Goal: Task Accomplishment & Management: Complete application form

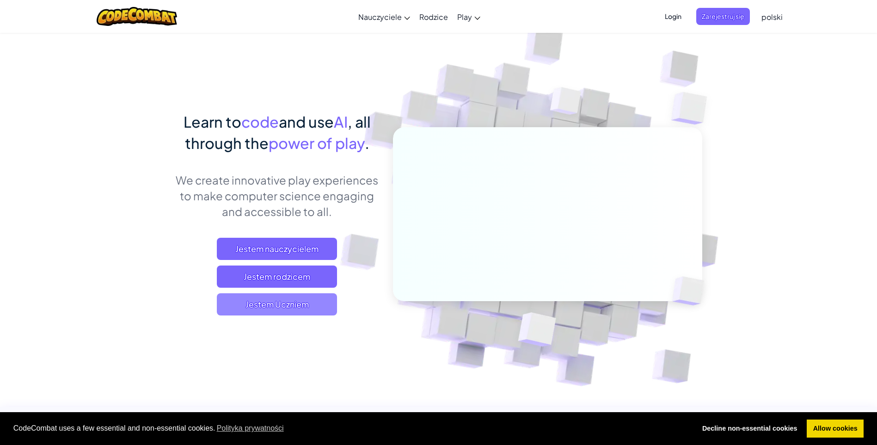
click at [294, 307] on span "Jestem Uczniem" at bounding box center [277, 304] width 120 height 22
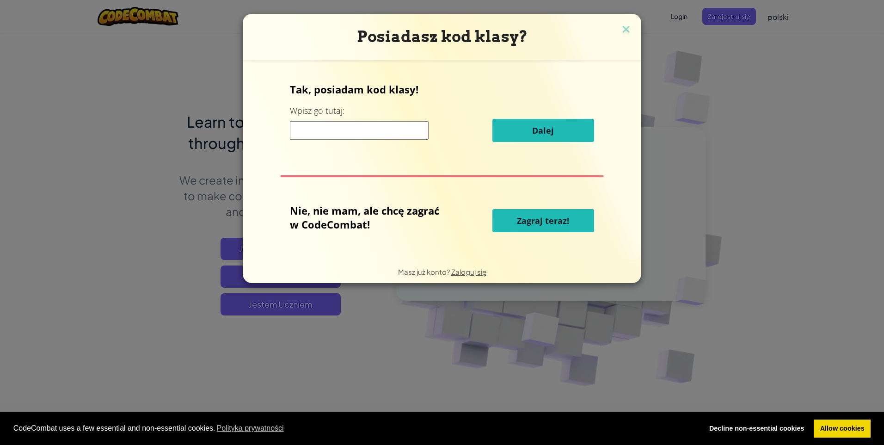
click at [345, 131] on input at bounding box center [359, 130] width 139 height 18
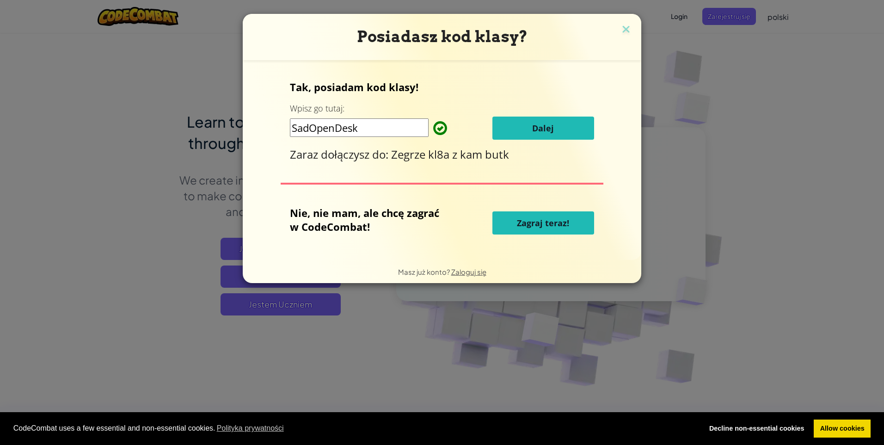
type input "SadOpenDesk"
click at [562, 130] on button "Dalej" at bounding box center [544, 128] width 102 height 23
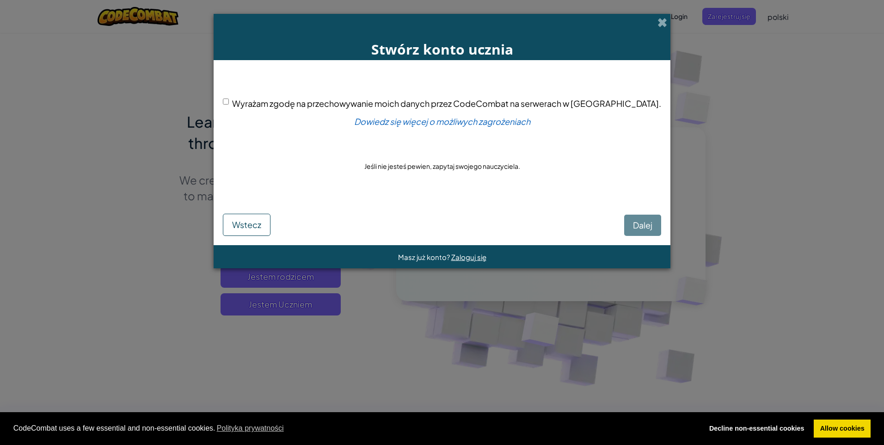
click at [229, 101] on input "Wyrażam zgodę na przechowywanie moich danych przez CodeCombat na serwerach w [G…" at bounding box center [226, 102] width 6 height 6
checkbox input "true"
click at [633, 230] on span "Dalej" at bounding box center [642, 225] width 19 height 11
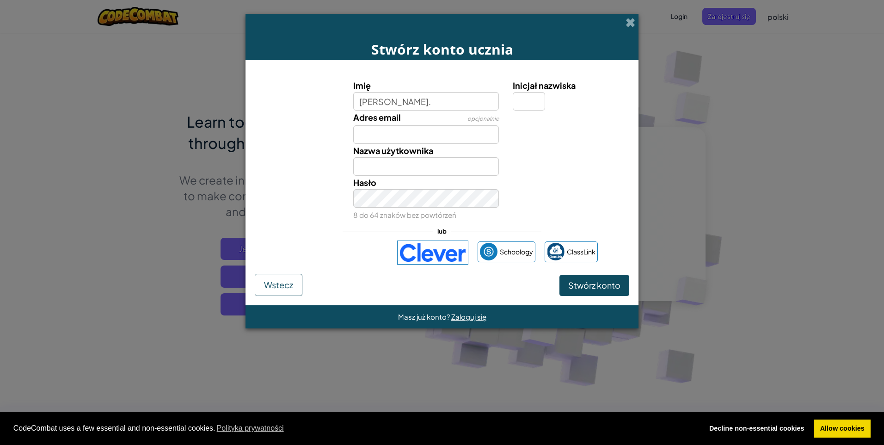
type input "[PERSON_NAME]."
click at [383, 172] on input "Nazwa użytkownika" at bounding box center [426, 166] width 146 height 18
click at [388, 166] on input "[PERSON_NAME]." at bounding box center [426, 166] width 146 height 18
type input "Julciaa"
click at [389, 108] on input "[PERSON_NAME]." at bounding box center [426, 101] width 146 height 18
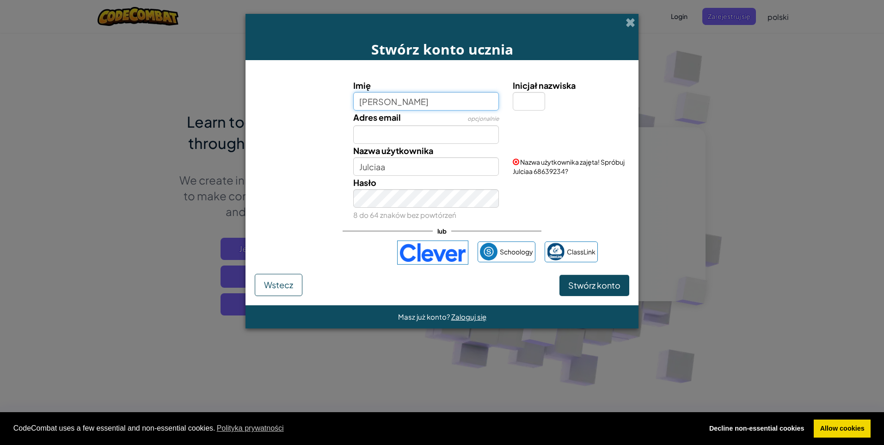
type input "[PERSON_NAME]"
click at [527, 99] on input "Inicjał nazwiska" at bounding box center [529, 101] width 32 height 18
type input "R"
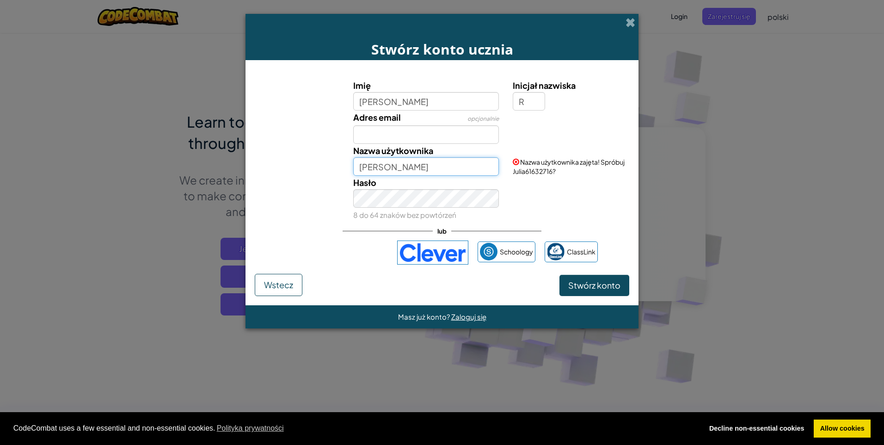
click at [396, 166] on input "[PERSON_NAME]" at bounding box center [426, 166] width 146 height 18
click at [401, 168] on input "Julcia6" at bounding box center [426, 166] width 146 height 18
click at [560, 275] on button "Stwórz konto" at bounding box center [595, 285] width 70 height 21
click at [598, 283] on button "Stwórz konto" at bounding box center [595, 285] width 70 height 21
click at [592, 286] on button "Stwórz konto" at bounding box center [595, 285] width 70 height 21
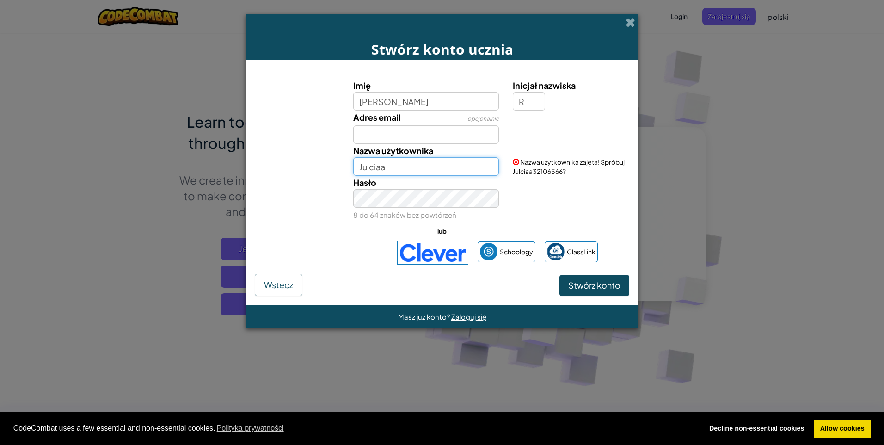
click at [410, 166] on input "Julciaa" at bounding box center [426, 166] width 146 height 18
type input "Julciaa6"
click at [603, 284] on button "Stwórz konto" at bounding box center [595, 285] width 70 height 21
click at [592, 287] on button "Stwórz konto" at bounding box center [595, 285] width 70 height 21
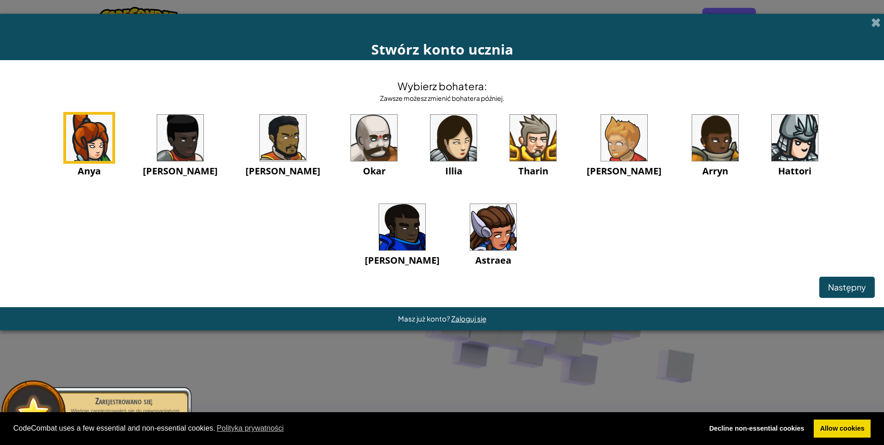
click at [431, 129] on img at bounding box center [454, 138] width 46 height 46
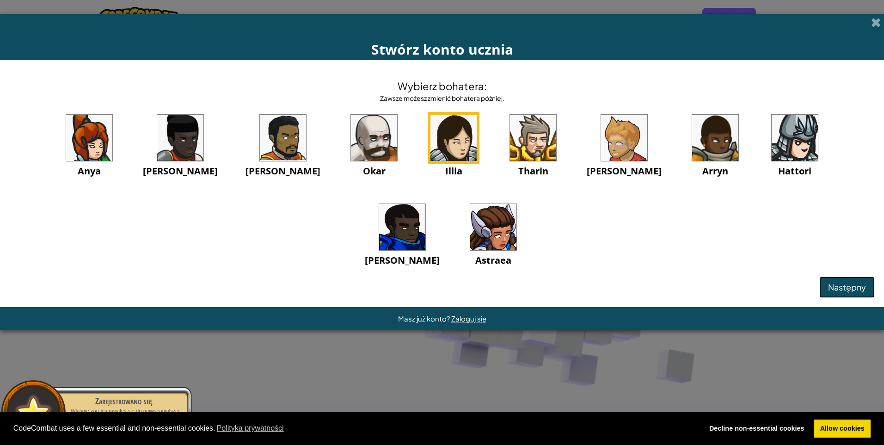
click at [836, 282] on span "Następny" at bounding box center [847, 287] width 38 height 11
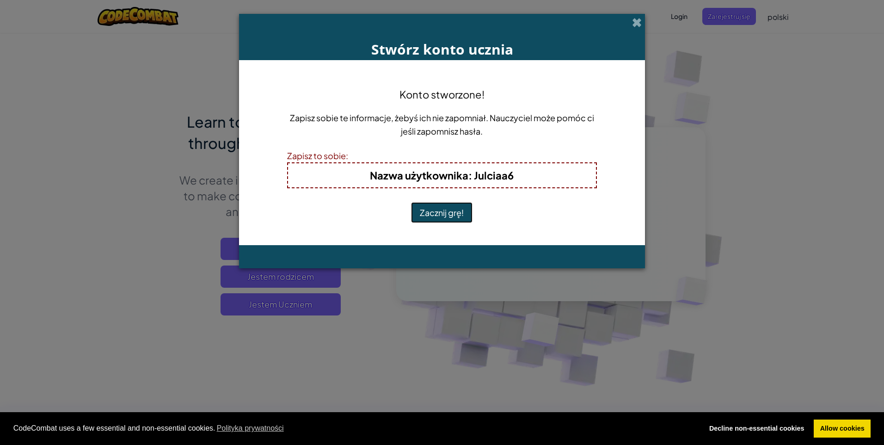
click at [461, 213] on button "Zacznij grę!" at bounding box center [442, 212] width 62 height 21
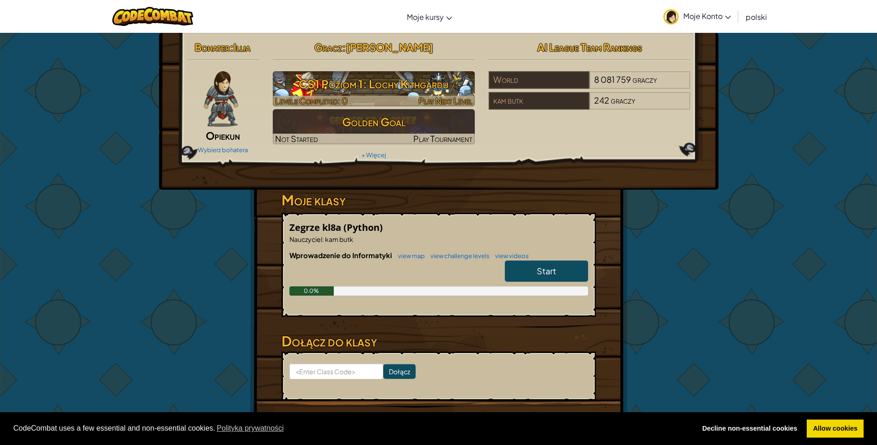
click at [365, 83] on h3 "CS1 Poziom 1: Lochy Kithgardu" at bounding box center [374, 84] width 202 height 21
select select "pl"
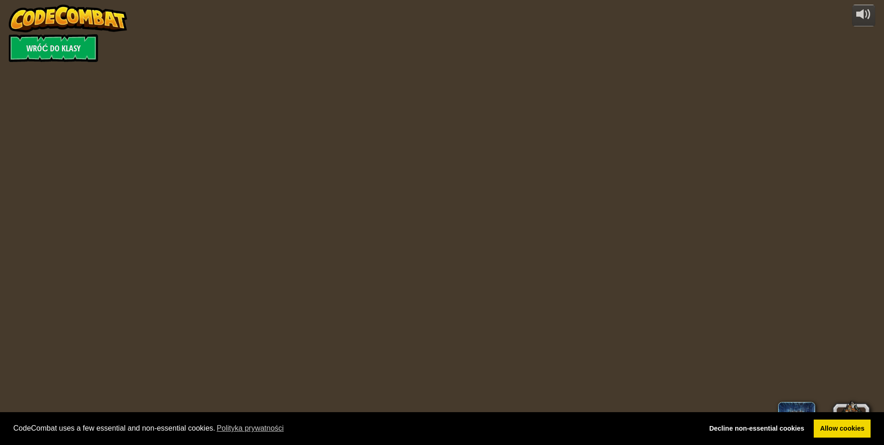
select select "pl"
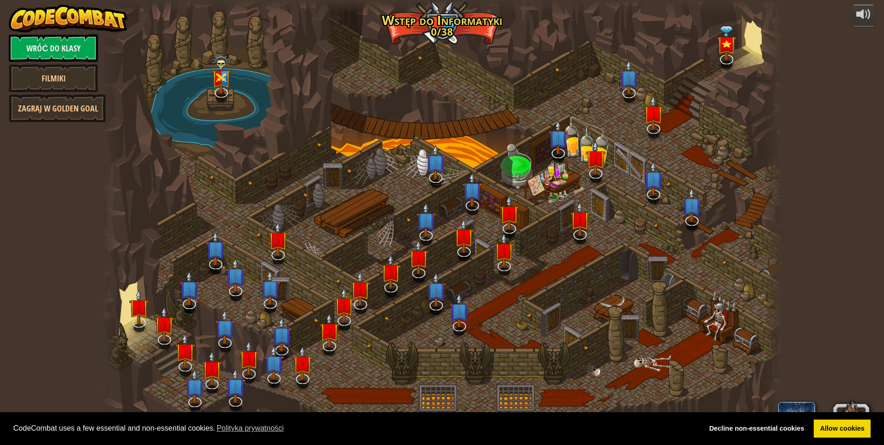
select select "pl"
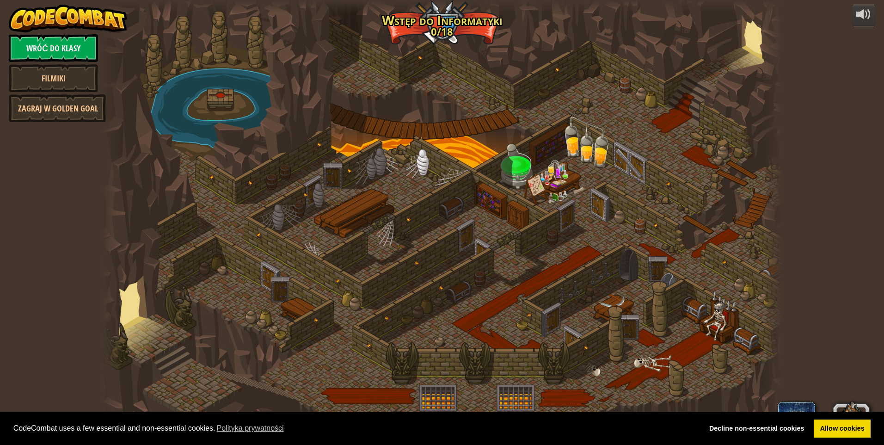
select select "pl"
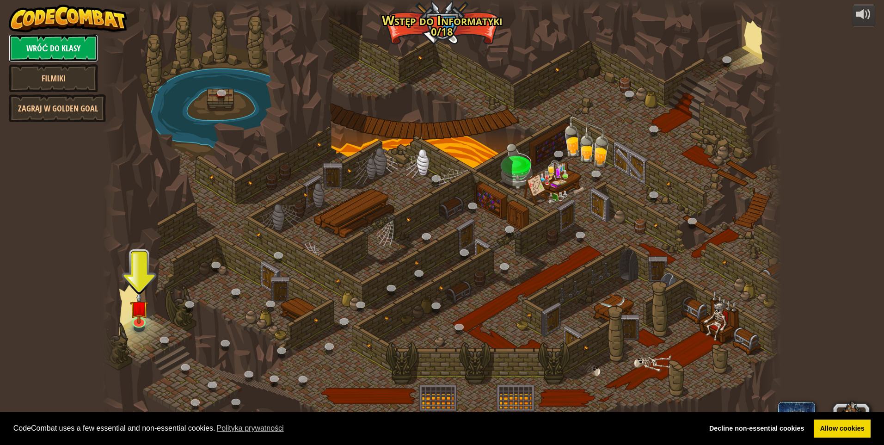
click at [58, 41] on link "Wróć do klasy" at bounding box center [53, 48] width 89 height 28
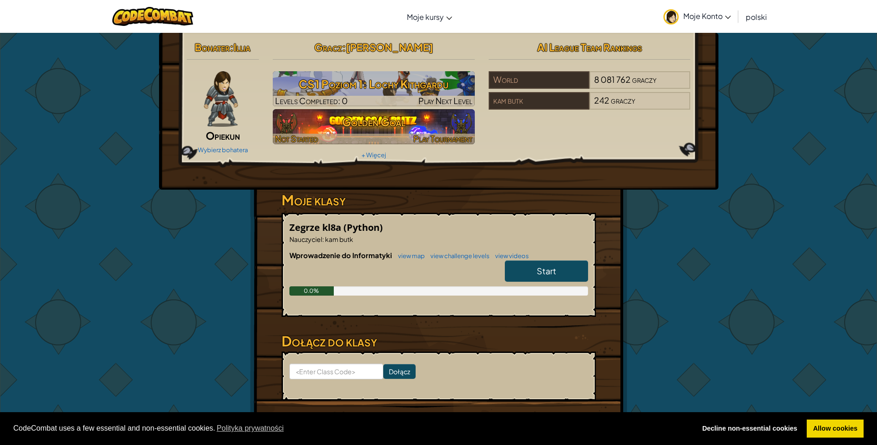
click at [368, 117] on h3 "Golden Goal" at bounding box center [374, 121] width 202 height 21
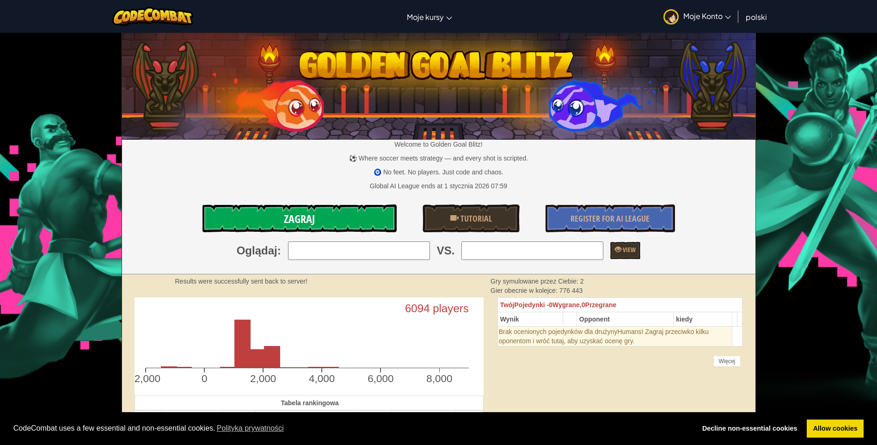
click at [334, 216] on link "Zagraj" at bounding box center [300, 218] width 194 height 28
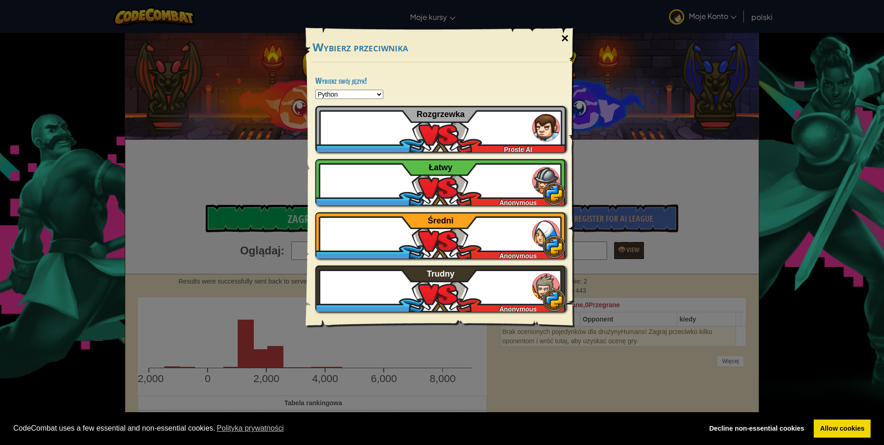
click at [565, 37] on div "×" at bounding box center [565, 38] width 21 height 27
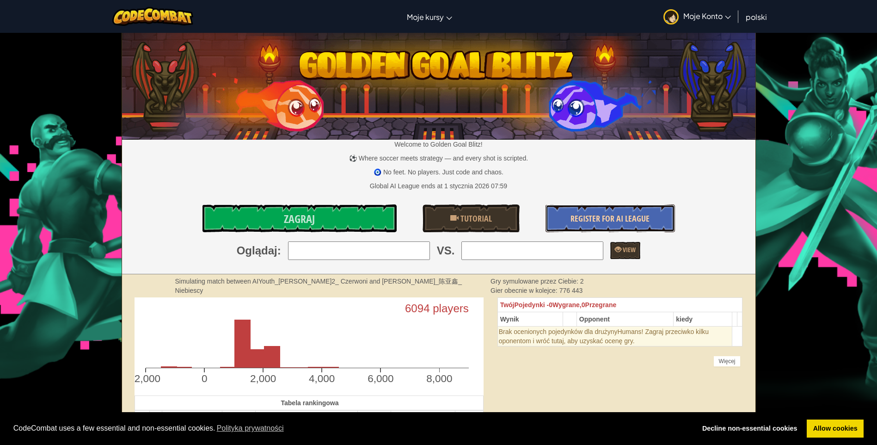
click at [608, 212] on link "Register for AI League" at bounding box center [610, 218] width 129 height 28
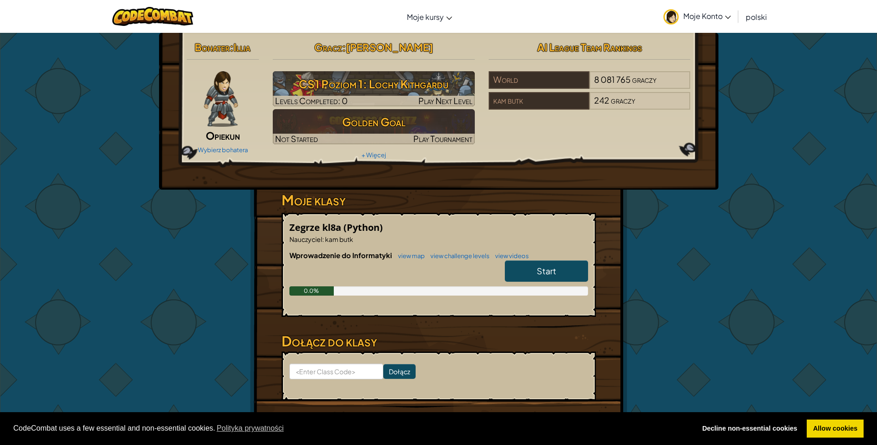
click at [541, 275] on span "Start" at bounding box center [546, 270] width 19 height 11
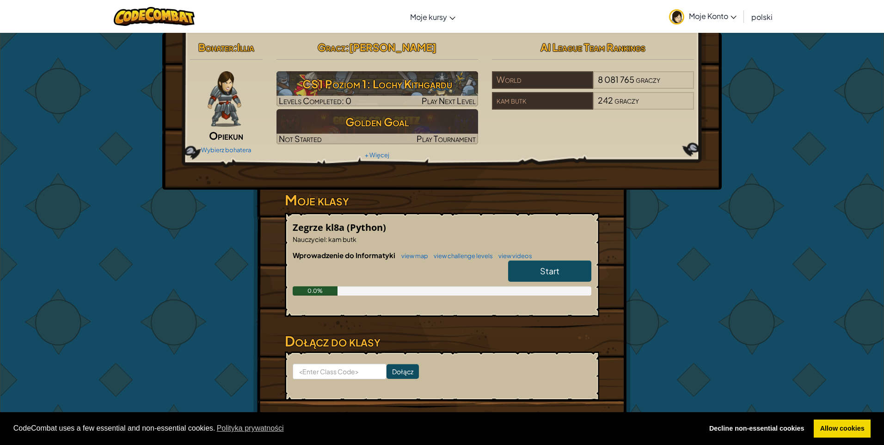
select select "pl"
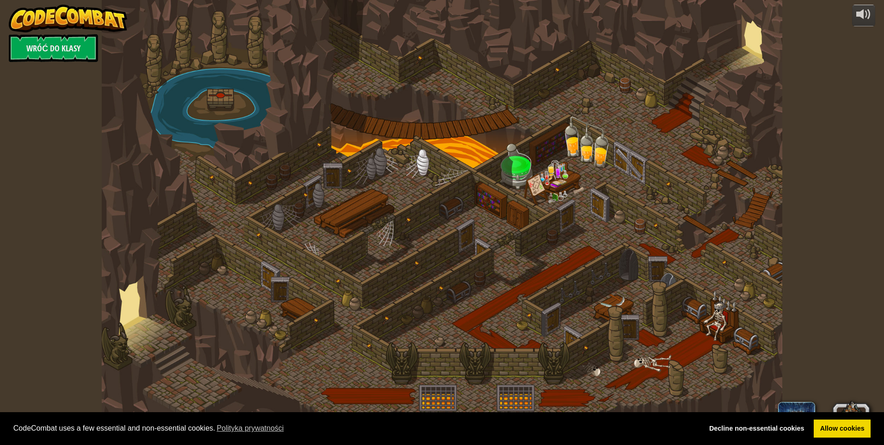
select select "pl"
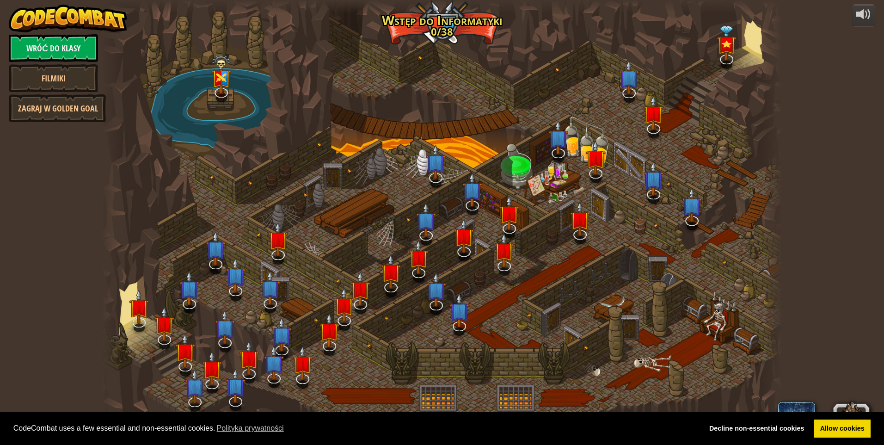
select select "pl"
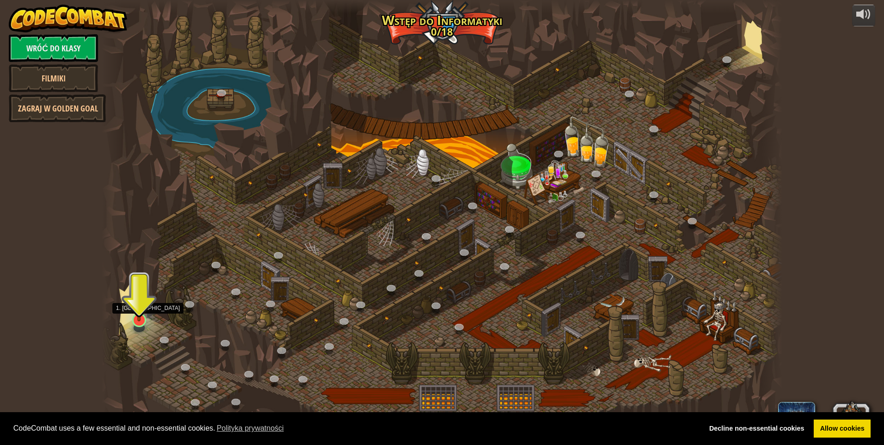
click at [142, 313] on img at bounding box center [139, 300] width 18 height 42
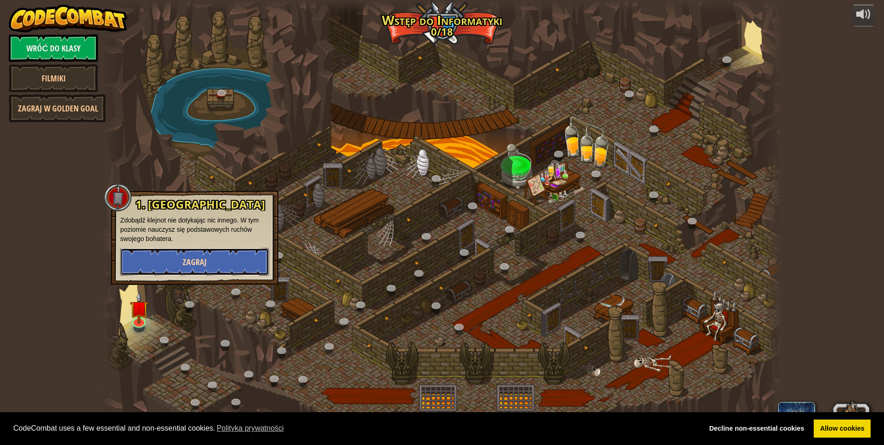
click at [173, 266] on button "Zagraj" at bounding box center [194, 262] width 149 height 28
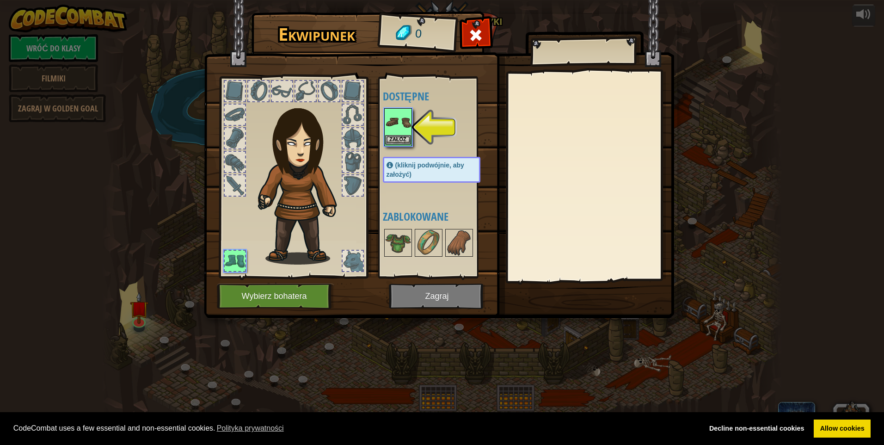
click at [401, 127] on img at bounding box center [398, 122] width 26 height 26
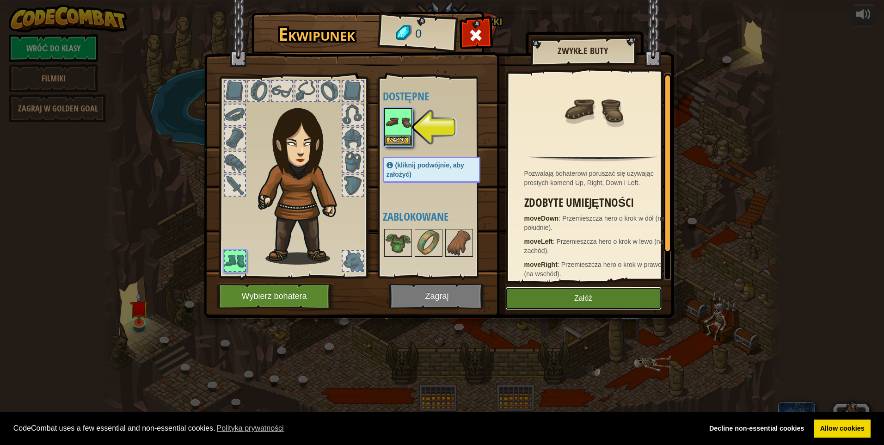
click at [556, 296] on button "Załóż" at bounding box center [583, 298] width 156 height 23
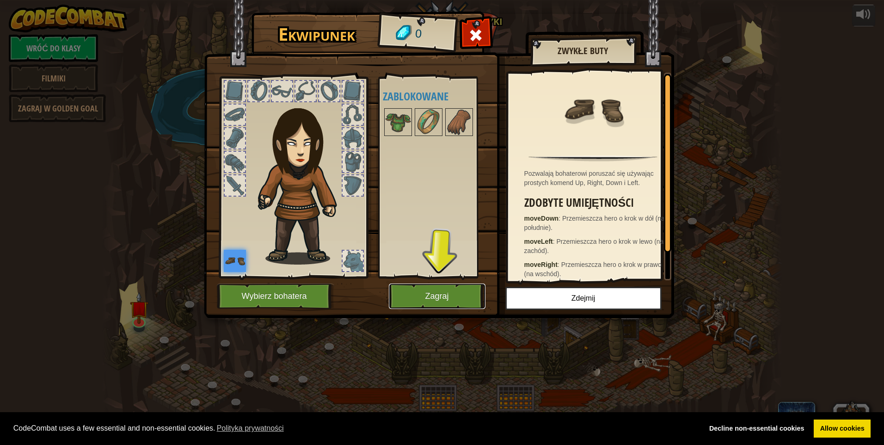
click at [453, 299] on button "Zagraj" at bounding box center [437, 295] width 97 height 25
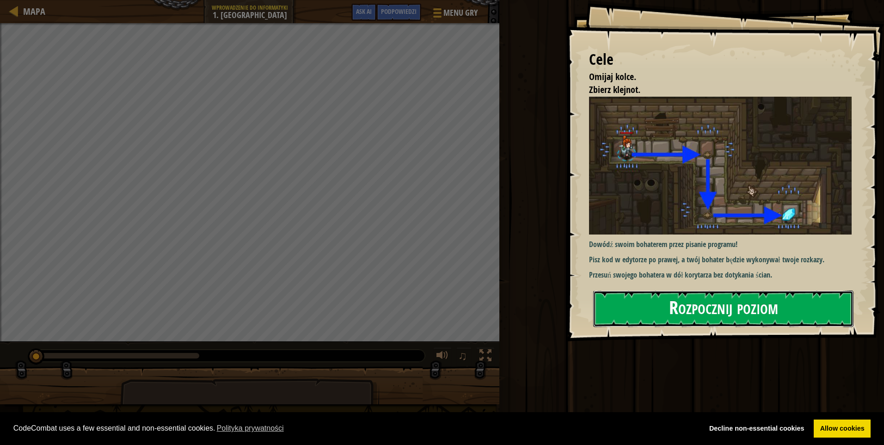
click at [727, 315] on button "Rozpocznij poziom" at bounding box center [723, 308] width 260 height 37
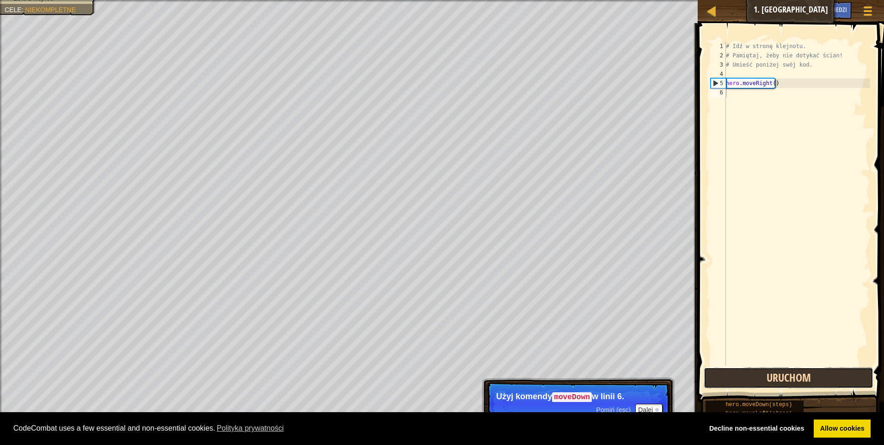
click at [823, 374] on button "Uruchom" at bounding box center [789, 377] width 170 height 21
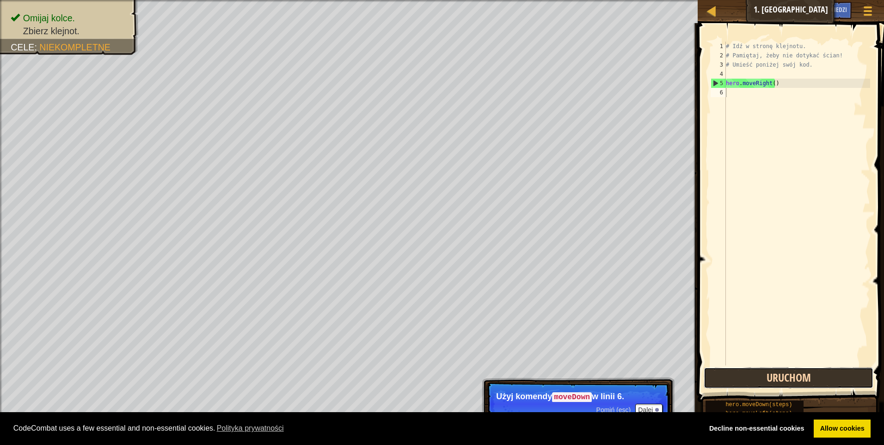
click at [760, 382] on button "Uruchom" at bounding box center [789, 377] width 170 height 21
click at [741, 96] on div "# Idź w stronę klejnotu. # Pamiętaj, żeby nie dotykać ścian! # Umieść poniżej s…" at bounding box center [797, 213] width 146 height 342
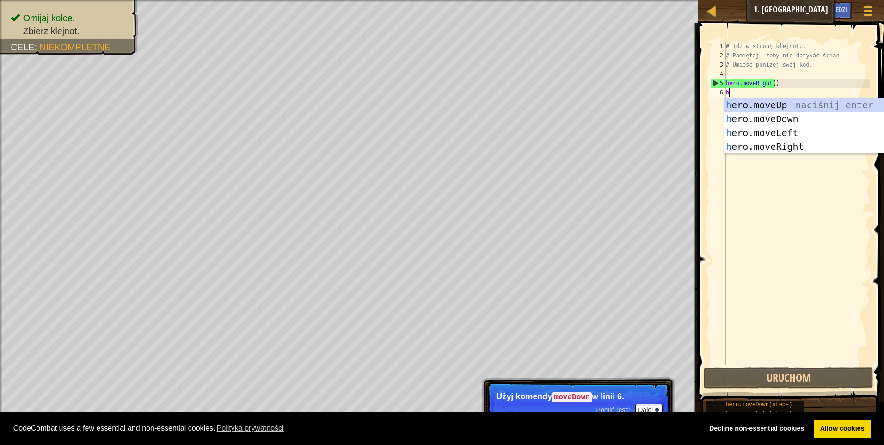
scroll to position [4, 0]
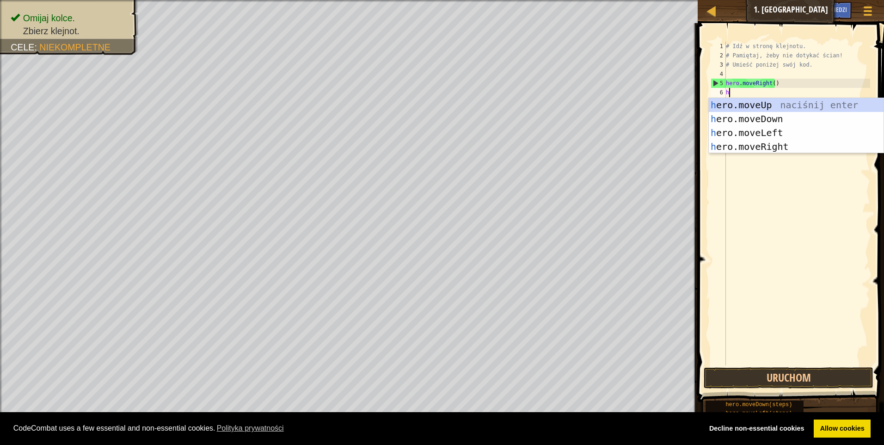
type textarea "he"
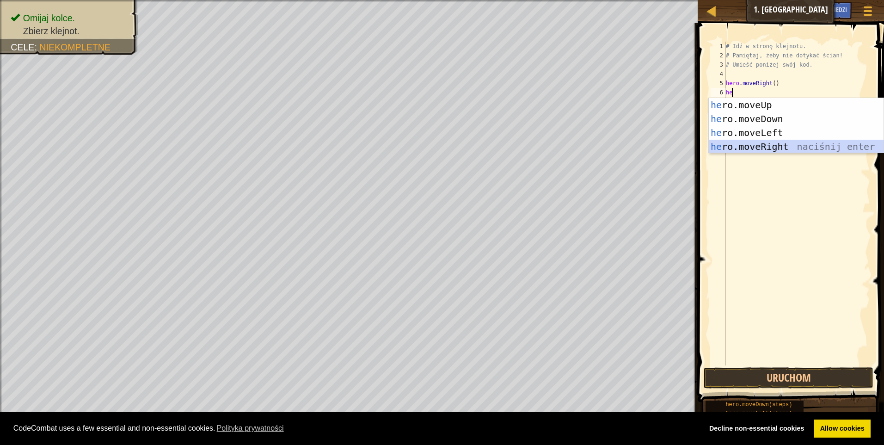
click at [752, 145] on div "he ro.moveUp naciśnij enter he ro.moveDown naciśnij enter he ro.moveLeft naciśn…" at bounding box center [796, 139] width 175 height 83
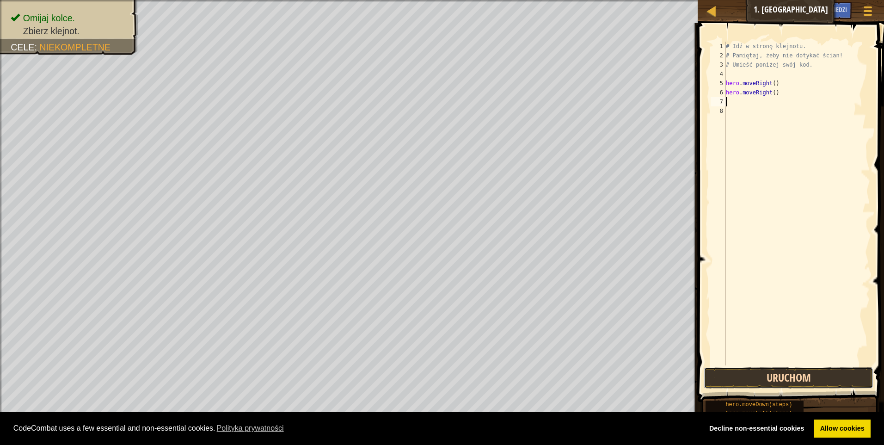
click at [784, 377] on button "Uruchom" at bounding box center [789, 377] width 170 height 21
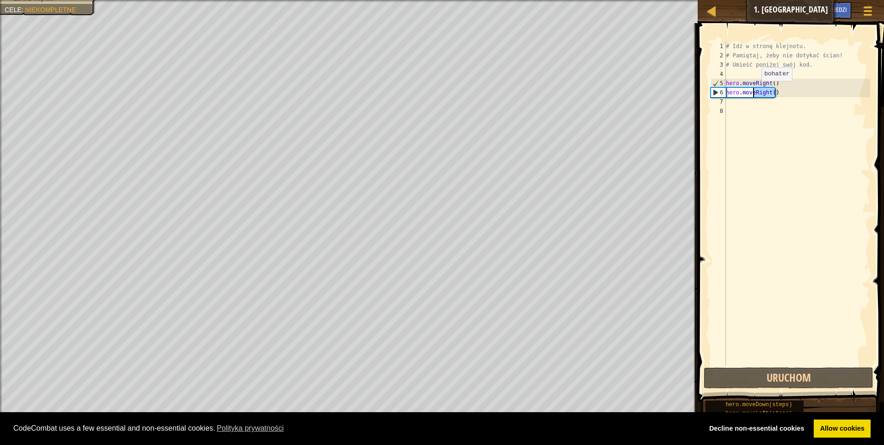
drag, startPoint x: 776, startPoint y: 92, endPoint x: 754, endPoint y: 90, distance: 21.8
click at [754, 90] on div "# Idź w stronę klejnotu. # Pamiętaj, żeby nie dotykać ścian! # Umieść poniżej s…" at bounding box center [797, 213] width 146 height 342
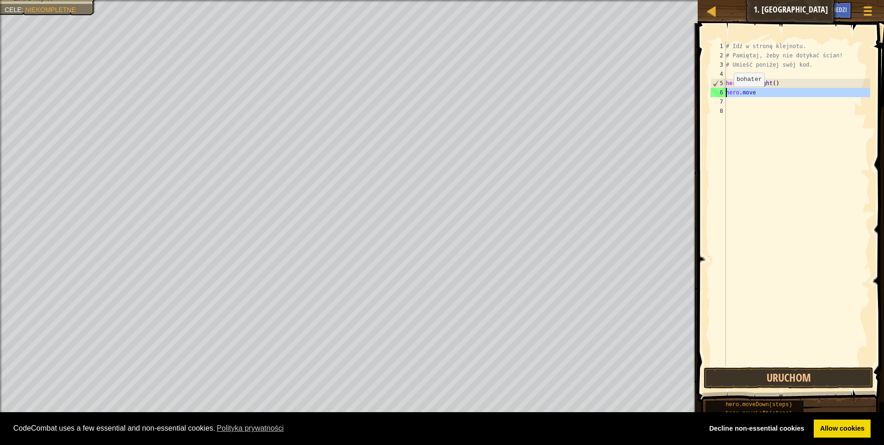
drag, startPoint x: 755, startPoint y: 97, endPoint x: 726, endPoint y: 97, distance: 29.1
click at [726, 97] on div "hero.move 1 2 3 4 5 6 7 8 # Idź w stronę klejnotu. # Pamiętaj, żeby nie dotykać…" at bounding box center [789, 204] width 161 height 324
type textarea "hero.move"
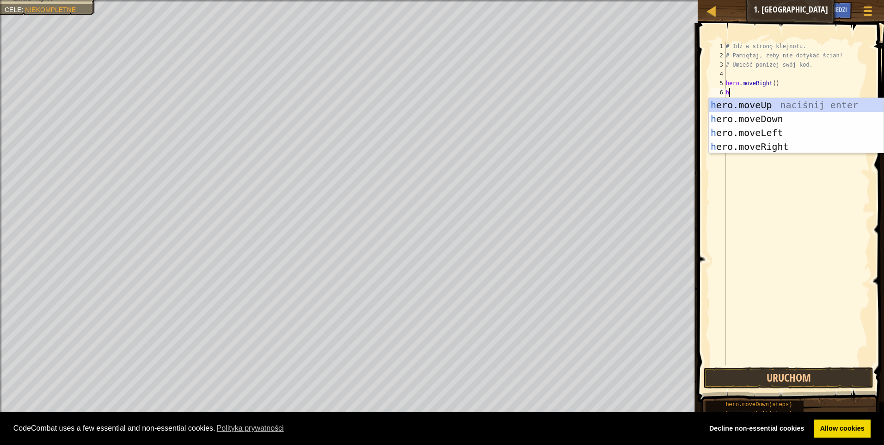
type textarea "he"
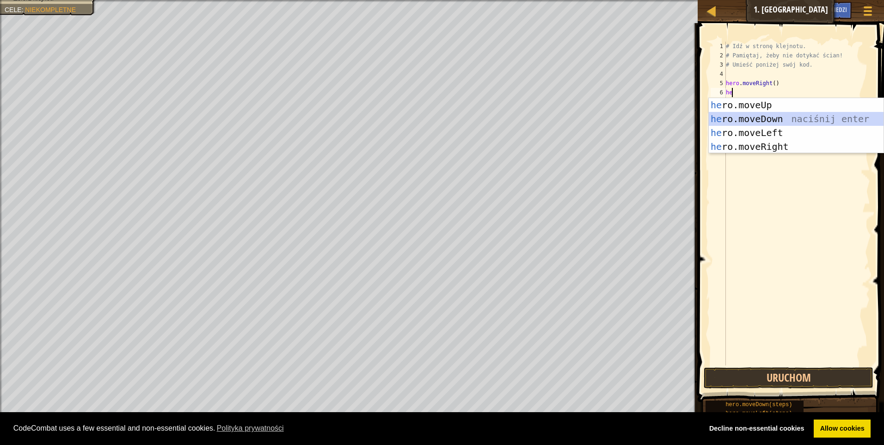
click at [761, 118] on div "he ro.moveUp naciśnij enter he ro.moveDown naciśnij enter he ro.moveLeft naciśn…" at bounding box center [796, 139] width 175 height 83
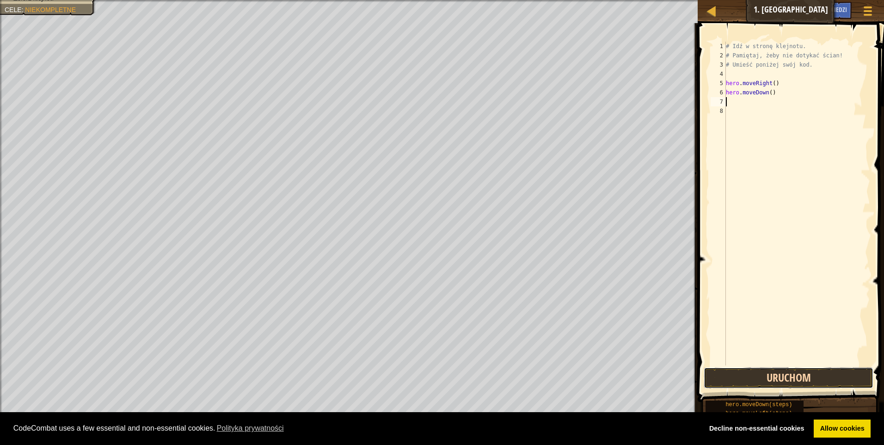
click at [782, 374] on button "Uruchom" at bounding box center [789, 377] width 170 height 21
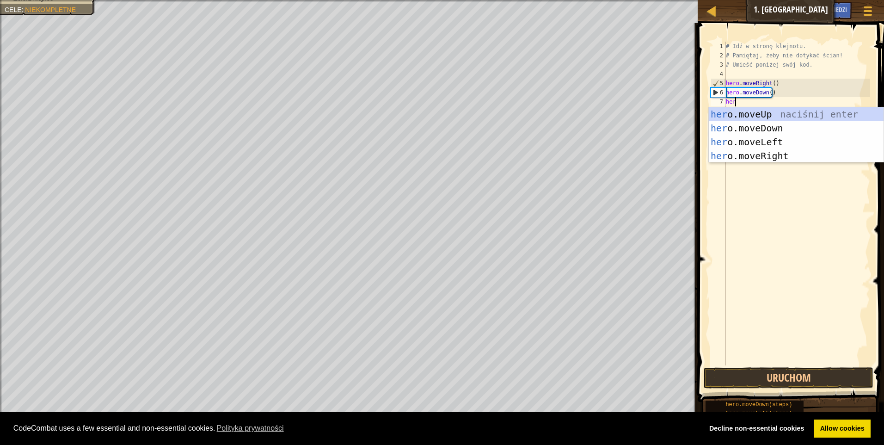
scroll to position [4, 0]
type textarea "hero"
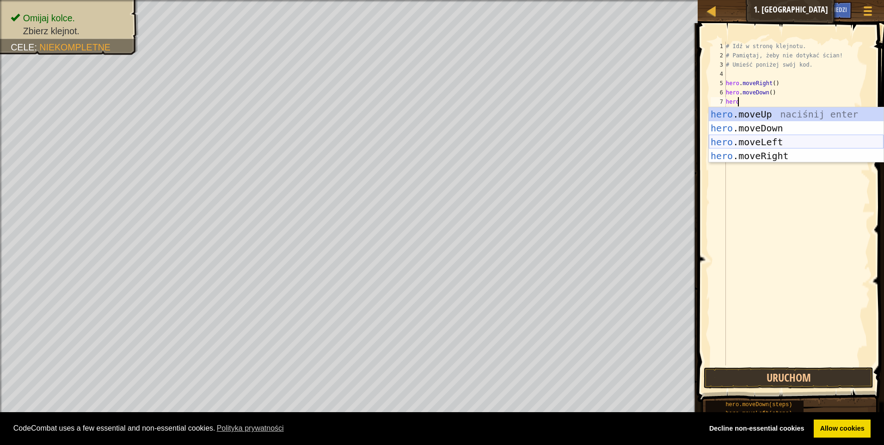
click at [805, 141] on div "hero .moveUp naciśnij enter hero .moveDown naciśnij enter hero .moveLeft naciśn…" at bounding box center [796, 148] width 175 height 83
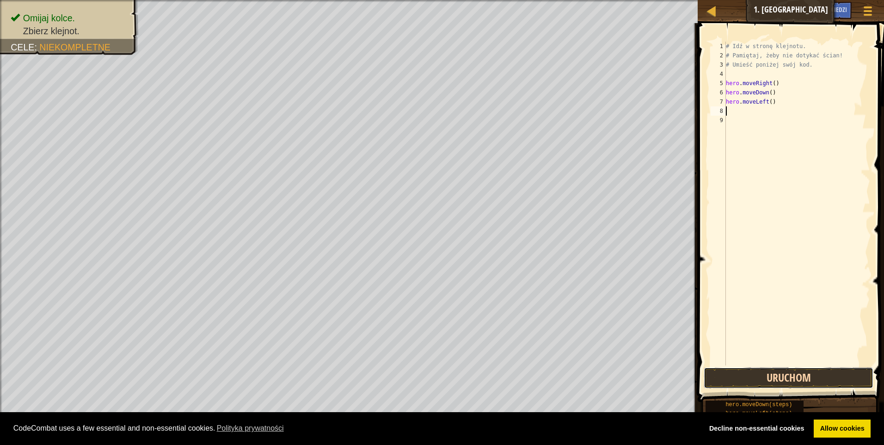
click at [757, 373] on button "Uruchom" at bounding box center [789, 377] width 170 height 21
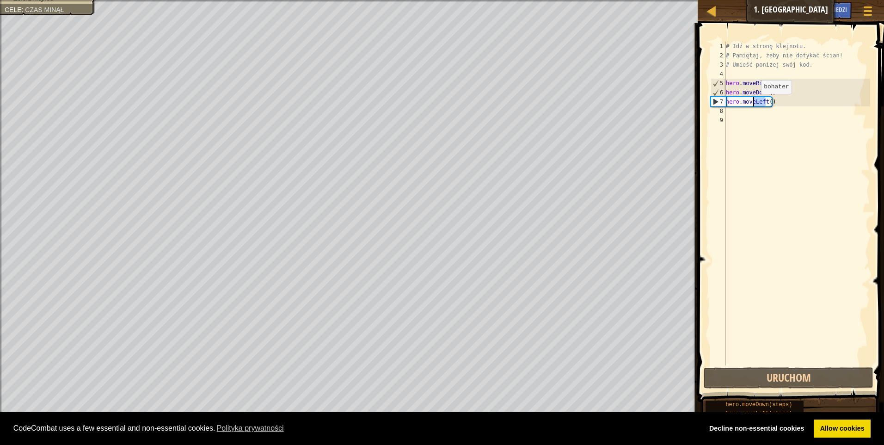
drag, startPoint x: 765, startPoint y: 102, endPoint x: 753, endPoint y: 103, distance: 12.1
click at [753, 103] on div "# Idź w stronę klejnotu. # Pamiętaj, żeby nie dotykać ścian! # Umieść poniżej s…" at bounding box center [797, 213] width 146 height 342
click at [757, 98] on div "# Idź w stronę klejnotu. # Pamiętaj, żeby nie dotykać ścian! # Umieść poniżej s…" at bounding box center [797, 213] width 146 height 342
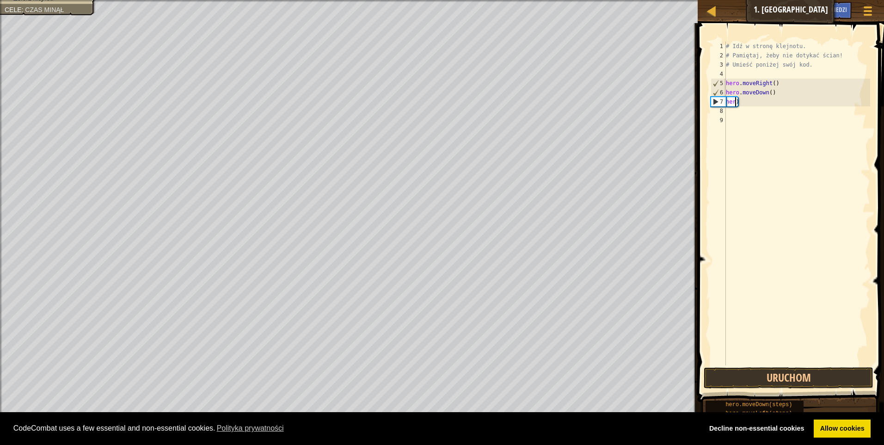
click at [742, 99] on div "# Idź w stronę klejnotu. # Pamiętaj, żeby nie dotykać ścian! # Umieść poniżej s…" at bounding box center [797, 213] width 146 height 342
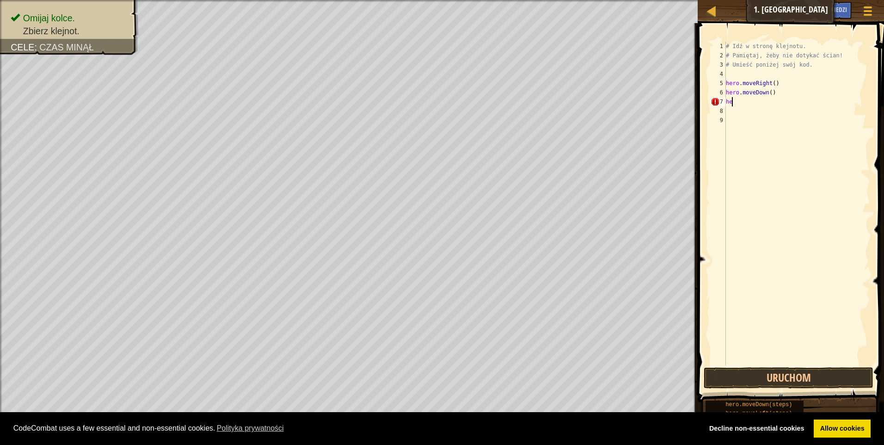
type textarea "h"
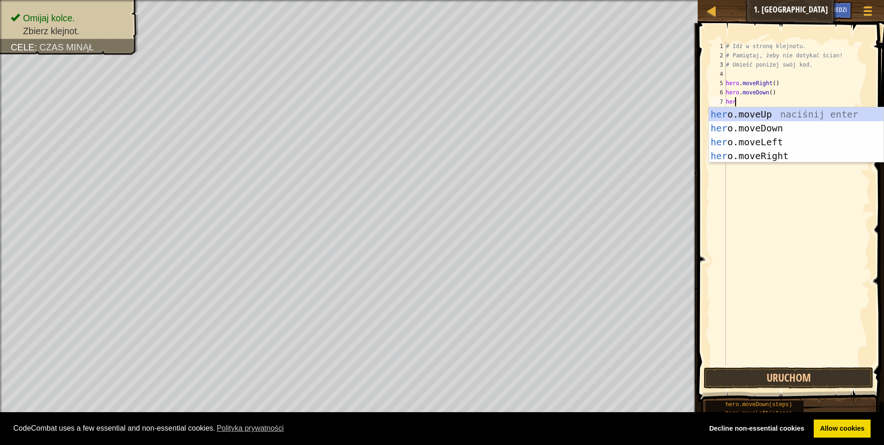
scroll to position [4, 0]
type textarea "hero"
click at [758, 155] on div "hero .moveUp naciśnij enter hero .moveDown naciśnij enter hero .moveLeft naciśn…" at bounding box center [796, 148] width 175 height 83
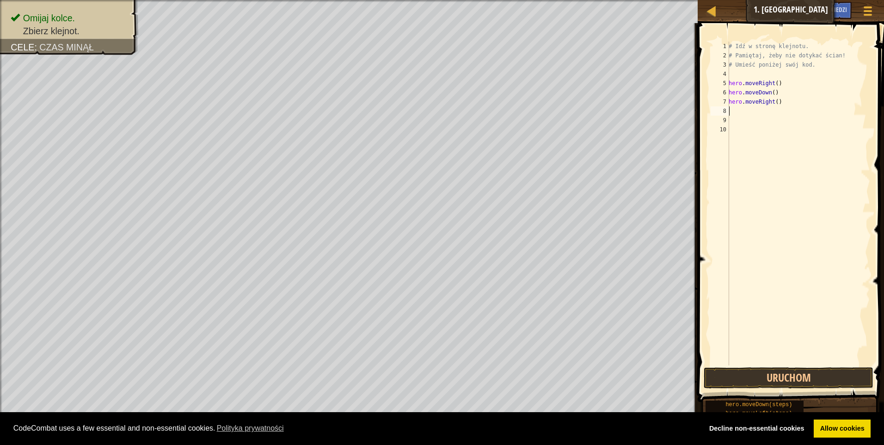
scroll to position [4, 0]
click at [719, 369] on button "Uruchom" at bounding box center [789, 377] width 170 height 21
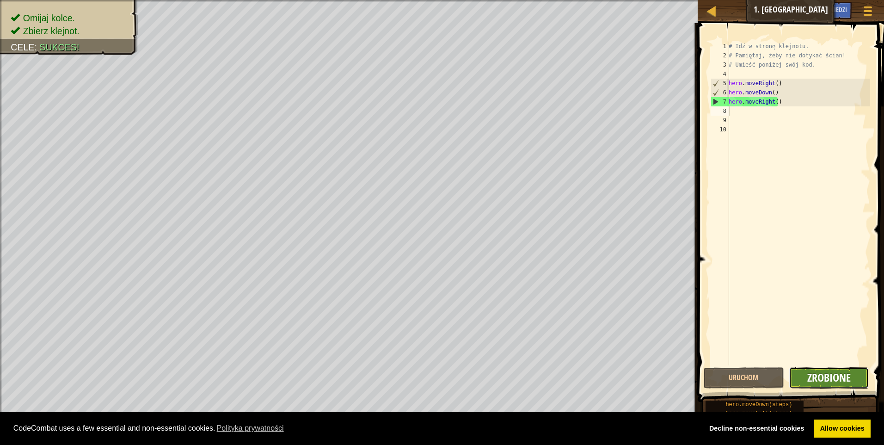
click at [843, 374] on span "Zrobione" at bounding box center [828, 377] width 43 height 15
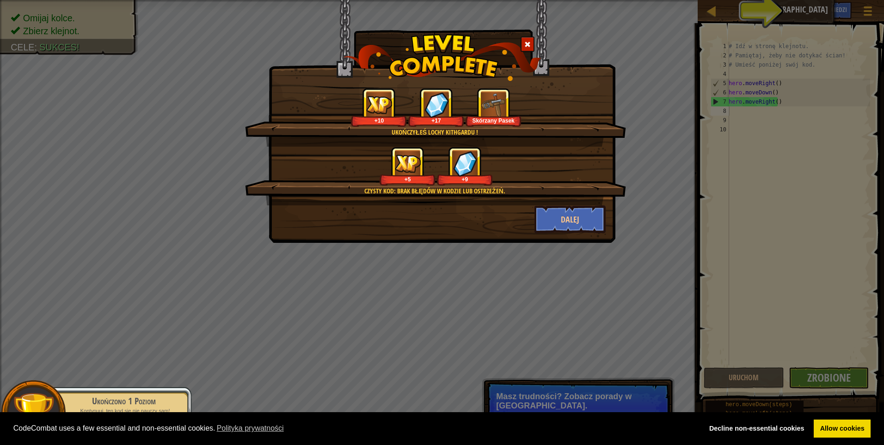
click at [577, 197] on div "Czysty Kod: brak błędów w kodzie lub ostrzeżeń. +5 +9" at bounding box center [435, 176] width 381 height 59
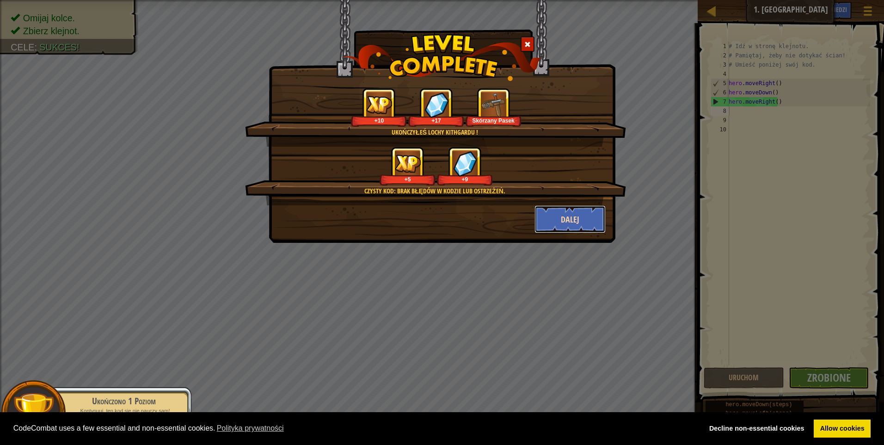
click at [575, 213] on button "Dalej" at bounding box center [571, 219] width 72 height 28
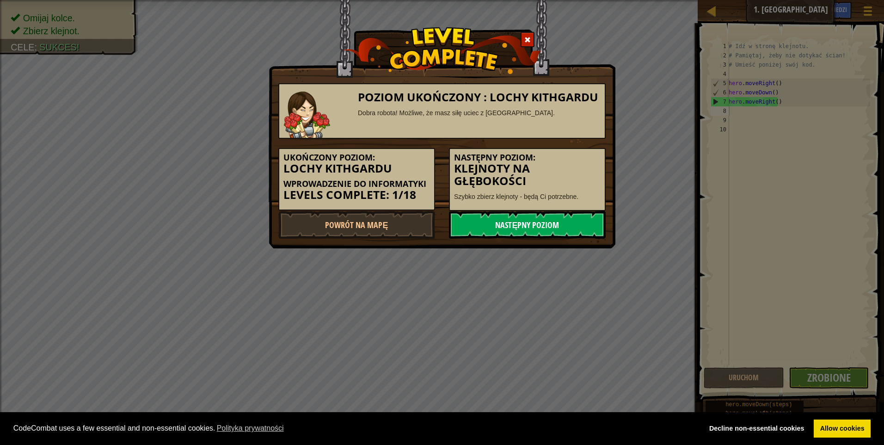
click at [559, 221] on link "Następny poziom" at bounding box center [527, 225] width 157 height 28
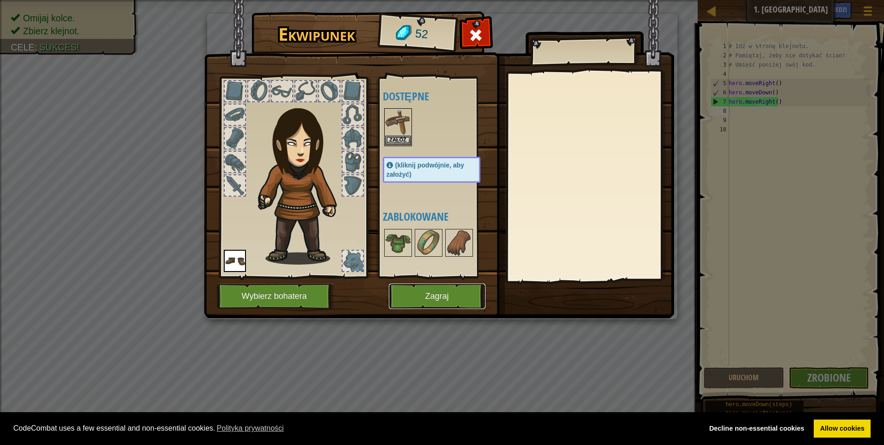
click at [409, 295] on button "Zagraj" at bounding box center [437, 295] width 97 height 25
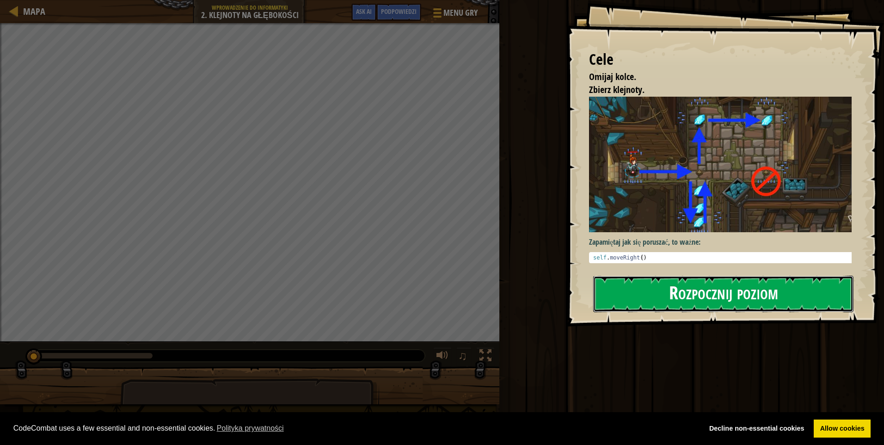
click at [671, 294] on button "Rozpocznij poziom" at bounding box center [723, 294] width 260 height 37
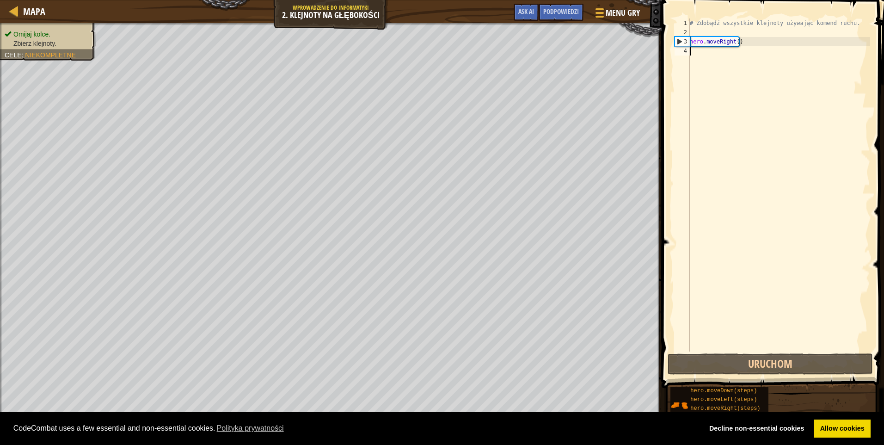
scroll to position [4, 0]
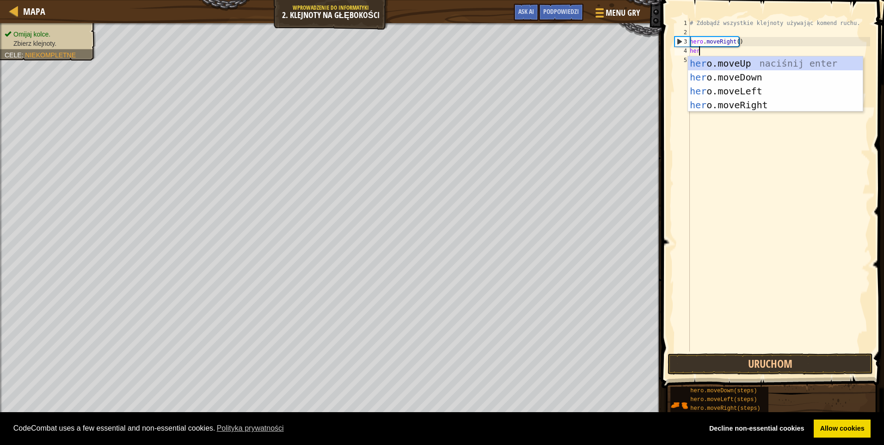
type textarea "hero"
click at [733, 63] on div "hero .moveUp naciśnij enter hero .moveDown naciśnij enter hero .moveLeft naciśn…" at bounding box center [775, 97] width 175 height 83
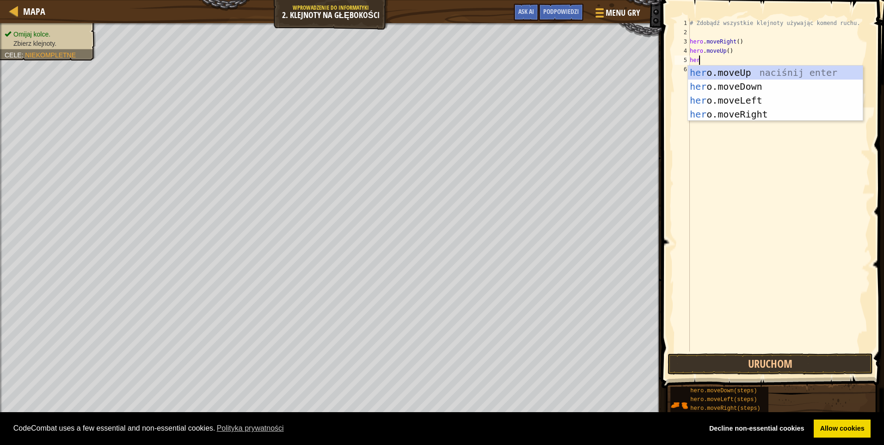
type textarea "hero"
click at [757, 114] on div "hero .moveUp naciśnij enter hero .moveDown naciśnij enter hero .moveLeft naciśn…" at bounding box center [775, 107] width 175 height 83
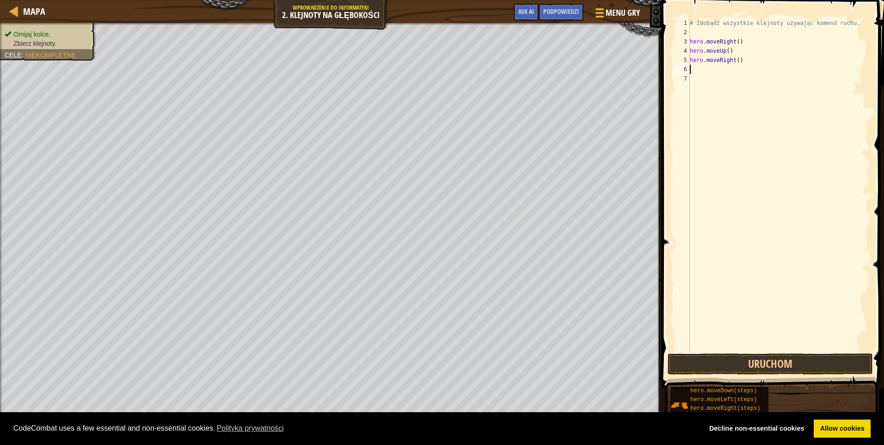
scroll to position [4, 0]
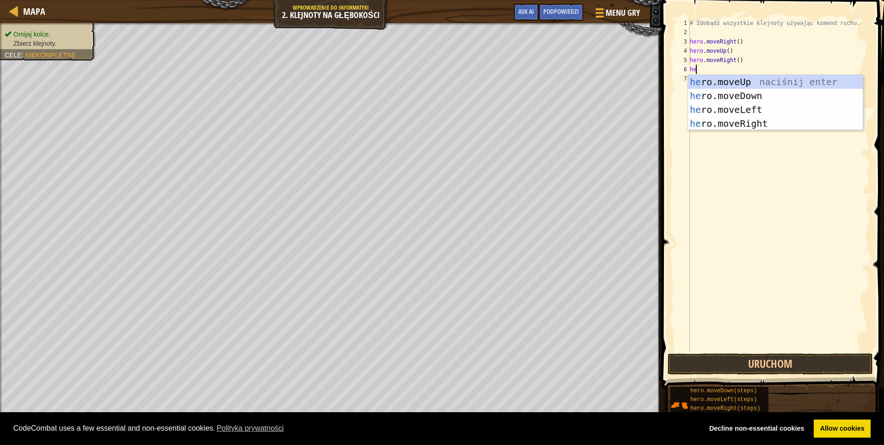
type textarea "hero"
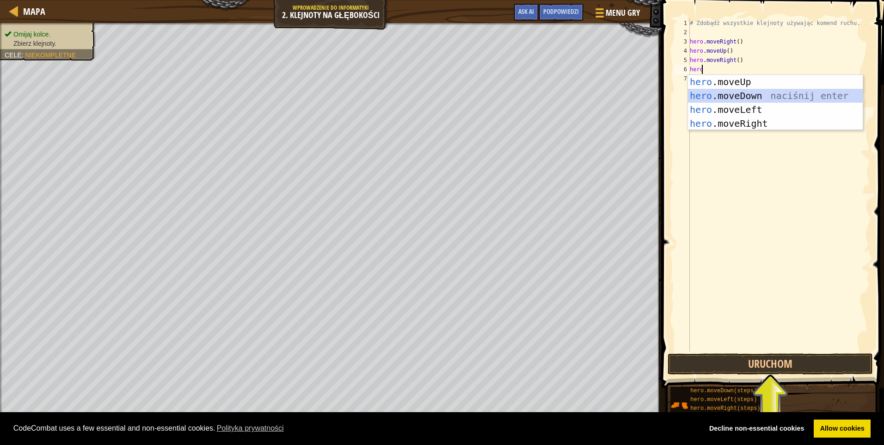
click at [739, 92] on div "hero .moveUp naciśnij enter hero .moveDown naciśnij enter hero .moveLeft naciśn…" at bounding box center [775, 116] width 175 height 83
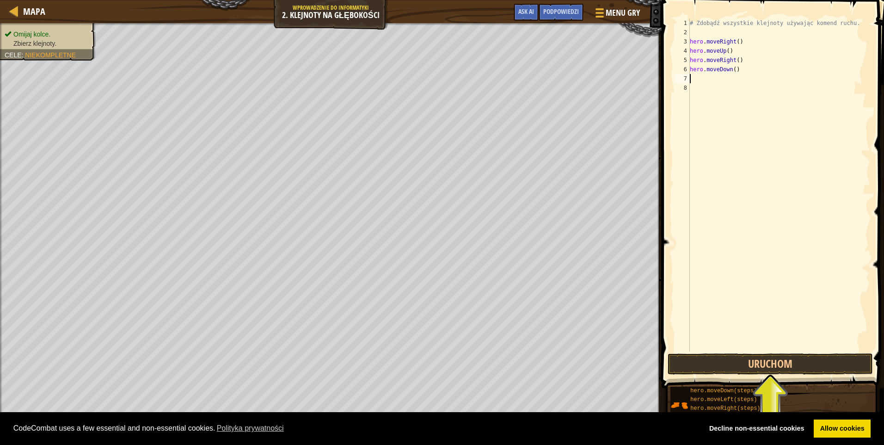
type textarea "e"
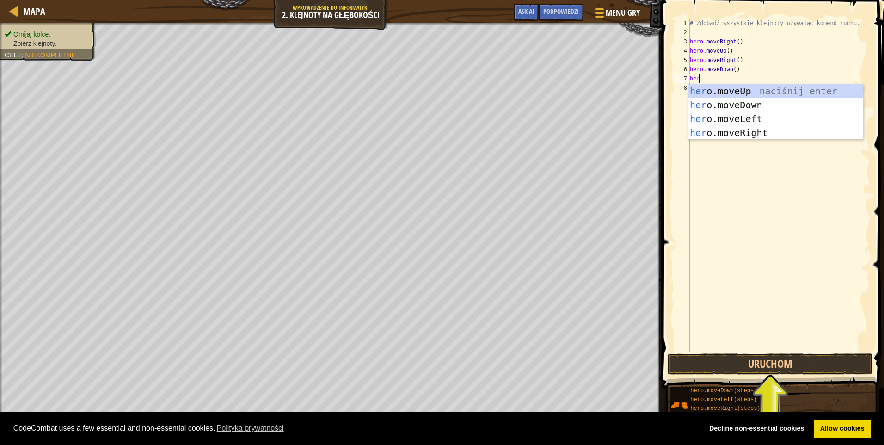
type textarea "hero"
click at [767, 118] on div "hero .moveUp naciśnij enter hero .moveDown naciśnij enter hero .moveLeft naciśn…" at bounding box center [775, 125] width 175 height 83
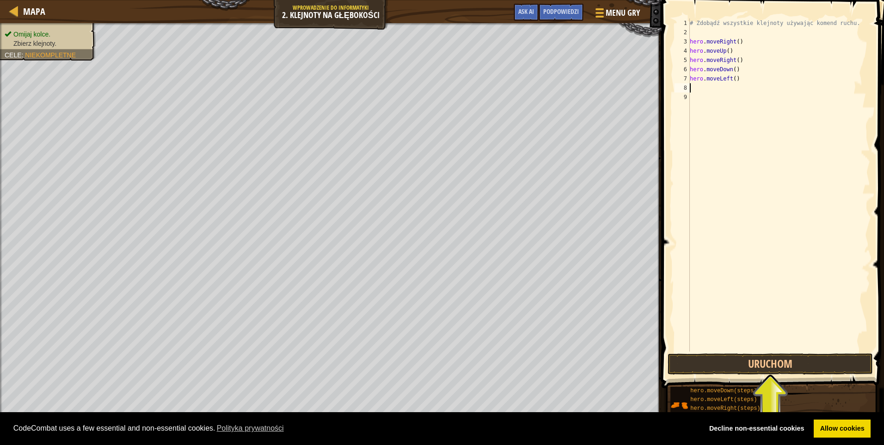
scroll to position [4, 0]
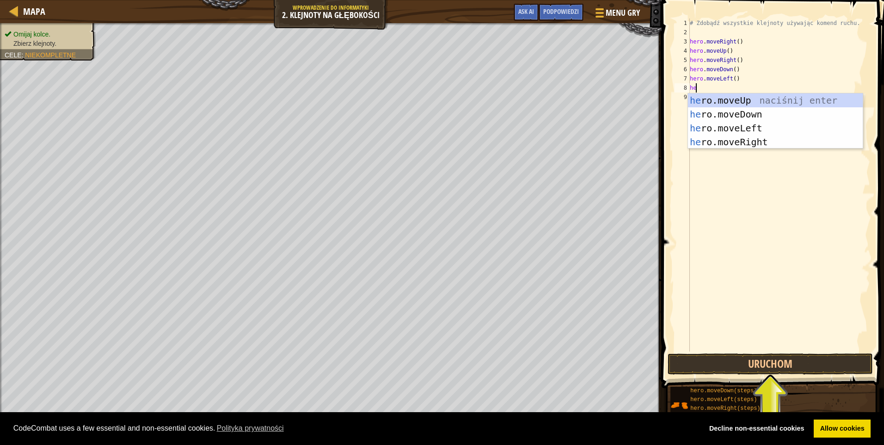
type textarea "hero"
click at [756, 117] on div "hero .moveUp naciśnij enter hero .moveDown naciśnij enter hero .moveLeft naciśn…" at bounding box center [775, 134] width 175 height 83
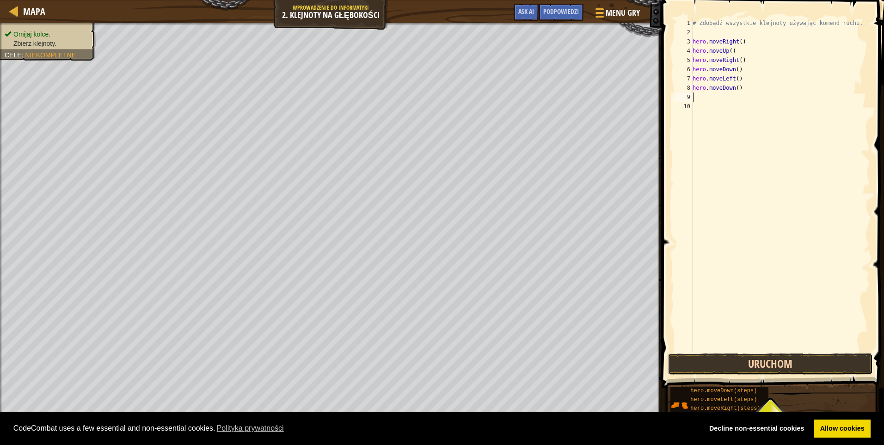
click at [778, 362] on button "Uruchom" at bounding box center [770, 363] width 205 height 21
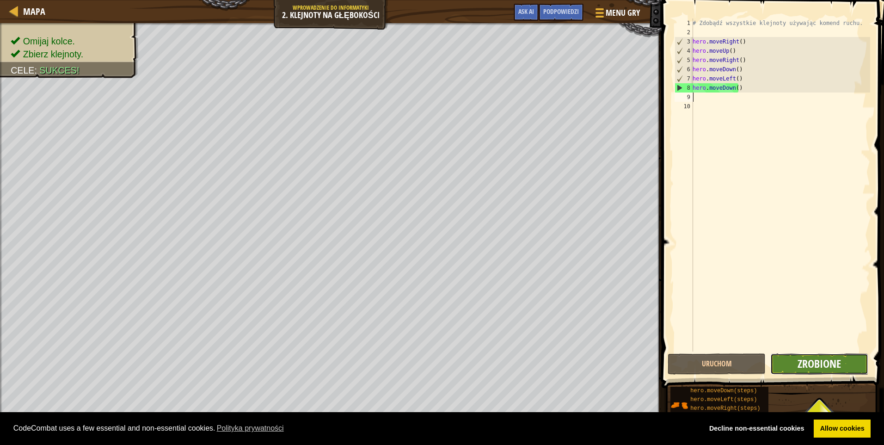
click at [810, 363] on span "Zrobione" at bounding box center [819, 363] width 43 height 15
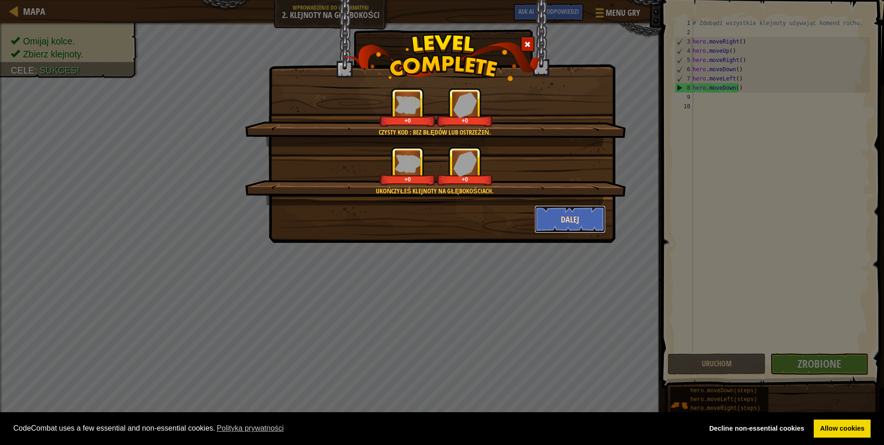
click at [567, 215] on button "Dalej" at bounding box center [571, 219] width 72 height 28
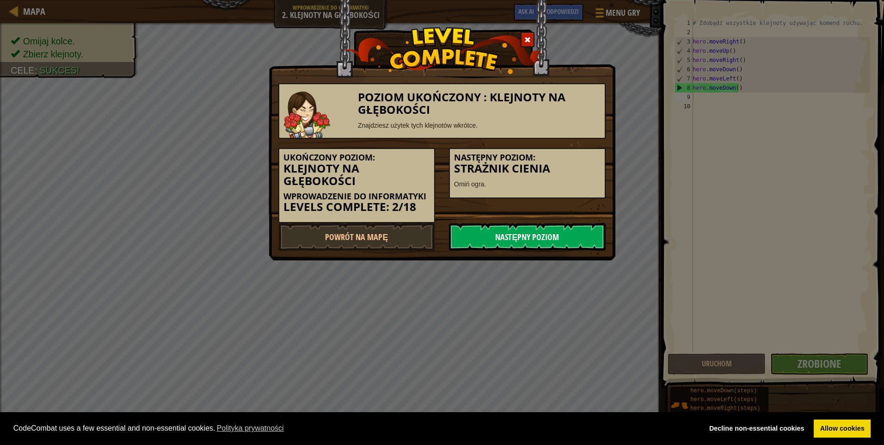
click at [570, 233] on link "Następny poziom" at bounding box center [527, 237] width 157 height 28
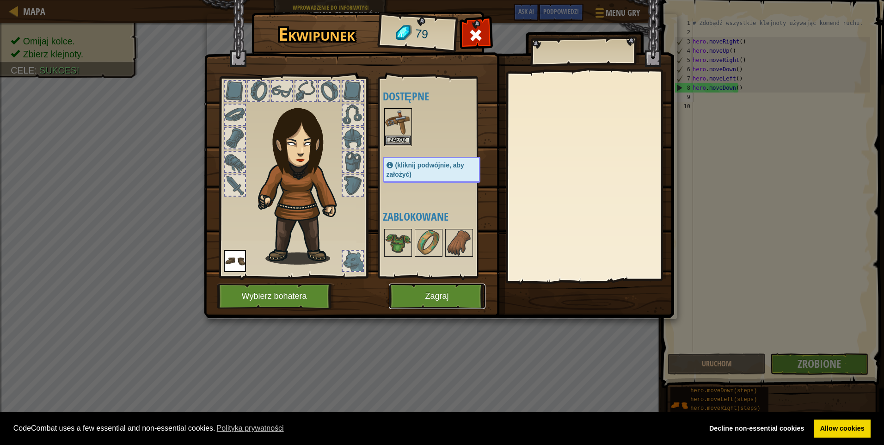
click at [462, 290] on button "Zagraj" at bounding box center [437, 295] width 97 height 25
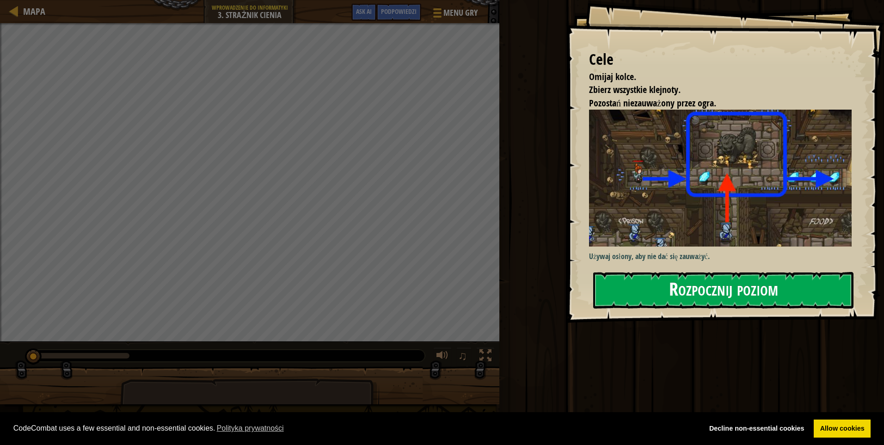
click at [630, 273] on button "Rozpocznij poziom" at bounding box center [723, 290] width 260 height 37
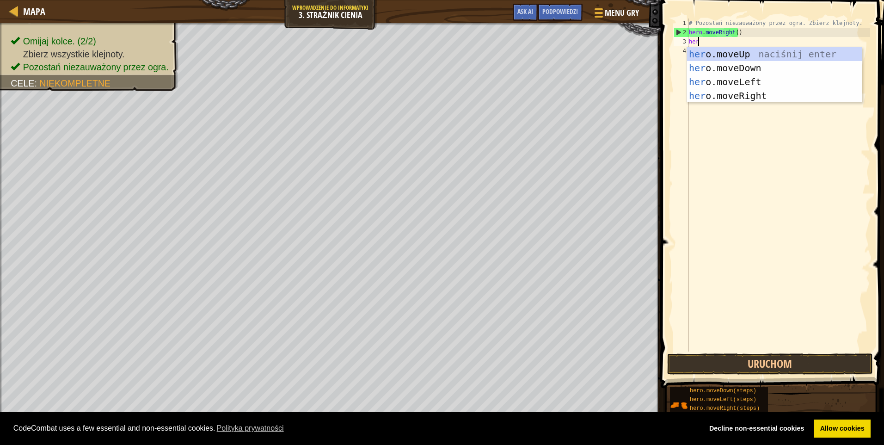
scroll to position [4, 0]
type textarea "hero"
click at [728, 54] on div "hero .moveUp naciśnij enter hero .moveDown naciśnij enter hero .moveLeft naciśn…" at bounding box center [774, 88] width 175 height 83
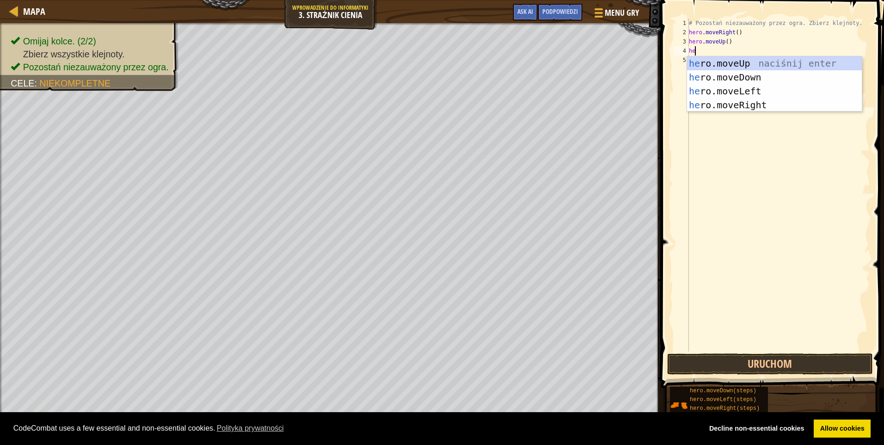
type textarea "hero"
click at [746, 108] on div "hero .moveUp naciśnij enter hero .moveDown naciśnij enter hero .moveLeft naciśn…" at bounding box center [774, 97] width 175 height 83
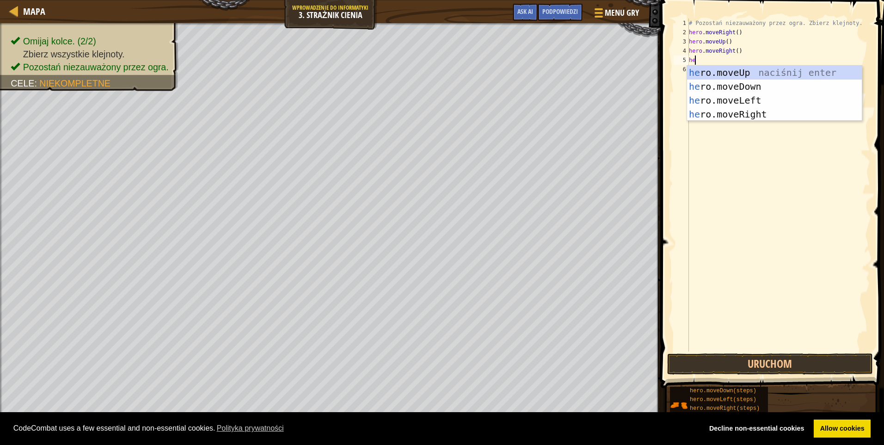
type textarea "hero"
click at [716, 85] on div "hero .moveUp naciśnij enter hero .moveDown naciśnij enter hero .moveLeft naciśn…" at bounding box center [774, 107] width 175 height 83
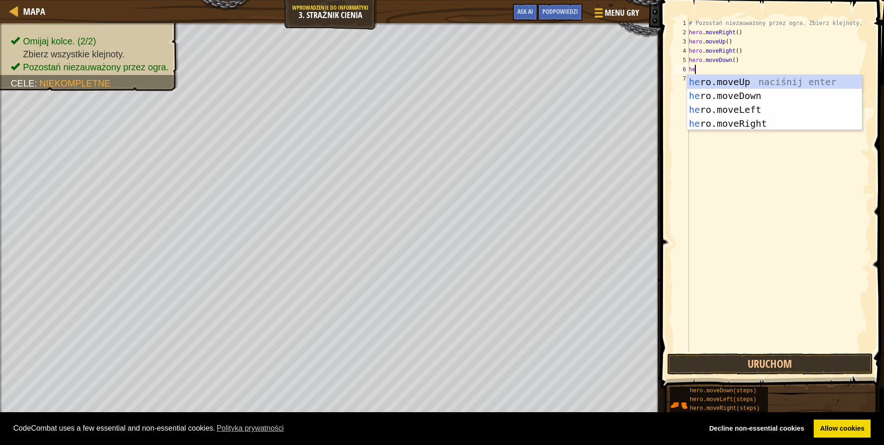
type textarea "hero"
click at [734, 112] on div "hero .moveUp naciśnij enter hero .moveDown naciśnij enter hero .moveLeft naciśn…" at bounding box center [774, 116] width 175 height 83
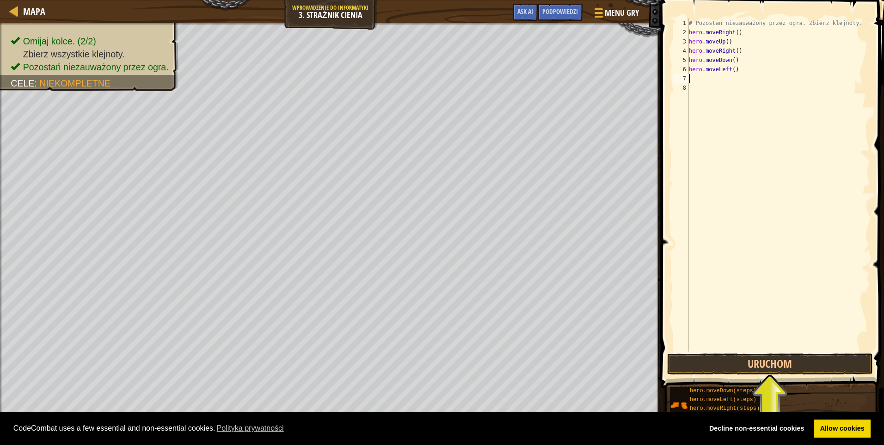
scroll to position [4, 0]
click at [758, 363] on button "Uruchom" at bounding box center [770, 363] width 206 height 21
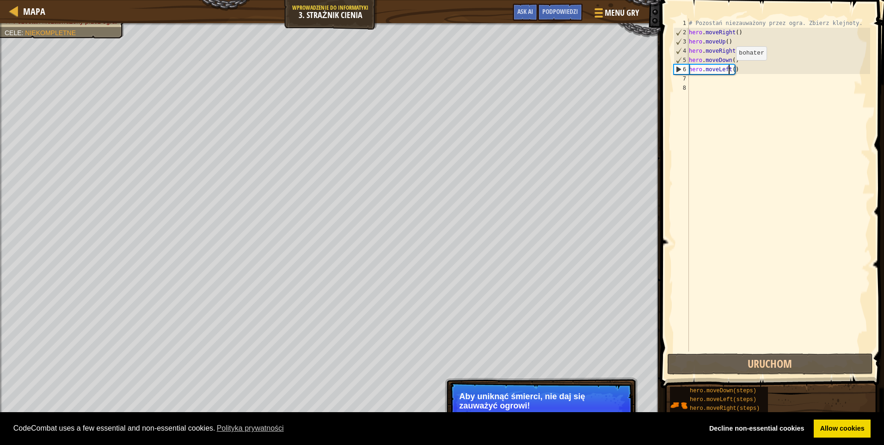
click at [728, 69] on div "# Pozostań niezauważony przez ogra. Zbierz klejnoty. hero . moveRight ( ) hero …" at bounding box center [778, 193] width 183 height 351
click at [736, 68] on div "# Pozostań niezauważony przez ogra. Zbierz klejnoty. hero . moveRight ( ) hero …" at bounding box center [778, 193] width 183 height 351
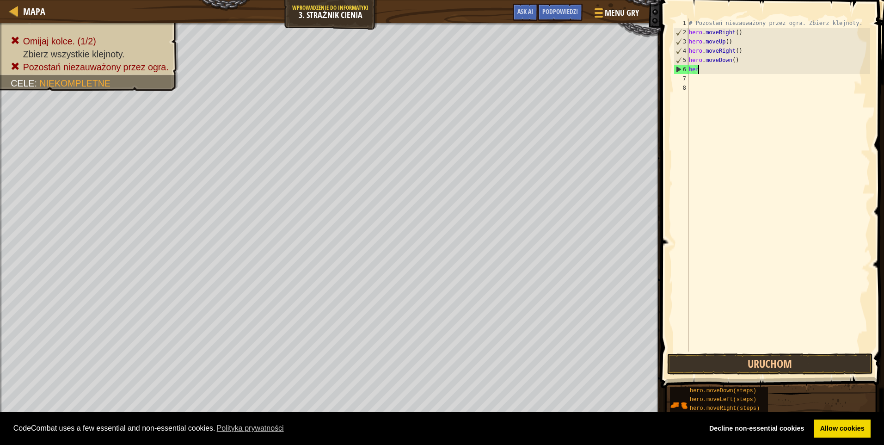
type textarea "h"
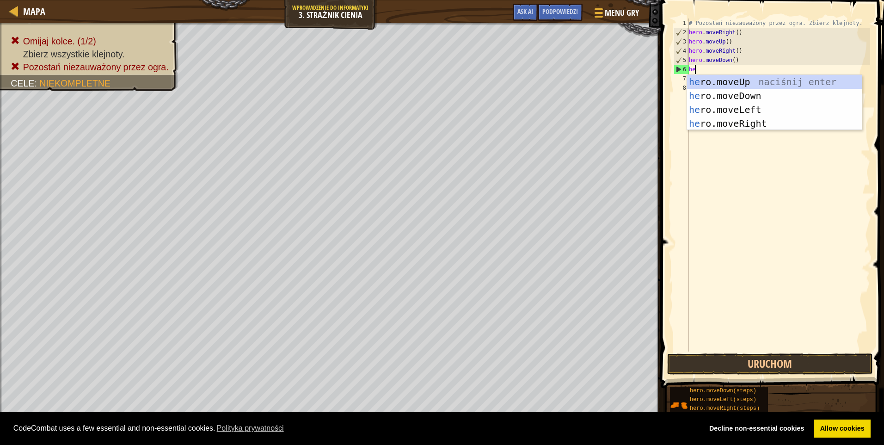
scroll to position [4, 0]
type textarea "hero"
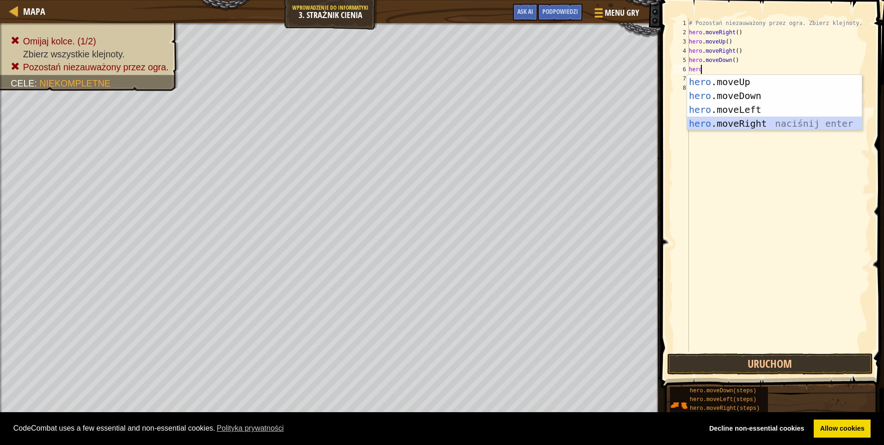
click at [745, 121] on div "hero .moveUp naciśnij enter hero .moveDown naciśnij enter hero .moveLeft naciśn…" at bounding box center [774, 116] width 175 height 83
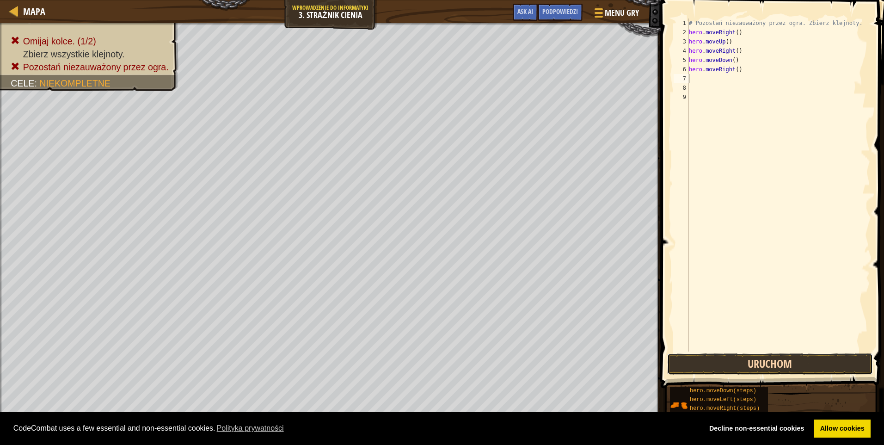
click at [730, 364] on button "Uruchom" at bounding box center [770, 363] width 206 height 21
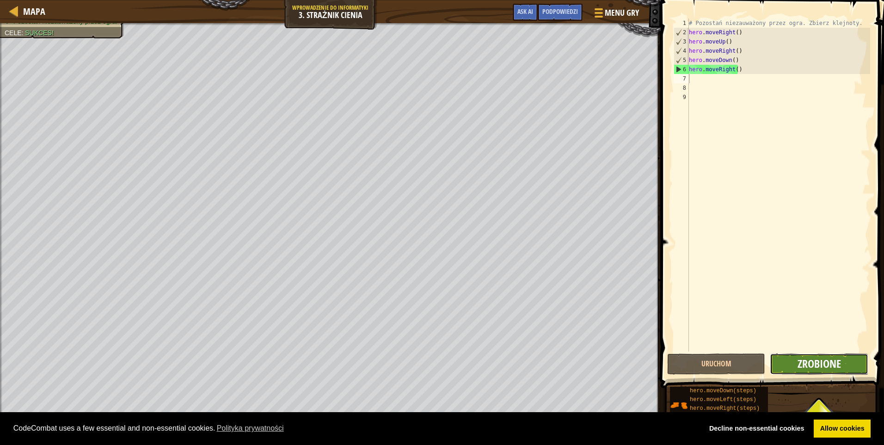
click at [828, 362] on span "Zrobione" at bounding box center [819, 363] width 43 height 15
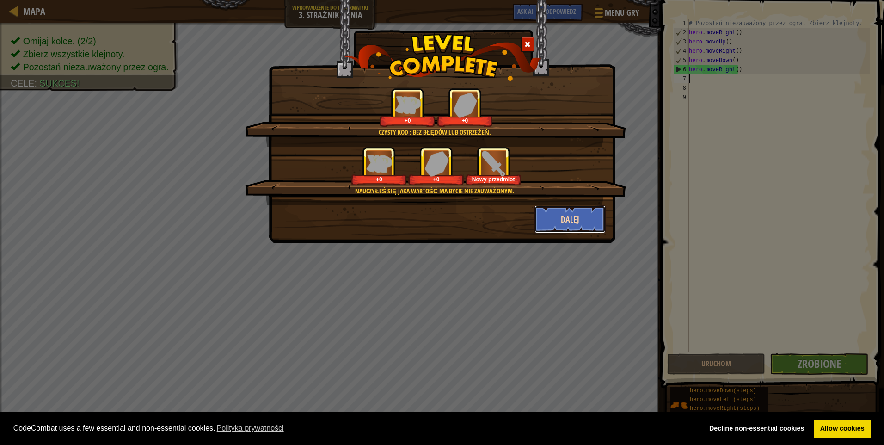
click at [580, 220] on button "Dalej" at bounding box center [571, 219] width 72 height 28
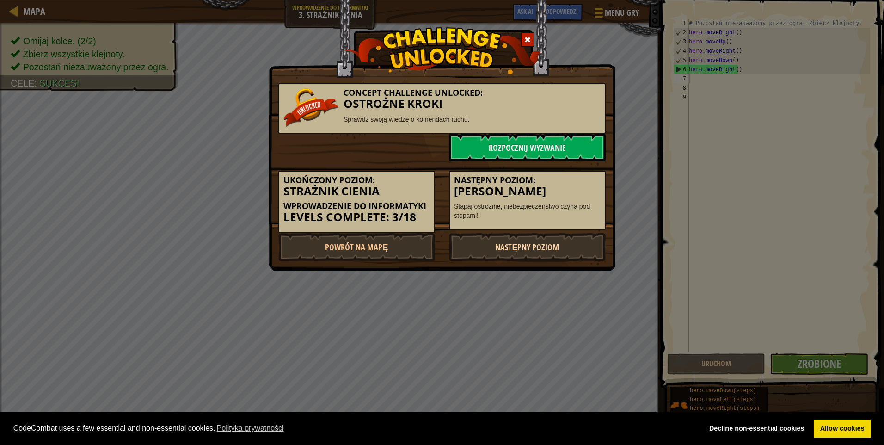
click at [553, 249] on link "Następny poziom" at bounding box center [527, 247] width 157 height 28
click at [537, 143] on link "Rozpocznij wyzwanie" at bounding box center [527, 148] width 157 height 28
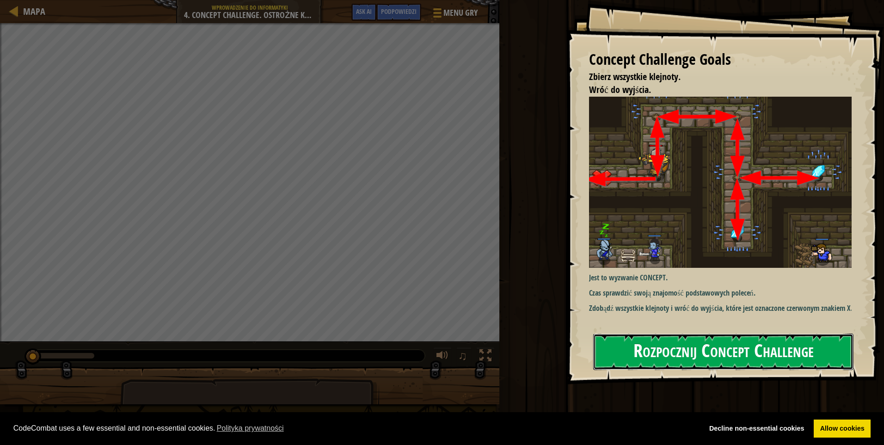
click at [676, 343] on button "Rozpocznij Concept Challenge" at bounding box center [723, 351] width 260 height 37
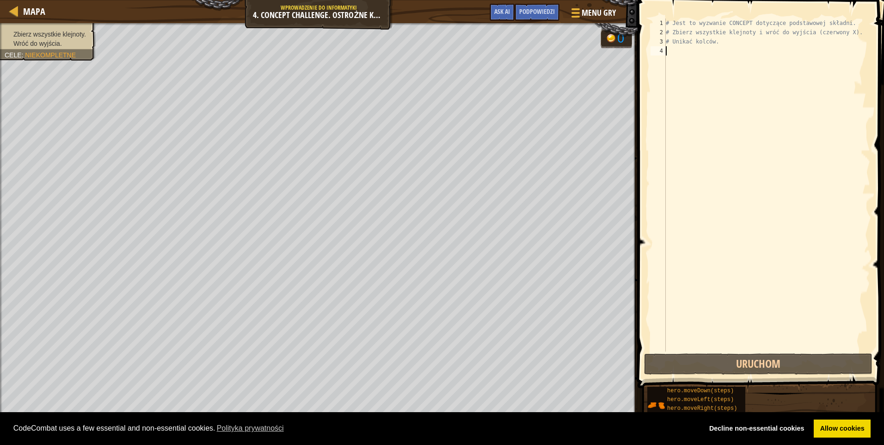
scroll to position [4, 0]
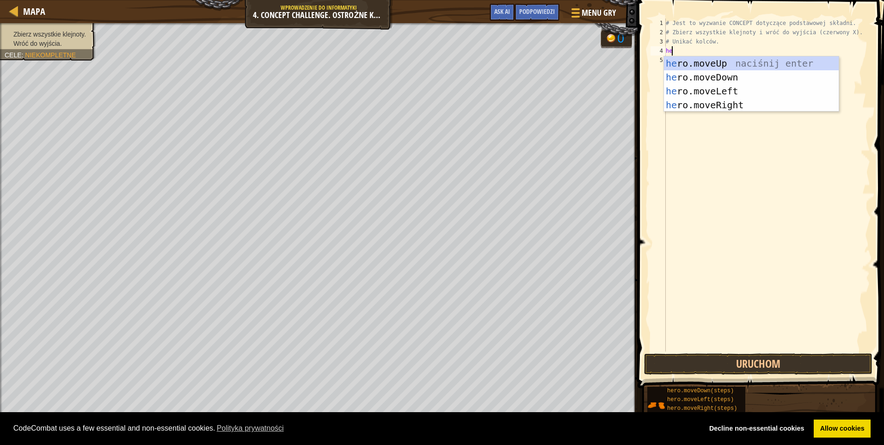
type textarea "heo"
click at [719, 67] on div "he r o .moveUp naciśnij enter he r o .moveDown naciśnij enter he r o .moveLeft …" at bounding box center [751, 97] width 175 height 83
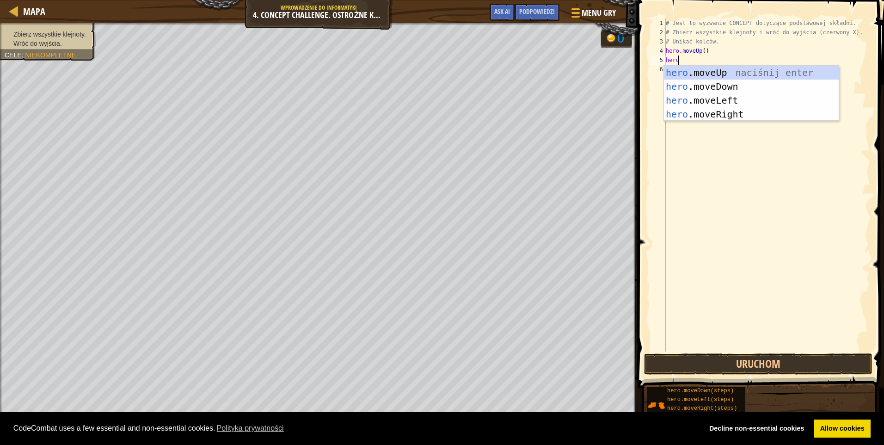
type textarea "hero"
click at [718, 110] on div "hero .moveUp naciśnij enter hero .moveDown naciśnij enter hero .moveLeft naciśn…" at bounding box center [751, 107] width 175 height 83
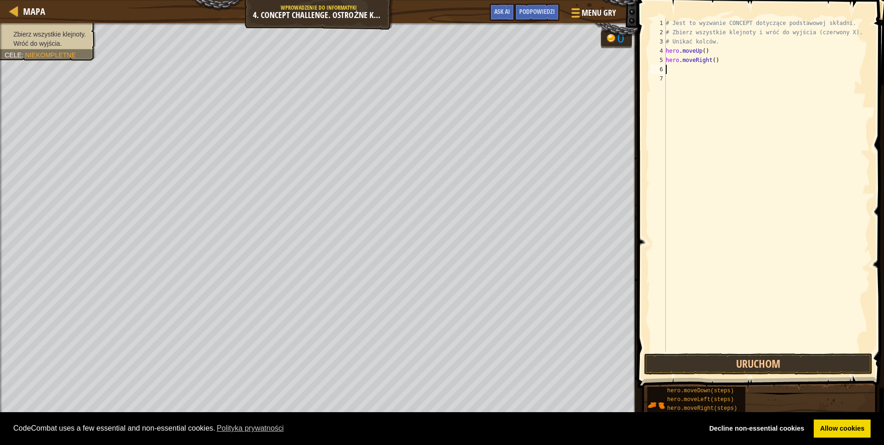
scroll to position [4, 0]
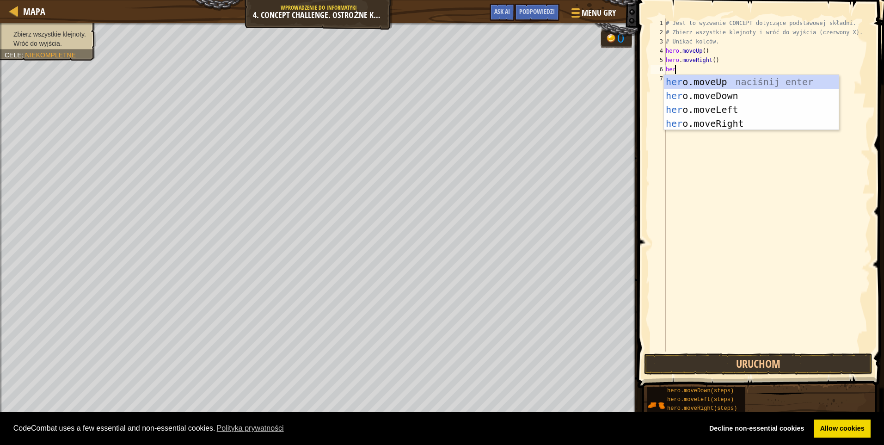
type textarea "hero"
click at [716, 90] on div "hero .moveUp naciśnij enter hero .moveDown naciśnij enter hero .moveLeft naciśn…" at bounding box center [751, 116] width 175 height 83
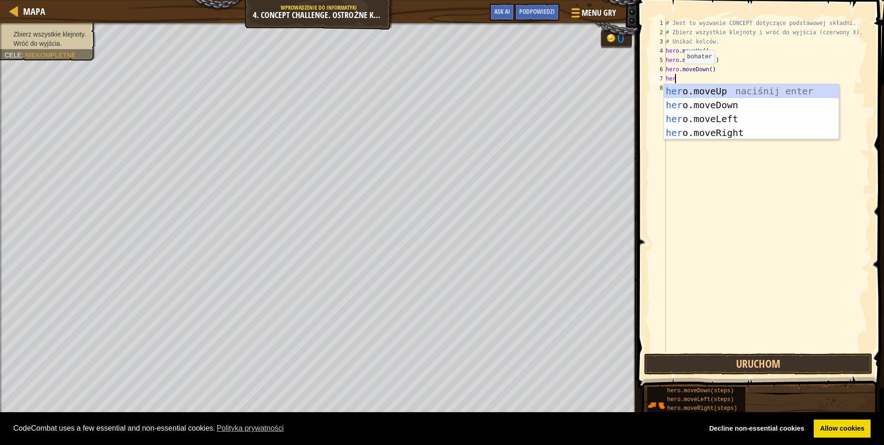
type textarea "hero"
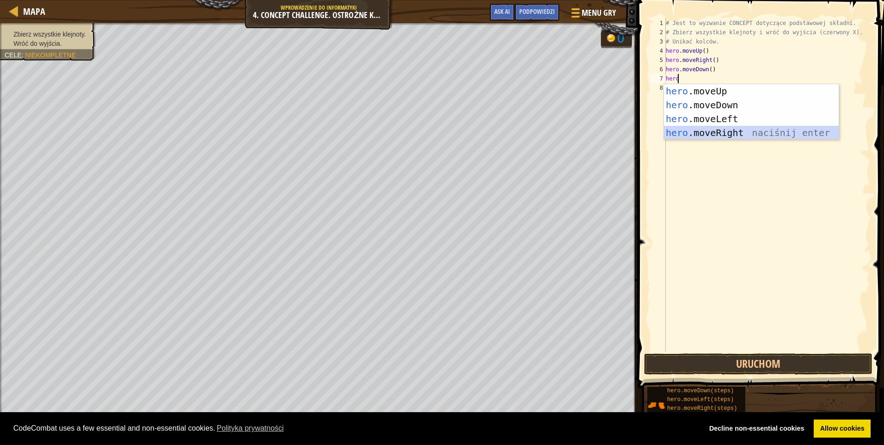
click at [711, 138] on div "hero .moveUp naciśnij enter hero .moveDown naciśnij enter hero .moveLeft naciśn…" at bounding box center [751, 125] width 175 height 83
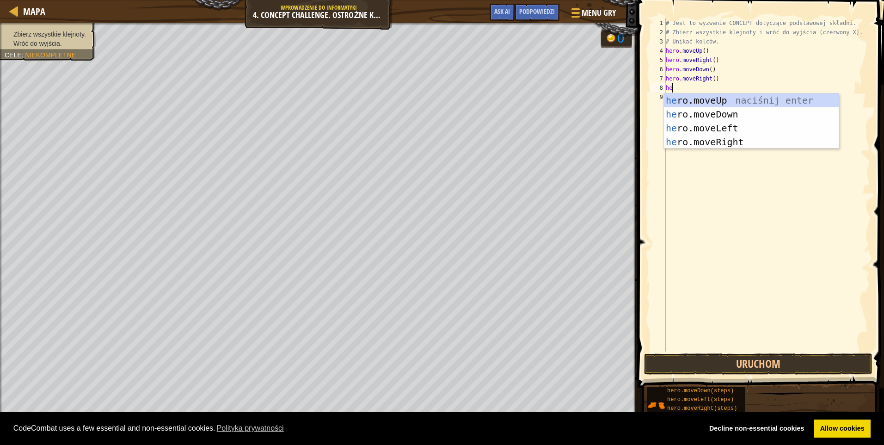
type textarea "hero"
click at [706, 127] on div "hero .moveUp naciśnij enter hero .moveDown naciśnij enter hero .moveLeft naciśn…" at bounding box center [751, 134] width 175 height 83
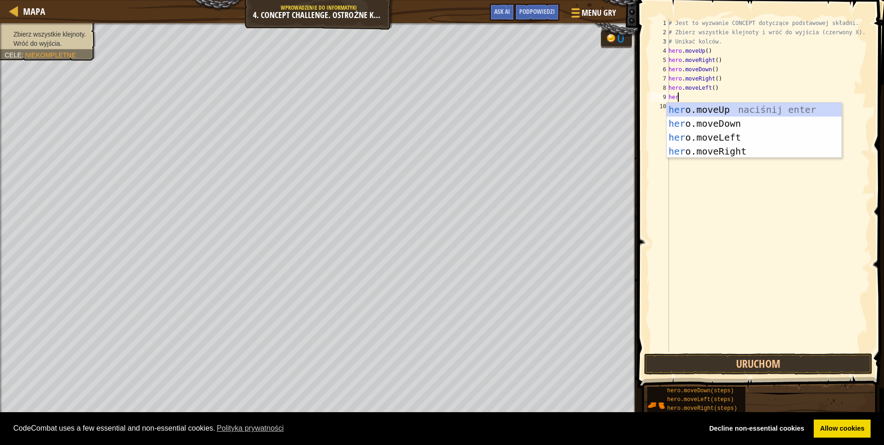
type textarea "hero"
click at [713, 120] on div "hero .moveUp naciśnij enter hero .moveDown naciśnij enter hero .moveLeft naciśn…" at bounding box center [754, 144] width 175 height 83
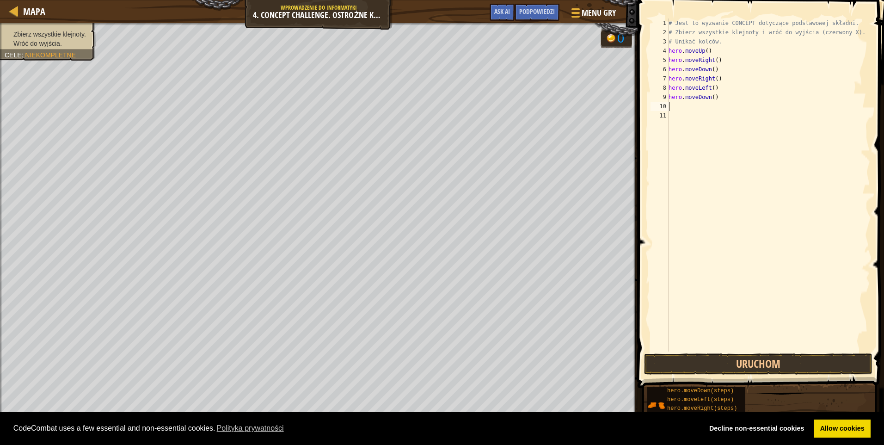
scroll to position [4, 0]
click at [743, 363] on button "Uruchom" at bounding box center [758, 363] width 228 height 21
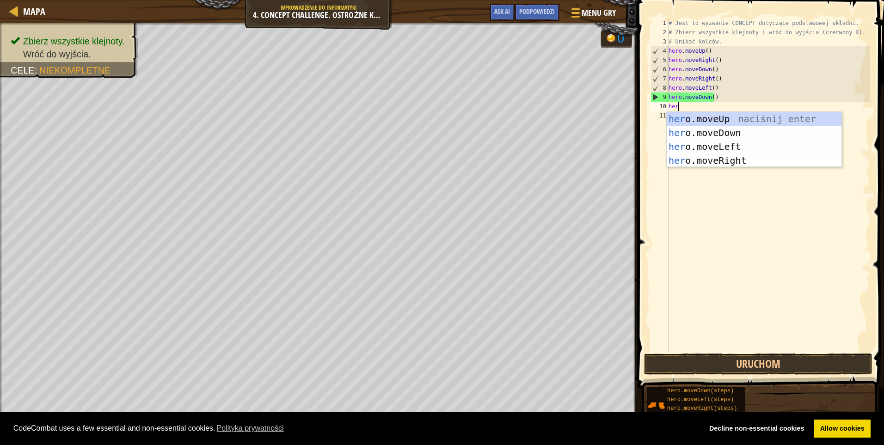
type textarea "hero"
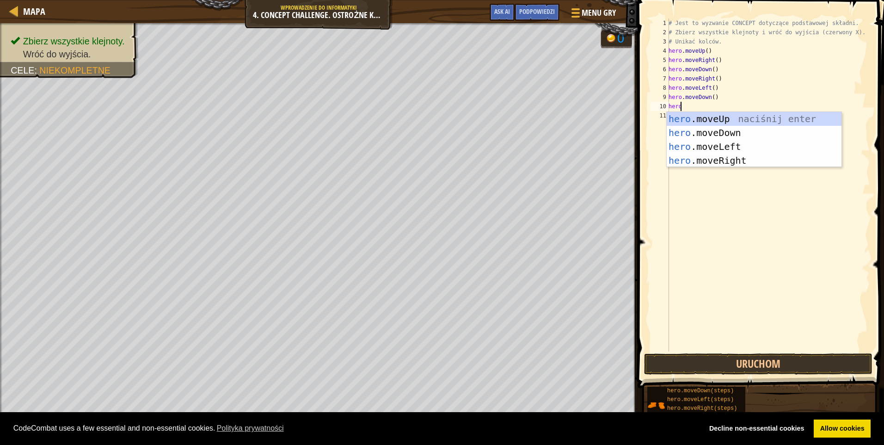
scroll to position [4, 0]
click at [689, 118] on div "hero .moveUp naciśnij enter hero .moveDown naciśnij enter hero .moveLeft naciśn…" at bounding box center [754, 153] width 175 height 83
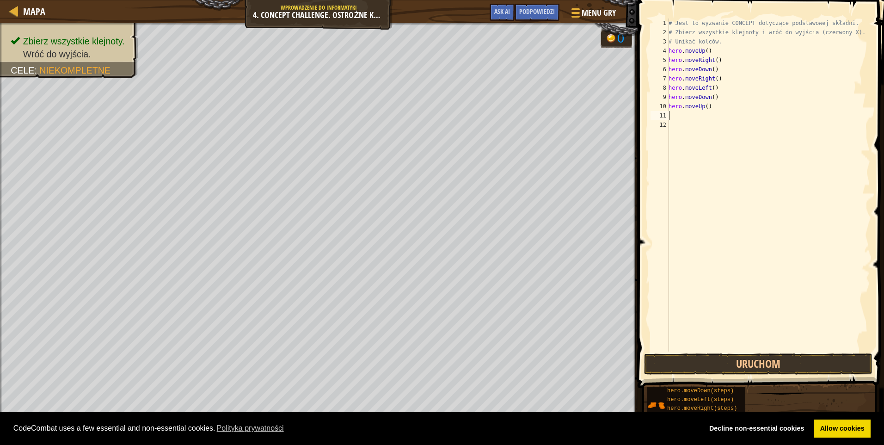
scroll to position [4, 0]
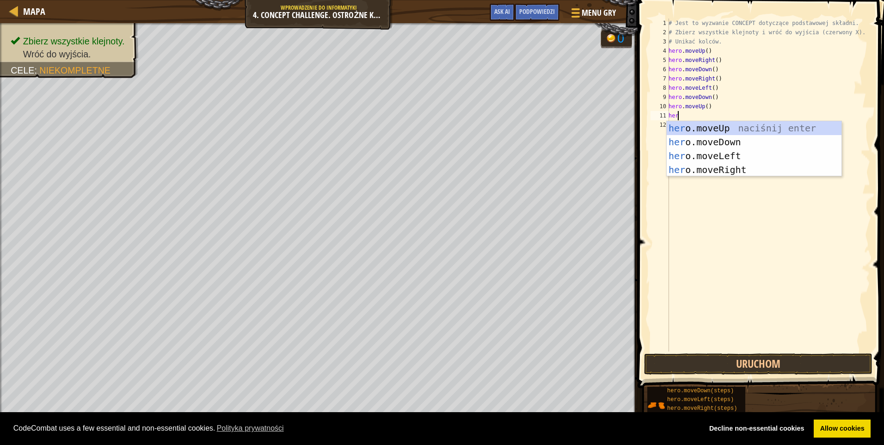
type textarea "hero"
click at [702, 154] on div "hero .moveUp naciśnij enter hero .moveDown naciśnij enter hero .moveLeft naciśn…" at bounding box center [754, 162] width 175 height 83
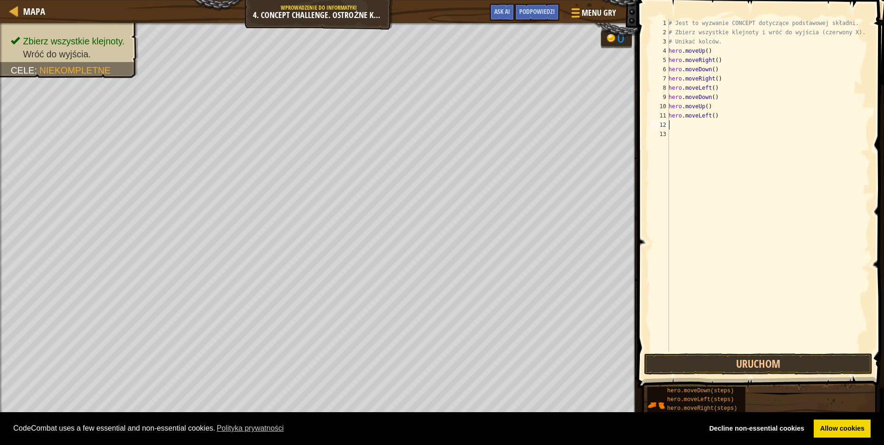
scroll to position [4, 0]
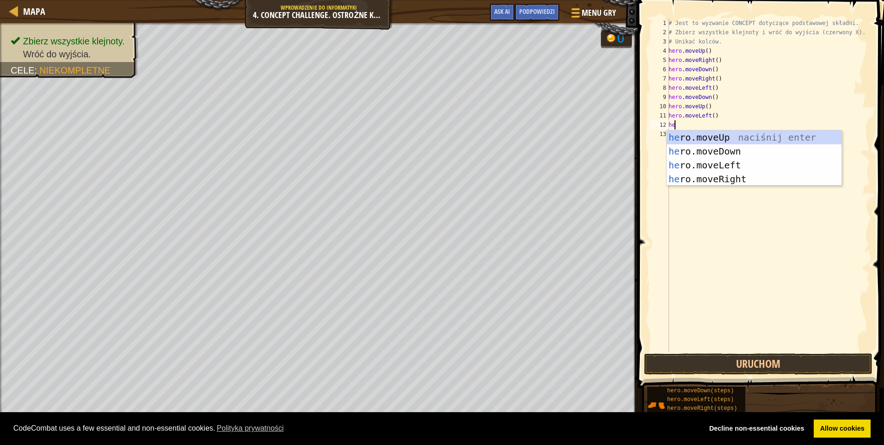
type textarea "hero"
click at [702, 154] on div "hero .moveUp naciśnij enter hero .moveDown naciśnij enter hero .moveLeft naciśn…" at bounding box center [754, 171] width 175 height 83
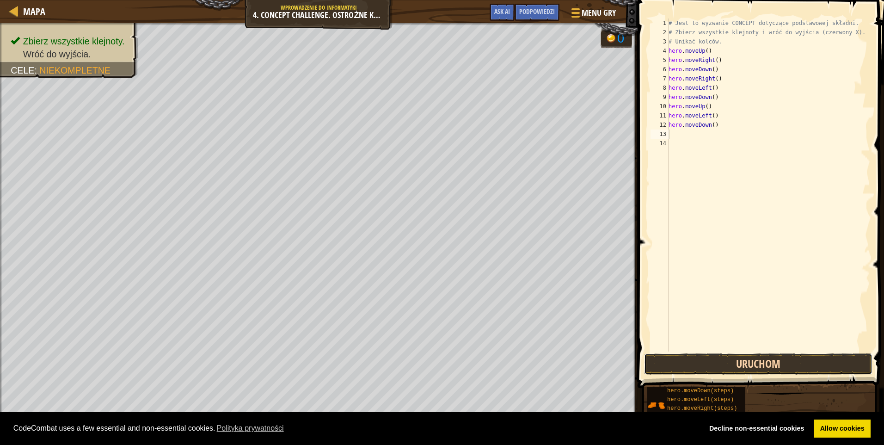
click at [739, 365] on button "Uruchom" at bounding box center [758, 363] width 228 height 21
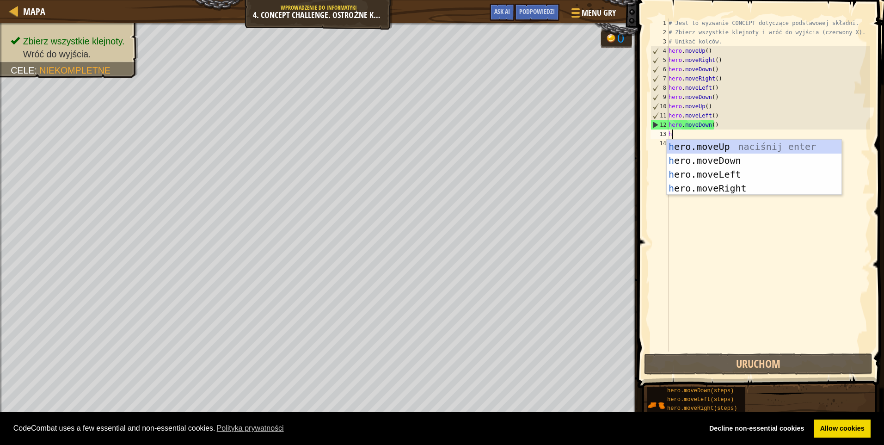
type textarea "he"
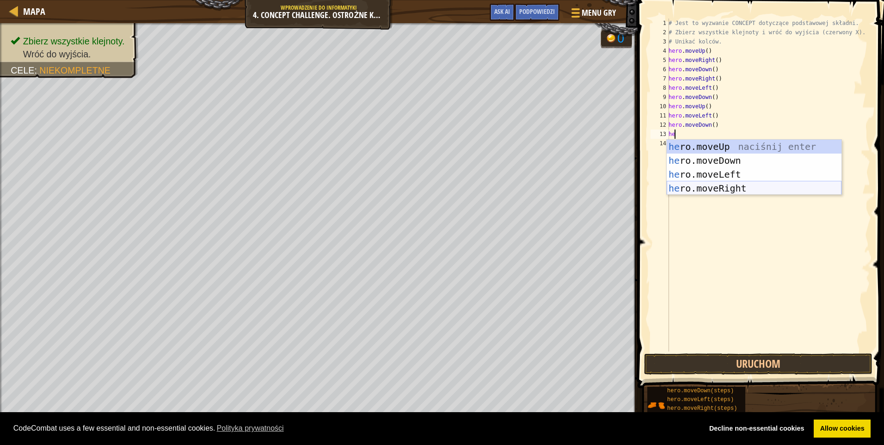
click at [746, 192] on div "he ro.moveUp naciśnij enter he ro.moveDown naciśnij enter he ro.moveLeft naciśn…" at bounding box center [754, 181] width 175 height 83
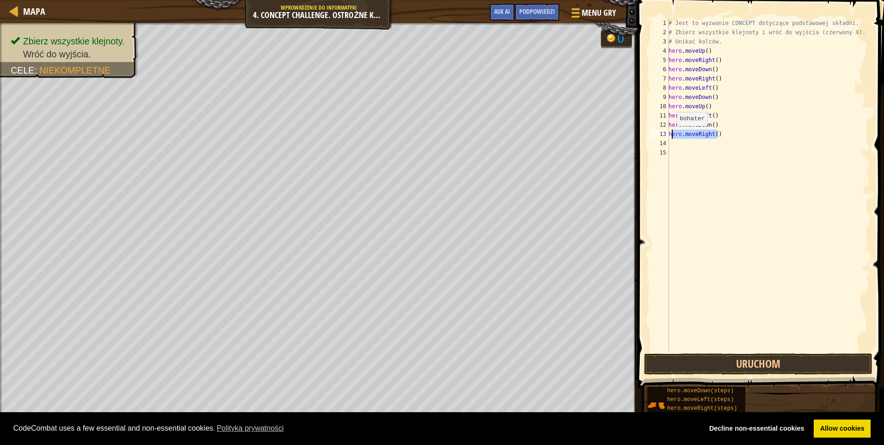
drag, startPoint x: 710, startPoint y: 133, endPoint x: 672, endPoint y: 135, distance: 38.0
click at [672, 135] on div "# Jest to wyzwanie CONCEPT dotyczące podstawowej składni. # Zbierz wszystkie kl…" at bounding box center [768, 193] width 203 height 351
type textarea "he"
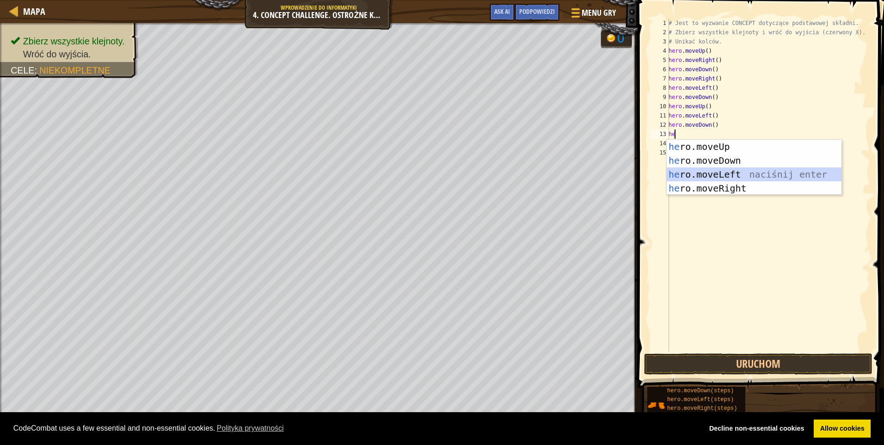
click at [710, 170] on div "he ro.moveUp naciśnij enter he ro.moveDown naciśnij enter he ro.moveLeft naciśn…" at bounding box center [754, 181] width 175 height 83
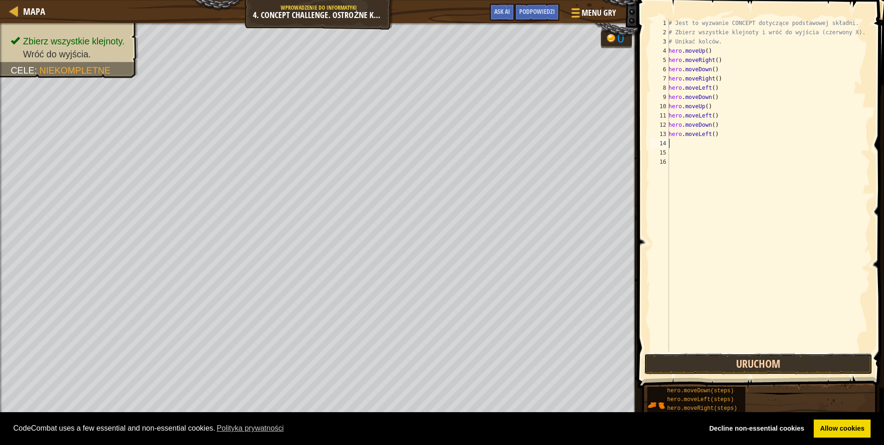
click at [766, 364] on button "Uruchom" at bounding box center [758, 363] width 228 height 21
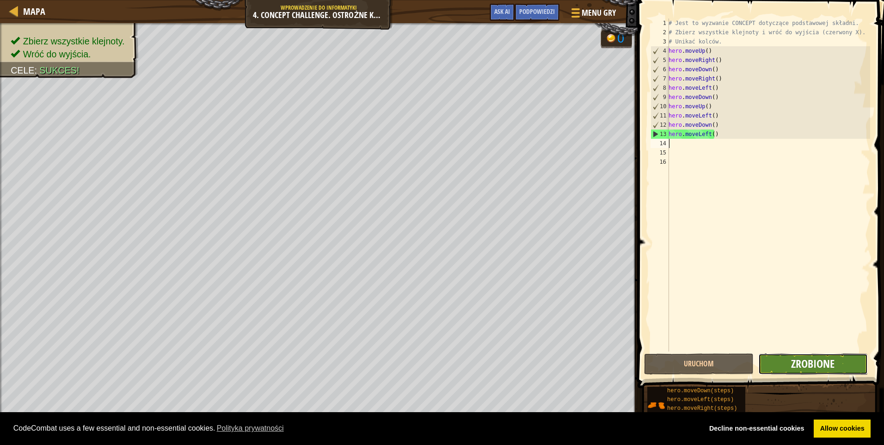
click at [809, 357] on span "Zrobione" at bounding box center [812, 363] width 43 height 15
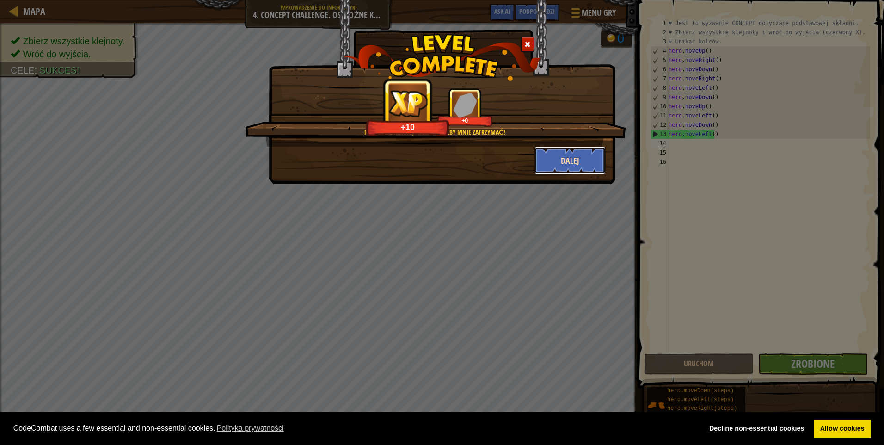
click at [566, 160] on button "Dalej" at bounding box center [571, 161] width 72 height 28
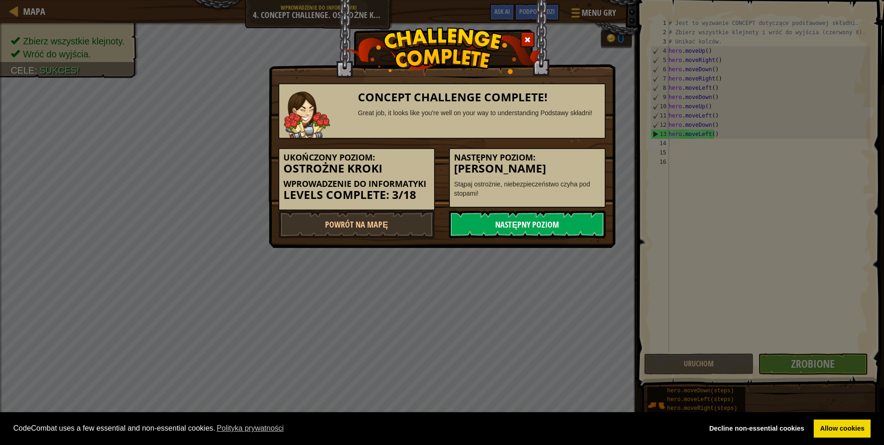
click at [553, 222] on link "Następny poziom" at bounding box center [527, 224] width 157 height 28
click at [517, 216] on link "Następny poziom" at bounding box center [527, 224] width 157 height 28
click at [514, 220] on link "Następny poziom" at bounding box center [527, 224] width 157 height 28
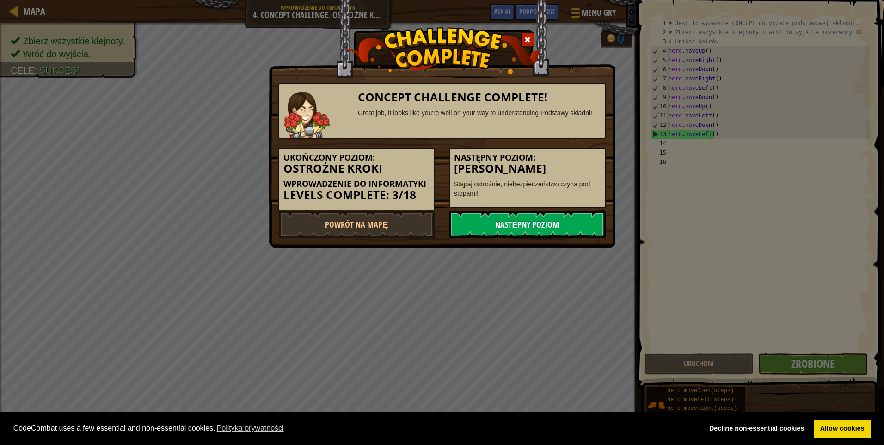
click at [514, 220] on link "Następny poziom" at bounding box center [527, 224] width 157 height 28
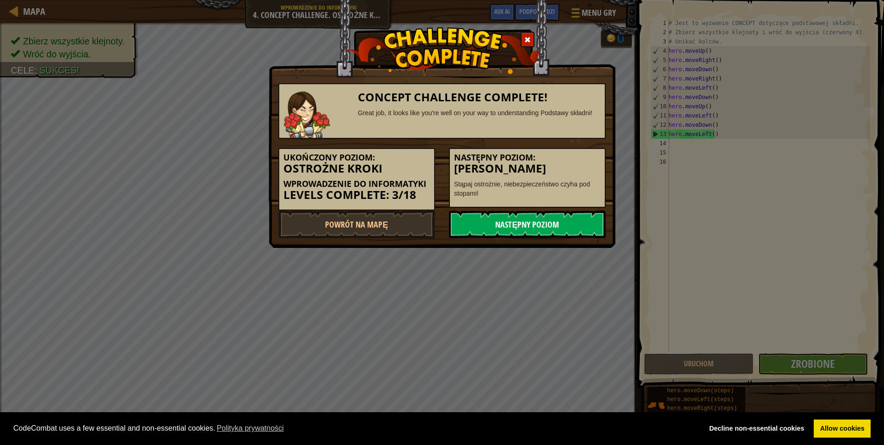
click at [514, 220] on link "Następny poziom" at bounding box center [527, 224] width 157 height 28
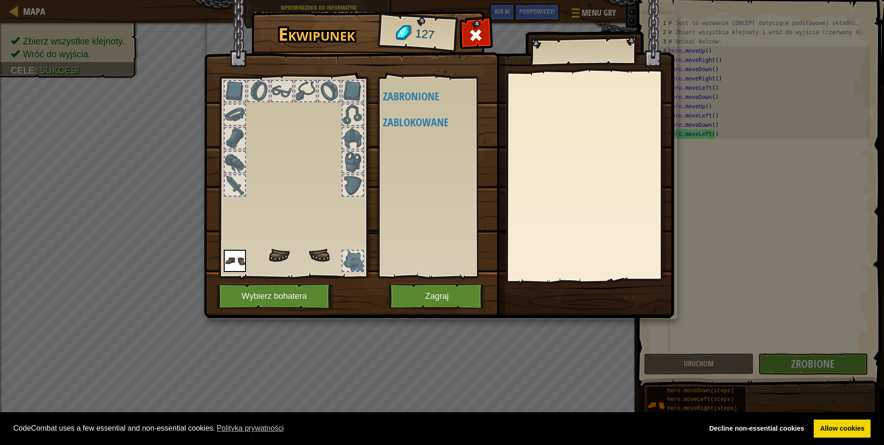
click at [514, 1] on body "Cookie Policy CodeCombat uses a few essential and non-essential cookies. Polity…" at bounding box center [442, 0] width 884 height 1
click at [237, 262] on img at bounding box center [235, 261] width 22 height 22
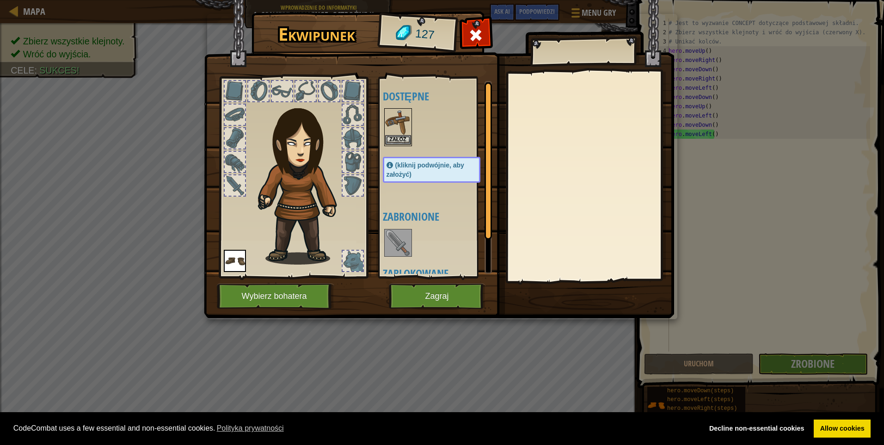
click at [394, 129] on img at bounding box center [398, 122] width 26 height 26
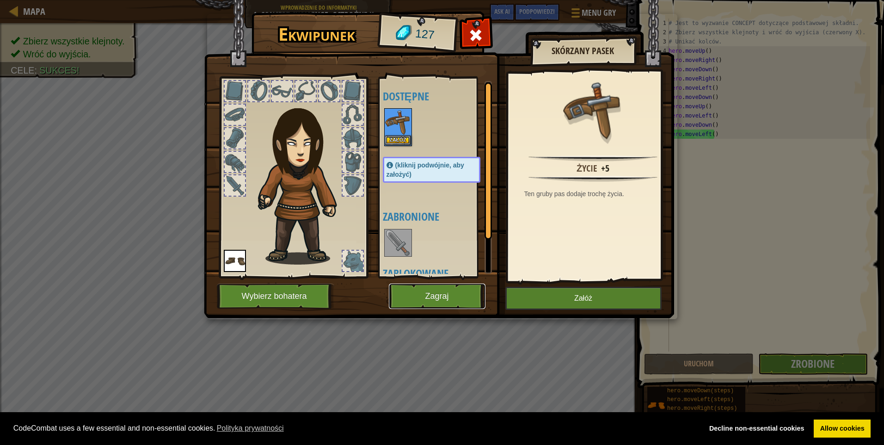
click at [431, 291] on button "Zagraj" at bounding box center [437, 295] width 97 height 25
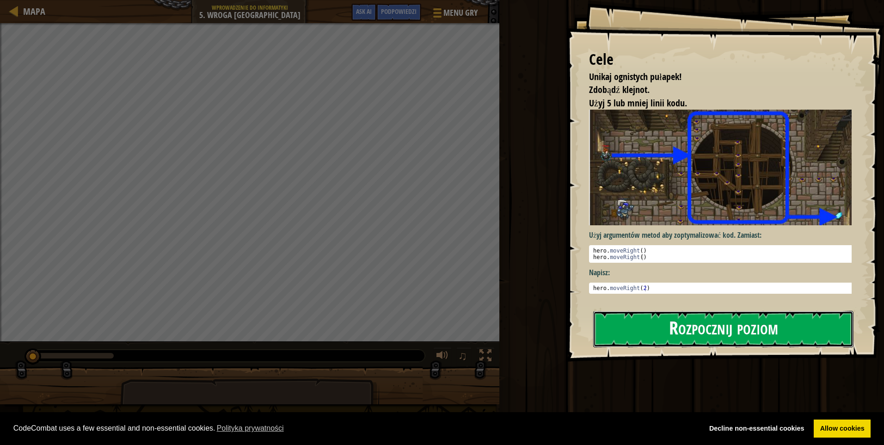
click at [655, 321] on button "Rozpocznij poziom" at bounding box center [723, 329] width 260 height 37
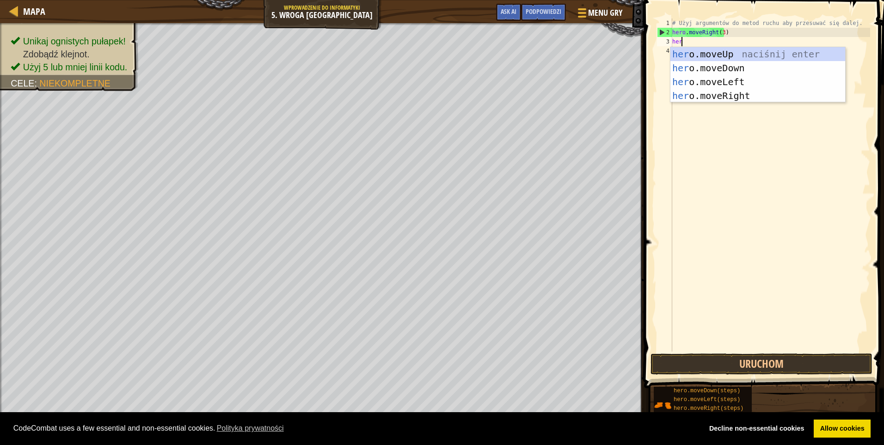
scroll to position [4, 0]
type textarea "hero"
click at [688, 48] on div "hero .moveUp naciśnij enter hero .moveDown naciśnij enter hero .moveLeft naciśn…" at bounding box center [758, 88] width 175 height 83
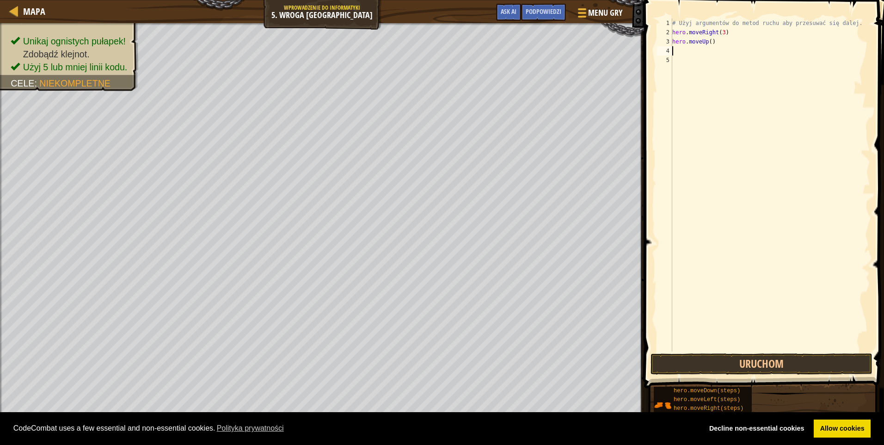
scroll to position [4, 0]
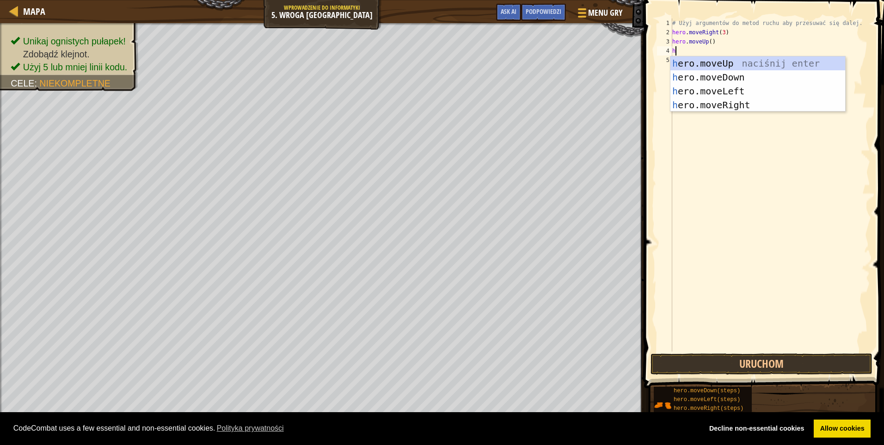
type textarea "he"
click at [703, 97] on div "he ro.moveUp naciśnij enter he ro.moveDown naciśnij enter he ro.moveLeft naciśn…" at bounding box center [758, 97] width 175 height 83
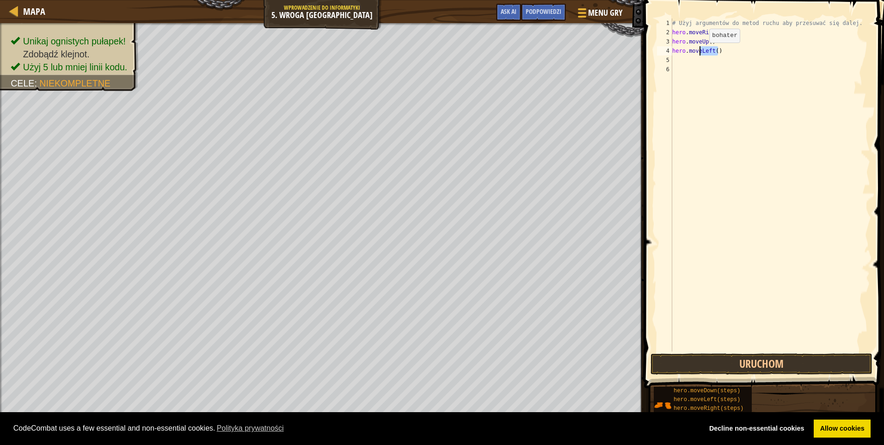
drag, startPoint x: 718, startPoint y: 50, endPoint x: 702, endPoint y: 52, distance: 16.3
click at [702, 52] on div "# Użyj argumentów do metod ruchu aby przesuwać się dalej. hero . moveRight ( 3 …" at bounding box center [771, 193] width 200 height 351
type textarea "h"
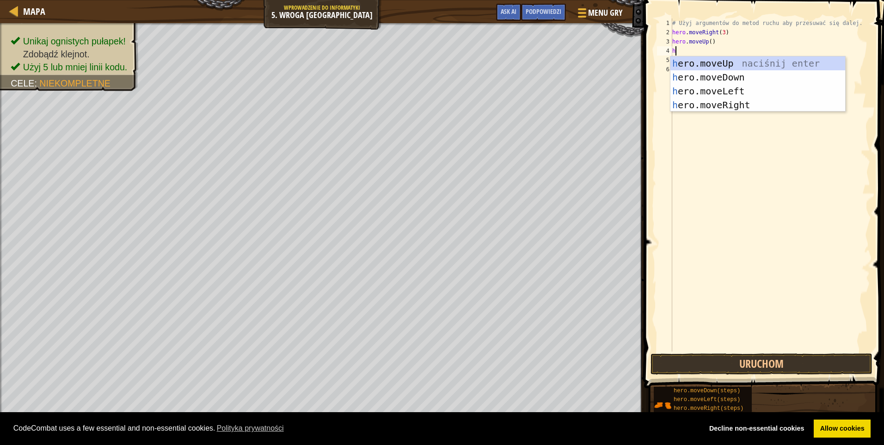
type textarea "he"
click at [745, 104] on div "he ro.moveUp naciśnij enter he ro.moveDown naciśnij enter he ro.moveLeft naciśn…" at bounding box center [758, 97] width 175 height 83
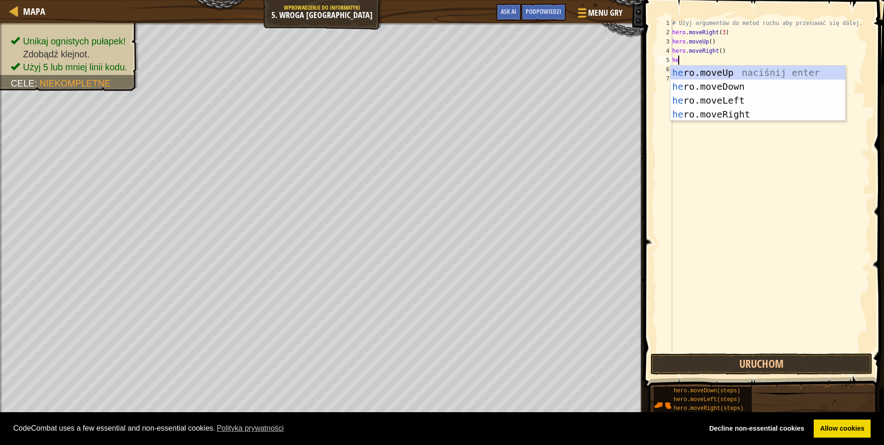
type textarea "heo"
click at [705, 86] on div "he r o .moveUp naciśnij enter he r o .moveDown naciśnij enter he r o .moveLeft …" at bounding box center [758, 107] width 175 height 83
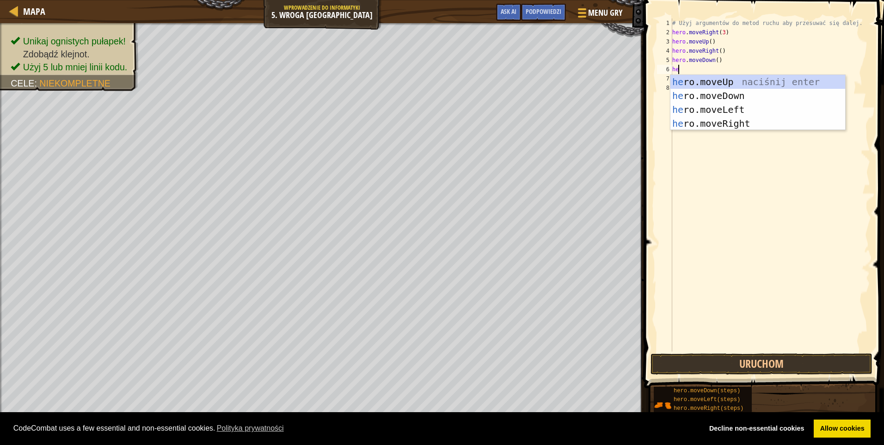
type textarea "hero"
click at [703, 109] on div "hero .moveUp naciśnij enter hero .moveDown naciśnij enter hero .moveLeft naciśn…" at bounding box center [758, 116] width 175 height 83
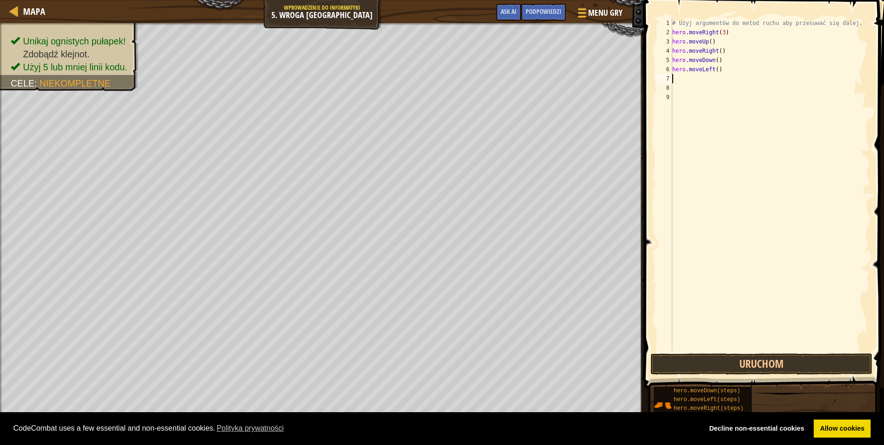
scroll to position [4, 0]
click at [774, 361] on button "Uruchom" at bounding box center [762, 363] width 222 height 21
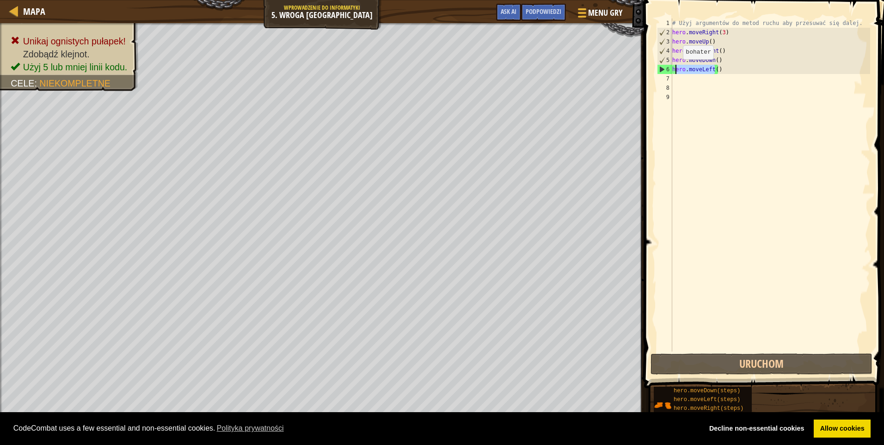
drag, startPoint x: 717, startPoint y: 68, endPoint x: 675, endPoint y: 68, distance: 41.6
click at [675, 68] on div "# Użyj argumentów do metod ruchu aby przesuwać się dalej. hero . moveRight ( 3 …" at bounding box center [771, 193] width 200 height 351
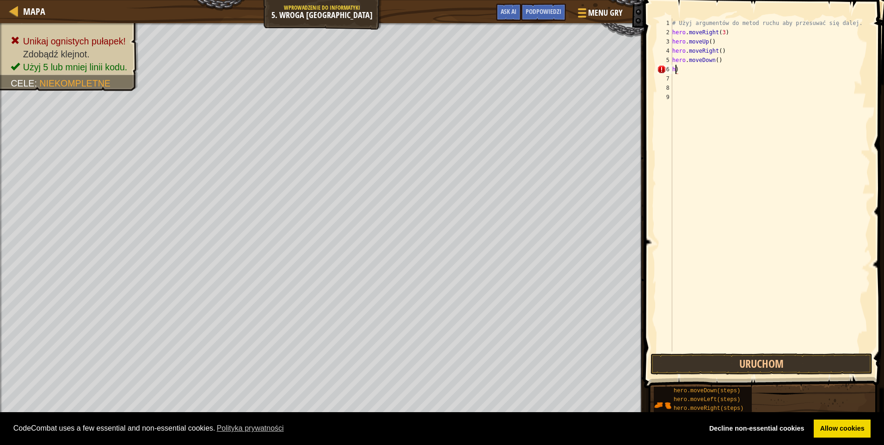
click at [683, 69] on div "# Użyj argumentów do metod ruchu aby przesuwać się dalej. hero . moveRight ( 3 …" at bounding box center [771, 193] width 200 height 351
type textarea "h"
click at [776, 361] on button "Uruchom" at bounding box center [762, 363] width 222 height 21
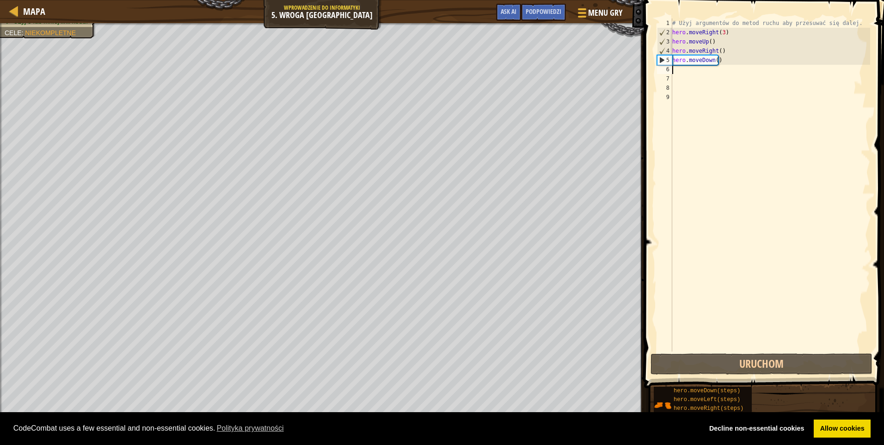
type textarea "he"
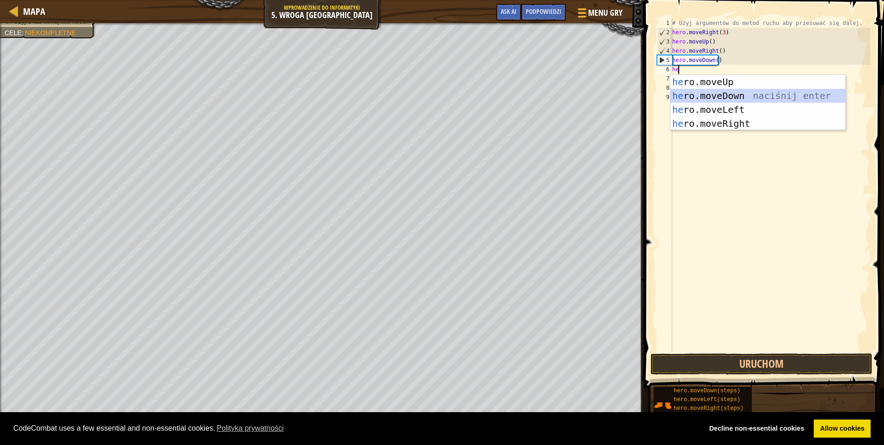
click at [693, 92] on div "he ro.moveUp naciśnij enter he ro.moveDown naciśnij enter he ro.moveLeft naciśn…" at bounding box center [758, 116] width 175 height 83
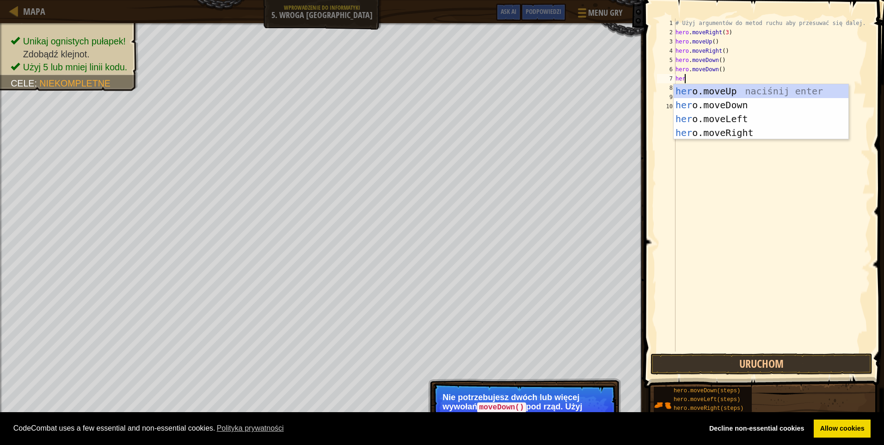
scroll to position [4, 0]
type textarea "hero"
click at [694, 102] on div "hero .moveUp naciśnij enter hero .moveDown naciśnij enter hero .moveLeft naciśn…" at bounding box center [761, 125] width 175 height 83
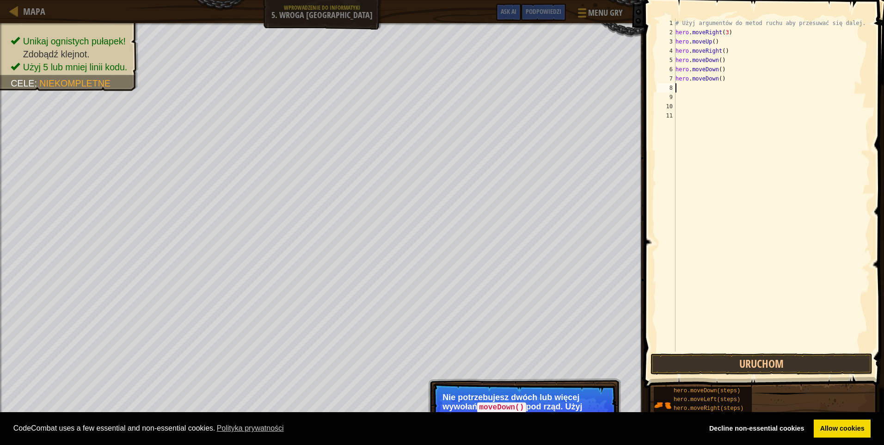
scroll to position [4, 0]
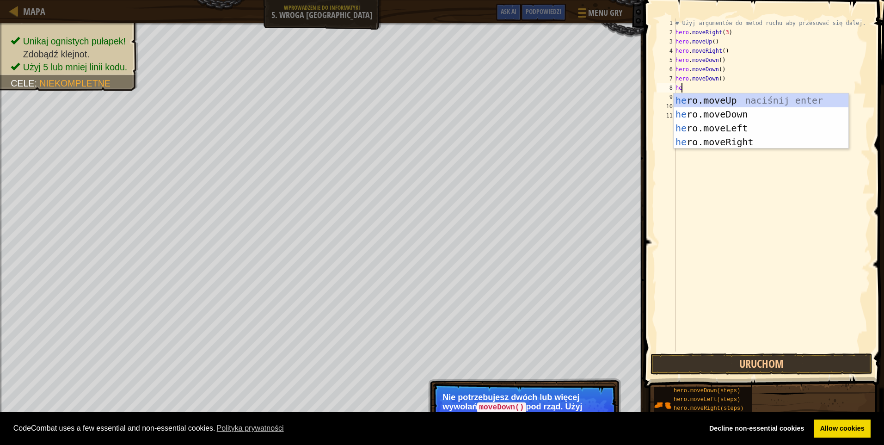
type textarea "heo"
click at [707, 129] on div "he r o .moveUp naciśnij enter he r o .moveDown naciśnij enter he r o .moveLeft …" at bounding box center [761, 134] width 175 height 83
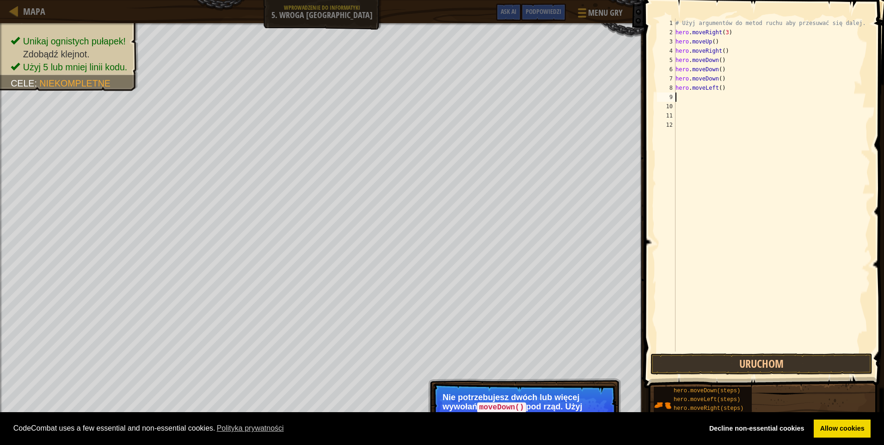
scroll to position [4, 0]
click at [776, 363] on button "Uruchom" at bounding box center [762, 363] width 222 height 21
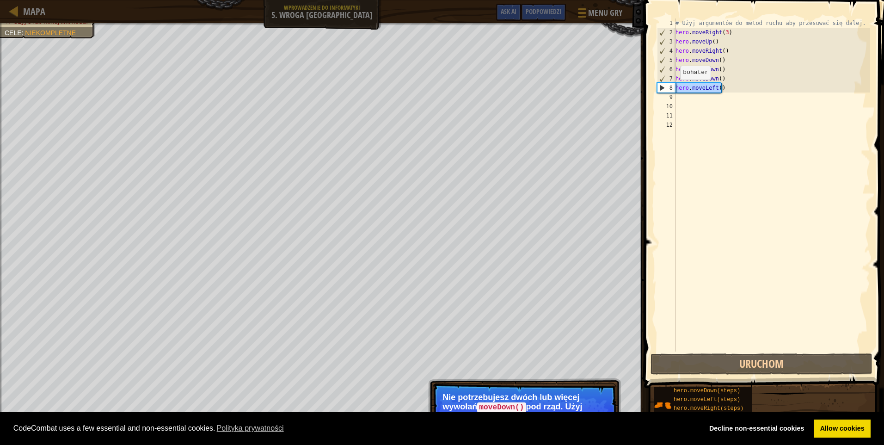
drag, startPoint x: 725, startPoint y: 89, endPoint x: 673, endPoint y: 89, distance: 52.3
click at [673, 89] on div "1 2 3 4 5 6 7 8 9 10 11 12 # Użyj argumentów do metod ruchu aby przesuwać się d…" at bounding box center [762, 184] width 215 height 333
type textarea "hero.moveLeft()"
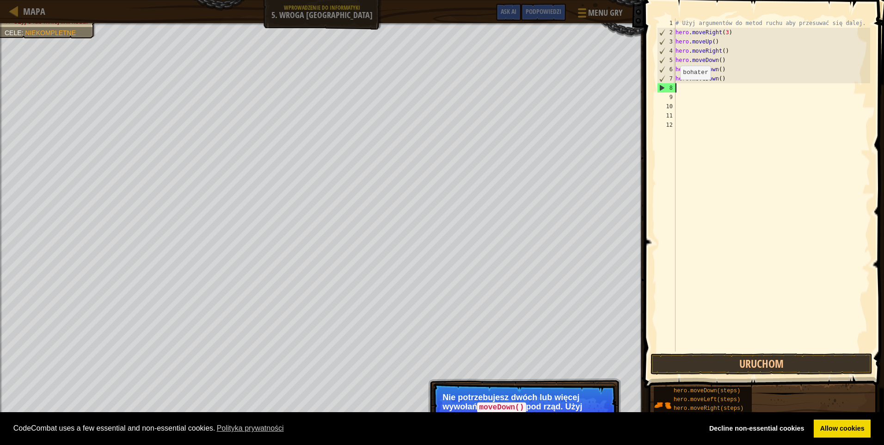
type textarea "he"
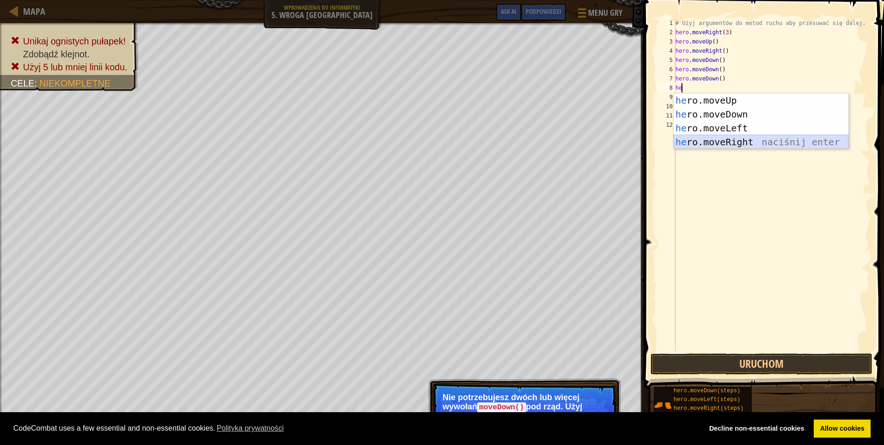
click at [711, 144] on div "he ro.moveUp naciśnij enter he ro.moveDown naciśnij enter he ro.moveLeft naciśn…" at bounding box center [761, 134] width 175 height 83
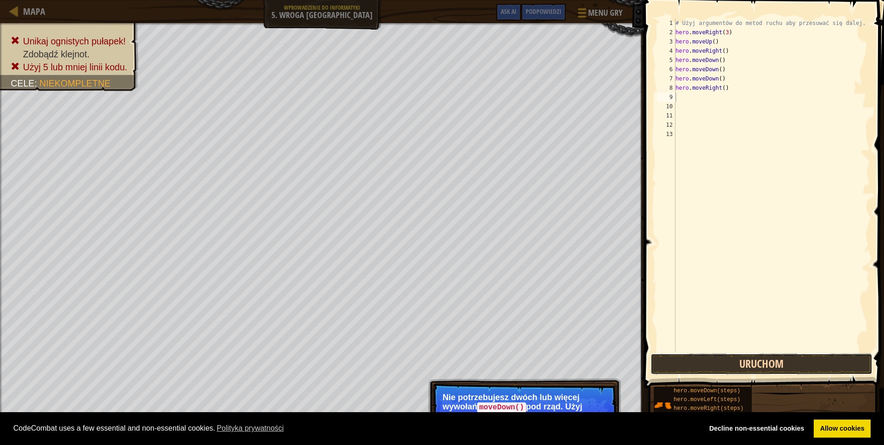
click at [742, 359] on button "Uruchom" at bounding box center [762, 363] width 222 height 21
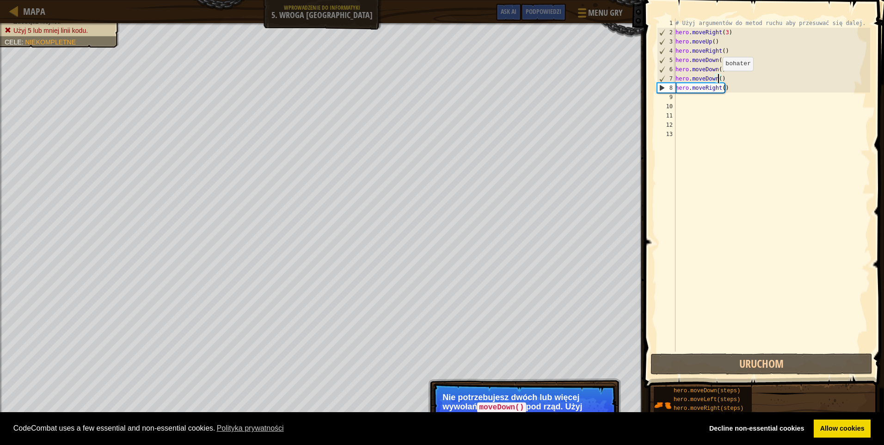
click at [718, 80] on div "# Użyj argumentów do metod ruchu aby przesuwać się dalej. hero . moveRight ( 3 …" at bounding box center [772, 193] width 197 height 351
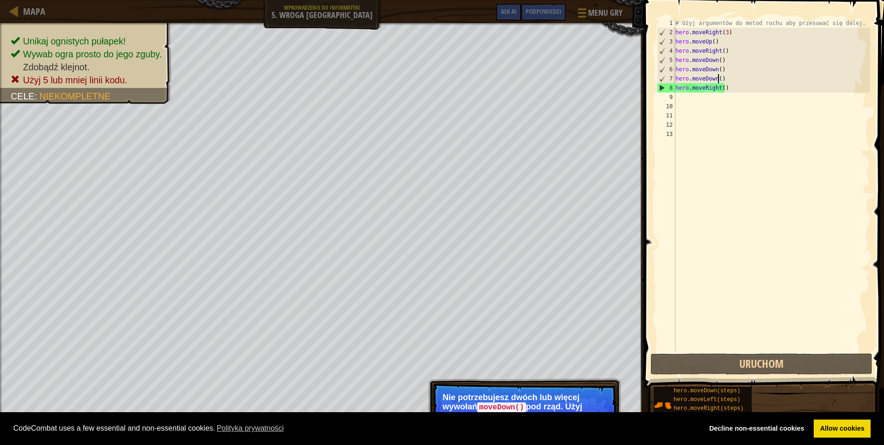
click at [723, 78] on div "# Użyj argumentów do metod ruchu aby przesuwać się dalej. hero . moveRight ( 3 …" at bounding box center [772, 193] width 197 height 351
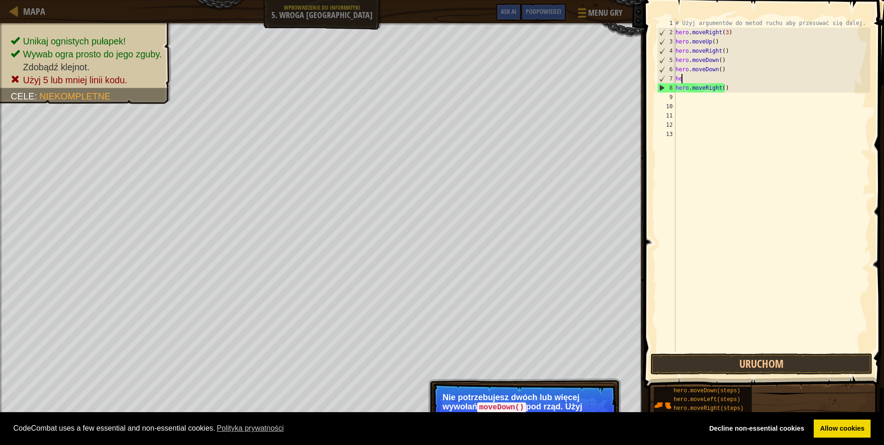
type textarea "h"
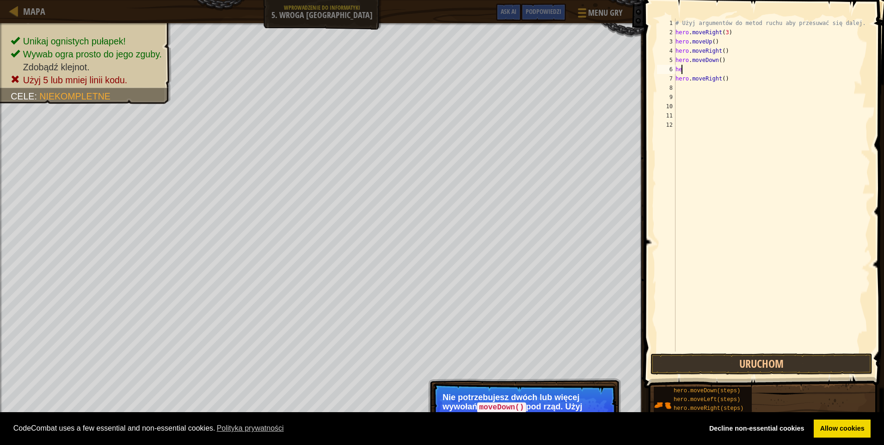
type textarea "h"
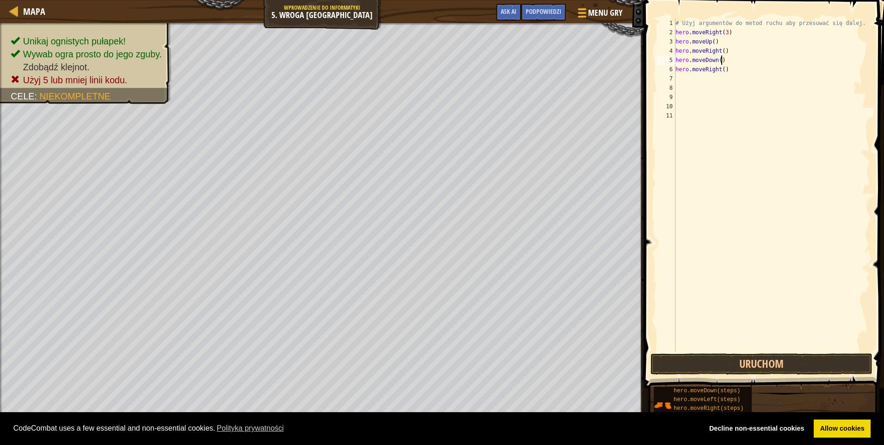
click at [722, 61] on div "# Użyj argumentów do metod ruchu aby przesuwać się dalej. hero . moveRight ( 3 …" at bounding box center [772, 193] width 197 height 351
click at [719, 60] on div "# Użyj argumentów do metod ruchu aby przesuwać się dalej. hero . moveRight ( 3 …" at bounding box center [772, 193] width 197 height 351
type textarea "hero.moveDown(3)"
click at [678, 76] on div "# Użyj argumentów do metod ruchu aby przesuwać się dalej. hero . moveRight ( 3 …" at bounding box center [772, 193] width 197 height 351
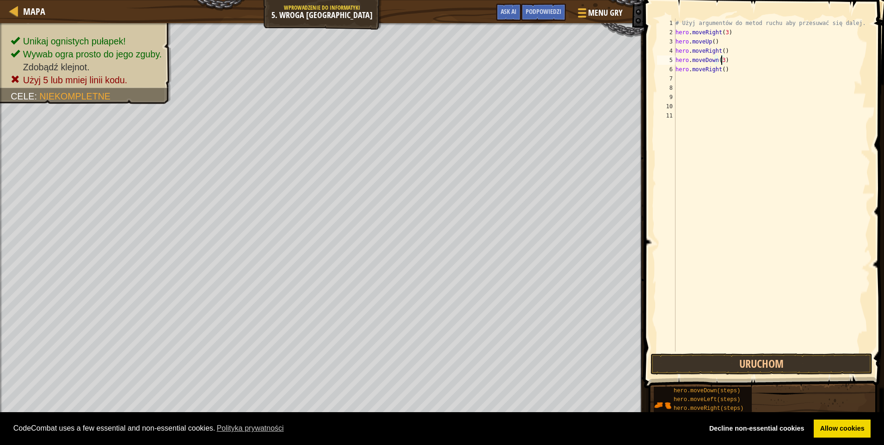
scroll to position [4, 0]
click at [789, 364] on button "Uruchom" at bounding box center [762, 363] width 222 height 21
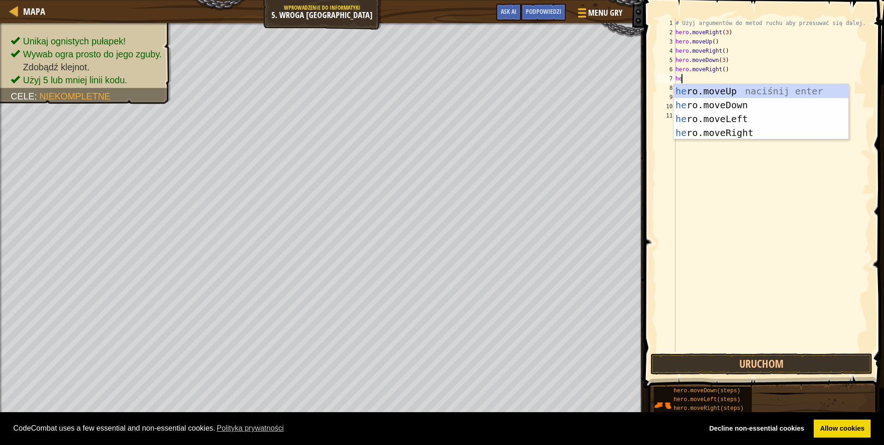
type textarea "hero"
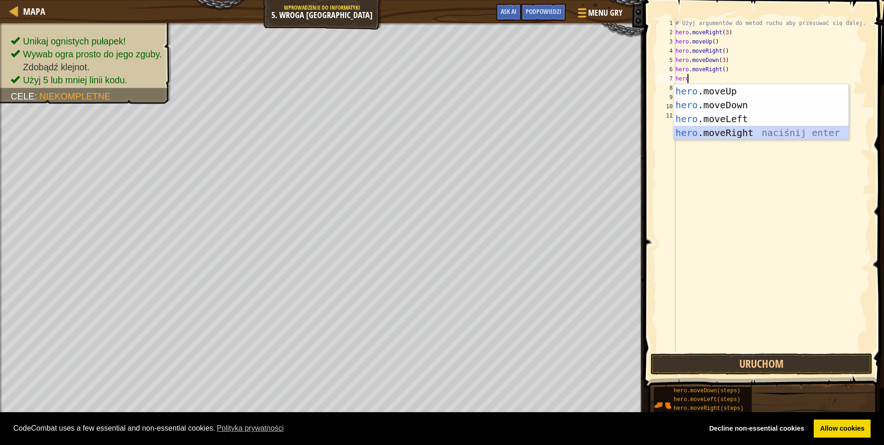
click at [731, 129] on div "hero .moveUp naciśnij enter hero .moveDown naciśnij enter hero .moveLeft naciśn…" at bounding box center [761, 125] width 175 height 83
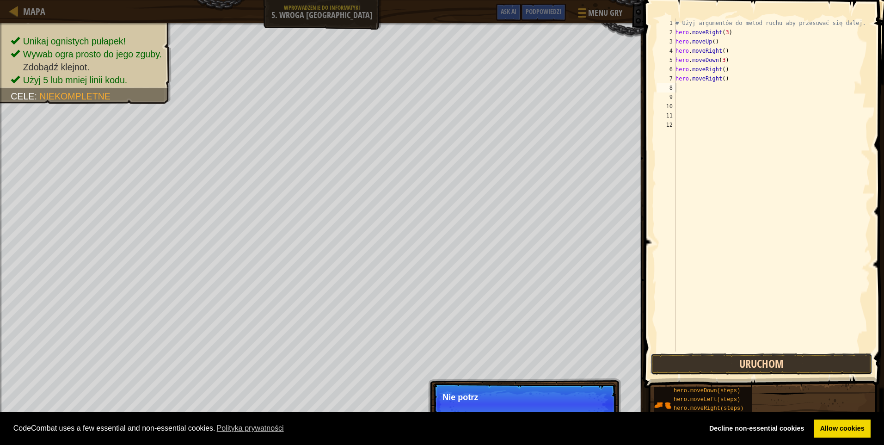
click at [711, 364] on button "Uruchom" at bounding box center [762, 363] width 222 height 21
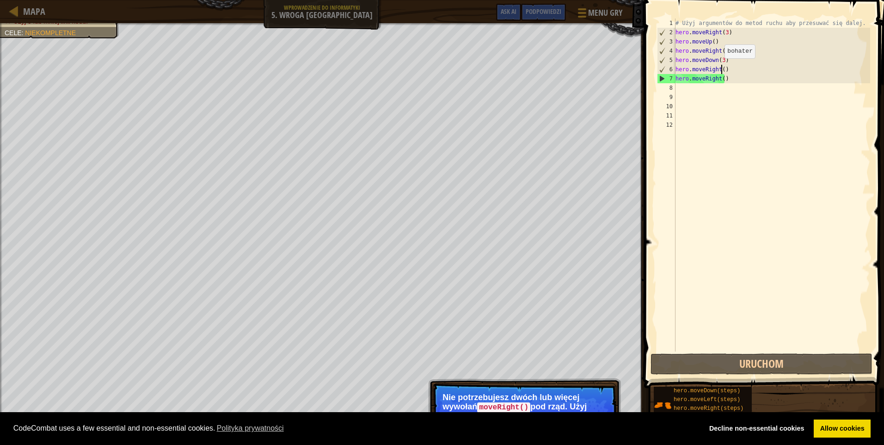
click at [720, 68] on div "# Użyj argumentów do metod ruchu aby przesuwać się dalej. hero . moveRight ( 3 …" at bounding box center [772, 193] width 197 height 351
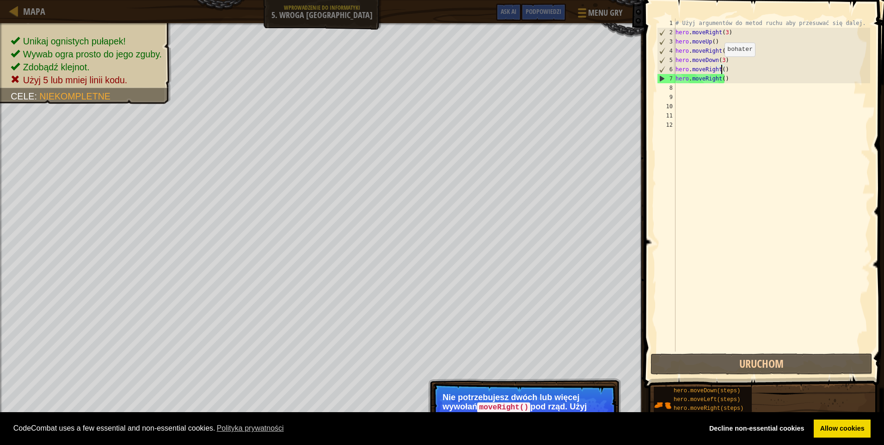
scroll to position [4, 4]
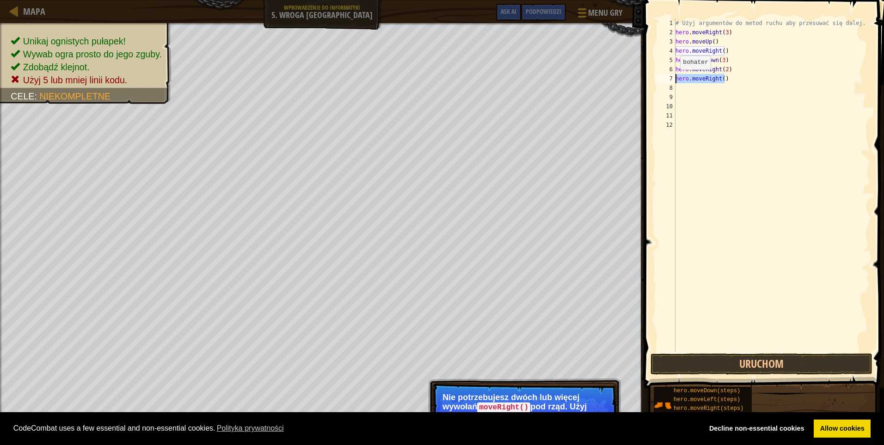
drag, startPoint x: 727, startPoint y: 81, endPoint x: 674, endPoint y: 79, distance: 52.8
click at [674, 79] on div "hero.moveRight(2) 1 2 3 4 5 6 7 8 9 10 11 12 # Użyj argumentów do metod ruchu a…" at bounding box center [762, 184] width 215 height 333
type textarea "hero.moveRight()"
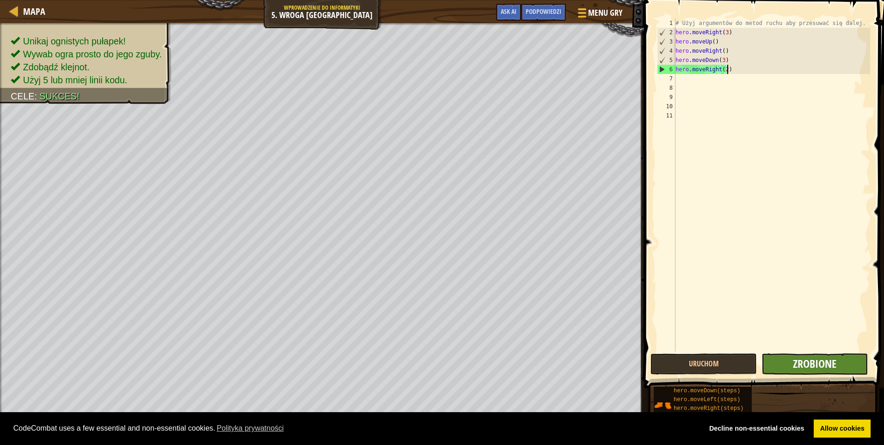
type textarea "hero.moveRight(2)"
click at [814, 364] on span "Zrobione" at bounding box center [814, 363] width 43 height 15
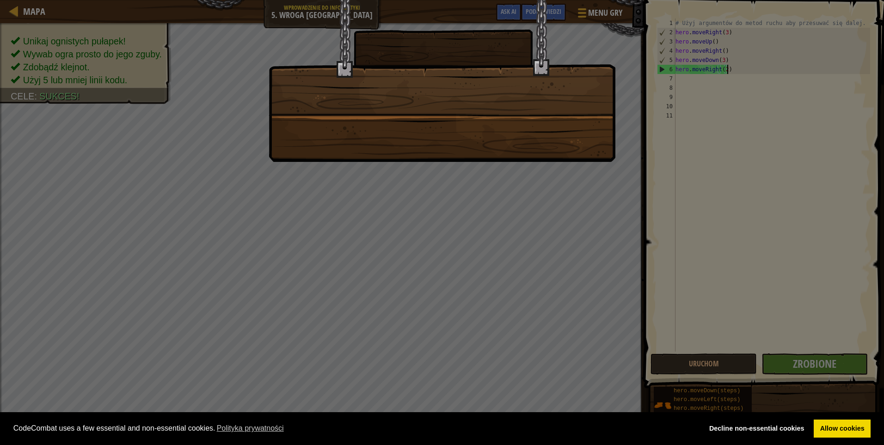
click at [827, 363] on div at bounding box center [442, 222] width 884 height 445
click at [836, 430] on link "Allow cookies" at bounding box center [842, 428] width 57 height 18
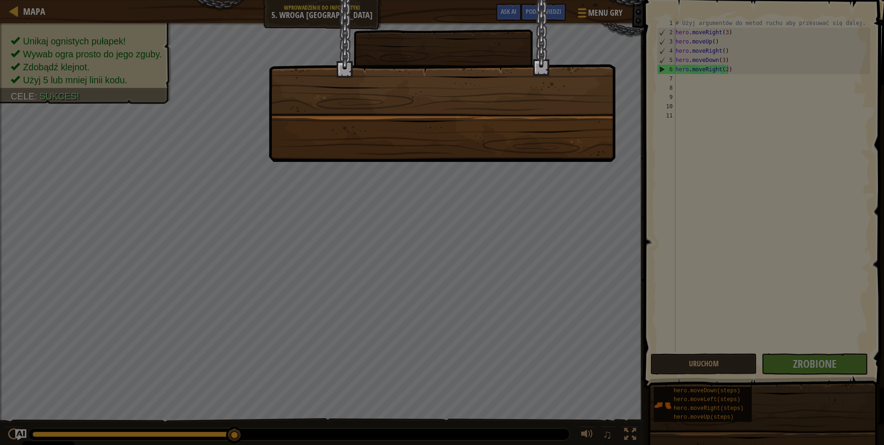
click at [424, 79] on div at bounding box center [442, 81] width 347 height 162
click at [432, 103] on div at bounding box center [442, 81] width 347 height 162
click at [443, 88] on div at bounding box center [442, 81] width 347 height 162
click at [499, 91] on div at bounding box center [442, 81] width 347 height 162
click at [511, 109] on div at bounding box center [442, 81] width 347 height 162
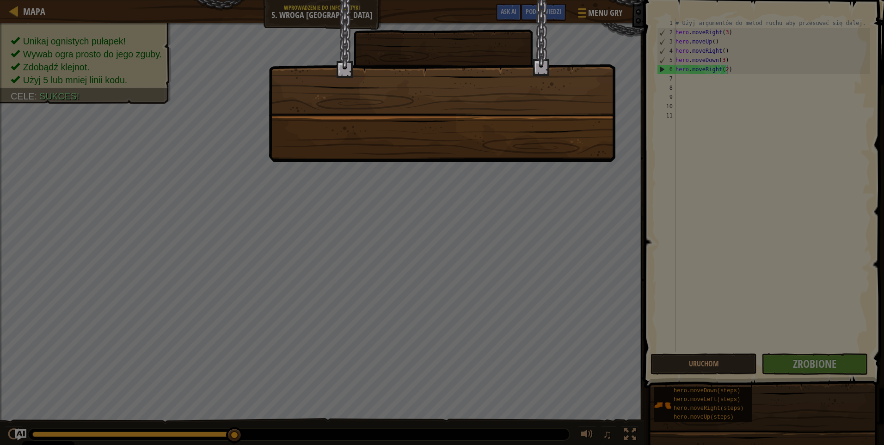
click at [513, 110] on div at bounding box center [442, 81] width 347 height 162
click at [518, 114] on div at bounding box center [442, 81] width 347 height 162
drag, startPoint x: 233, startPoint y: 431, endPoint x: 399, endPoint y: 444, distance: 166.1
click at [399, 444] on div at bounding box center [442, 222] width 884 height 445
drag, startPoint x: 230, startPoint y: 433, endPoint x: 529, endPoint y: 438, distance: 299.3
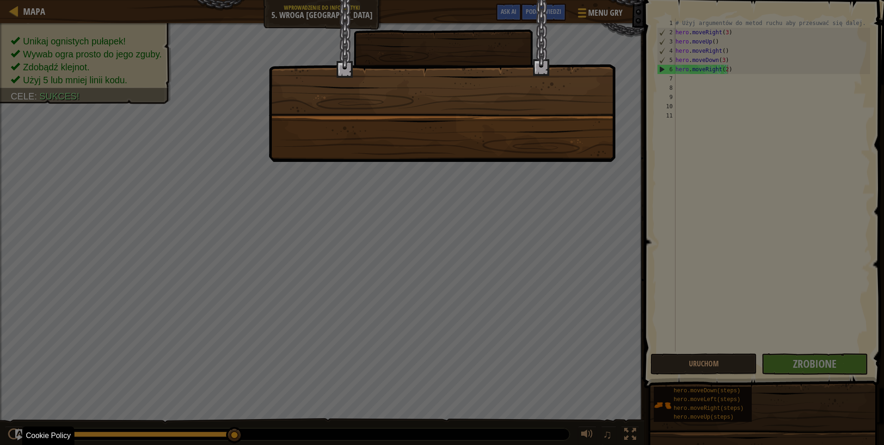
click at [480, 439] on div at bounding box center [442, 222] width 884 height 445
click at [809, 361] on div at bounding box center [442, 222] width 884 height 445
click at [388, 87] on div at bounding box center [442, 81] width 347 height 162
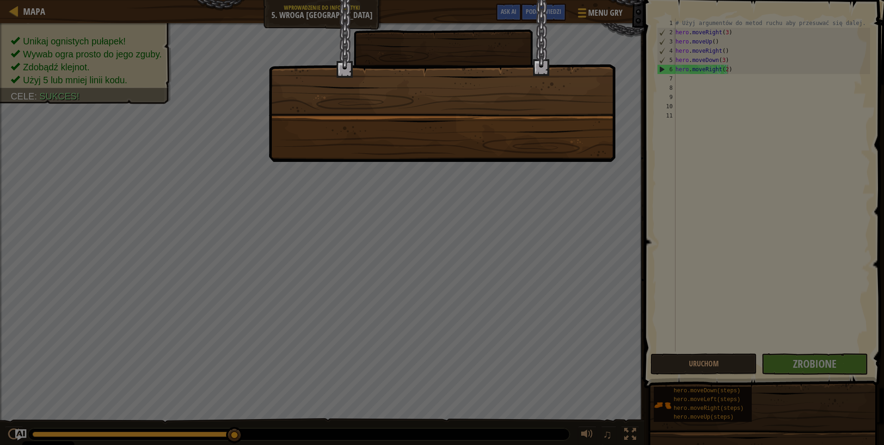
click at [388, 87] on div at bounding box center [442, 81] width 347 height 162
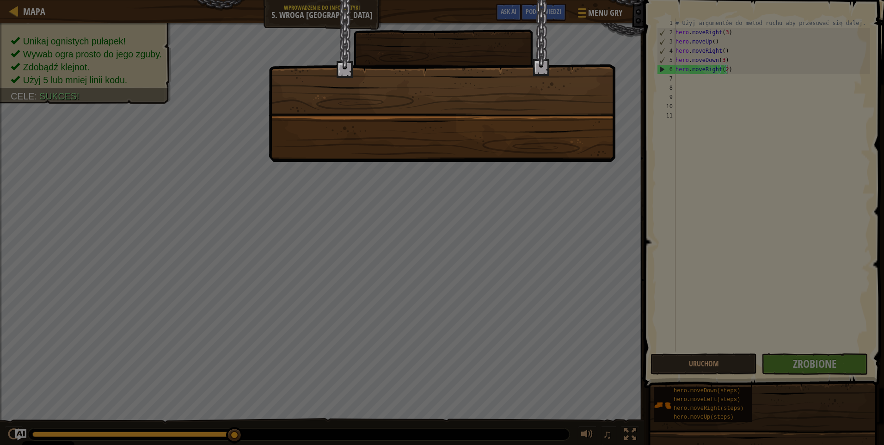
click at [390, 91] on div at bounding box center [442, 81] width 347 height 162
click at [392, 96] on div at bounding box center [442, 81] width 347 height 162
click at [395, 105] on div at bounding box center [442, 81] width 347 height 162
click at [396, 113] on div at bounding box center [442, 81] width 347 height 162
click at [393, 122] on div at bounding box center [442, 81] width 347 height 162
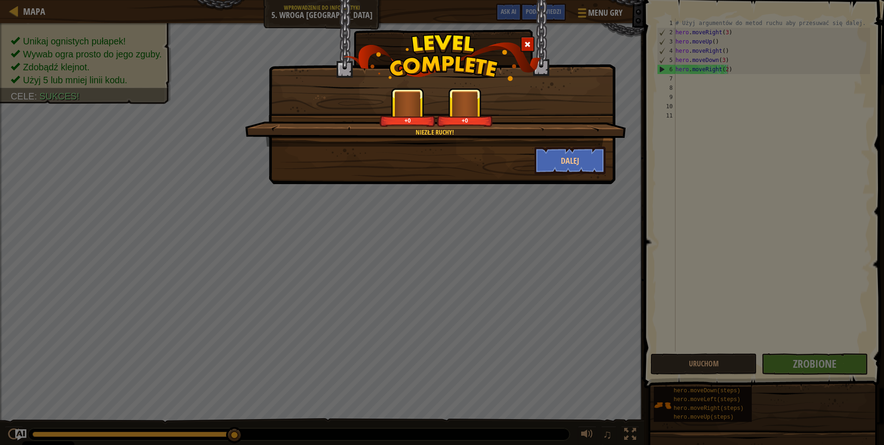
click at [389, 127] on div "Niezłe ruchy! +0 +0" at bounding box center [435, 117] width 381 height 59
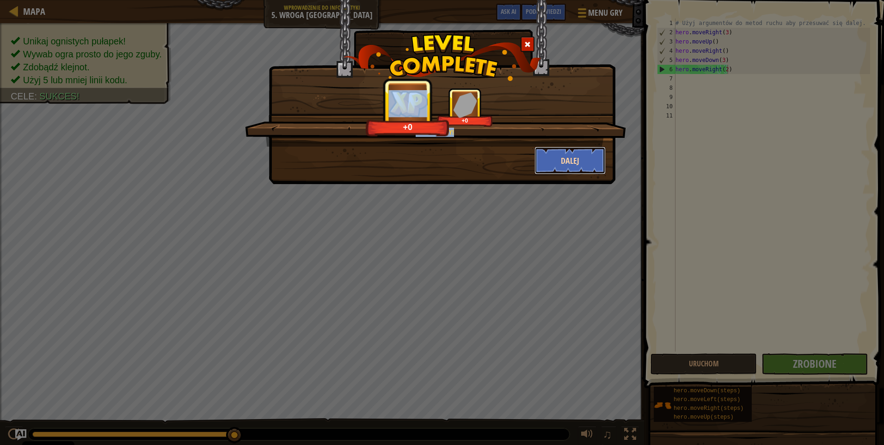
click at [567, 163] on button "Dalej" at bounding box center [571, 161] width 72 height 28
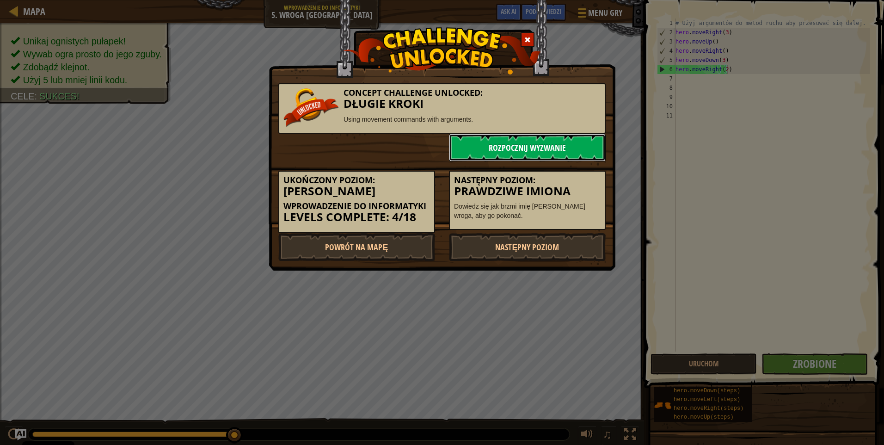
click at [553, 145] on link "Rozpocznij wyzwanie" at bounding box center [527, 148] width 157 height 28
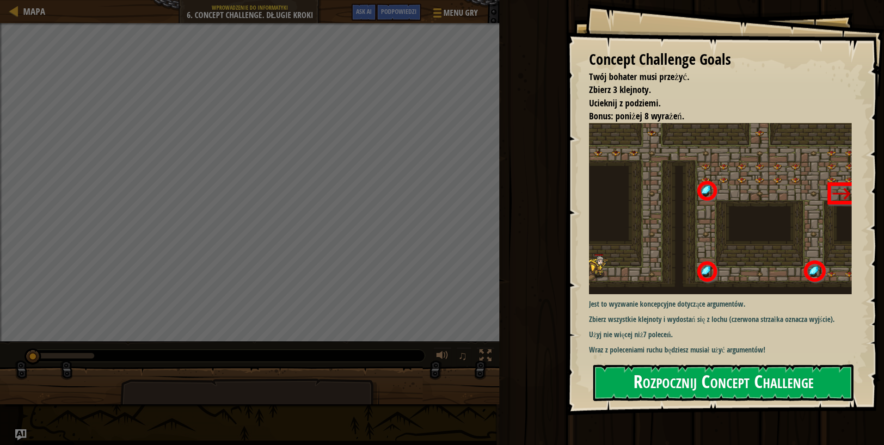
click at [755, 388] on button "Rozpocznij Concept Challenge" at bounding box center [723, 382] width 260 height 37
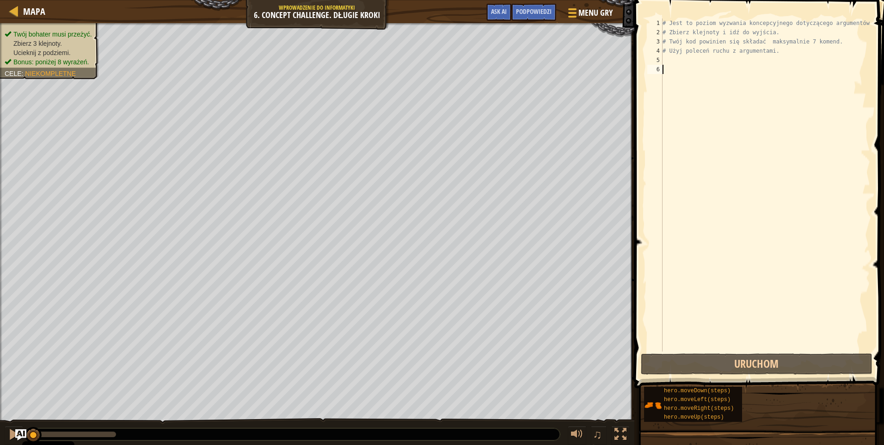
scroll to position [4, 0]
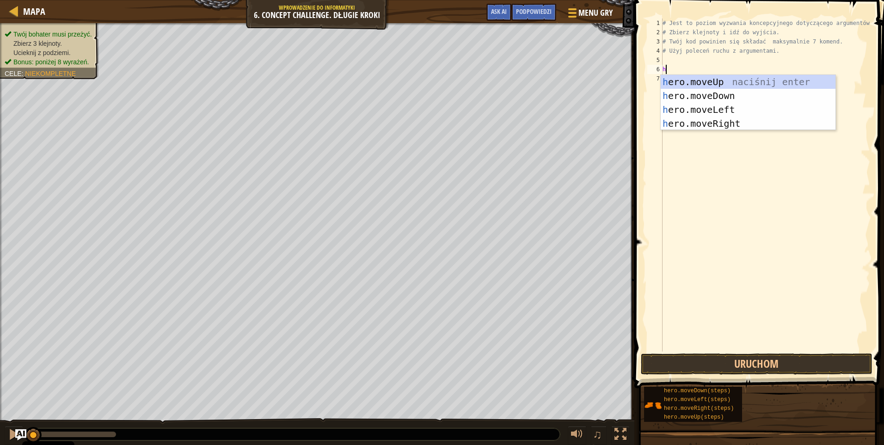
type textarea "he"
click at [673, 58] on div "# Jest to poziom wyzwania koncepcyjnego dotyczącego argumentów. # Zbierz klejno…" at bounding box center [766, 193] width 210 height 351
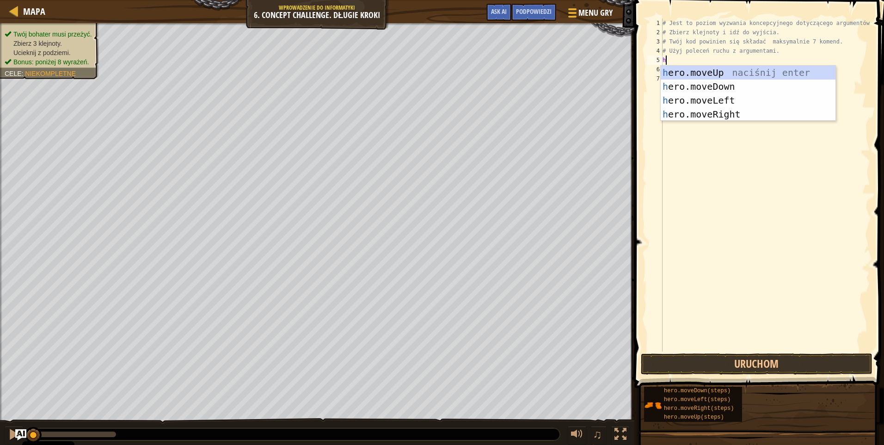
type textarea "he"
click at [700, 108] on div "he ro.moveUp naciśnij enter he ro.moveDown naciśnij enter he ro.moveLeft naciśn…" at bounding box center [748, 107] width 175 height 83
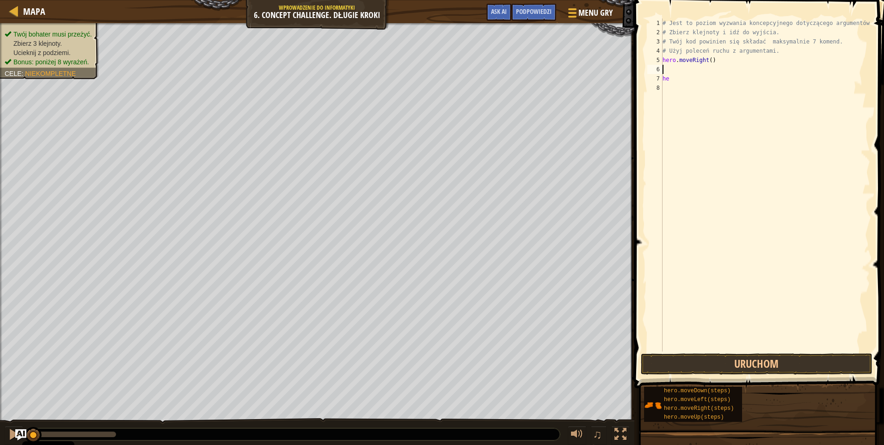
click at [672, 80] on div "# Jest to poziom wyzwania koncepcyjnego dotyczącego argumentów. # Zbierz klejno…" at bounding box center [766, 193] width 210 height 351
type textarea "h"
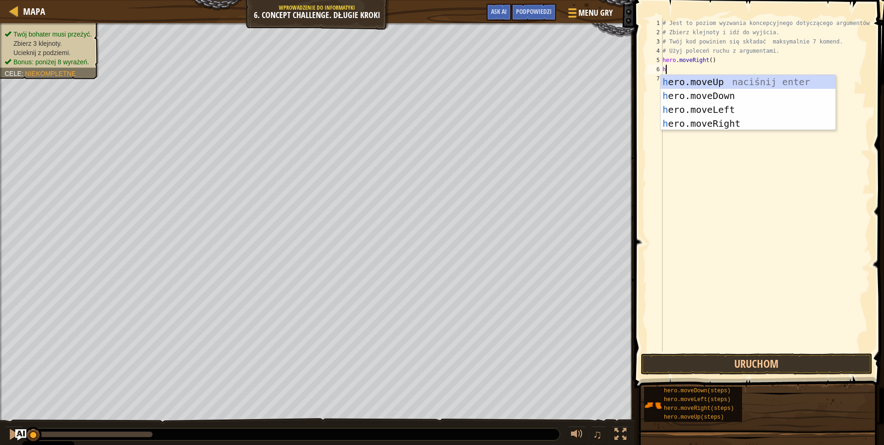
type textarea "he"
click at [710, 81] on div "he ro.moveUp naciśnij enter he ro.moveDown naciśnij enter he ro.moveLeft naciśn…" at bounding box center [748, 116] width 175 height 83
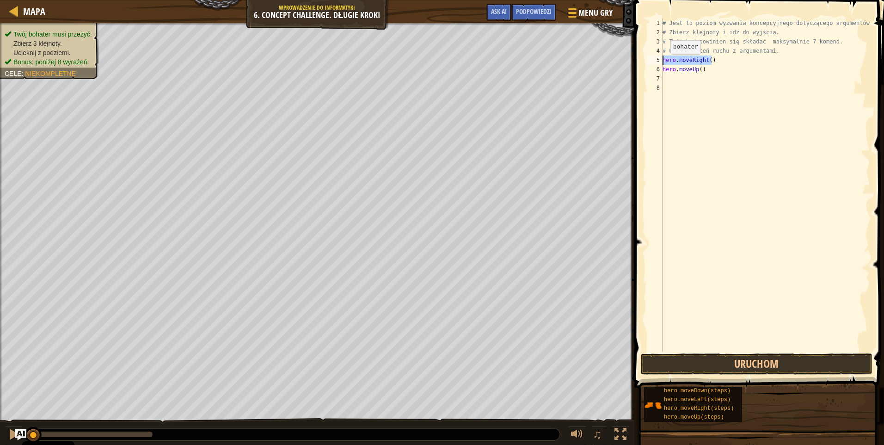
drag, startPoint x: 710, startPoint y: 64, endPoint x: 660, endPoint y: 63, distance: 50.0
click at [660, 63] on div "1 2 3 4 5 6 7 8 # Jest to poziom wyzwania koncepcyjnego dotyczącego argumentów.…" at bounding box center [758, 184] width 225 height 333
type textarea "hero.moveRight()"
drag, startPoint x: 706, startPoint y: 75, endPoint x: 715, endPoint y: 66, distance: 13.1
click at [715, 66] on div "# Jest to poziom wyzwania koncepcyjnego dotyczącego argumentów. # Zbierz klejno…" at bounding box center [766, 193] width 210 height 351
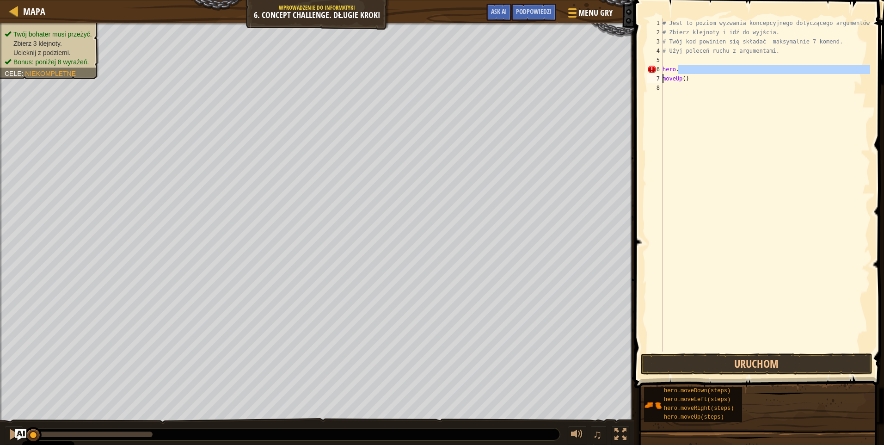
click at [687, 76] on div "# Jest to poziom wyzwania koncepcyjnego dotyczącego argumentów. # Zbierz klejno…" at bounding box center [766, 193] width 210 height 351
type textarea "moveUp()"
drag, startPoint x: 687, startPoint y: 76, endPoint x: 651, endPoint y: 81, distance: 36.0
click at [651, 81] on div "moveUp() 1 2 3 4 5 6 7 8 # Jest to poziom wyzwania koncepcyjnego dotyczącego ar…" at bounding box center [758, 184] width 225 height 333
click at [678, 65] on div "# Jest to poziom wyzwania koncepcyjnego dotyczącego argumentów. # Zbierz klejno…" at bounding box center [766, 193] width 210 height 351
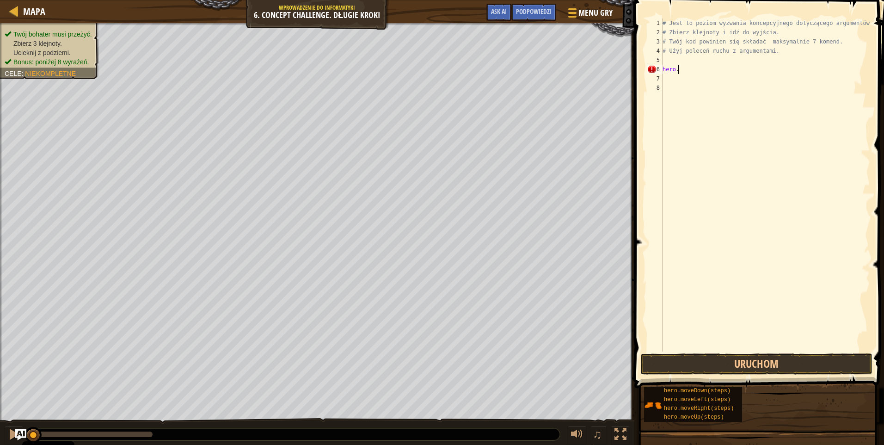
type textarea "hero."
drag, startPoint x: 677, startPoint y: 66, endPoint x: 659, endPoint y: 71, distance: 19.1
click at [659, 71] on div "hero. 1 2 3 4 5 6 7 8 # Jest to poziom wyzwania koncepcyjnego dotyczącego argum…" at bounding box center [758, 184] width 225 height 333
click at [664, 56] on div "# Jest to poziom wyzwania koncepcyjnego dotyczącego argumentów. # Zbierz klejno…" at bounding box center [766, 193] width 210 height 351
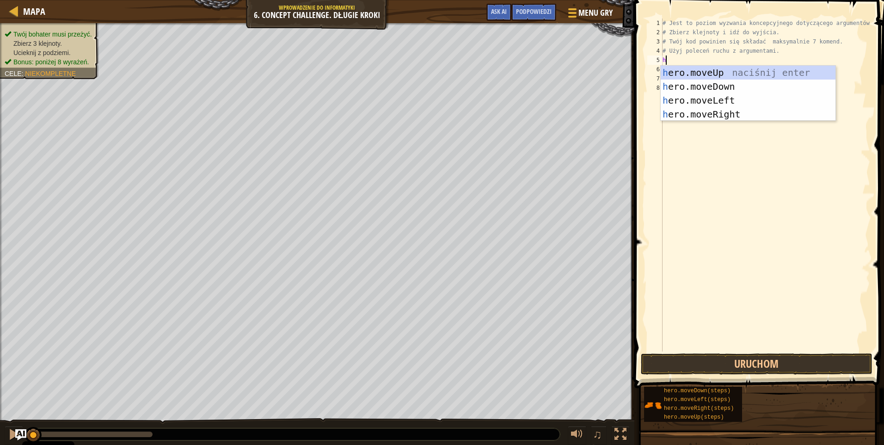
type textarea "he"
click at [712, 72] on div "he ro.moveUp naciśnij enter he ro.moveDown naciśnij enter he ro.moveLeft naciśn…" at bounding box center [748, 107] width 175 height 83
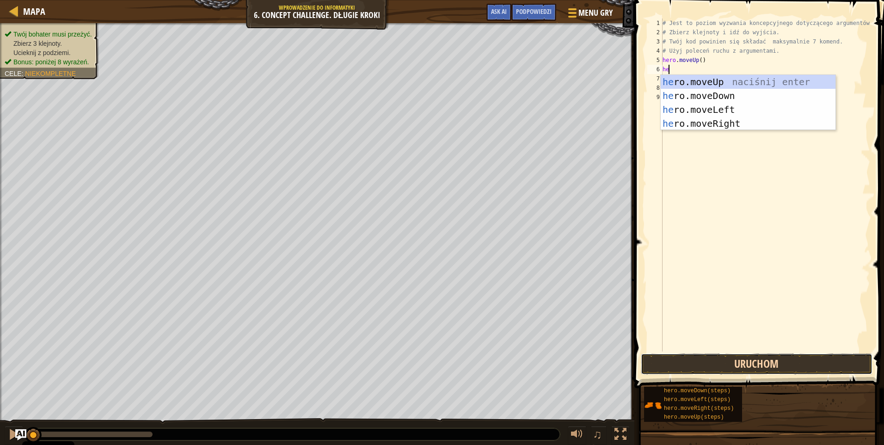
click at [810, 366] on button "Uruchom" at bounding box center [757, 363] width 232 height 21
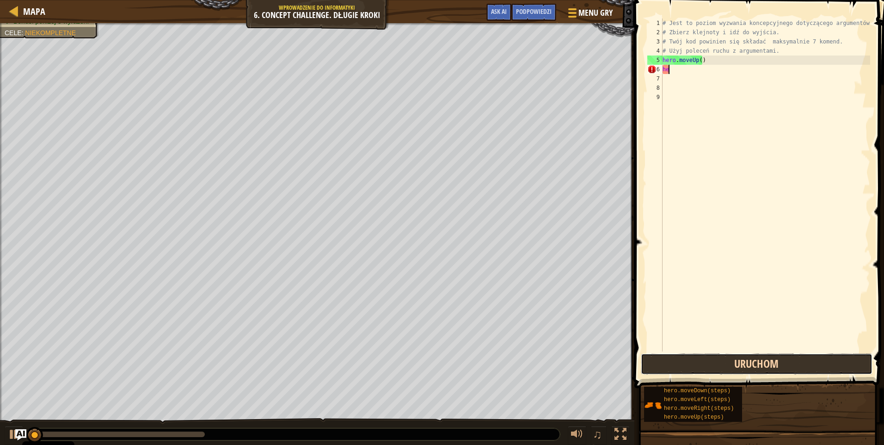
click at [810, 366] on button "Uruchom" at bounding box center [757, 363] width 232 height 21
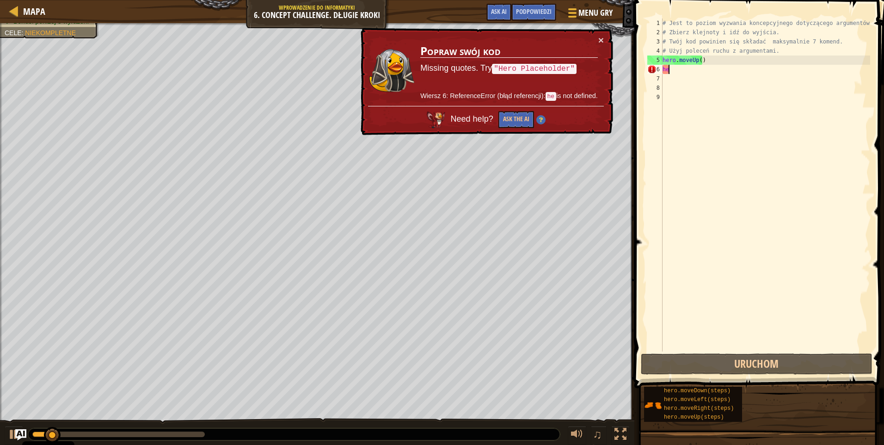
click at [680, 67] on div "# Jest to poziom wyzwania koncepcyjnego dotyczącego argumentów. # Zbierz klejno…" at bounding box center [766, 193] width 210 height 351
type textarea "h"
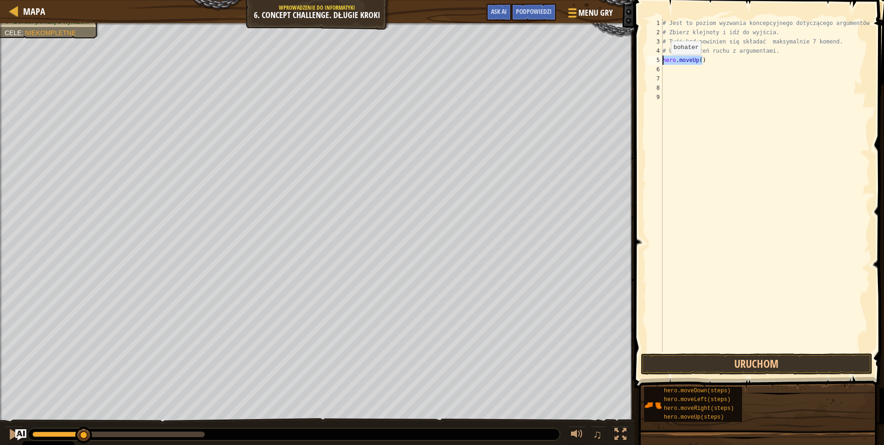
drag, startPoint x: 693, startPoint y: 61, endPoint x: 655, endPoint y: 64, distance: 38.5
click at [655, 64] on div "1 2 3 4 5 6 7 8 9 # Jest to poziom wyzwania koncepcyjnego dotyczącego argumentó…" at bounding box center [758, 184] width 225 height 333
type textarea "hero.moveUp()"
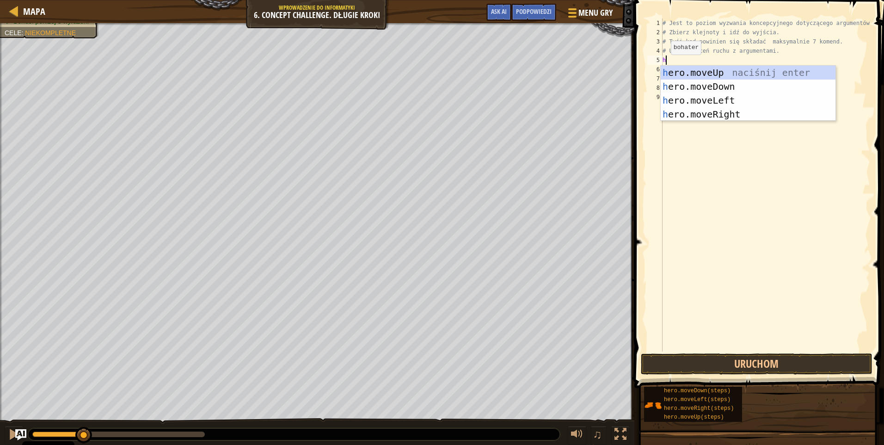
type textarea "he"
click at [715, 95] on div "he ro.moveUp naciśnij enter he ro.moveDown naciśnij enter he ro.moveLeft naciśn…" at bounding box center [748, 107] width 175 height 83
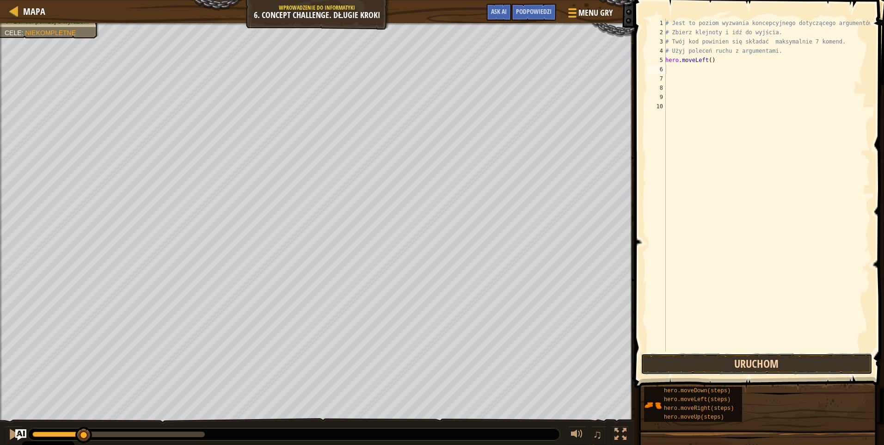
click at [758, 357] on button "Uruchom" at bounding box center [757, 363] width 232 height 21
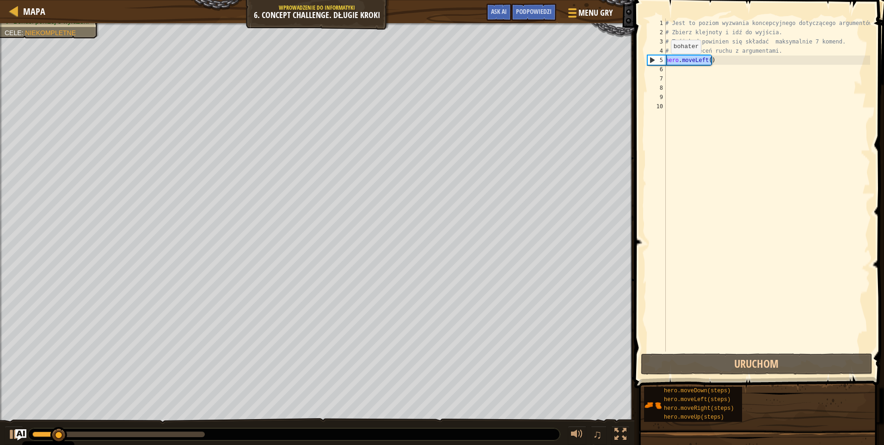
drag, startPoint x: 711, startPoint y: 57, endPoint x: 658, endPoint y: 62, distance: 53.4
click at [659, 63] on div "1 2 3 4 5 6 7 8 9 10 # Jest to poziom wyzwania koncepcyjnego dotyczącego argume…" at bounding box center [758, 184] width 225 height 333
type textarea "hero.moveLeft()"
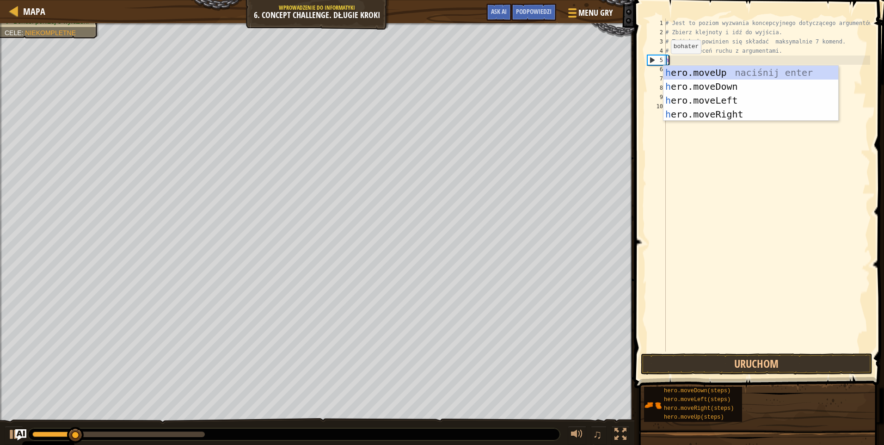
type textarea "he"
click at [731, 109] on div "he ro.moveUp naciśnij enter he ro.moveDown naciśnij enter he ro.moveLeft naciśn…" at bounding box center [751, 107] width 175 height 83
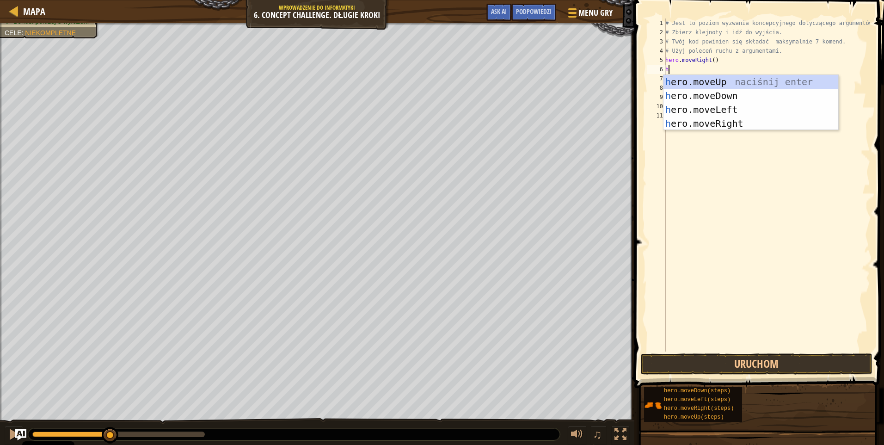
type textarea "he"
click at [712, 79] on div "he ro.moveUp naciśnij enter he ro.moveDown naciśnij enter he ro.moveLeft naciśn…" at bounding box center [751, 116] width 175 height 83
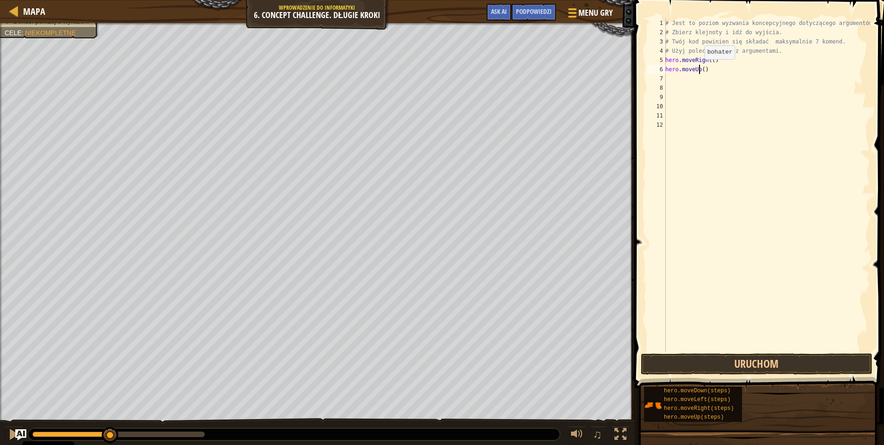
click at [700, 68] on div "# Jest to poziom wyzwania koncepcyjnego dotyczącego argumentów. # Zbierz klejno…" at bounding box center [767, 193] width 207 height 351
click at [702, 68] on div "# Jest to poziom wyzwania koncepcyjnego dotyczącego argumentów. # Zbierz klejno…" at bounding box center [767, 193] width 207 height 351
type textarea "hero.moveUp(3)"
click at [679, 77] on div "# Jest to poziom wyzwania koncepcyjnego dotyczącego argumentów. # Zbierz klejno…" at bounding box center [767, 193] width 207 height 351
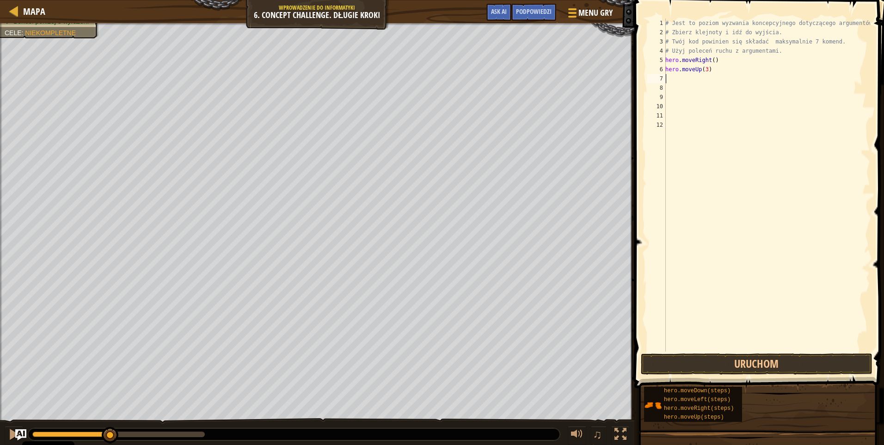
scroll to position [4, 0]
type textarea "e"
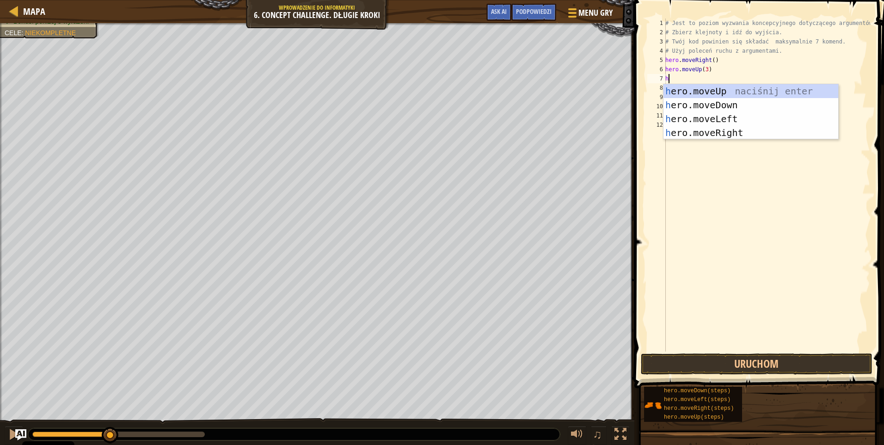
type textarea "he"
click at [707, 129] on div "he ro.moveUp naciśnij enter he ro.moveDown naciśnij enter he ro.moveLeft naciśn…" at bounding box center [751, 125] width 175 height 83
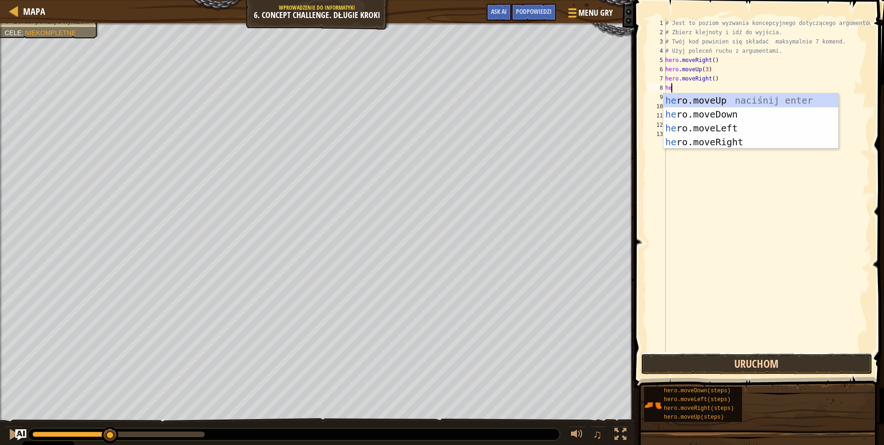
click at [752, 358] on button "Uruchom" at bounding box center [757, 363] width 232 height 21
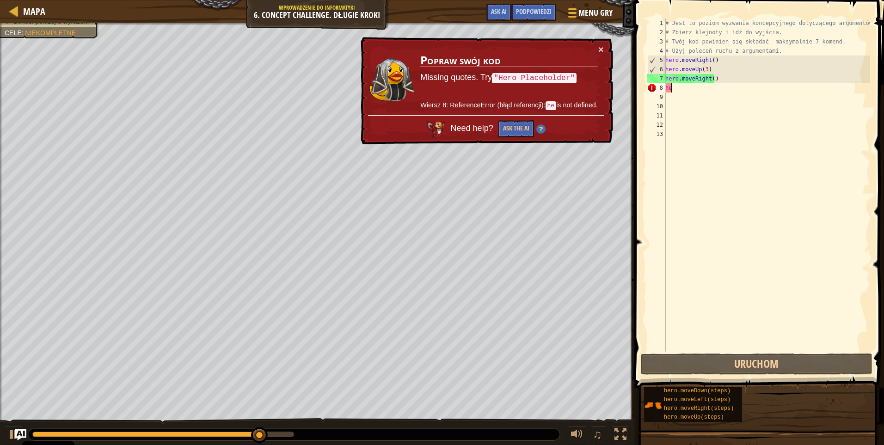
click at [688, 90] on div "# Jest to poziom wyzwania koncepcyjnego dotyczącego argumentów. # Zbierz klejno…" at bounding box center [767, 193] width 207 height 351
type textarea "h"
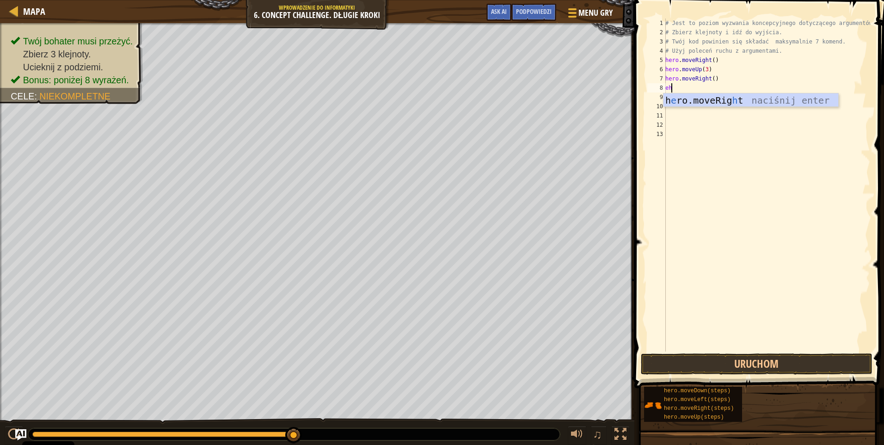
type textarea "e"
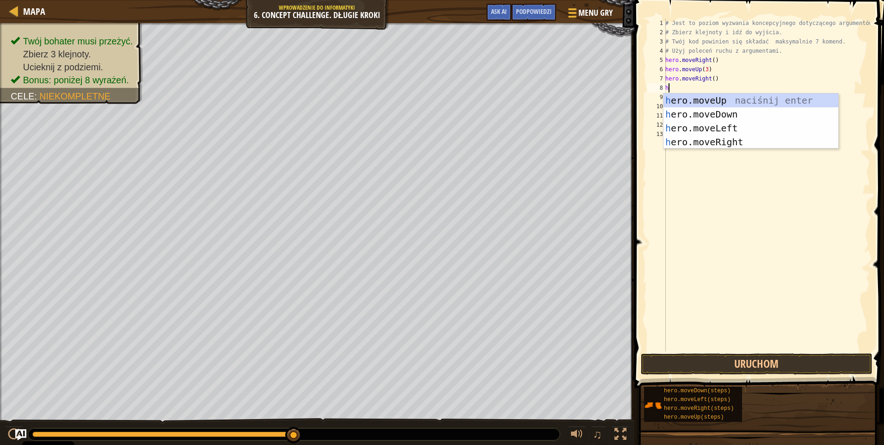
type textarea "he"
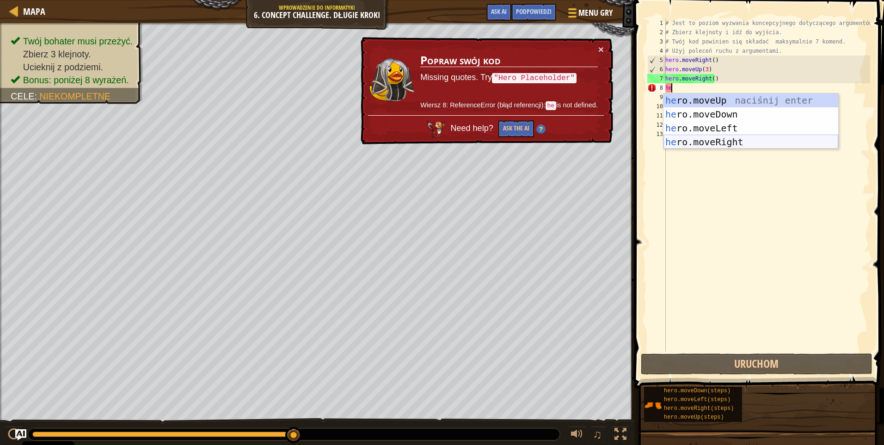
click at [713, 137] on div "he ro.moveUp naciśnij enter he ro.moveDown naciśnij enter he ro.moveLeft naciśn…" at bounding box center [751, 134] width 175 height 83
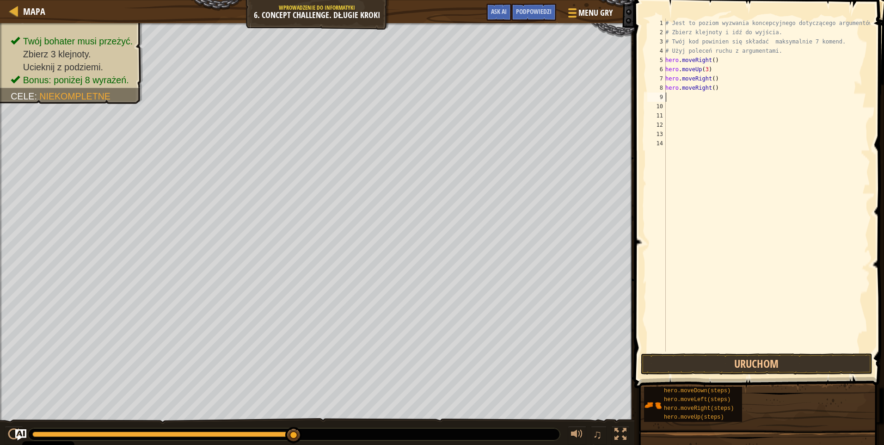
type textarea "he"
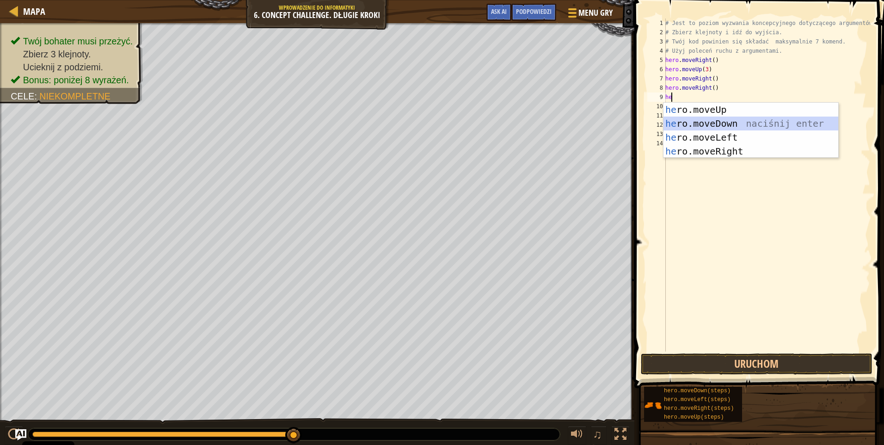
click at [697, 121] on div "he ro.moveUp naciśnij enter he ro.moveDown naciśnij enter he ro.moveLeft naciśn…" at bounding box center [751, 144] width 175 height 83
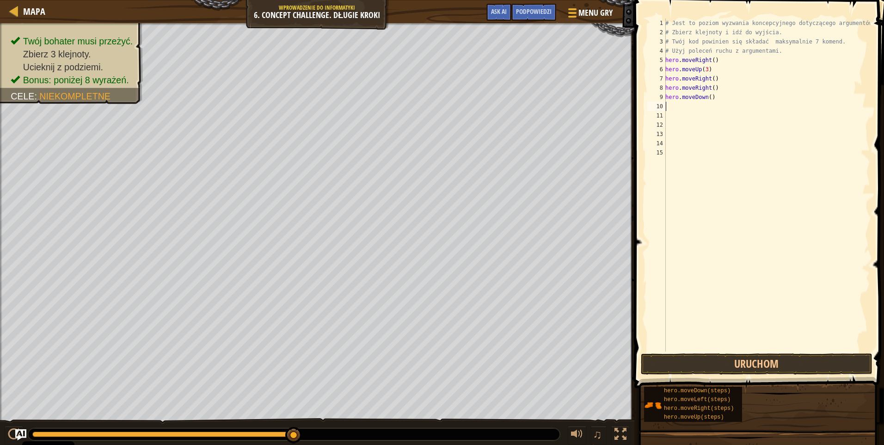
type textarea "he"
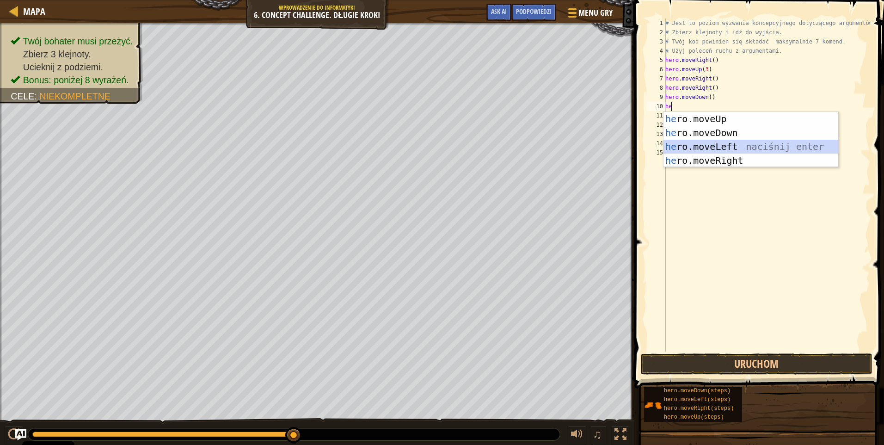
click at [704, 148] on div "he ro.moveUp naciśnij enter he ro.moveDown naciśnij enter he ro.moveLeft naciśn…" at bounding box center [751, 153] width 175 height 83
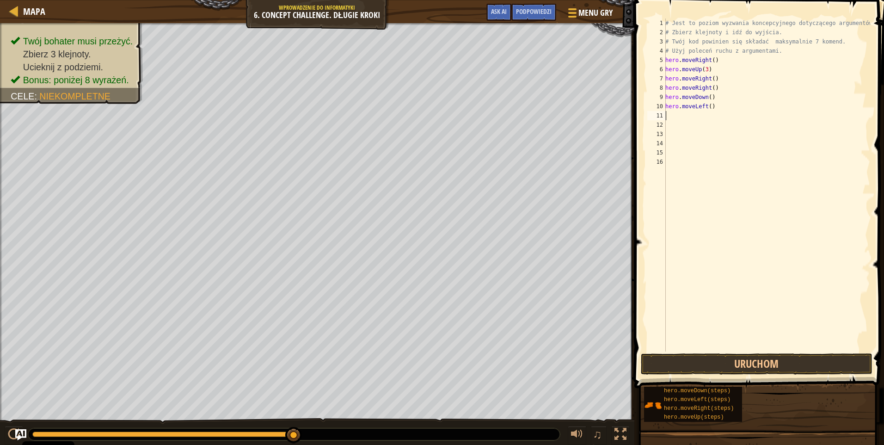
type textarea "e"
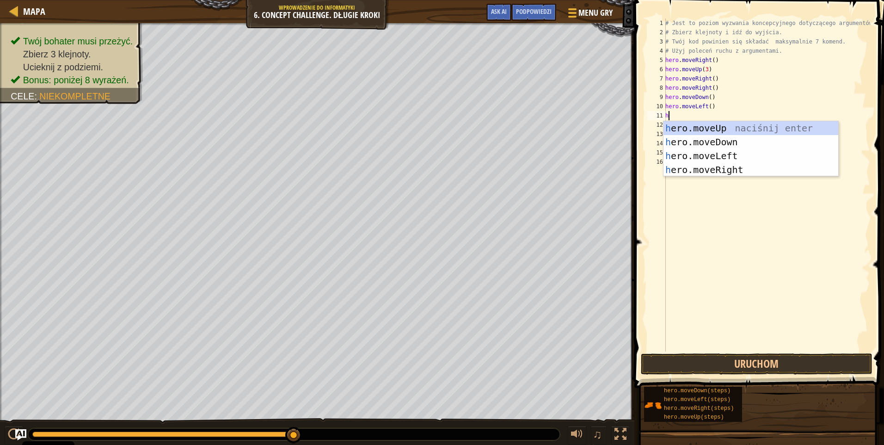
type textarea "he"
click at [704, 140] on div "he ro.moveUp naciśnij enter he ro.moveDown naciśnij enter he ro.moveLeft naciśn…" at bounding box center [751, 162] width 175 height 83
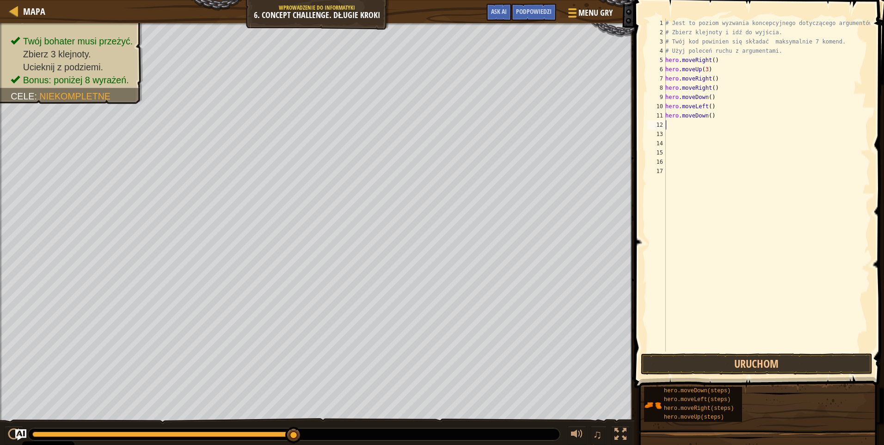
type textarea "he"
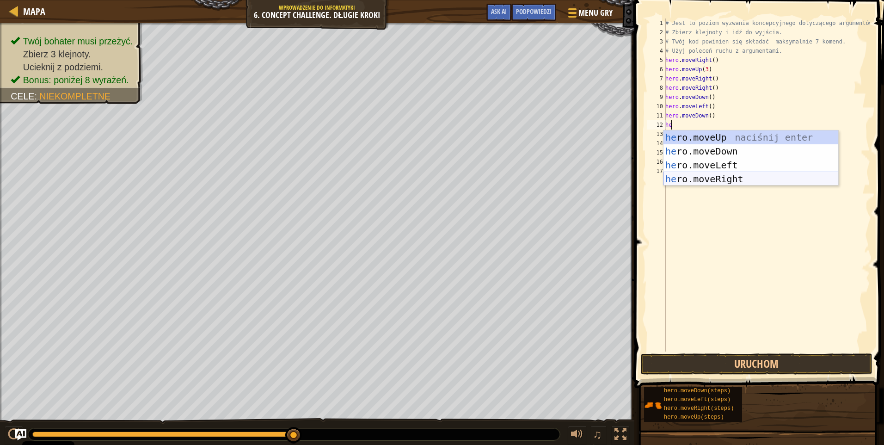
click at [700, 175] on div "he ro.moveUp naciśnij enter he ro.moveDown naciśnij enter he ro.moveLeft naciśn…" at bounding box center [751, 171] width 175 height 83
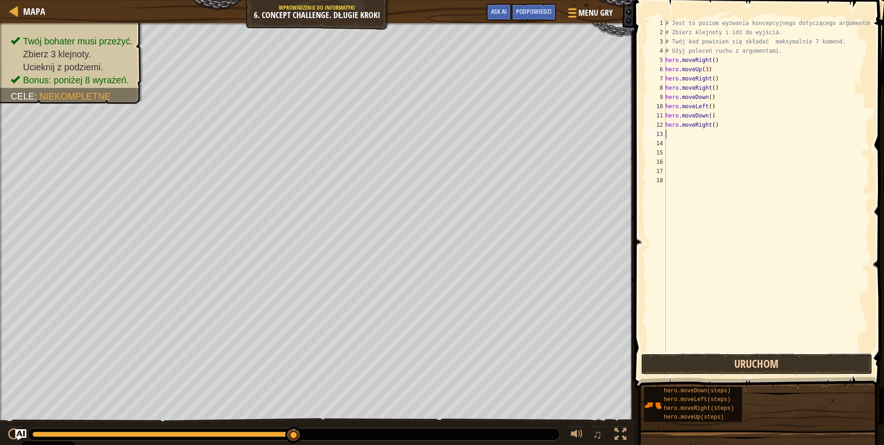
click at [763, 360] on button "Uruchom" at bounding box center [757, 363] width 232 height 21
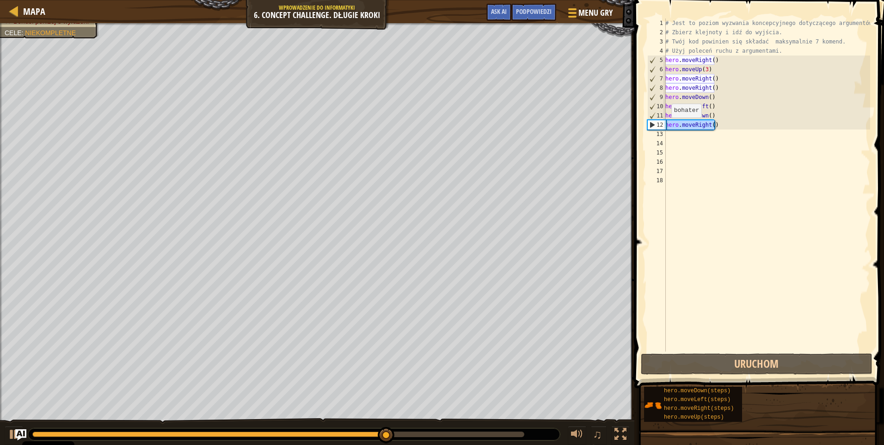
drag, startPoint x: 716, startPoint y: 123, endPoint x: 662, endPoint y: 127, distance: 53.7
click at [662, 127] on div "1 2 3 4 5 6 7 8 9 10 11 12 13 14 15 16 17 18 # Jest to poziom wyzwania koncepcy…" at bounding box center [758, 184] width 225 height 333
type textarea "hero.moveRight()"
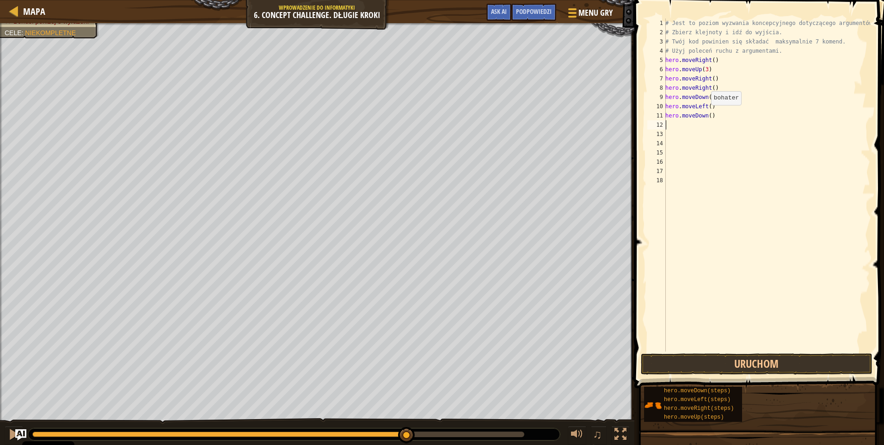
click at [706, 116] on div "# Jest to poziom wyzwania koncepcyjnego dotyczącego argumentów. # Zbierz klejno…" at bounding box center [767, 193] width 207 height 351
click at [711, 115] on div "# Jest to poziom wyzwania koncepcyjnego dotyczącego argumentów. # Zbierz klejno…" at bounding box center [767, 193] width 207 height 351
click at [708, 113] on div "# Jest to poziom wyzwania koncepcyjnego dotyczącego argumentów. # Zbierz klejno…" at bounding box center [767, 193] width 207 height 351
click at [711, 78] on div "# Jest to poziom wyzwania koncepcyjnego dotyczącego argumentów. # Zbierz klejno…" at bounding box center [767, 193] width 207 height 351
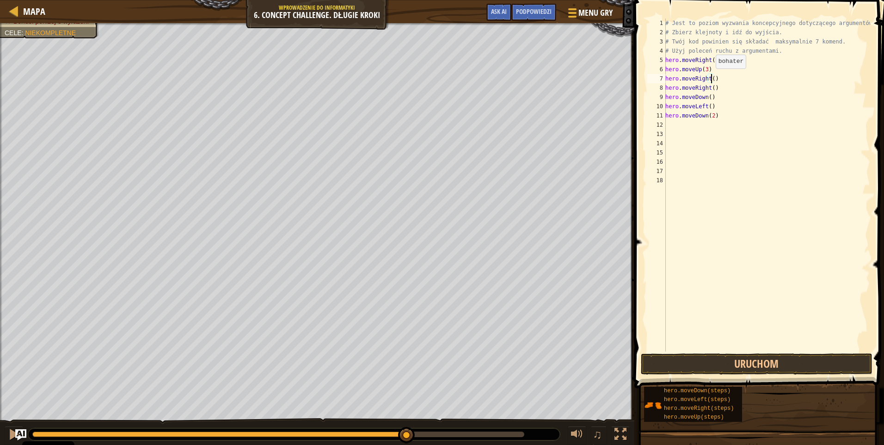
scroll to position [4, 4]
drag, startPoint x: 715, startPoint y: 86, endPoint x: 666, endPoint y: 85, distance: 49.0
click at [666, 85] on div "# Jest to poziom wyzwania koncepcyjnego dotyczącego argumentów. # Zbierz klejno…" at bounding box center [767, 193] width 207 height 351
type textarea "hero.moveRight()"
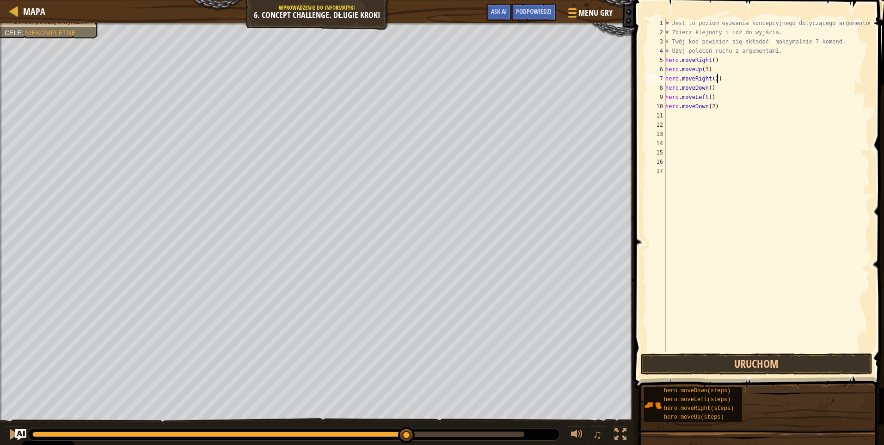
click at [715, 107] on div "# Jest to poziom wyzwania koncepcyjnego dotyczącego argumentów. # Zbierz klejno…" at bounding box center [767, 193] width 207 height 351
type textarea "hero.moveDown(2)"
click at [677, 115] on div "# Jest to poziom wyzwania koncepcyjnego dotyczącego argumentów. # Zbierz klejno…" at bounding box center [767, 193] width 207 height 351
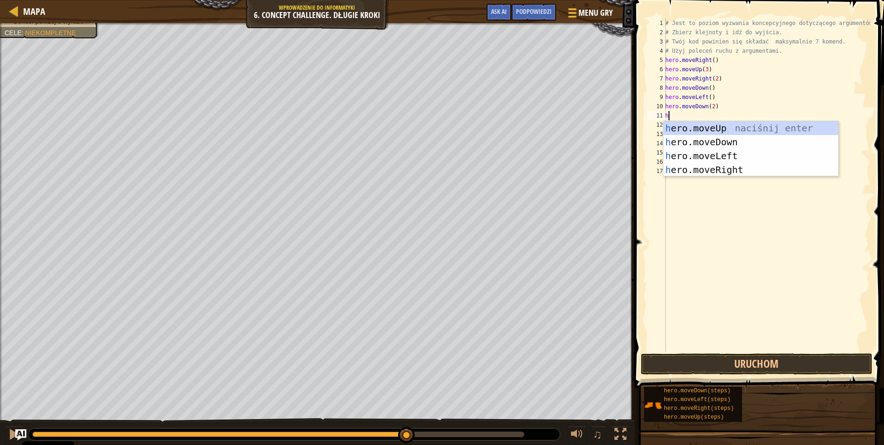
type textarea "he"
click at [688, 139] on div "he ro.moveUp naciśnij enter he ro.moveDown naciśnij enter he ro.moveLeft naciśn…" at bounding box center [751, 162] width 175 height 83
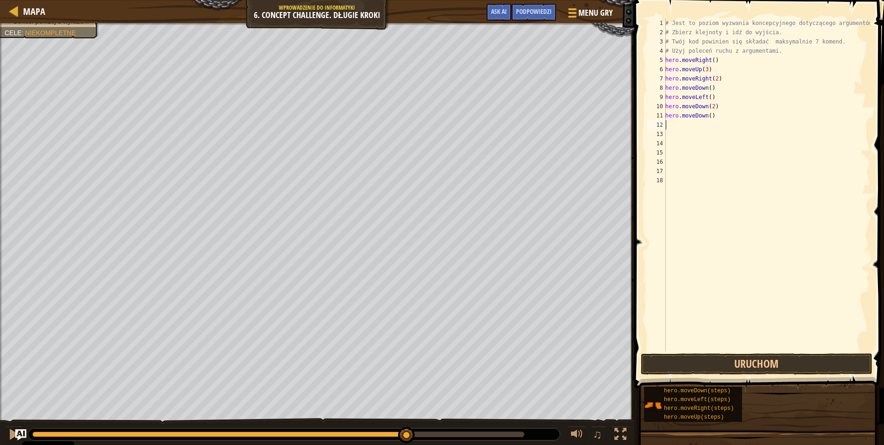
type textarea "he"
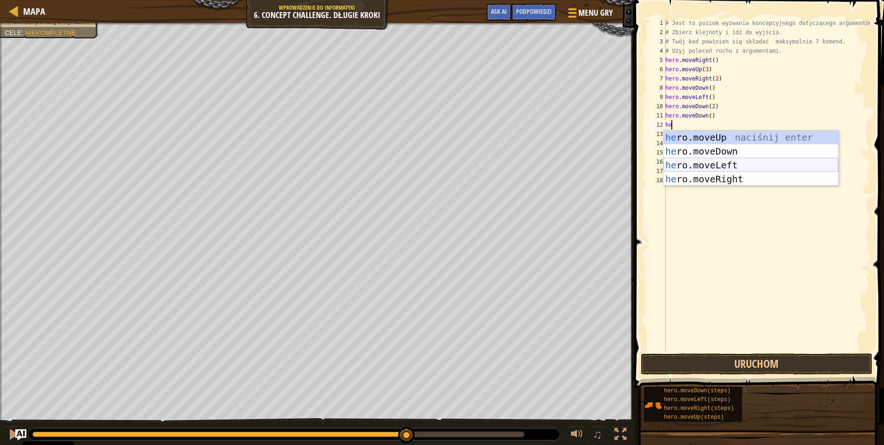
click at [698, 165] on div "he ro.moveUp naciśnij enter he ro.moveDown naciśnij enter he ro.moveLeft naciśn…" at bounding box center [751, 171] width 175 height 83
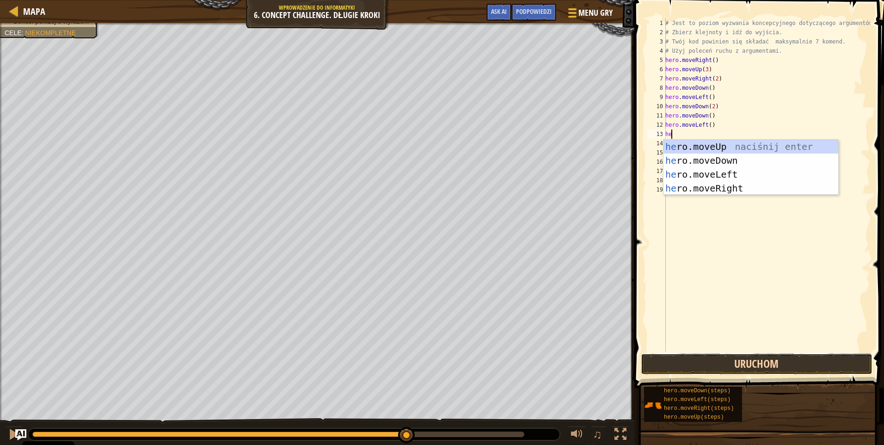
click at [732, 366] on button "Uruchom" at bounding box center [757, 363] width 232 height 21
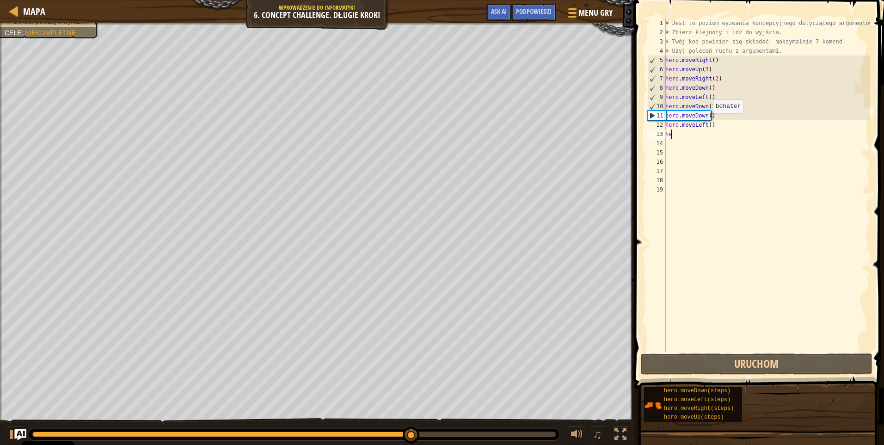
click at [708, 123] on div "# Jest to poziom wyzwania koncepcyjnego dotyczącego argumentów. # Zbierz klejno…" at bounding box center [767, 193] width 207 height 351
drag, startPoint x: 710, startPoint y: 123, endPoint x: 667, endPoint y: 122, distance: 43.0
click at [667, 122] on div "# Jest to poziom wyzwania koncepcyjnego dotyczącego argumentów. # Zbierz klejno…" at bounding box center [767, 193] width 207 height 351
click at [667, 122] on div "# Jest to poziom wyzwania koncepcyjnego dotyczącego argumentów. # Zbierz klejno…" at bounding box center [767, 184] width 207 height 333
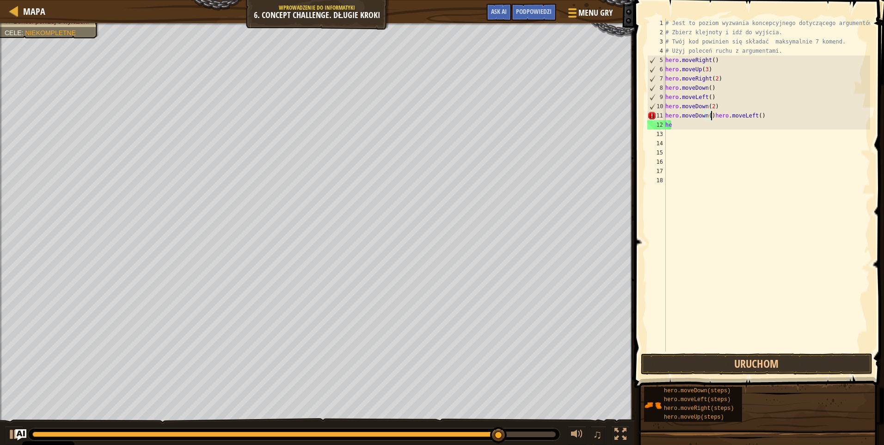
click at [675, 122] on div "# Jest to poziom wyzwania koncepcyjnego dotyczącego argumentów. # Zbierz klejno…" at bounding box center [767, 193] width 207 height 351
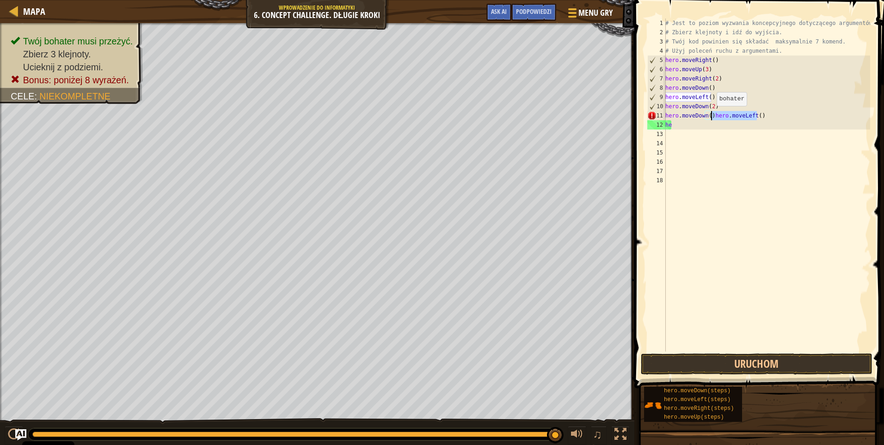
drag, startPoint x: 753, startPoint y: 117, endPoint x: 712, endPoint y: 115, distance: 41.2
click at [712, 115] on div "# Jest to poziom wyzwania koncepcyjnego dotyczącego argumentów. # Zbierz klejno…" at bounding box center [767, 193] width 207 height 351
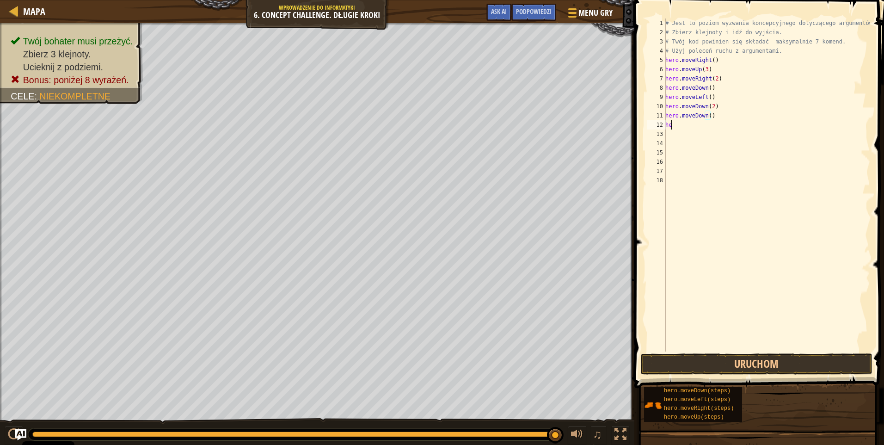
click at [684, 129] on div "# Jest to poziom wyzwania koncepcyjnego dotyczącego argumentów. # Zbierz klejno…" at bounding box center [767, 193] width 207 height 351
type textarea "h"
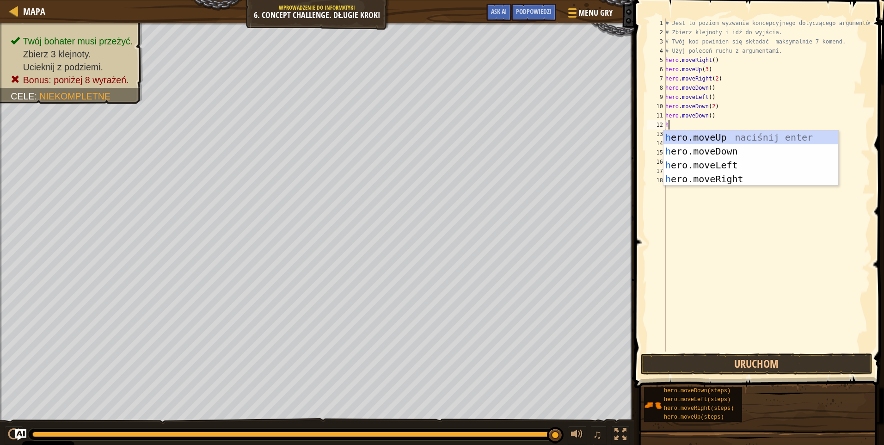
type textarea "hr"
click at [712, 175] on div "h e r o.moveUp naciśnij enter h e r o.moveDown naciśnij enter h e r o.moveLeft …" at bounding box center [751, 171] width 175 height 83
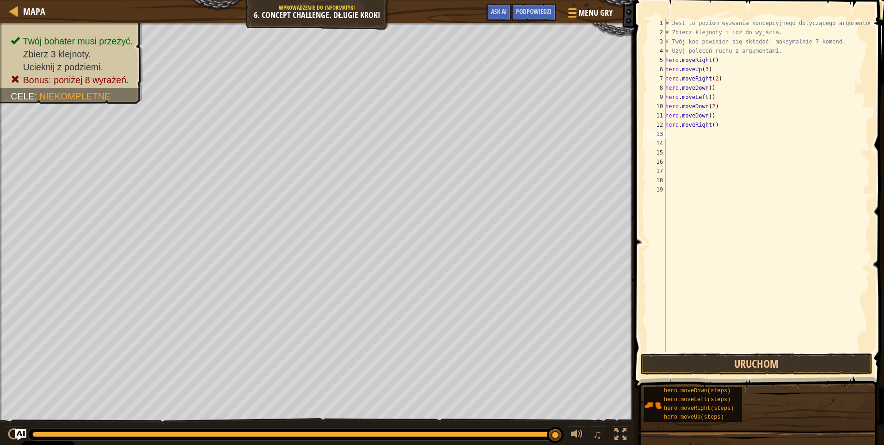
click at [679, 136] on div "# Jest to poziom wyzwania koncepcyjnego dotyczącego argumentów. # Zbierz klejno…" at bounding box center [767, 193] width 207 height 351
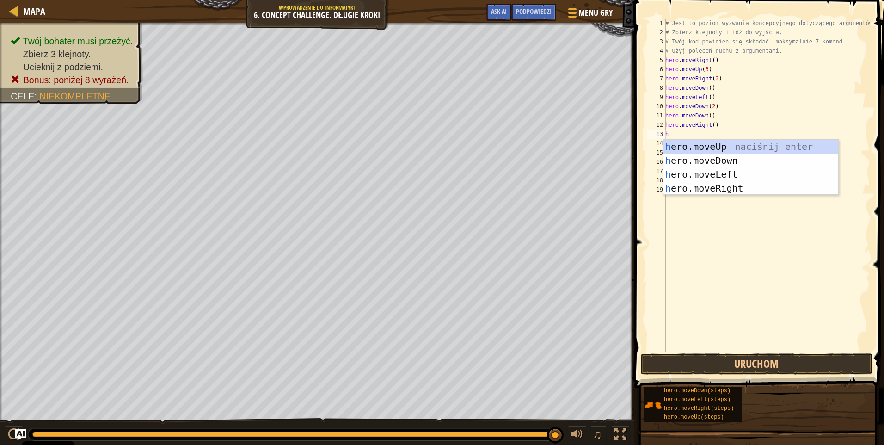
type textarea "hr"
click at [716, 148] on div "h e r o.moveUp naciśnij enter h e r o.moveDown naciśnij enter h e r o.moveLeft …" at bounding box center [751, 181] width 175 height 83
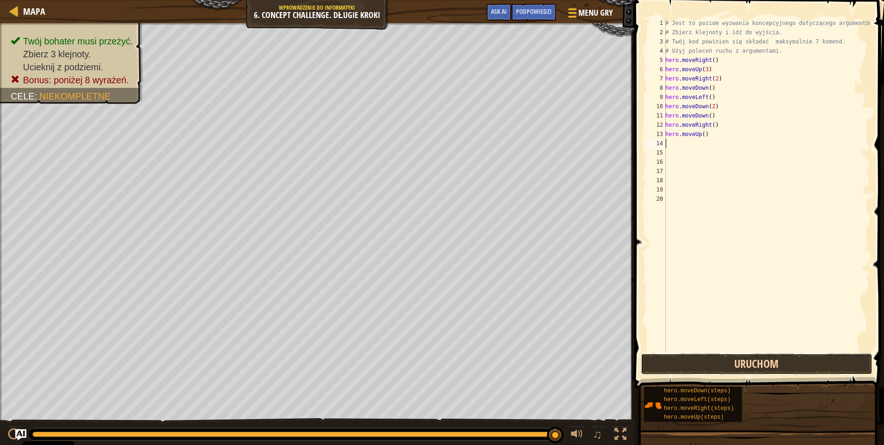
click at [704, 366] on button "Uruchom" at bounding box center [757, 363] width 232 height 21
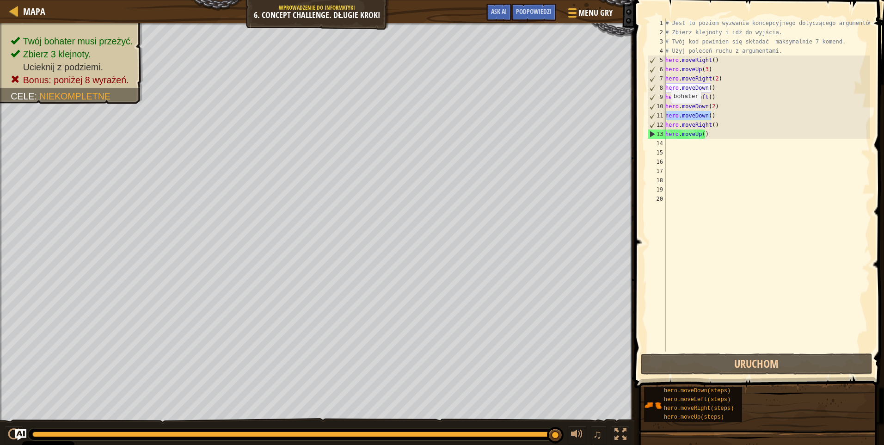
drag, startPoint x: 710, startPoint y: 113, endPoint x: 663, endPoint y: 113, distance: 46.7
click at [663, 113] on div "1 2 3 4 5 6 7 8 9 10 11 12 13 14 15 16 17 18 19 20 # Jest to poziom wyzwania ko…" at bounding box center [758, 184] width 225 height 333
type textarea "hero.moveDown()"
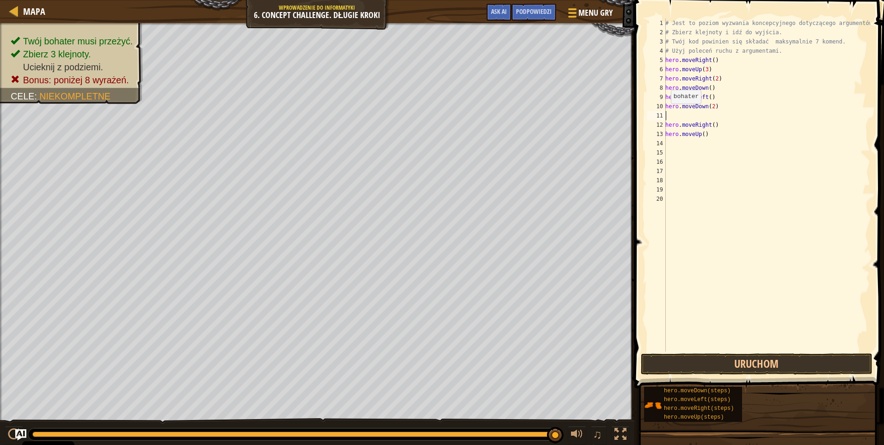
type textarea "hero.moveDown(2)"
click at [667, 135] on div "# Jest to poziom wyzwania koncepcyjnego dotyczącego argumentów. # Zbierz klejno…" at bounding box center [767, 193] width 207 height 351
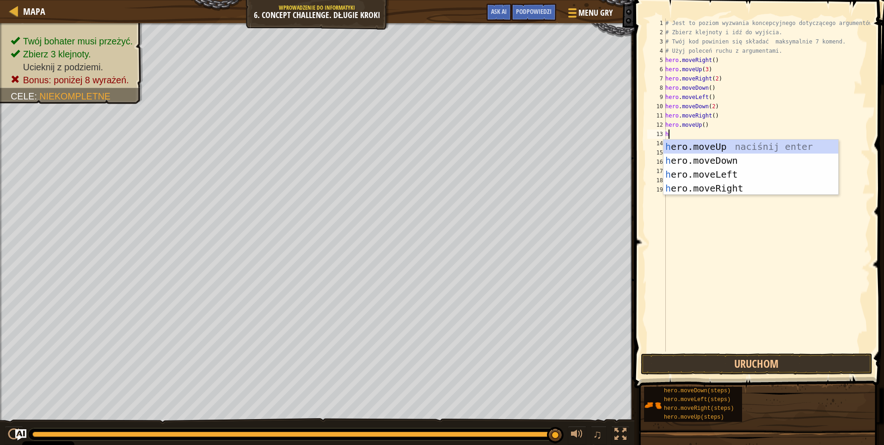
type textarea "he"
click at [710, 145] on div "he ro.moveUp naciśnij enter he ro.moveDown naciśnij enter he ro.moveLeft naciśn…" at bounding box center [751, 181] width 175 height 83
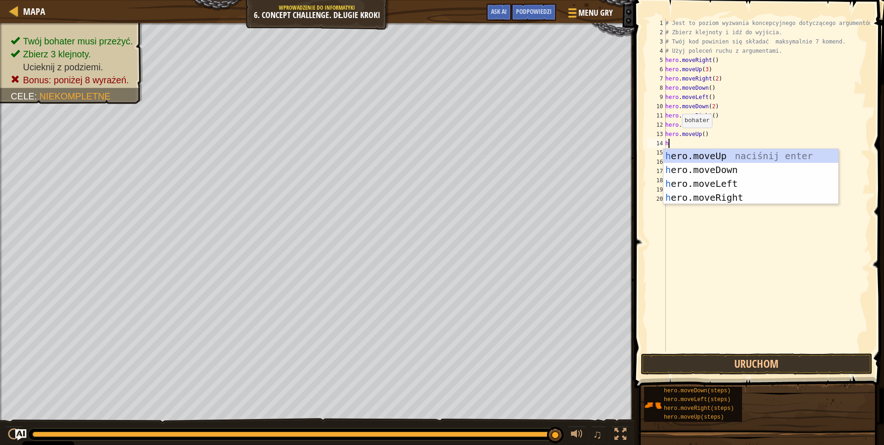
type textarea "he"
click at [696, 191] on div "he ro.moveUp naciśnij enter he ro.moveDown naciśnij enter he ro.moveLeft naciśn…" at bounding box center [751, 190] width 175 height 83
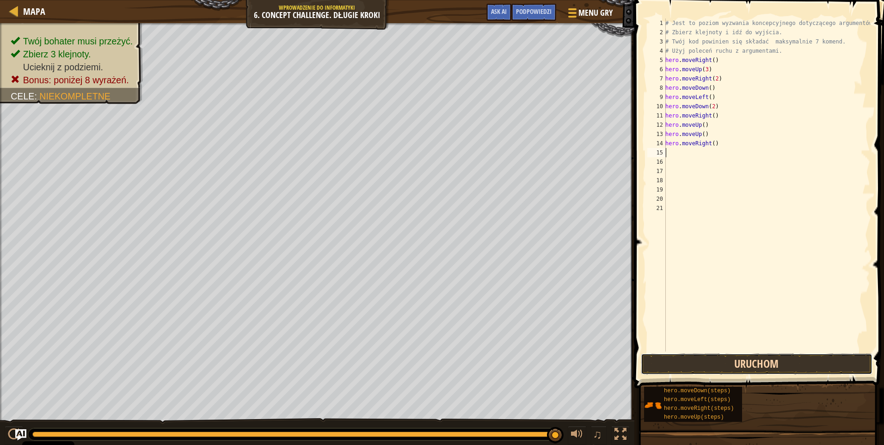
click at [731, 364] on button "Uruchom" at bounding box center [757, 363] width 232 height 21
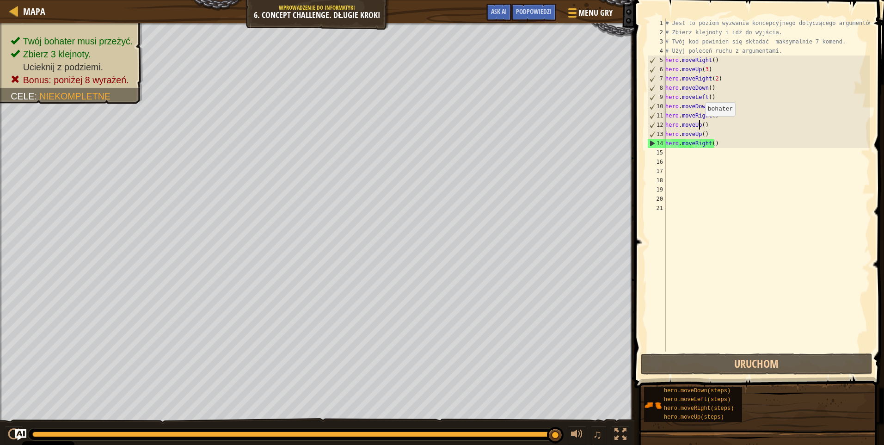
click at [700, 125] on div "# Jest to poziom wyzwania koncepcyjnego dotyczącego argumentów. # Zbierz klejno…" at bounding box center [767, 193] width 207 height 351
click at [702, 125] on div "# Jest to poziom wyzwania koncepcyjnego dotyczącego argumentów. # Zbierz klejno…" at bounding box center [767, 193] width 207 height 351
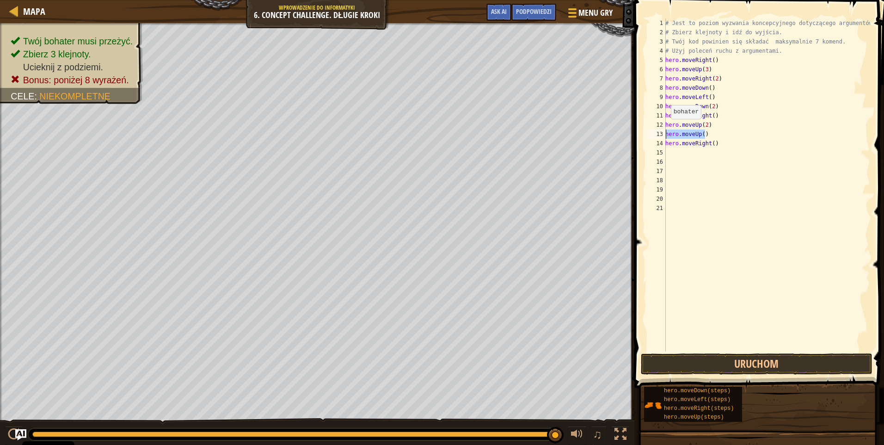
drag, startPoint x: 706, startPoint y: 131, endPoint x: 664, endPoint y: 134, distance: 42.6
click at [664, 134] on div "hero.moveUp(2) 1 2 3 4 5 6 7 8 9 10 11 12 13 14 15 16 17 18 19 20 21 # Jest to …" at bounding box center [758, 184] width 225 height 333
type textarea "hero.moveUp()"
type textarea "hero.moveUp(2)"
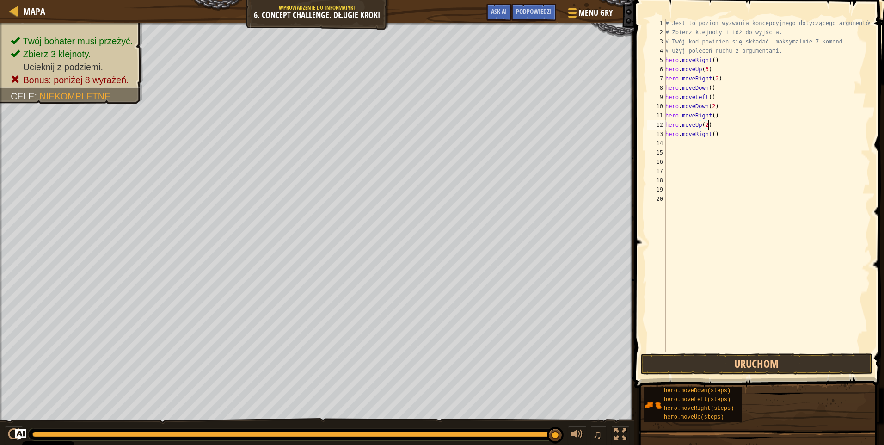
click at [673, 143] on div "# Jest to poziom wyzwania koncepcyjnego dotyczącego argumentów. # Zbierz klejno…" at bounding box center [767, 193] width 207 height 351
click at [713, 134] on div "# Jest to poziom wyzwania koncepcyjnego dotyczącego argumentów. # Zbierz klejno…" at bounding box center [767, 193] width 207 height 351
click at [734, 362] on button "Uruchom" at bounding box center [757, 363] width 232 height 21
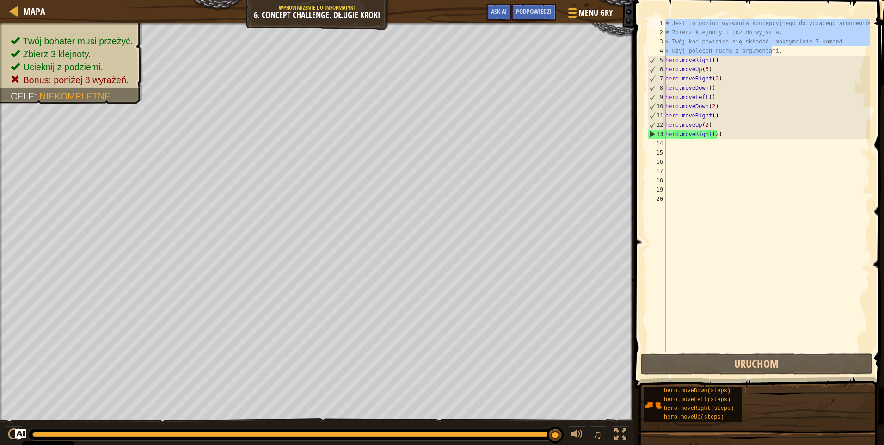
drag, startPoint x: 779, startPoint y: 53, endPoint x: 667, endPoint y: 19, distance: 117.2
click at [667, 19] on div "# Jest to poziom wyzwania koncepcyjnego dotyczącego argumentów. # Zbierz klejno…" at bounding box center [767, 193] width 207 height 351
type textarea "# Jest to poziom wyzwania koncepcyjnego dotyczącego argumentów. # Zbierz klejno…"
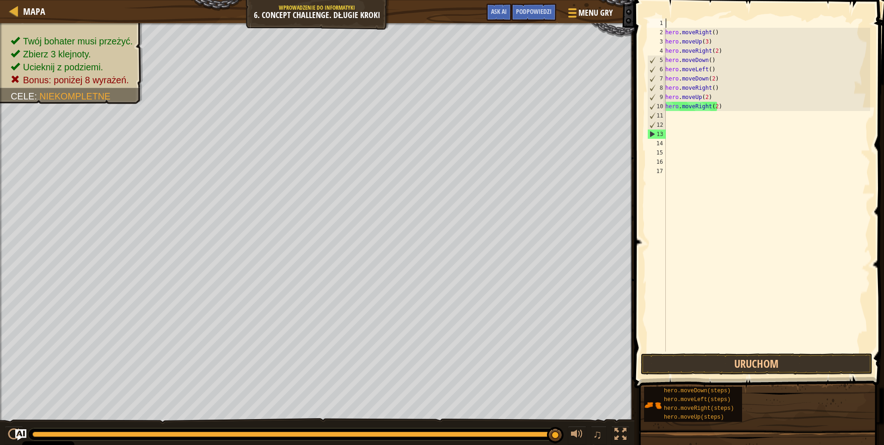
scroll to position [4, 0]
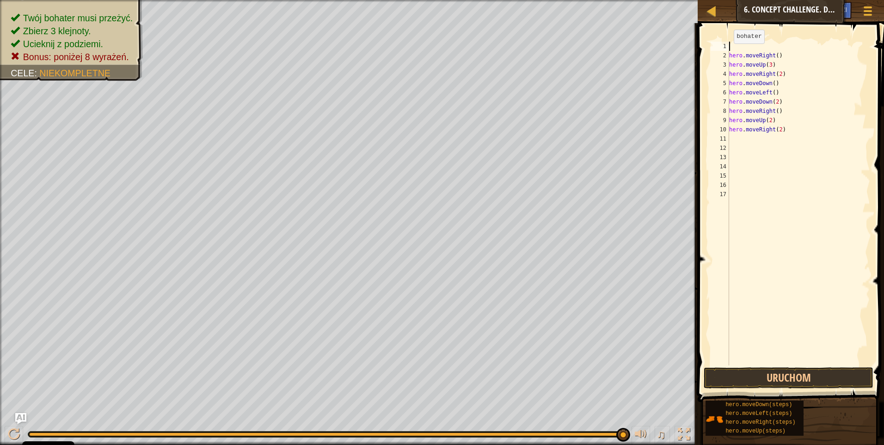
click at [729, 53] on div "hero . moveRight ( ) hero . moveUp ( 3 ) hero . moveRight ( 2 ) hero . moveDown…" at bounding box center [798, 213] width 143 height 342
click at [758, 373] on button "Uruchom" at bounding box center [789, 377] width 170 height 21
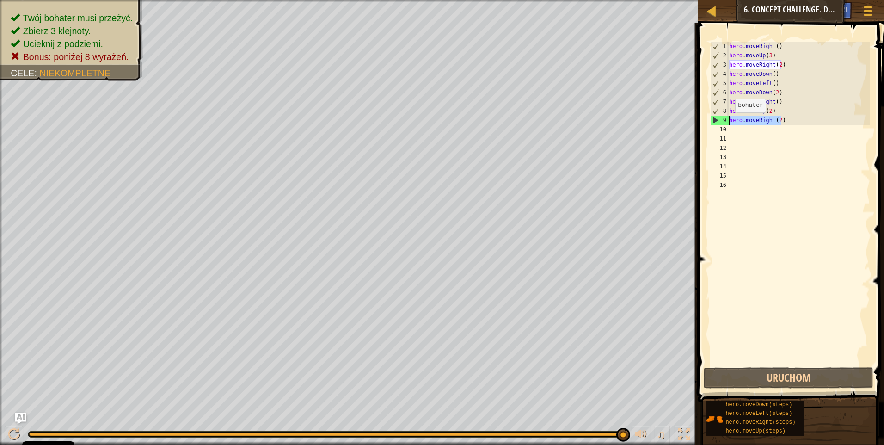
drag, startPoint x: 784, startPoint y: 119, endPoint x: 726, endPoint y: 122, distance: 58.3
click at [726, 122] on div "hero.moveRight() 1 2 3 4 5 6 7 8 9 10 11 12 13 14 15 16 hero . moveRight ( ) he…" at bounding box center [789, 204] width 161 height 324
type textarea "hero.moveRight(2)"
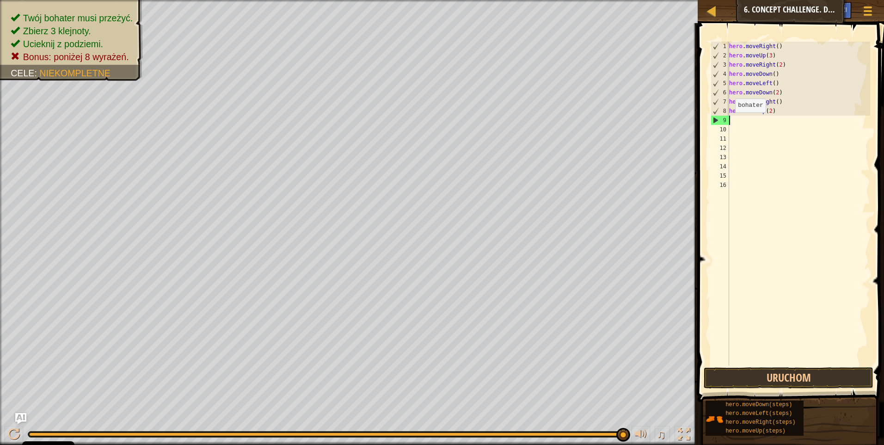
type textarea "hero.moveUp(2)"
click at [732, 122] on div "hero . moveRight ( ) hero . moveUp ( 3 ) hero . moveRight ( 2 ) hero . moveDown…" at bounding box center [798, 213] width 143 height 342
click at [755, 374] on button "Uruchom" at bounding box center [789, 377] width 170 height 21
click at [762, 375] on button "Uruchom" at bounding box center [789, 377] width 170 height 21
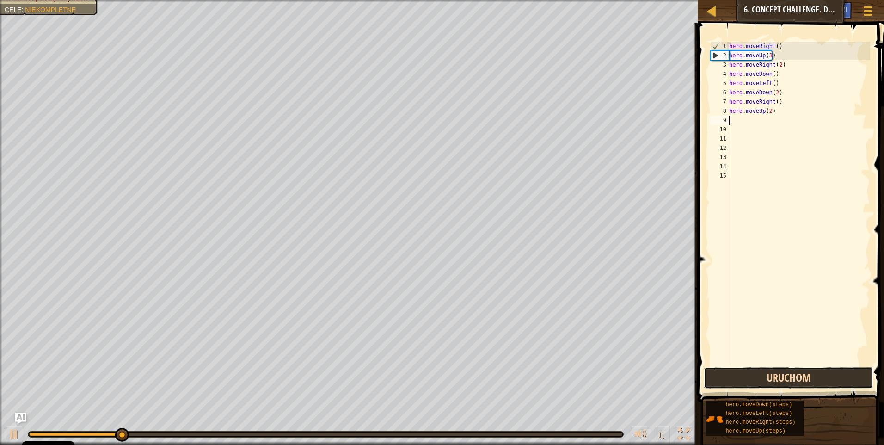
click at [753, 376] on button "Uruchom" at bounding box center [789, 377] width 170 height 21
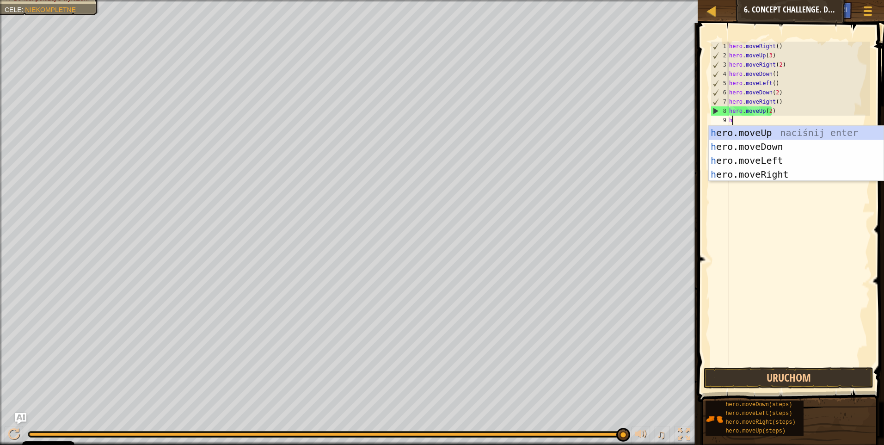
type textarea "he"
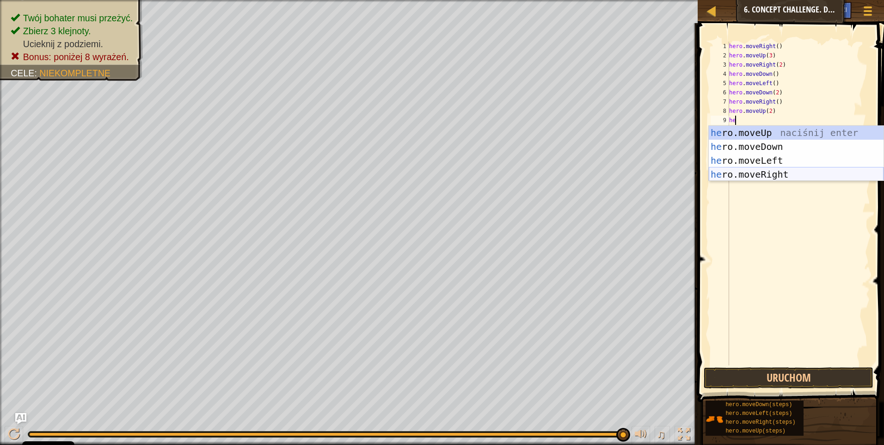
click at [758, 172] on div "he ro.moveUp naciśnij enter he ro.moveDown naciśnij enter he ro.moveLeft naciśn…" at bounding box center [796, 167] width 175 height 83
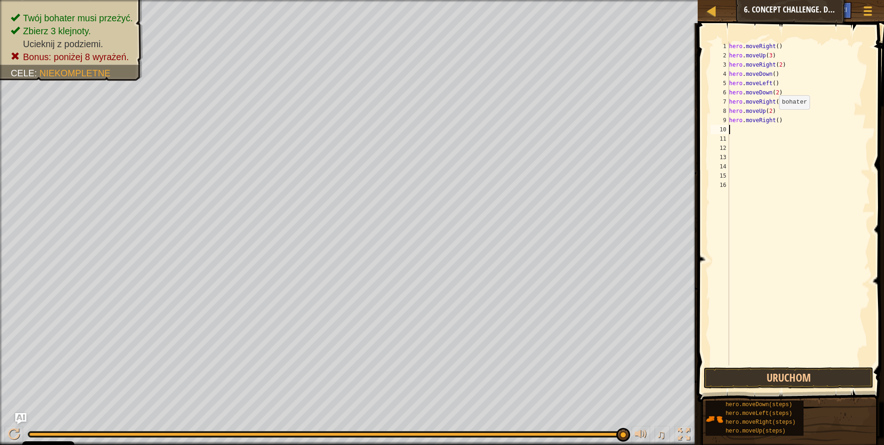
click at [774, 118] on div "hero . moveRight ( ) hero . moveUp ( 3 ) hero . moveRight ( 2 ) hero . moveDown…" at bounding box center [798, 213] width 143 height 342
type textarea "hero.moveRight(2)"
click at [756, 379] on button "Uruchom" at bounding box center [789, 377] width 170 height 21
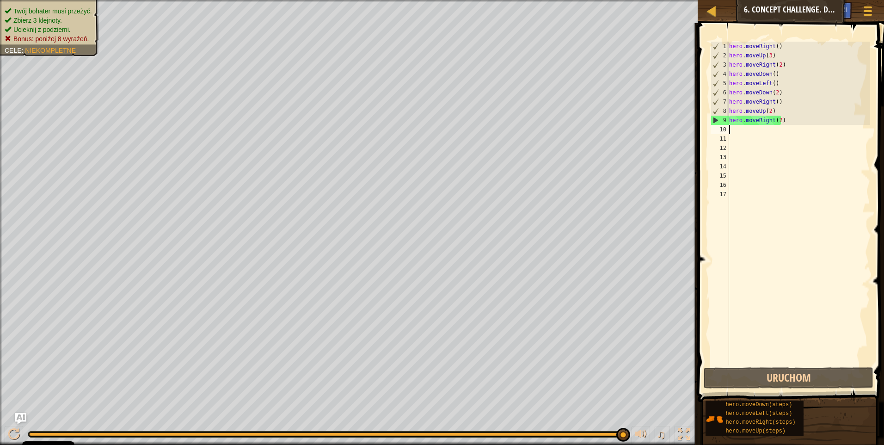
click at [68, 6] on ul "Twój bohater musi przeżyć. Zbierz 3 klejnoty. Ucieknij z podziemi. Bonus: poniż…" at bounding box center [50, 24] width 90 height 37
click at [69, 39] on span "Bonus: poniżej 8 wyrażeń." at bounding box center [50, 38] width 75 height 7
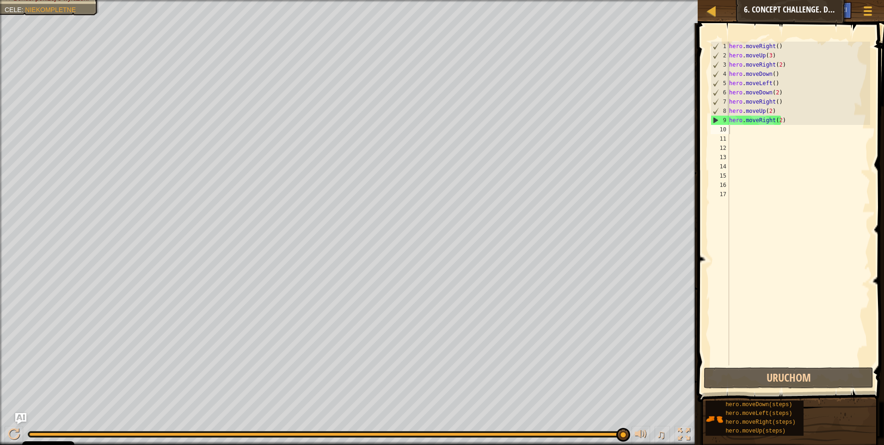
type textarea "hero.moveRight()"
drag, startPoint x: 777, startPoint y: 45, endPoint x: 728, endPoint y: 43, distance: 49.1
click at [728, 43] on div "hero.moveRight() 1 2 3 4 5 6 7 8 9 10 11 12 13 14 15 16 17 hero . moveRight ( )…" at bounding box center [789, 204] width 161 height 324
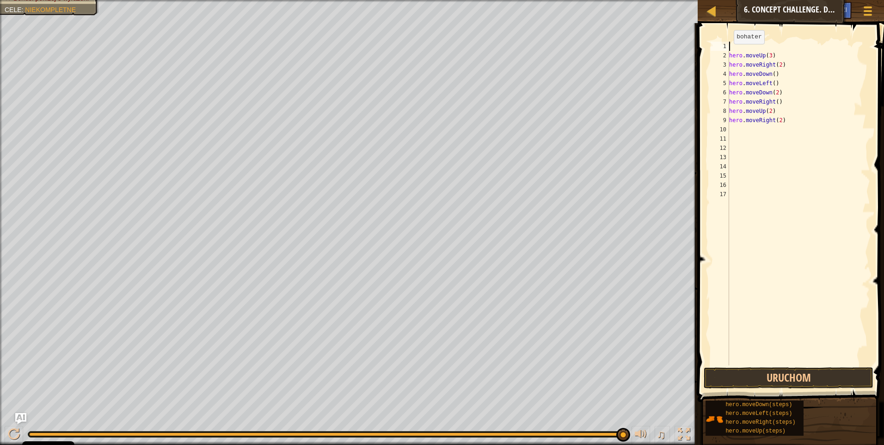
click at [729, 53] on div "hero . moveUp ( 3 ) hero . moveRight ( 2 ) hero . moveDown ( ) hero . moveLeft …" at bounding box center [798, 213] width 143 height 342
type textarea "hero.moveUp(3)"
click at [776, 376] on button "Uruchom" at bounding box center [789, 377] width 170 height 21
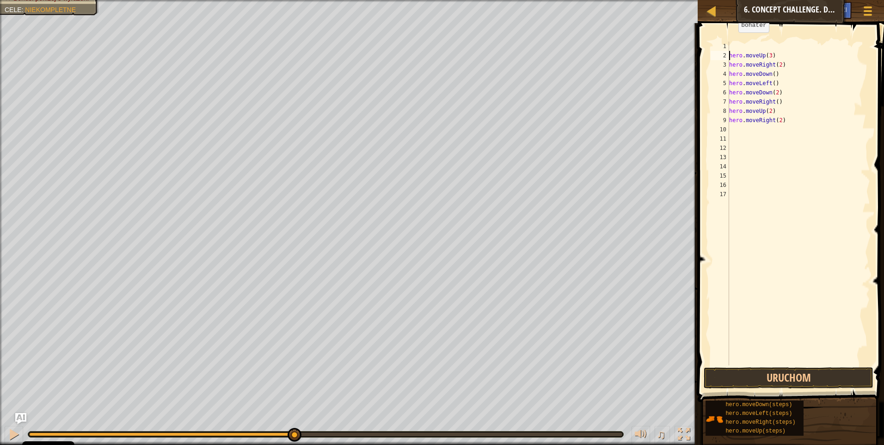
click at [732, 44] on div "hero . moveUp ( 3 ) hero . moveRight ( 2 ) hero . moveDown ( ) hero . moveLeft …" at bounding box center [798, 213] width 143 height 342
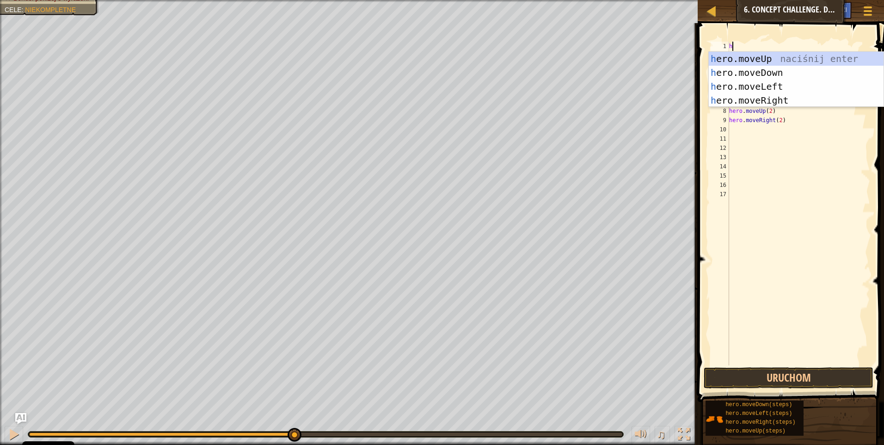
type textarea "hr"
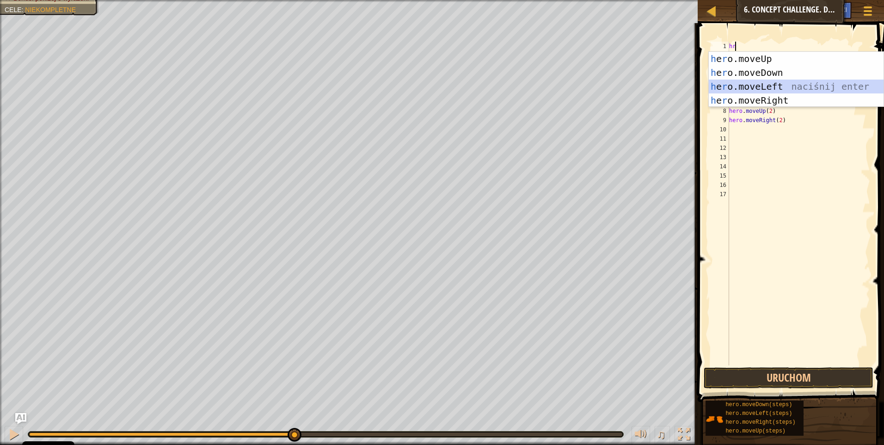
click at [745, 87] on div "h e r o.moveUp naciśnij enter h e r o.moveDown naciśnij enter h e r o.moveLeft …" at bounding box center [796, 93] width 175 height 83
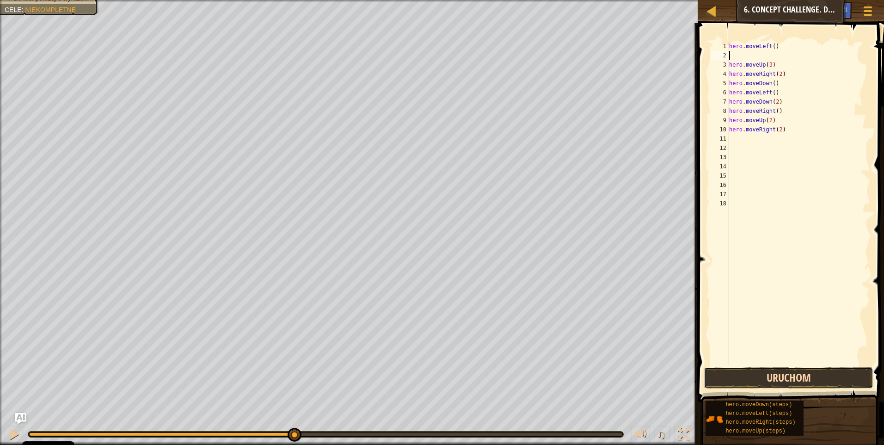
click at [752, 381] on button "Uruchom" at bounding box center [789, 377] width 170 height 21
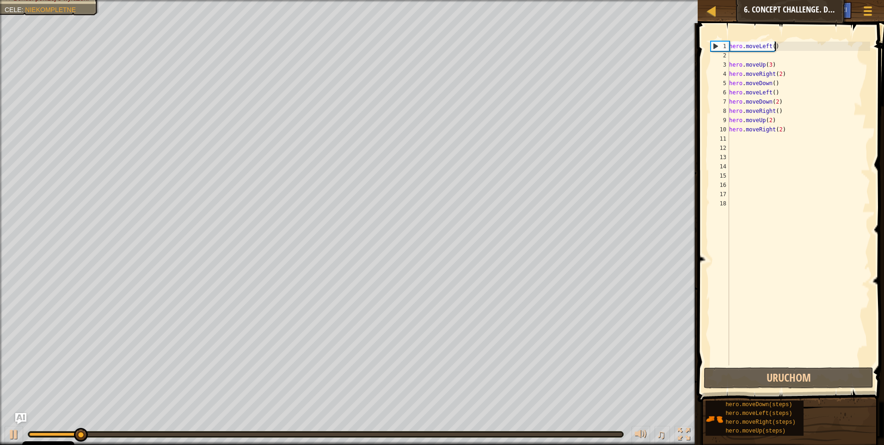
click at [774, 46] on div "hero . moveLeft ( ) hero . moveUp ( 3 ) hero . moveRight ( 2 ) hero . moveDown …" at bounding box center [798, 213] width 143 height 342
type textarea "hero.moveLeft()"
drag, startPoint x: 774, startPoint y: 46, endPoint x: 726, endPoint y: 45, distance: 47.7
click at [726, 45] on div "hero.moveLeft() 1 2 3 4 5 6 7 8 9 10 11 12 13 14 15 16 17 18 hero . moveLeft ( …" at bounding box center [789, 204] width 161 height 324
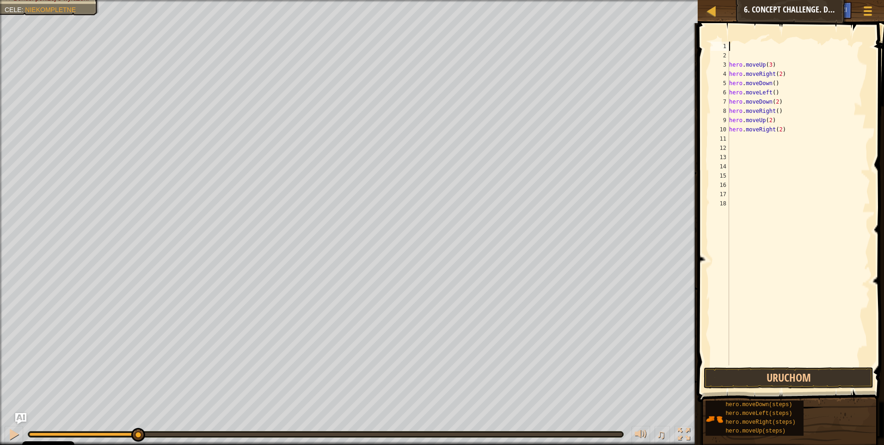
click at [731, 57] on div "hero . moveUp ( 3 ) hero . moveRight ( 2 ) hero . moveDown ( ) hero . moveLeft …" at bounding box center [798, 213] width 143 height 342
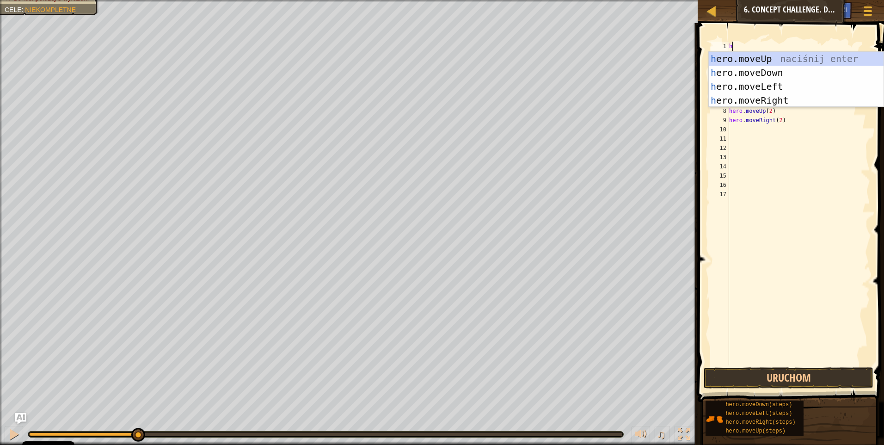
type textarea "he"
click at [750, 95] on div "he ro.moveUp naciśnij enter he ro.moveDown naciśnij enter he ro.moveLeft naciśn…" at bounding box center [796, 93] width 175 height 83
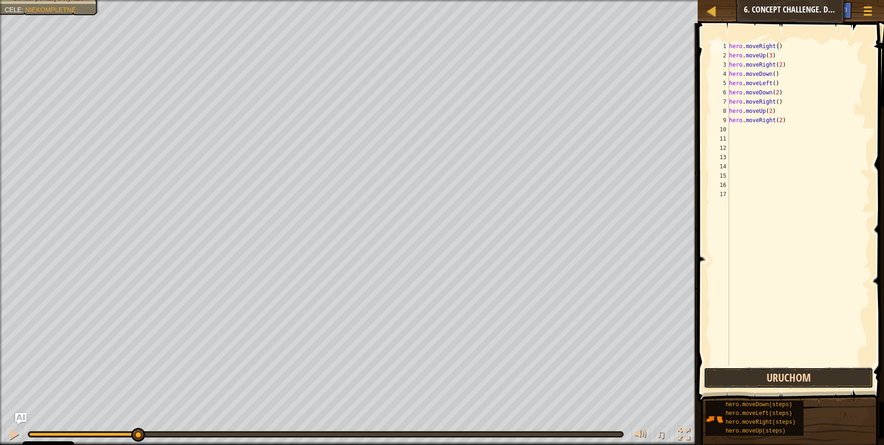
click at [738, 377] on button "Uruchom" at bounding box center [789, 377] width 170 height 21
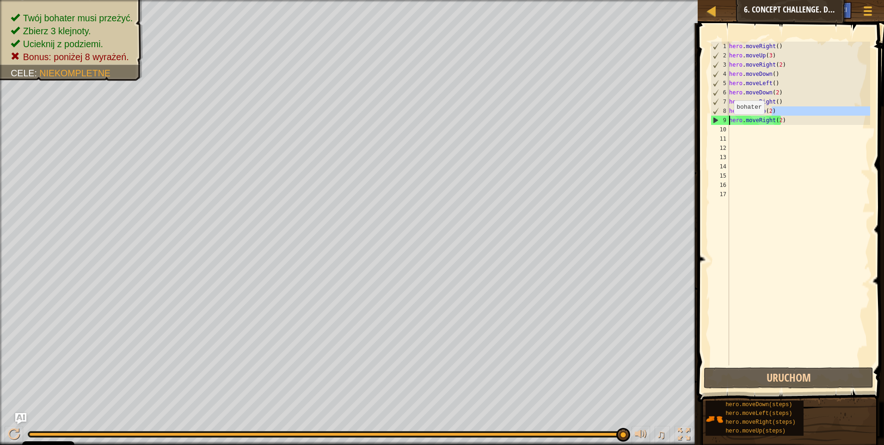
drag, startPoint x: 772, startPoint y: 117, endPoint x: 741, endPoint y: 123, distance: 31.9
click at [730, 123] on div "hero . moveRight ( ) hero . moveUp ( 3 ) hero . moveRight ( 2 ) hero . moveDown…" at bounding box center [798, 213] width 143 height 342
click at [782, 119] on div "hero . moveRight ( ) hero . moveUp ( 3 ) hero . moveRight ( 2 ) hero . moveDown…" at bounding box center [798, 213] width 143 height 342
type textarea "hero.moveRight(2)"
drag, startPoint x: 781, startPoint y: 119, endPoint x: 726, endPoint y: 123, distance: 55.6
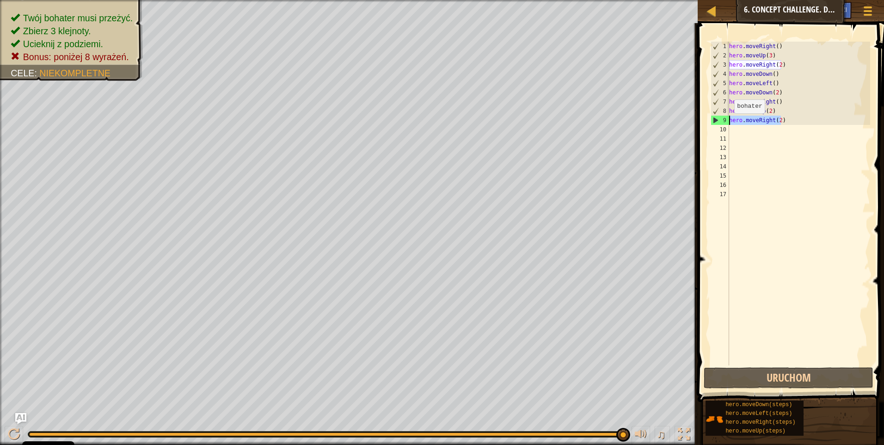
click at [726, 123] on div "hero.moveRight(2) 1 2 3 4 5 6 7 8 9 10 11 12 13 14 15 16 17 hero . moveRight ( …" at bounding box center [789, 204] width 161 height 324
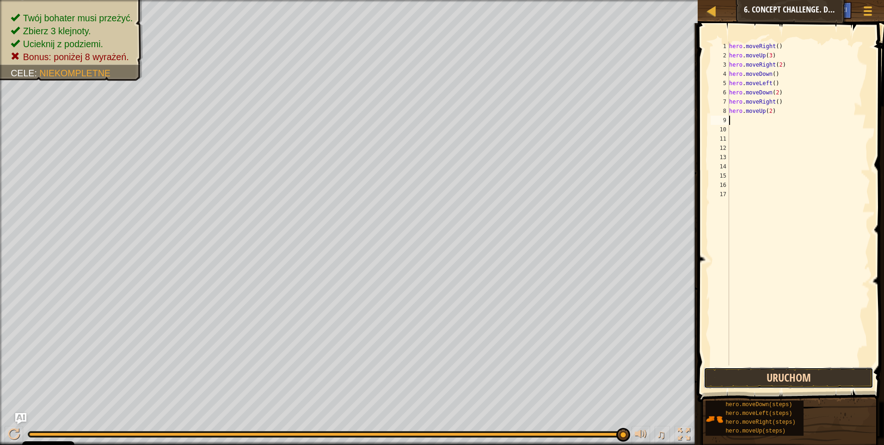
click at [748, 376] on button "Uruchom" at bounding box center [789, 377] width 170 height 21
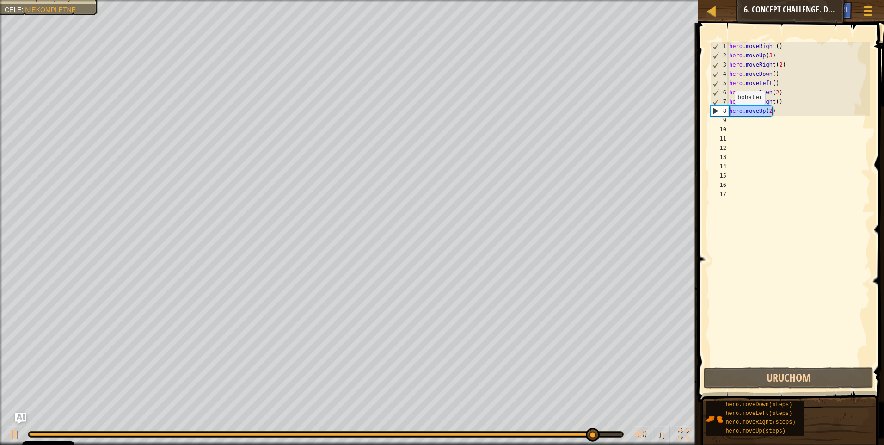
drag, startPoint x: 774, startPoint y: 111, endPoint x: 730, endPoint y: 114, distance: 43.5
click at [730, 114] on div "hero . moveRight ( ) hero . moveUp ( 3 ) hero . moveRight ( 2 ) hero . moveDown…" at bounding box center [798, 213] width 143 height 342
type textarea "hero.moveUp(2)"
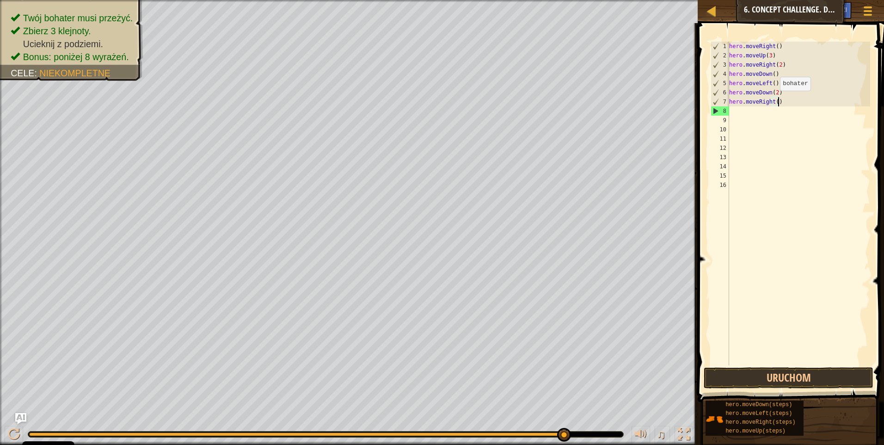
click at [776, 100] on div "hero . moveRight ( ) hero . moveUp ( 3 ) hero . moveRight ( 2 ) hero . moveDown…" at bounding box center [798, 213] width 143 height 342
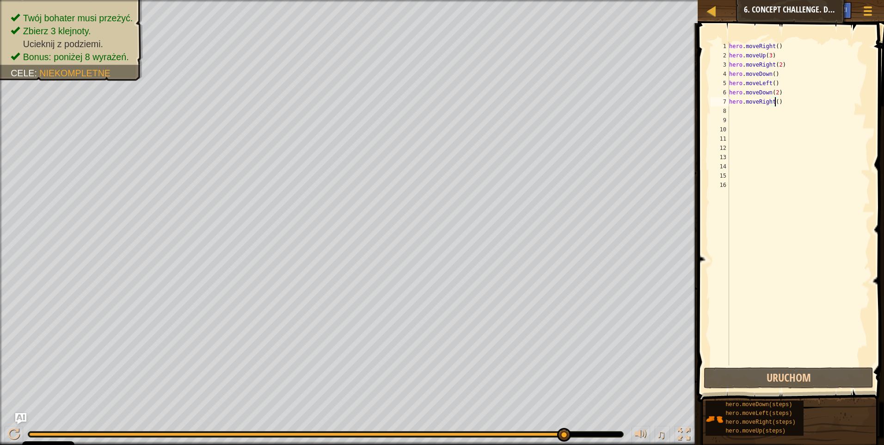
type textarea "hero.moveRight(3)"
click at [730, 105] on div "hero . moveRight ( ) hero . moveUp ( 3 ) hero . moveRight ( 2 ) hero . moveDown…" at bounding box center [798, 213] width 143 height 342
click at [732, 110] on div "hero . moveRight ( ) hero . moveUp ( 3 ) hero . moveRight ( 2 ) hero . moveDown…" at bounding box center [798, 213] width 143 height 342
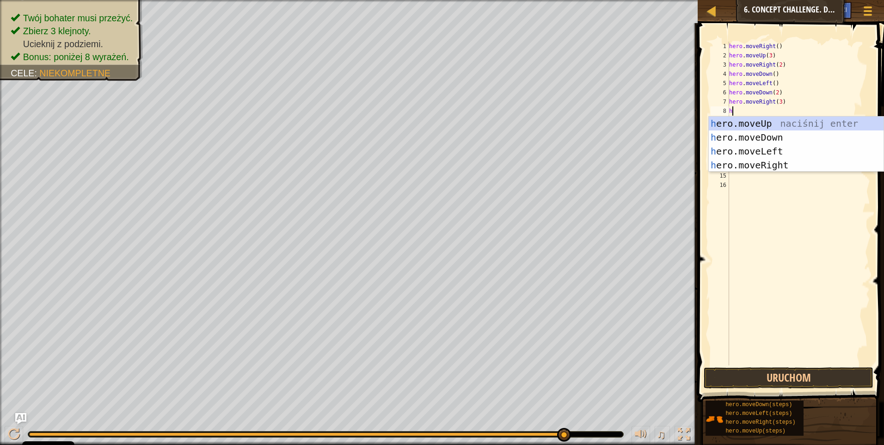
type textarea "hr"
click at [760, 125] on div "h e r o.moveUp naciśnij enter h e r o.moveDown naciśnij enter h e r o.moveLeft …" at bounding box center [796, 158] width 175 height 83
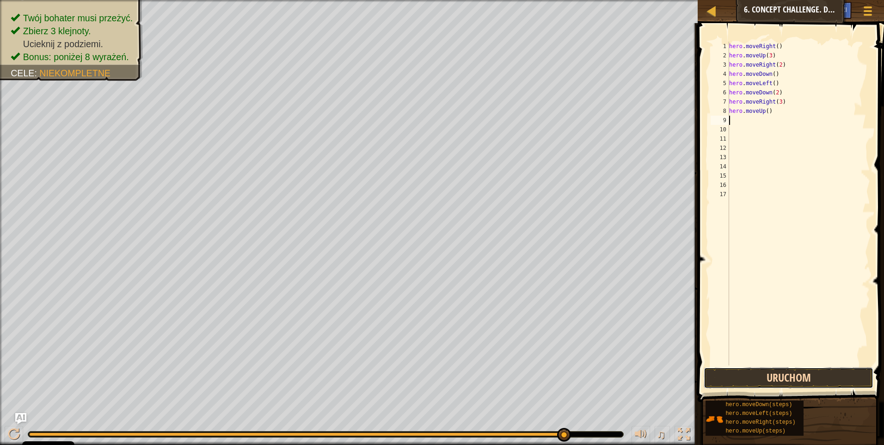
click at [777, 374] on button "Uruchom" at bounding box center [789, 377] width 170 height 21
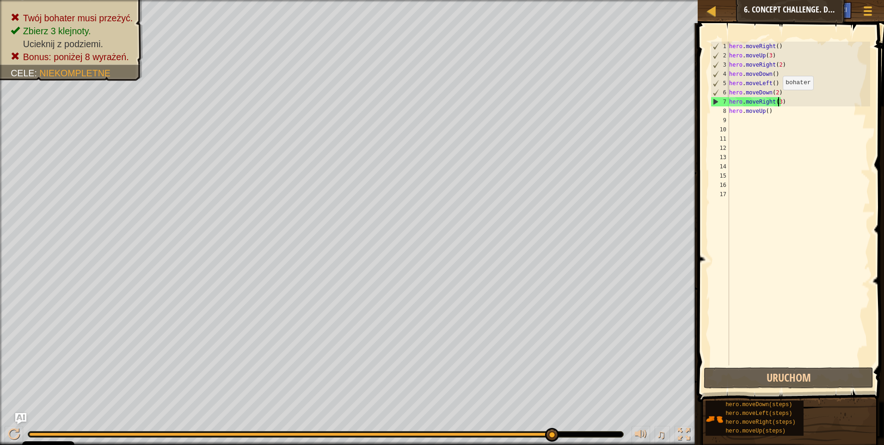
click at [778, 99] on div "hero . moveRight ( ) hero . moveUp ( 3 ) hero . moveRight ( 2 ) hero . moveDown…" at bounding box center [798, 213] width 143 height 342
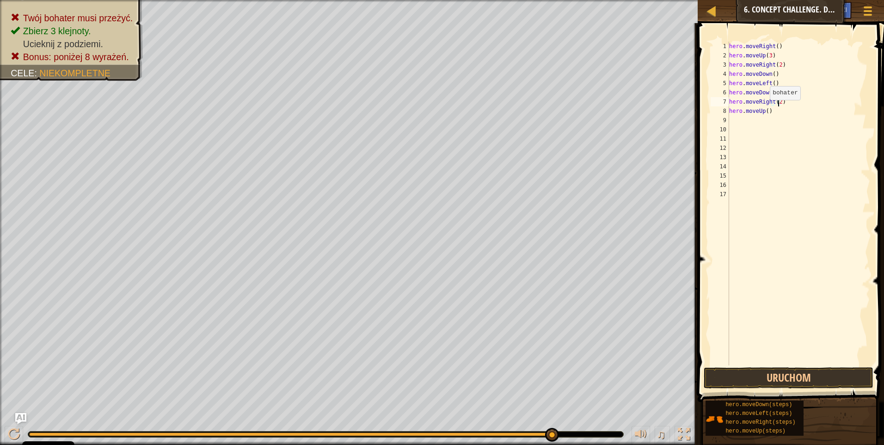
click at [765, 109] on div "hero . moveRight ( ) hero . moveUp ( 3 ) hero . moveRight ( 2 ) hero . moveDown…" at bounding box center [798, 213] width 143 height 342
type textarea "hero.moveUp(2)"
click at [761, 380] on button "Uruchom" at bounding box center [789, 377] width 170 height 21
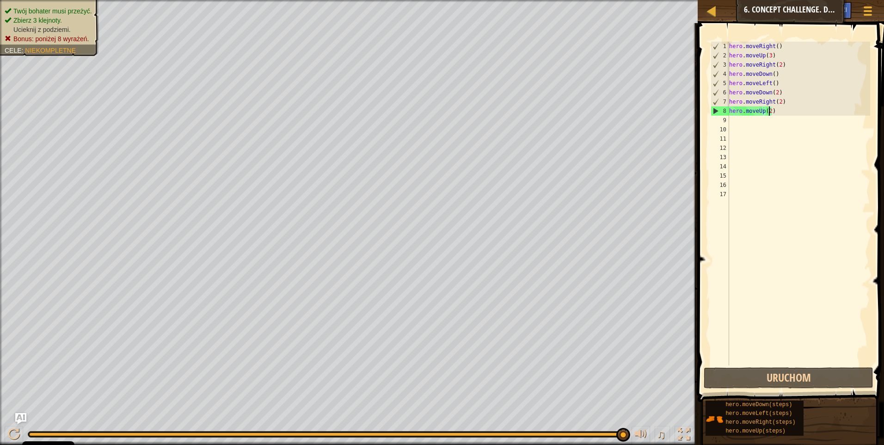
click at [78, 11] on div "Twój bohater musi przeżyć. Zbierz 3 klejnoty. Ucieknij z podziemi. Bonus: poniż…" at bounding box center [44, 25] width 110 height 62
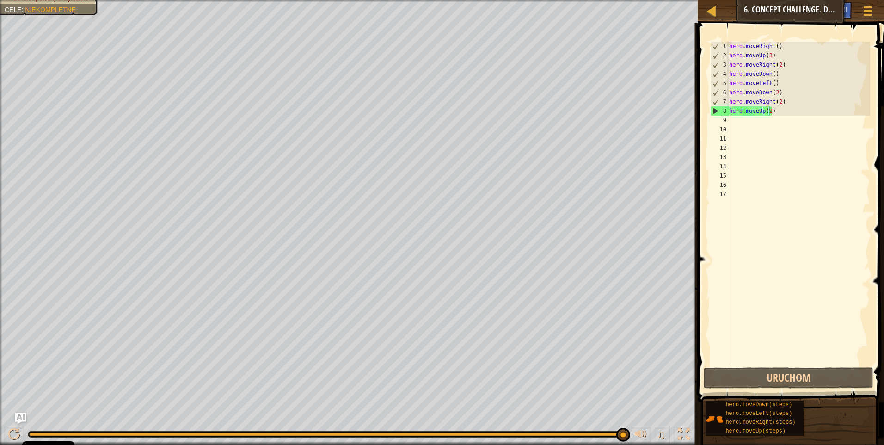
click at [746, 124] on div "hero . moveRight ( ) hero . moveUp ( 3 ) hero . moveRight ( 2 ) hero . moveDown…" at bounding box center [798, 213] width 143 height 342
type textarea "h"
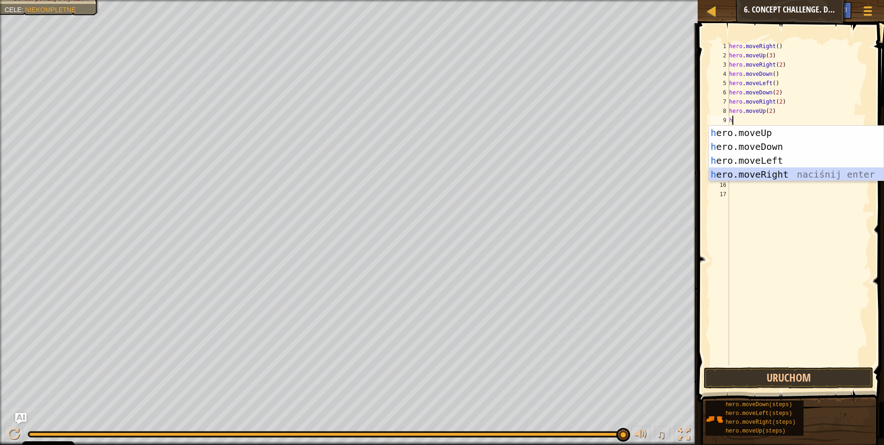
click at [758, 170] on div "h ero.moveUp naciśnij enter h ero.moveDown naciśnij enter h ero.moveLeft naciśn…" at bounding box center [796, 167] width 175 height 83
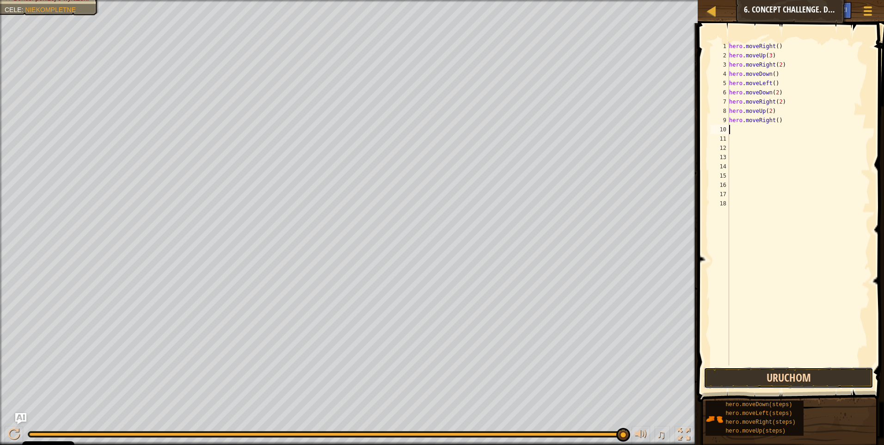
click at [756, 376] on button "Uruchom" at bounding box center [789, 377] width 170 height 21
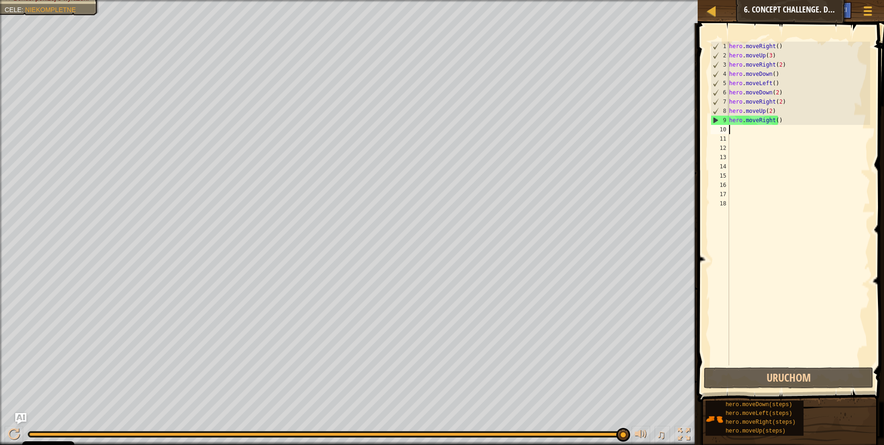
click at [775, 109] on div "hero . moveRight ( ) hero . moveUp ( 3 ) hero . moveRight ( 2 ) hero . moveDown…" at bounding box center [798, 213] width 143 height 342
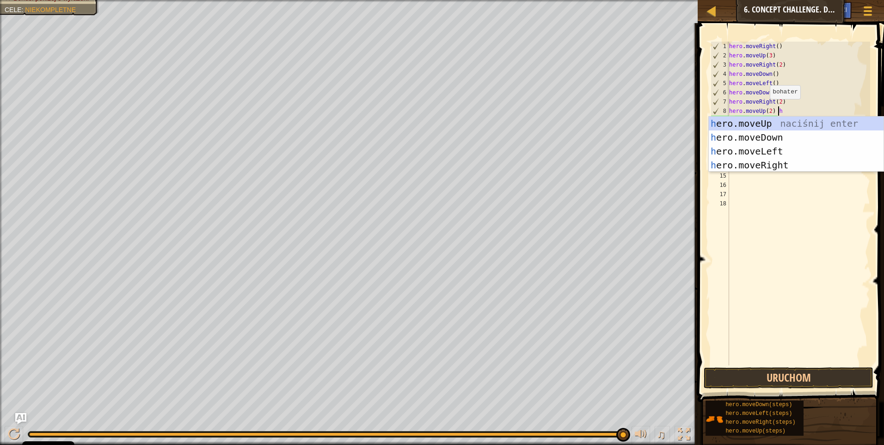
scroll to position [4, 4]
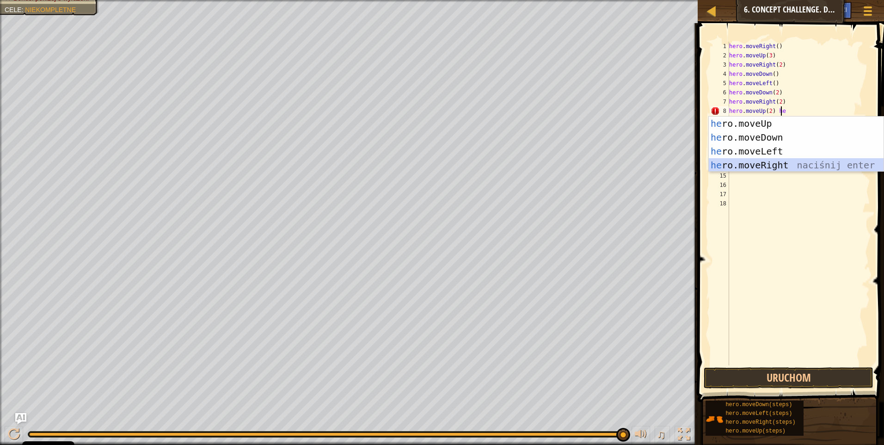
click at [760, 159] on div "he ro.moveUp naciśnij enter he ro.moveDown naciśnij enter he ro.moveLeft naciśn…" at bounding box center [796, 158] width 175 height 83
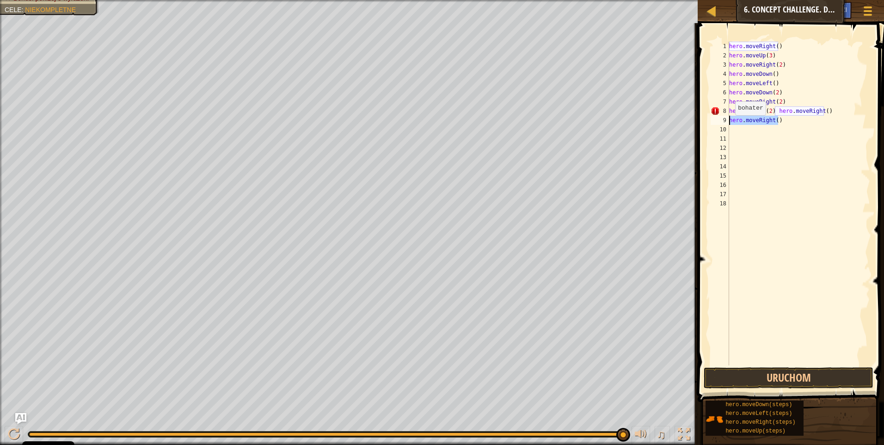
drag, startPoint x: 780, startPoint y: 121, endPoint x: 731, endPoint y: 124, distance: 49.6
click at [731, 124] on div "hero . moveRight ( ) hero . moveUp ( 3 ) hero . moveRight ( 2 ) hero . moveDown…" at bounding box center [798, 213] width 143 height 342
type textarea "hero.moveRight()"
click at [778, 380] on button "Uruchom" at bounding box center [789, 377] width 170 height 21
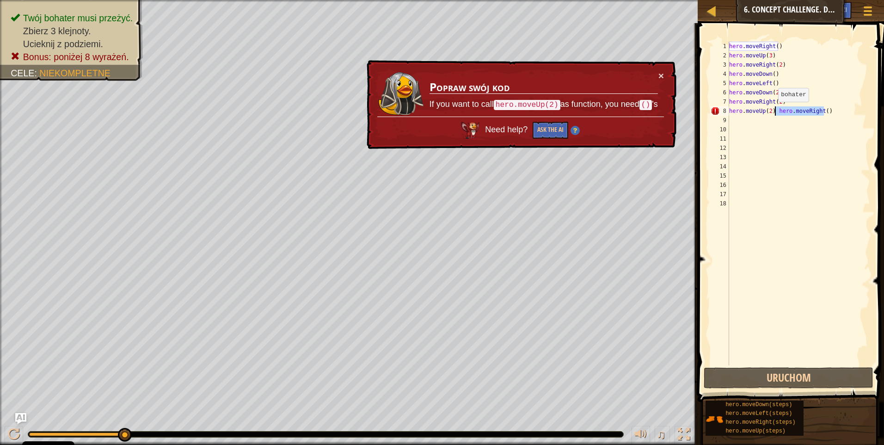
drag, startPoint x: 822, startPoint y: 111, endPoint x: 774, endPoint y: 111, distance: 48.1
click at [774, 111] on div "hero . moveRight ( ) hero . moveUp ( 3 ) hero . moveRight ( 2 ) hero . moveDown…" at bounding box center [798, 213] width 143 height 342
type textarea "hero.moveUp(2)"
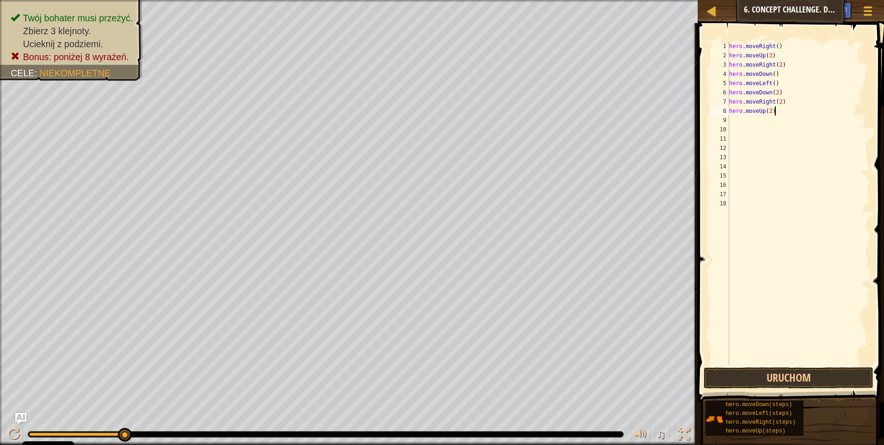
click at [733, 117] on div "hero . moveRight ( ) hero . moveUp ( 3 ) hero . moveRight ( 2 ) hero . moveDown…" at bounding box center [798, 213] width 143 height 342
click at [867, 7] on span at bounding box center [868, 7] width 9 height 2
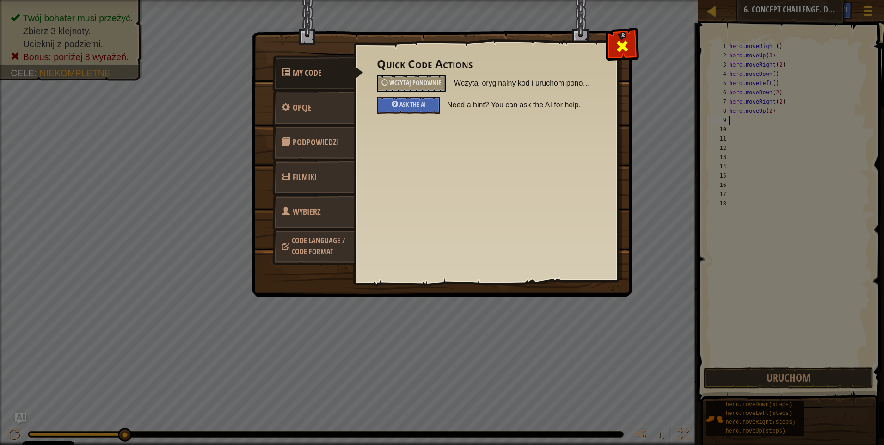
click at [619, 44] on span at bounding box center [622, 46] width 15 height 15
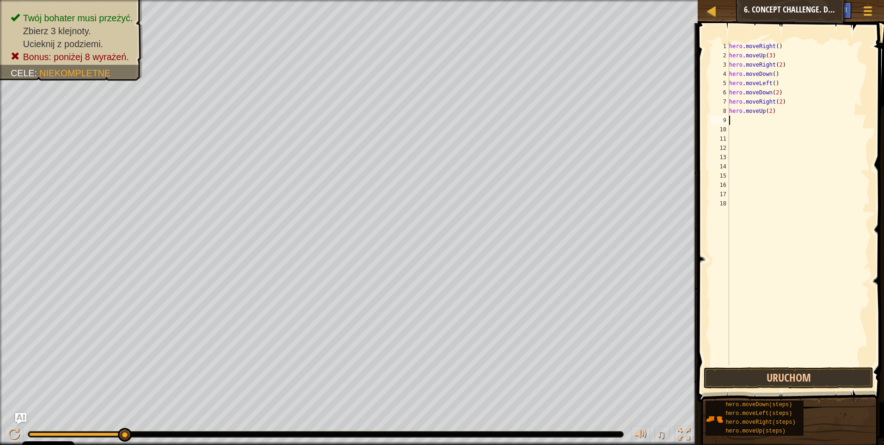
click at [782, 9] on button "Ask AI" at bounding box center [794, 10] width 25 height 17
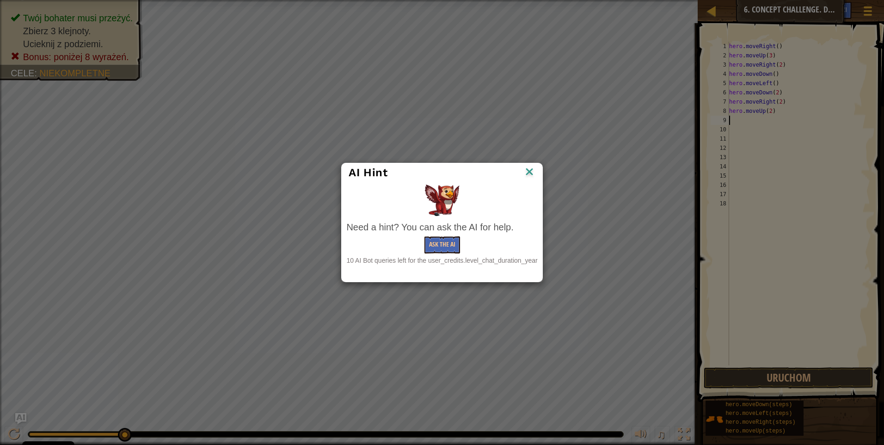
click at [527, 171] on img at bounding box center [530, 173] width 12 height 14
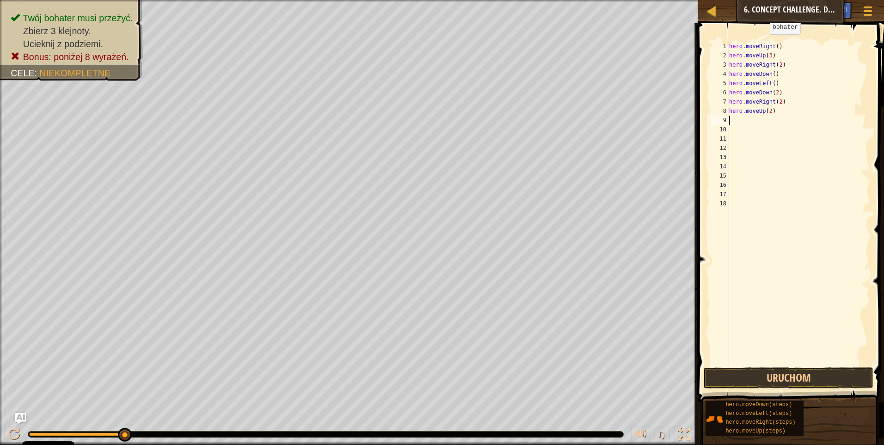
click at [761, 7] on div "Mapa Wprowadzenie do Informatyki 6. Concept Challenge. Długie Kroki Menu gry Zr…" at bounding box center [791, 11] width 186 height 23
click at [731, 8] on div "Mapa Wprowadzenie do Informatyki 6. Concept Challenge. Długie Kroki Menu gry Zr…" at bounding box center [791, 11] width 186 height 23
click at [707, 6] on div at bounding box center [712, 11] width 12 height 12
select select "pl"
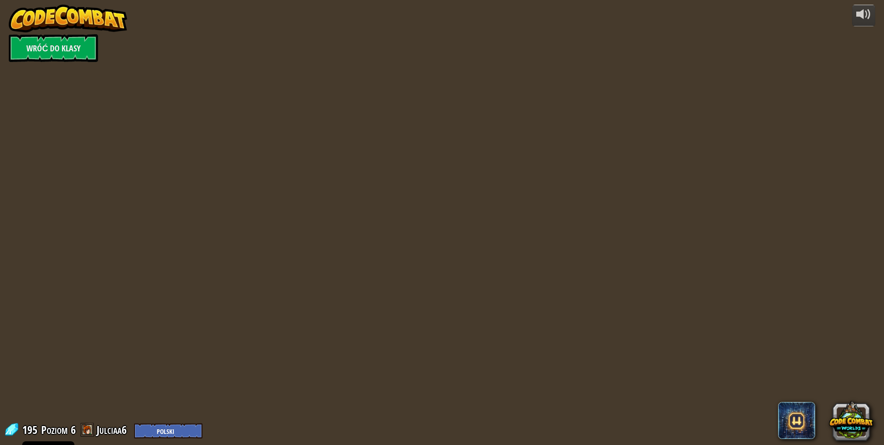
select select "pl"
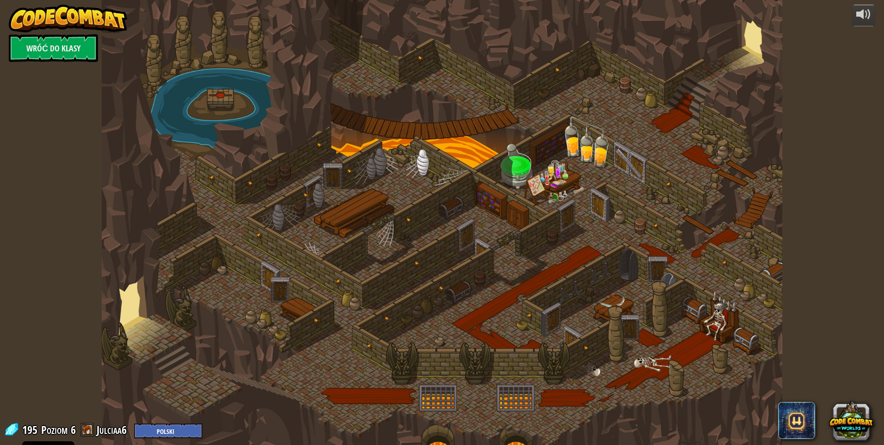
select select "pl"
click at [52, 45] on link "Wróć do klasy" at bounding box center [53, 48] width 89 height 28
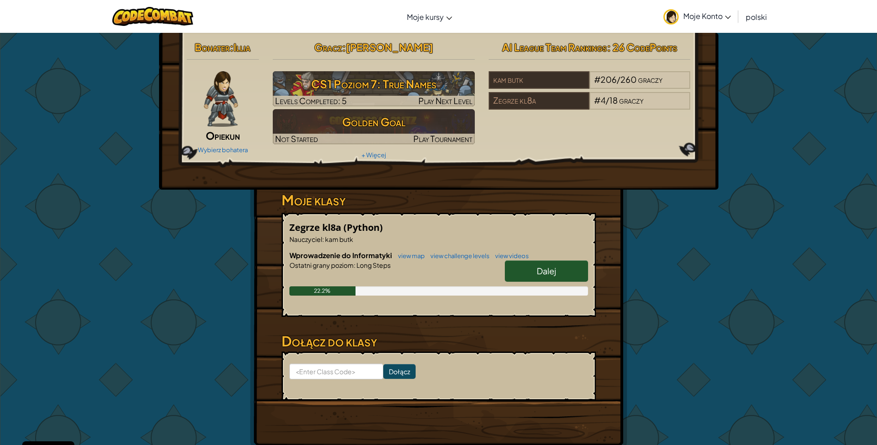
click at [552, 272] on span "Dalej" at bounding box center [546, 270] width 19 height 11
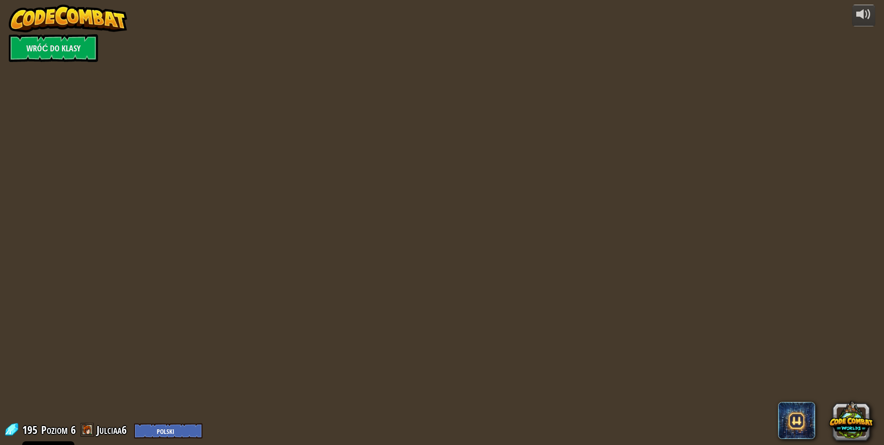
select select "pl"
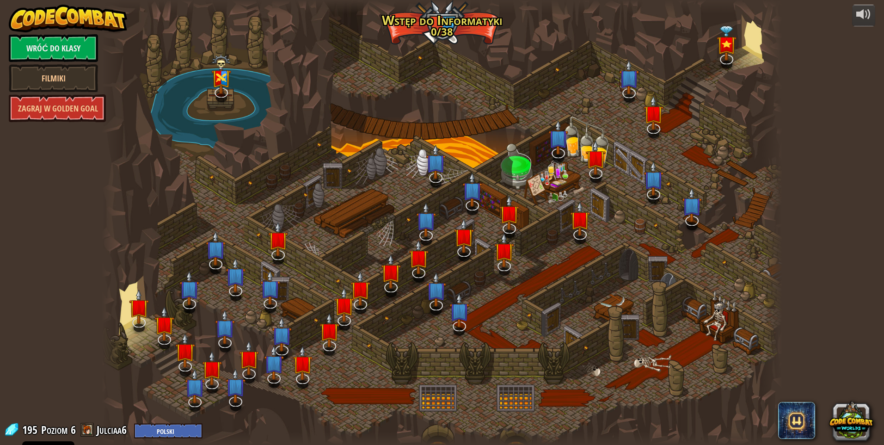
select select "pl"
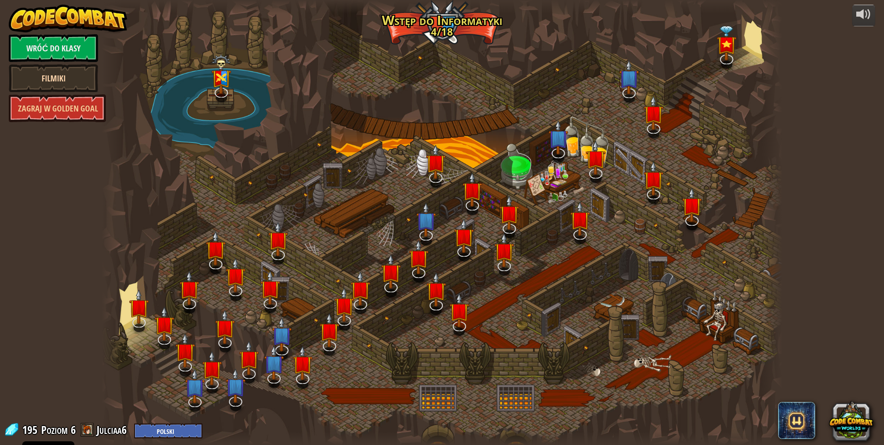
select select "pl"
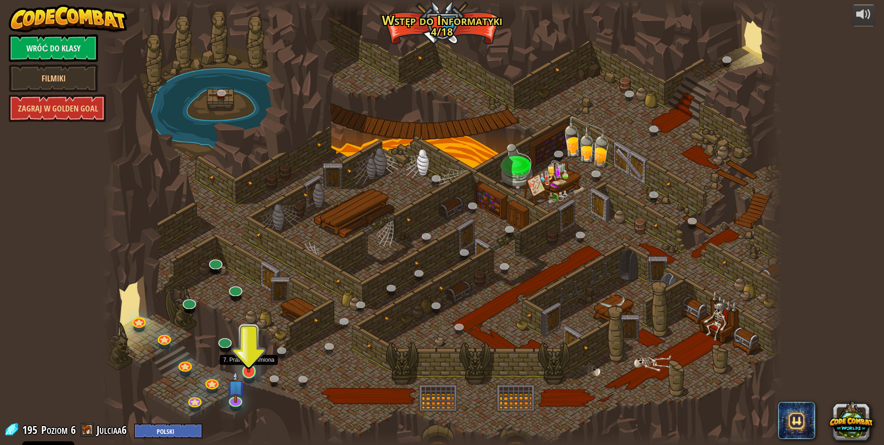
click at [248, 370] on img at bounding box center [249, 351] width 18 height 42
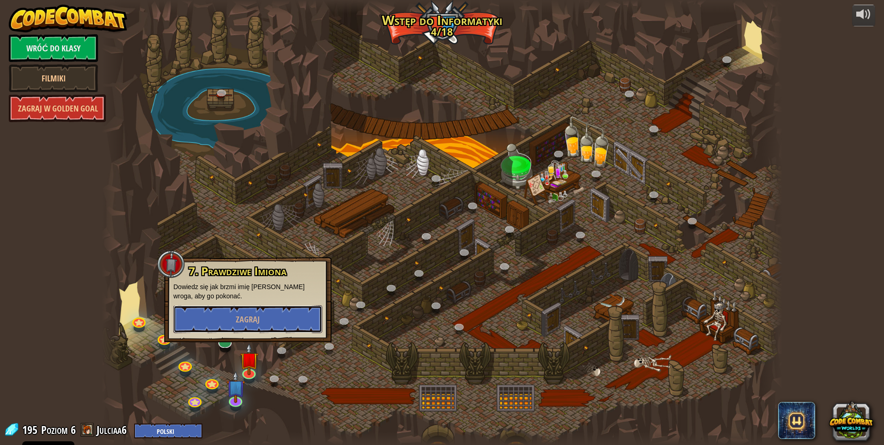
click at [255, 318] on span "Zagraj" at bounding box center [248, 320] width 24 height 12
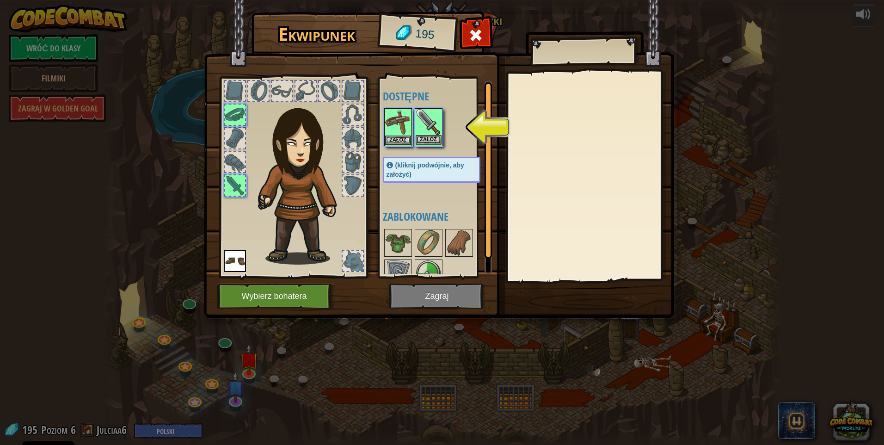
click at [431, 119] on img at bounding box center [429, 122] width 26 height 26
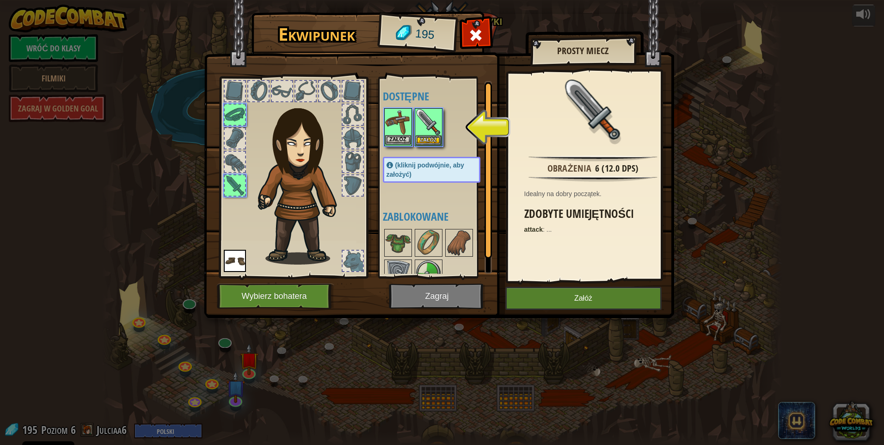
click at [393, 119] on img at bounding box center [398, 122] width 26 height 26
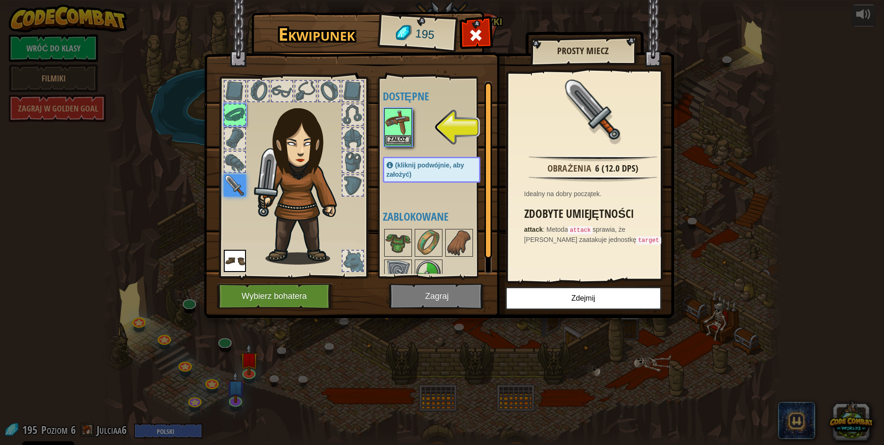
click at [409, 115] on img at bounding box center [398, 122] width 26 height 26
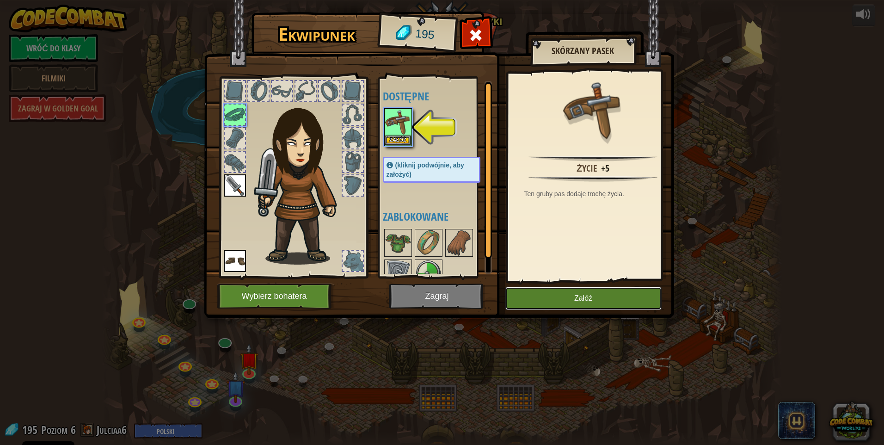
click at [533, 300] on button "Załóż" at bounding box center [583, 298] width 156 height 23
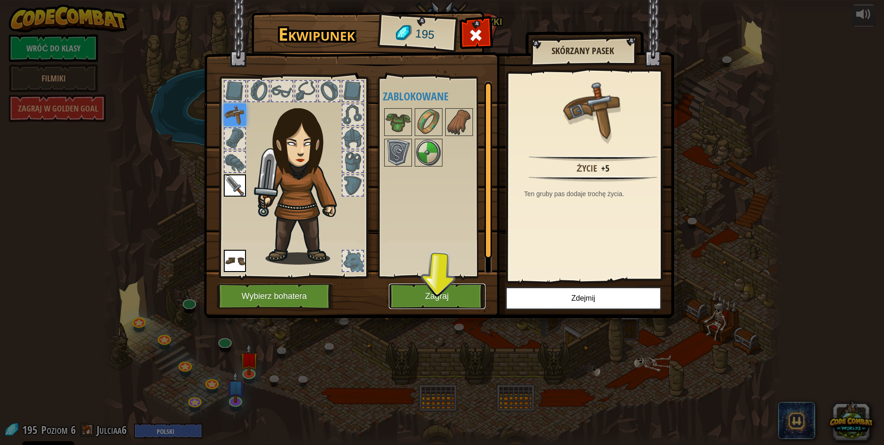
click at [443, 286] on button "Zagraj" at bounding box center [437, 295] width 97 height 25
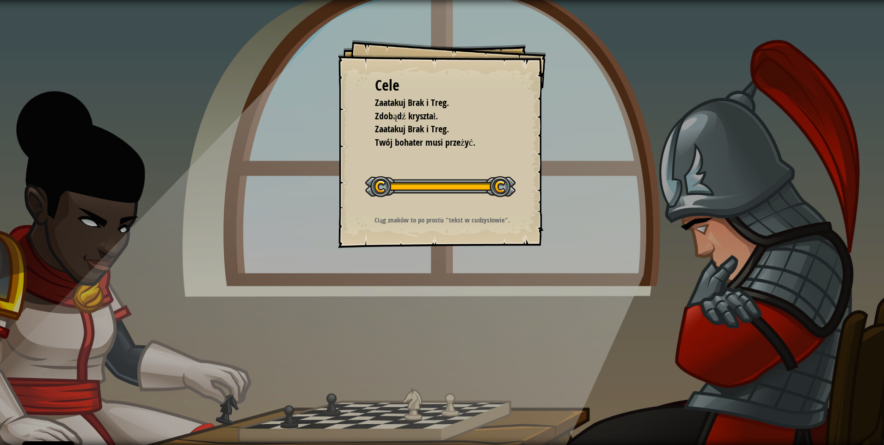
click at [487, 209] on div "Cele Zaatakuj Brak i Treg. Zdobądź kryształ. Zaatakuj Brak i Treg. Twój bohater…" at bounding box center [442, 144] width 208 height 208
click at [481, 161] on div "Cele Zaatakuj Brak i Treg. Zdobądź kryształ. Zaatakuj Brak i Treg. Twój bohater…" at bounding box center [442, 144] width 208 height 208
click at [459, 193] on div at bounding box center [440, 186] width 150 height 21
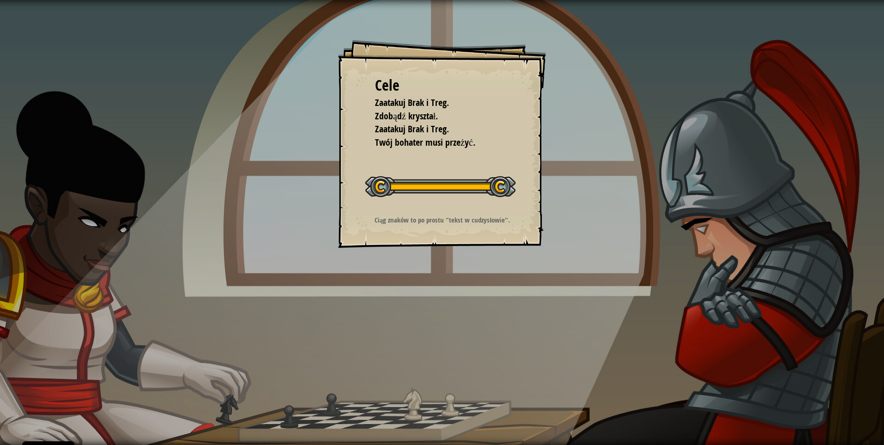
click at [459, 193] on div at bounding box center [440, 186] width 150 height 21
click at [460, 194] on div at bounding box center [440, 186] width 150 height 21
click at [462, 207] on div "Cele Zaatakuj Brak i Treg. Zdobądź kryształ. Zaatakuj Brak i Treg. Twój bohater…" at bounding box center [442, 144] width 208 height 208
click at [460, 210] on div "Cele Zaatakuj Brak i Treg. Zdobądź kryształ. Zaatakuj Brak i Treg. Twój bohater…" at bounding box center [442, 144] width 208 height 208
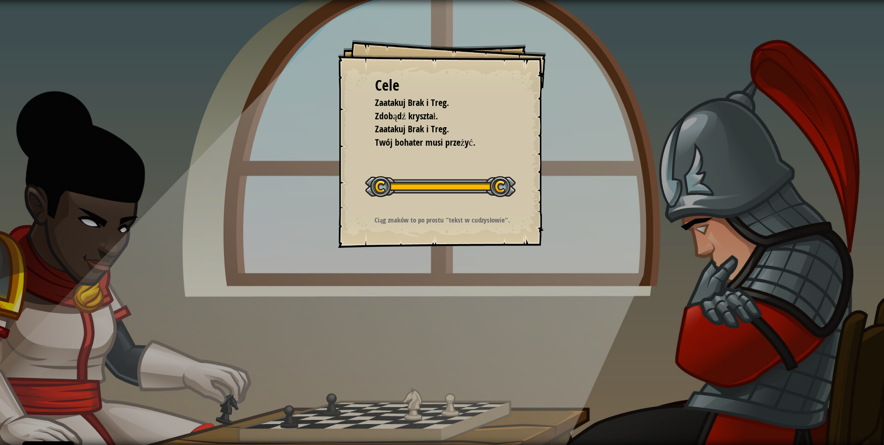
drag, startPoint x: 446, startPoint y: 188, endPoint x: 445, endPoint y: 174, distance: 14.4
click at [446, 186] on div at bounding box center [440, 186] width 150 height 21
drag, startPoint x: 445, startPoint y: 174, endPoint x: 440, endPoint y: 148, distance: 25.9
click at [444, 165] on div "Cele Zaatakuj Brak i Treg. Zdobądź kryształ. Zaatakuj Brak i Treg. Twój bohater…" at bounding box center [442, 144] width 208 height 208
click at [440, 148] on div "Cele Zaatakuj Brak i Treg. Zdobądź kryształ. Zaatakuj Brak i Treg. Twój bohater…" at bounding box center [442, 144] width 208 height 208
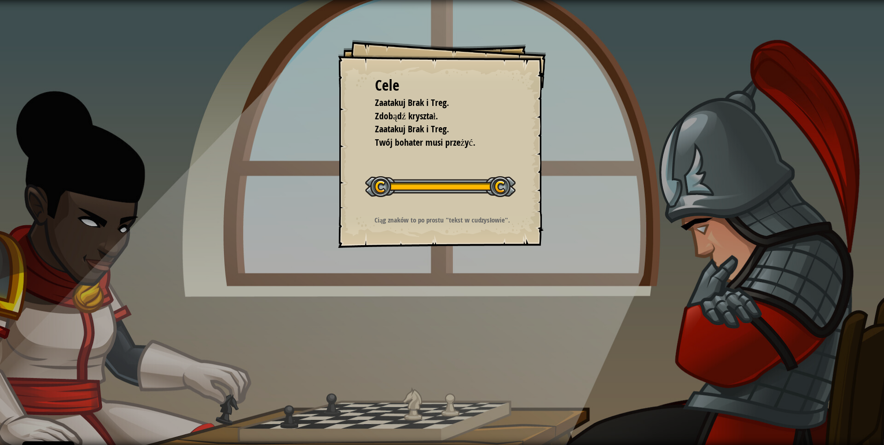
click at [440, 147] on span "Twój bohater musi przeżyć." at bounding box center [425, 142] width 100 height 12
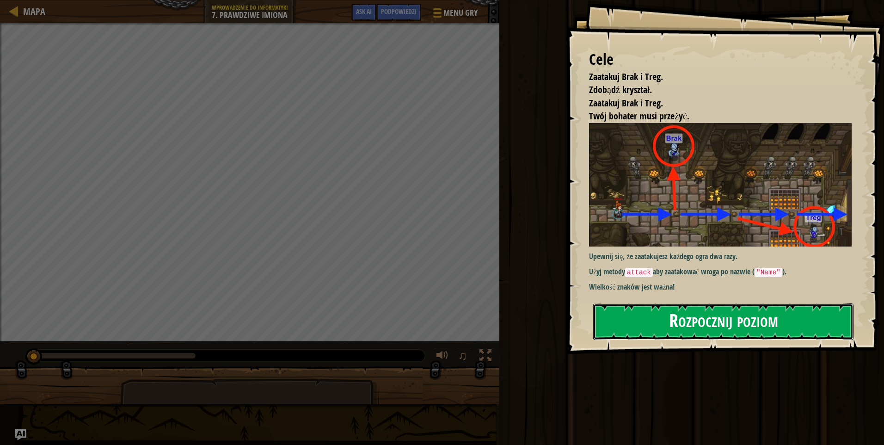
click at [704, 320] on button "Rozpocznij poziom" at bounding box center [723, 321] width 260 height 37
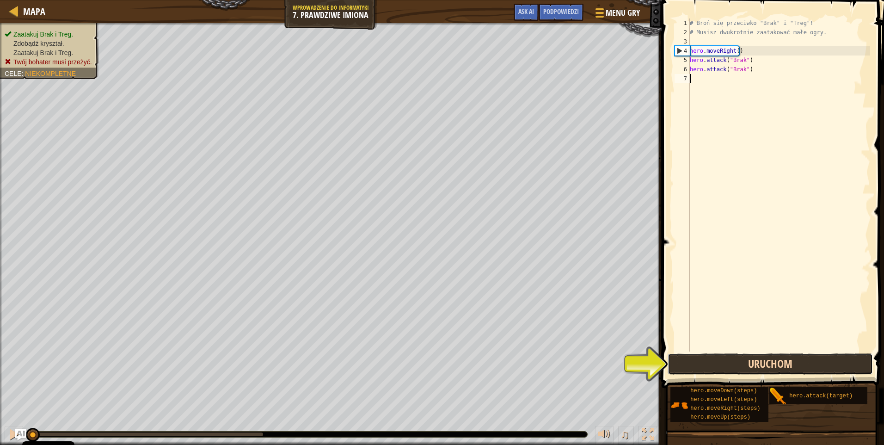
click at [740, 364] on button "Uruchom" at bounding box center [770, 363] width 205 height 21
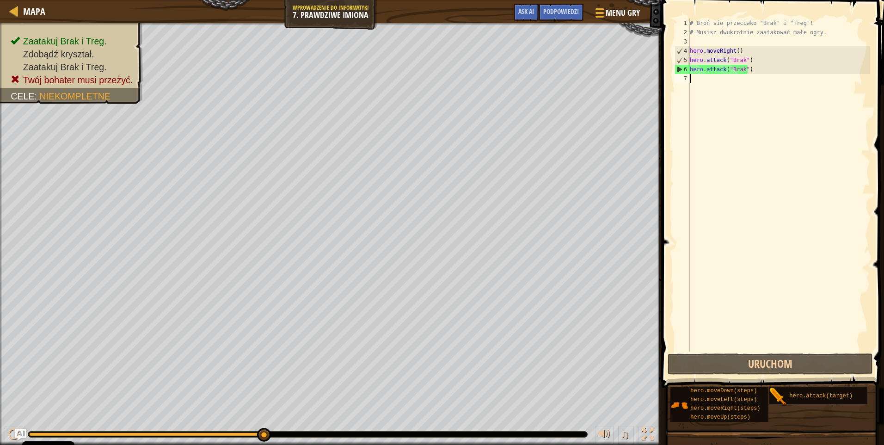
click at [701, 77] on div "# Broń się przeciwko "Brak" i "Treg"! # Musisz dwukrotnie zaatakować małe ogry.…" at bounding box center [779, 193] width 182 height 351
click at [743, 68] on div "# Broń się przeciwko "Brak" i "Treg"! # Musisz dwukrotnie zaatakować małe ogry.…" at bounding box center [779, 193] width 182 height 351
click at [735, 360] on button "Uruchom" at bounding box center [770, 363] width 205 height 21
click at [744, 67] on div "# Broń się przeciwko "Brak" i "Treg"! # Musisz dwukrotnie zaatakować małe ogry.…" at bounding box center [779, 193] width 182 height 351
drag, startPoint x: 738, startPoint y: 68, endPoint x: 728, endPoint y: 68, distance: 9.7
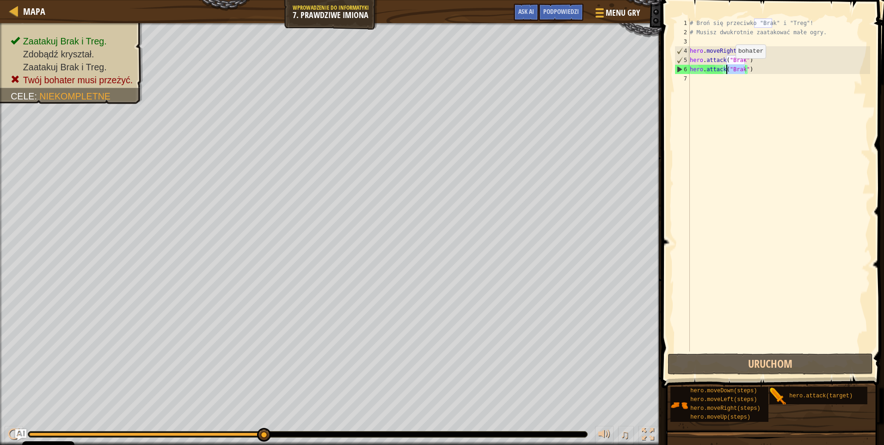
click at [728, 68] on div "# Broń się przeciwko "Brak" i "Treg"! # Musisz dwukrotnie zaatakować małe ogry.…" at bounding box center [779, 193] width 182 height 351
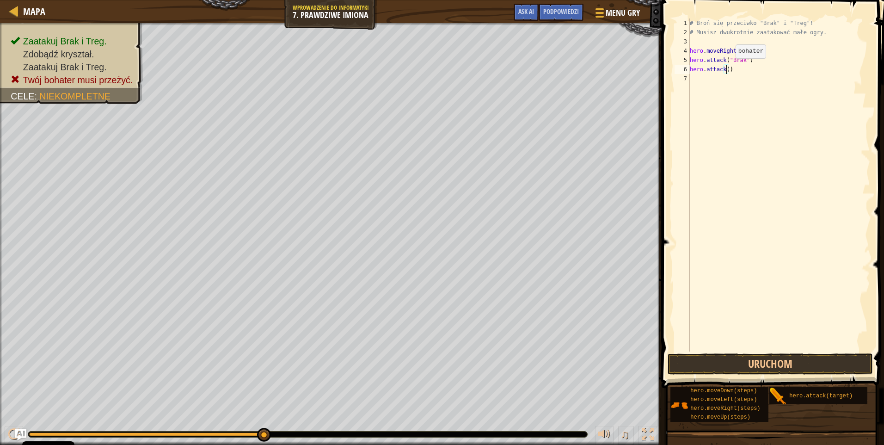
scroll to position [4, 3]
type textarea "hero.attack(2)"
click at [728, 361] on button "Uruchom" at bounding box center [770, 363] width 205 height 21
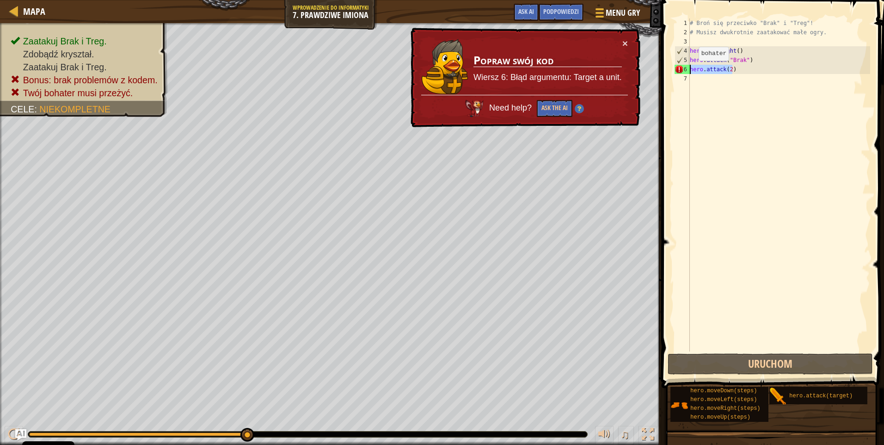
drag, startPoint x: 740, startPoint y: 66, endPoint x: 691, endPoint y: 70, distance: 49.2
click at [691, 70] on div "# Broń się przeciwko "Brak" i "Treg"! # Musisz dwukrotnie zaatakować małe ogry.…" at bounding box center [779, 193] width 182 height 351
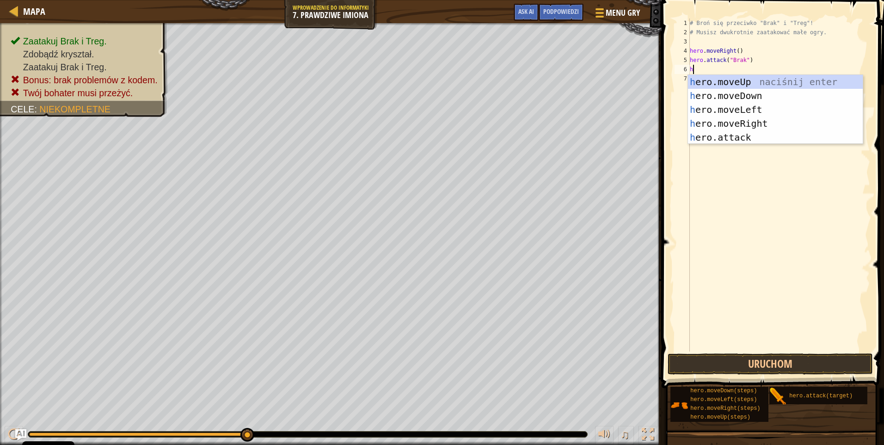
type textarea "he"
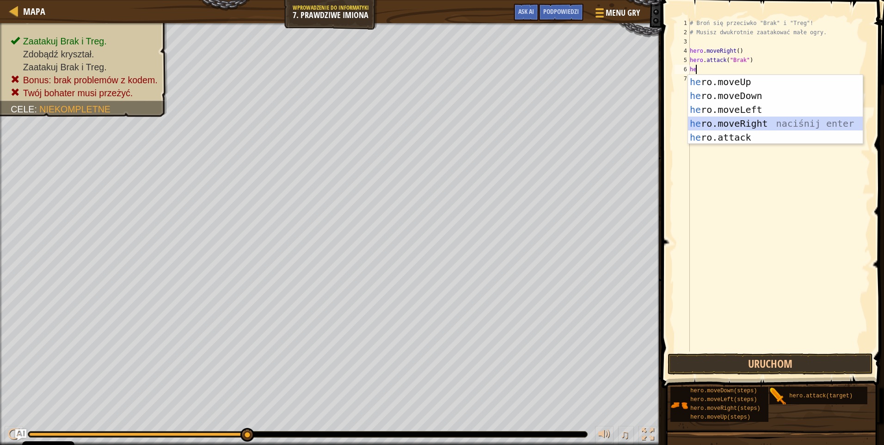
click at [725, 126] on div "he ro.moveUp naciśnij enter he ro.moveDown naciśnij enter he ro.moveLeft naciśn…" at bounding box center [775, 123] width 175 height 97
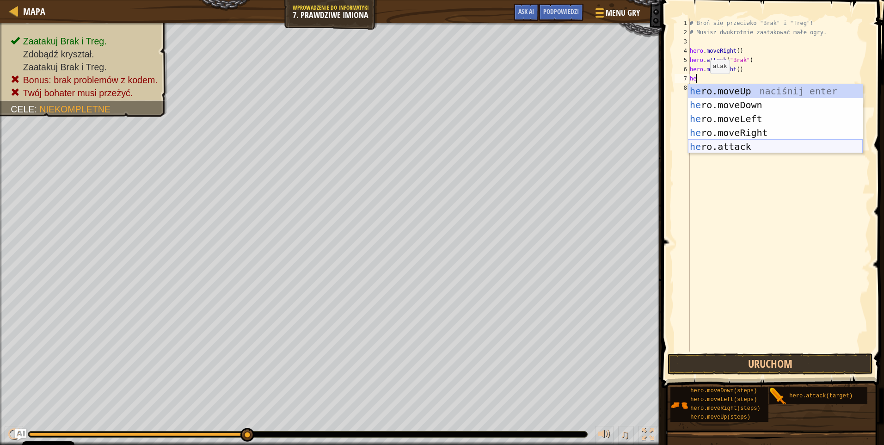
click at [734, 143] on div "he ro.moveUp naciśnij enter he ro.moveDown naciśnij enter he ro.moveLeft naciśn…" at bounding box center [775, 132] width 175 height 97
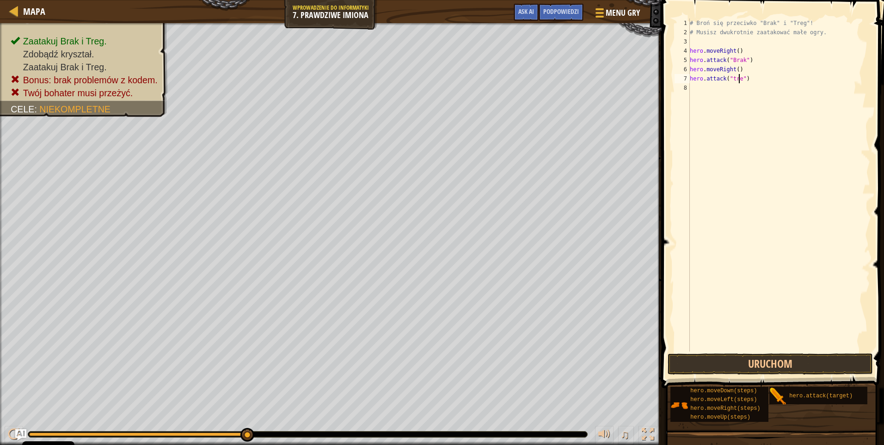
type textarea "hero.attack("treg")"
click at [726, 367] on button "Uruchom" at bounding box center [770, 363] width 205 height 21
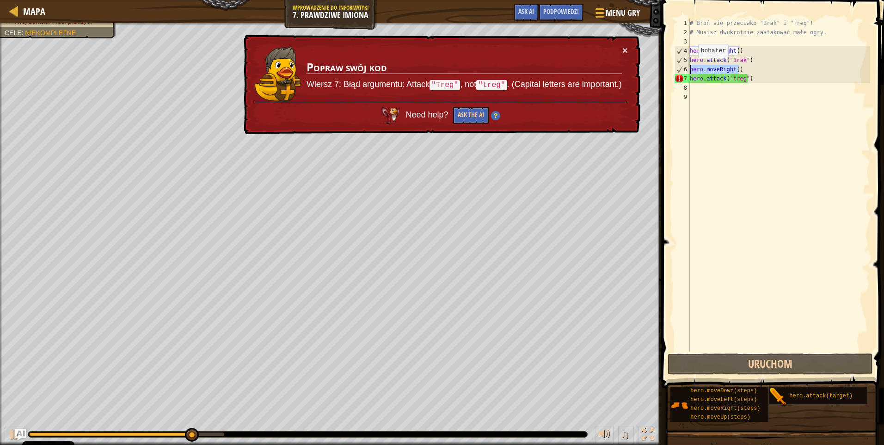
drag, startPoint x: 740, startPoint y: 66, endPoint x: 685, endPoint y: 67, distance: 55.0
click at [685, 67] on div "1 2 3 4 5 6 7 8 9 # Broń się przeciwko "Brak" i "Treg"! # Musisz dwukrotnie zaa…" at bounding box center [771, 184] width 197 height 333
type textarea "hero.moveRight()"
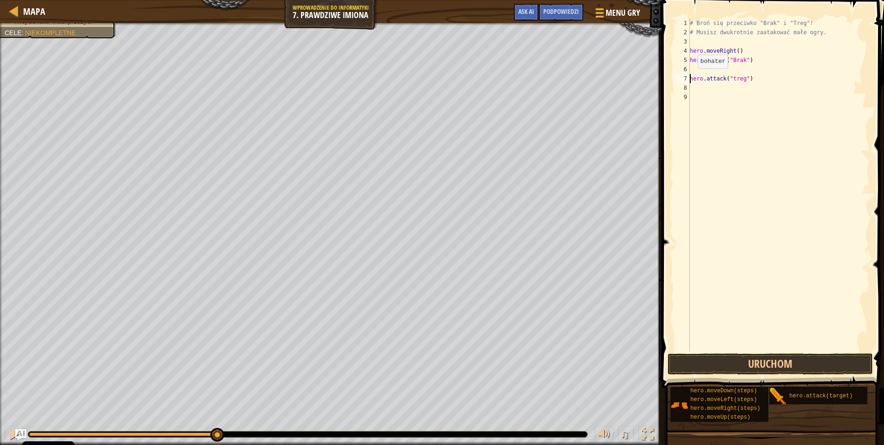
click at [690, 78] on div "# Broń się przeciwko "Brak" i "Treg"! # Musisz dwukrotnie zaatakować małe ogry.…" at bounding box center [779, 193] width 182 height 351
click at [776, 360] on button "Uruchom" at bounding box center [770, 363] width 205 height 21
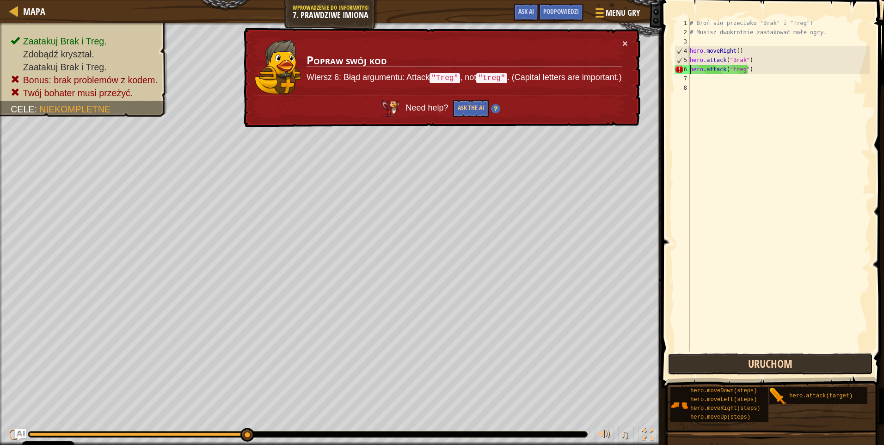
click at [753, 360] on button "Uruchom" at bounding box center [770, 363] width 205 height 21
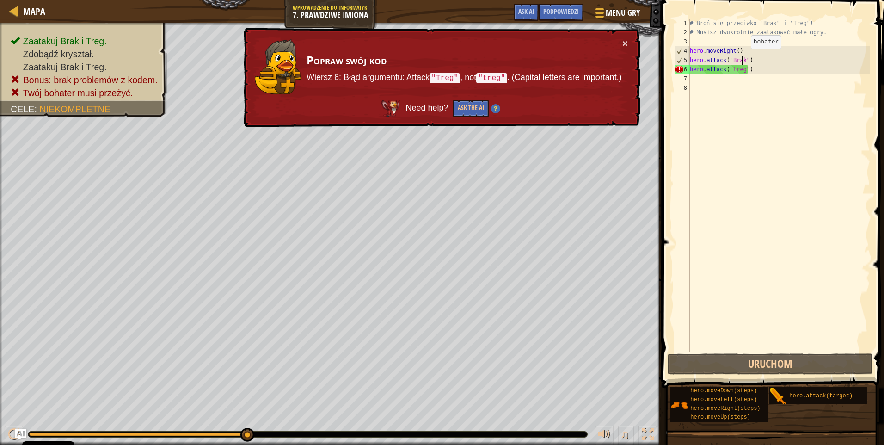
click at [743, 58] on div "# Broń się przeciwko "Brak" i "Treg"! # Musisz dwukrotnie zaatakować małe ogry.…" at bounding box center [779, 193] width 182 height 351
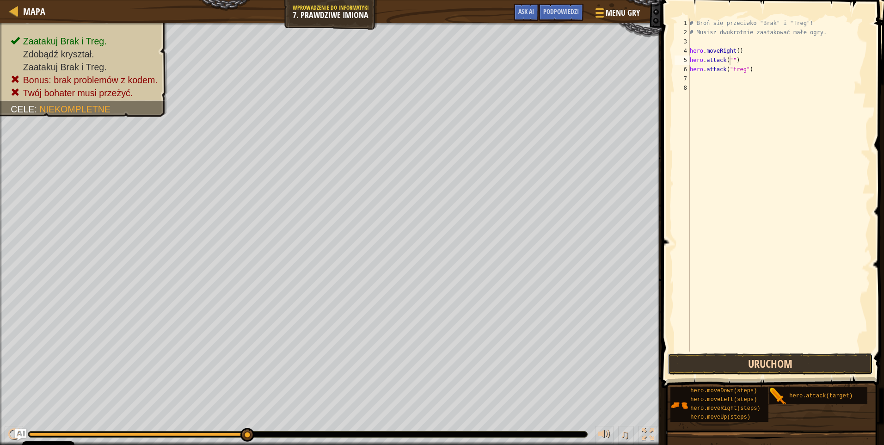
click at [711, 367] on button "Uruchom" at bounding box center [770, 363] width 205 height 21
click at [732, 70] on div "# Broń się przeciwko "Brak" i "Treg"! # Musisz dwukrotnie zaatakować małe ogry.…" at bounding box center [779, 193] width 182 height 351
type textarea "hero.attack("Treg")"
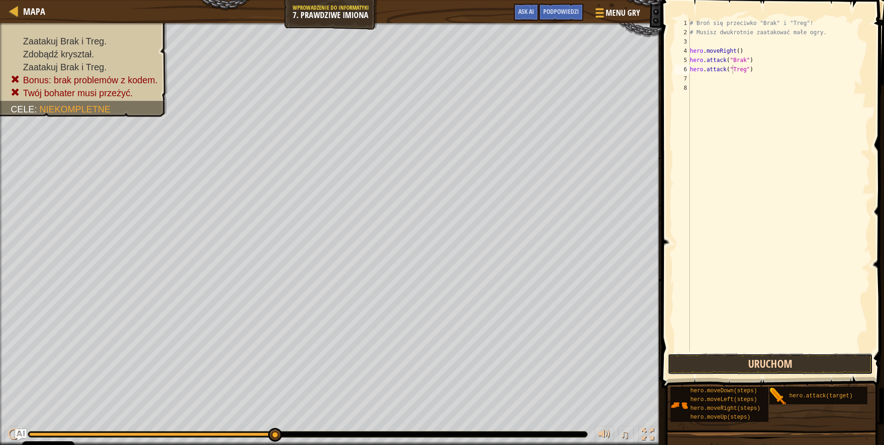
click at [790, 364] on button "Uruchom" at bounding box center [770, 363] width 205 height 21
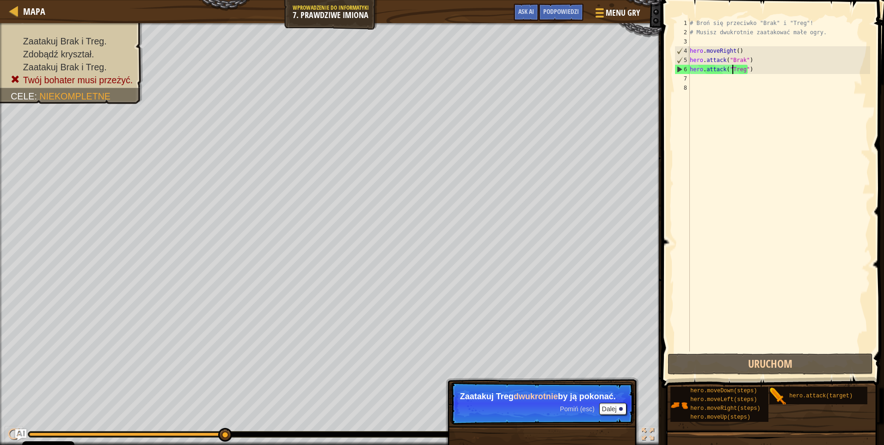
click at [752, 69] on div "# Broń się przeciwko "Brak" i "Treg"! # Musisz dwukrotnie zaatakować małe ogry.…" at bounding box center [779, 193] width 182 height 351
click at [690, 68] on div "# Broń się przeciwko "Brak" i "Treg"! # Musisz dwukrotnie zaatakować małe ogry.…" at bounding box center [779, 193] width 182 height 351
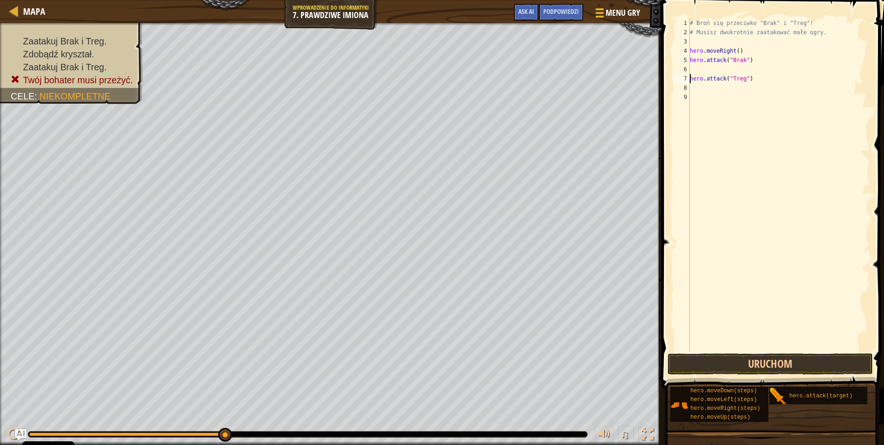
click at [702, 66] on div "# Broń się przeciwko "Brak" i "Treg"! # Musisz dwukrotnie zaatakować małe ogry.…" at bounding box center [779, 193] width 182 height 351
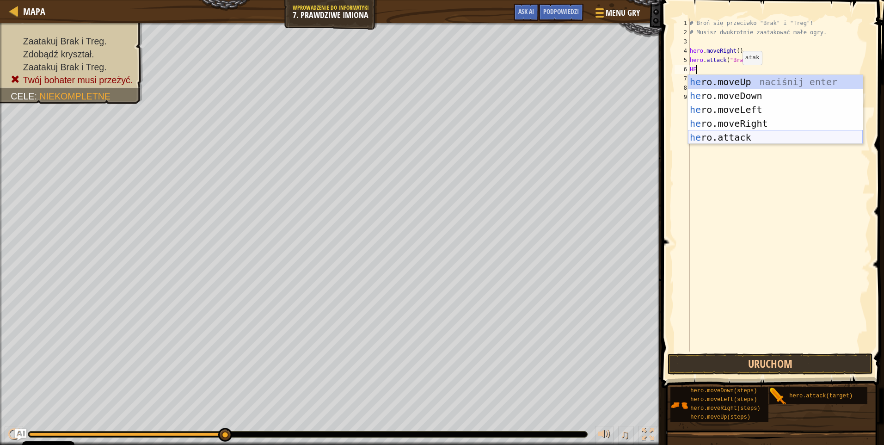
click at [739, 135] on div "he ro.moveUp naciśnij enter he ro.moveDown naciśnij enter he ro.moveLeft naciśn…" at bounding box center [775, 123] width 175 height 97
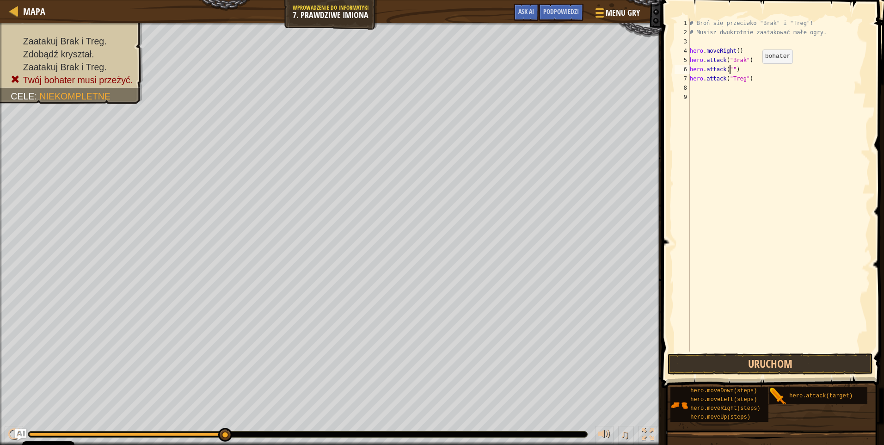
type textarea "hero.attack")"
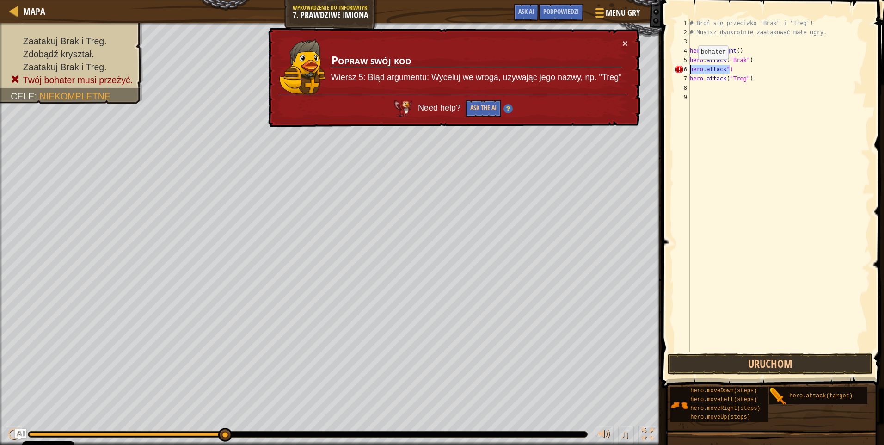
drag, startPoint x: 732, startPoint y: 68, endPoint x: 685, endPoint y: 69, distance: 46.7
click at [685, 69] on div "hero.attack") 1 2 3 4 5 6 7 8 9 # Broń się przeciwko "Brak" i "Treg"! # Musisz …" at bounding box center [771, 184] width 197 height 333
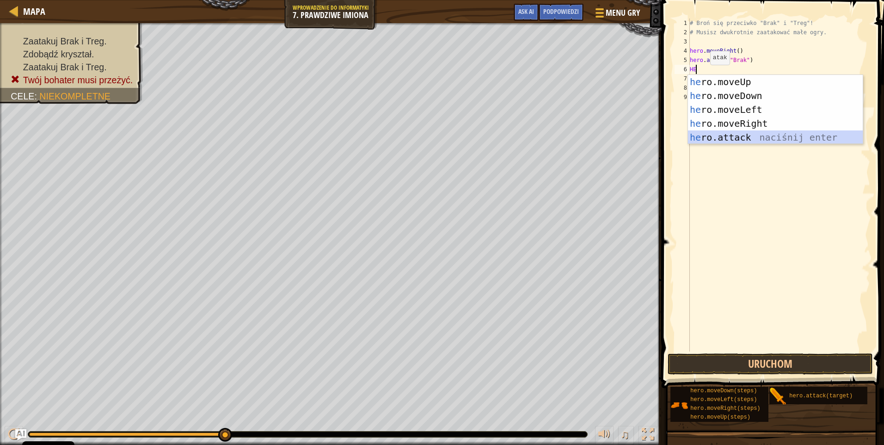
click at [723, 135] on div "he ro.moveUp naciśnij enter he ro.moveDown naciśnij enter he ro.moveLeft naciśn…" at bounding box center [775, 123] width 175 height 97
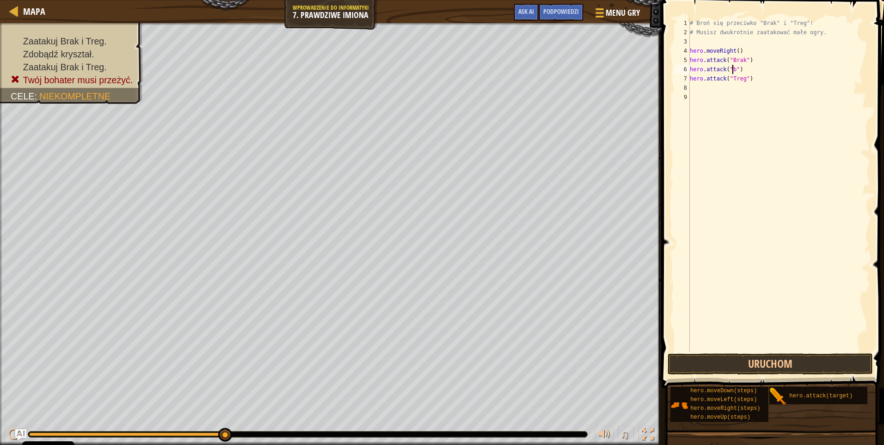
scroll to position [4, 3]
type textarea "hero.attack(")"
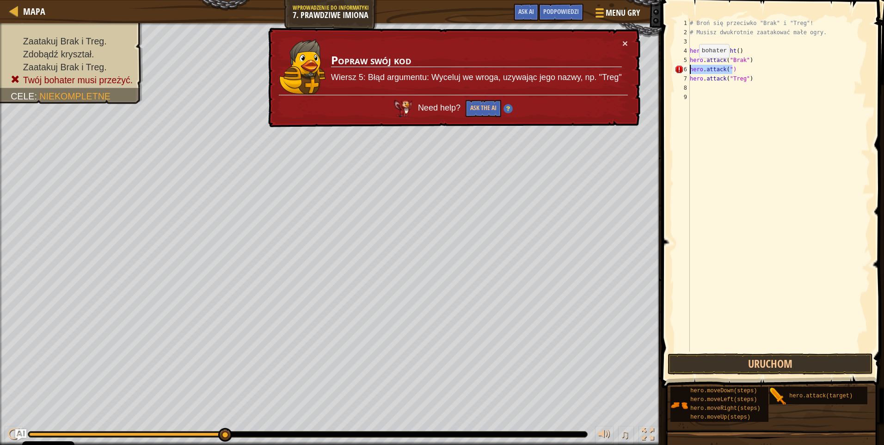
drag, startPoint x: 735, startPoint y: 68, endPoint x: 673, endPoint y: 67, distance: 61.5
click at [673, 67] on div "hero.attack(") 1 2 3 4 5 6 7 8 9 # Broń się przeciwko "Brak" i "Treg"! # Musisz…" at bounding box center [771, 184] width 197 height 333
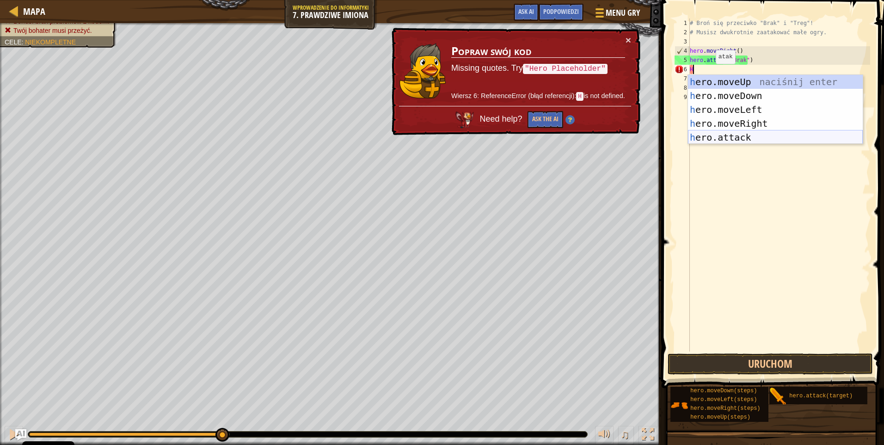
click at [715, 131] on div "h ero.moveUp naciśnij enter h ero.moveDown naciśnij enter h ero.moveLeft naciśn…" at bounding box center [775, 123] width 175 height 97
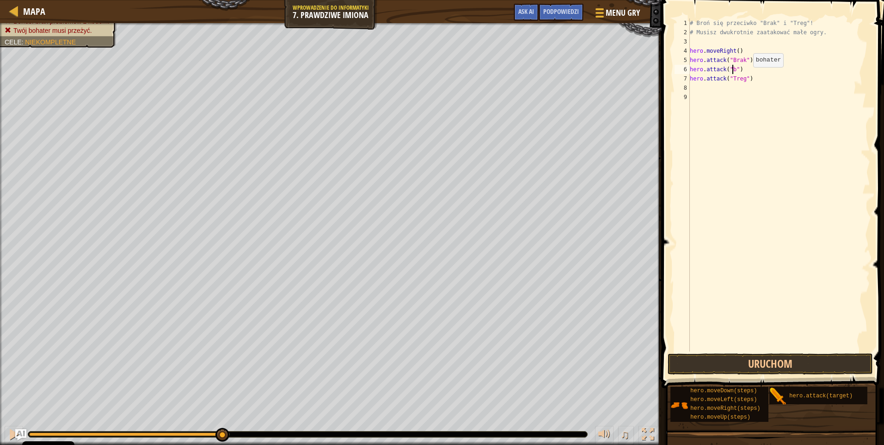
scroll to position [4, 3]
type textarea "hero.attack("Brak")"
click at [697, 88] on div "# Broń się przeciwko "Brak" i "Treg"! # Musisz dwukrotnie zaatakować małe ogry.…" at bounding box center [779, 193] width 182 height 351
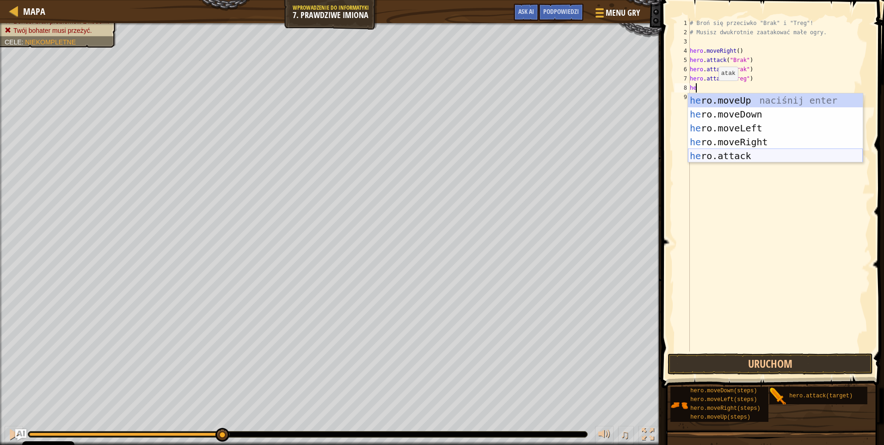
click at [729, 153] on div "he ro.moveUp naciśnij enter he ro.moveDown naciśnij enter he ro.moveLeft naciśn…" at bounding box center [775, 141] width 175 height 97
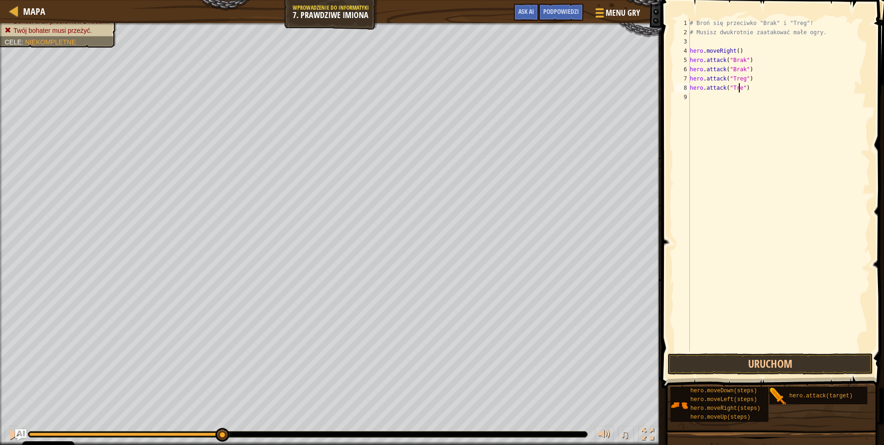
scroll to position [4, 4]
type textarea "hero.attack("Treg")"
click at [752, 366] on button "Uruchom" at bounding box center [770, 363] width 205 height 21
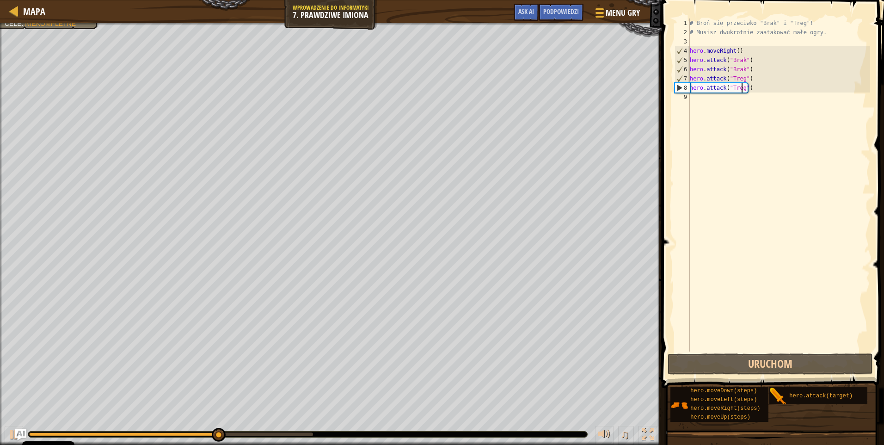
click at [706, 100] on div "# Broń się przeciwko "Brak" i "Treg"! # Musisz dwukrotnie zaatakować małe ogry.…" at bounding box center [779, 193] width 182 height 351
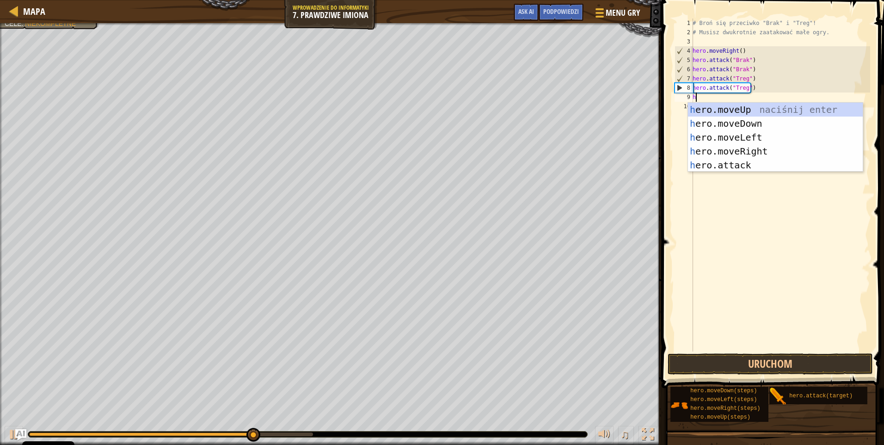
type textarea "he"
click at [747, 148] on div "he ro.moveUp naciśnij enter he ro.moveDown naciśnij enter he ro.moveLeft naciśn…" at bounding box center [778, 151] width 175 height 97
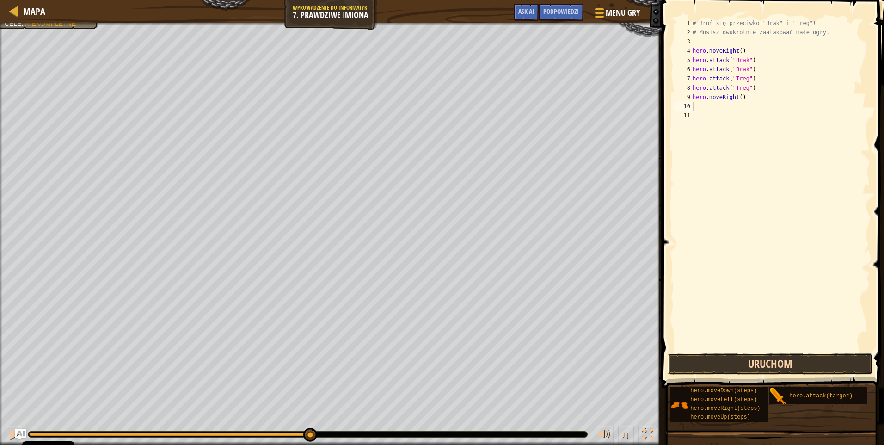
click at [719, 358] on button "Uruchom" at bounding box center [770, 363] width 205 height 21
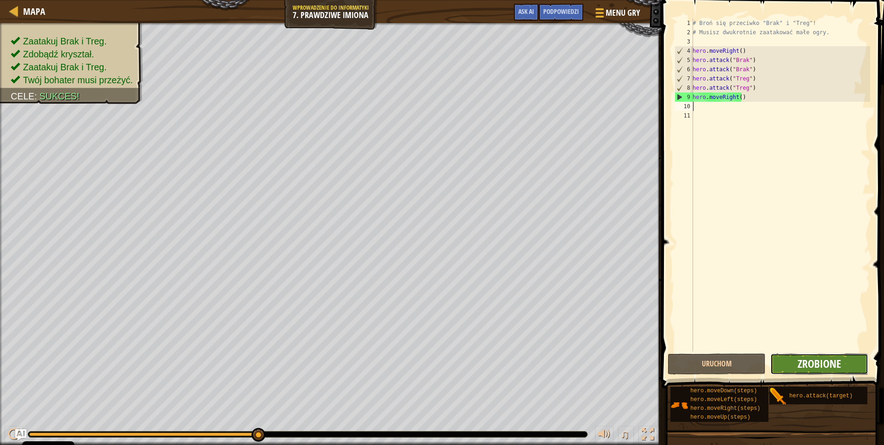
click at [812, 366] on span "Zrobione" at bounding box center [819, 363] width 43 height 15
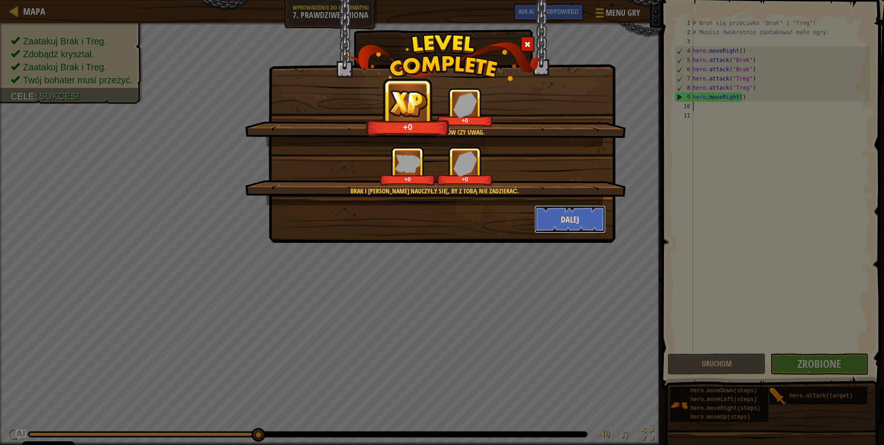
click at [586, 220] on button "Dalej" at bounding box center [571, 219] width 72 height 28
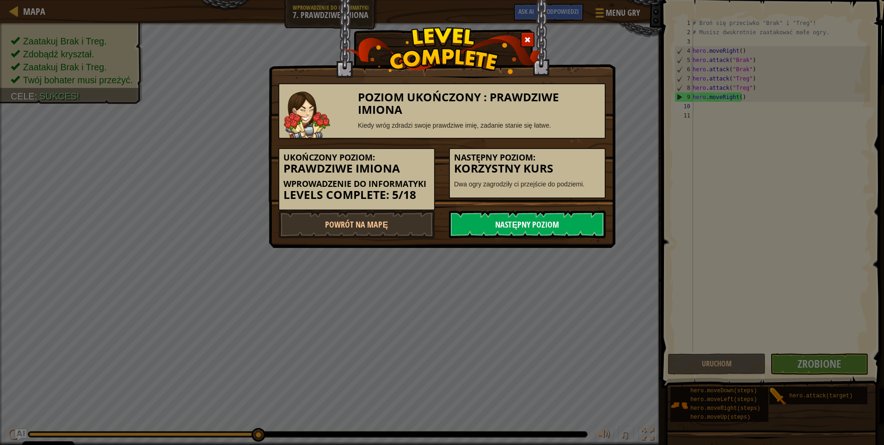
click at [563, 219] on link "Następny poziom" at bounding box center [527, 224] width 157 height 28
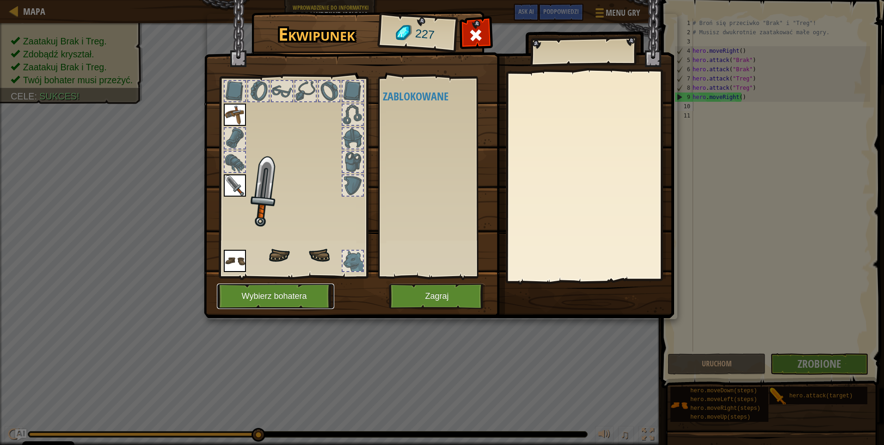
click at [287, 296] on button "Wybierz bohatera" at bounding box center [275, 295] width 117 height 25
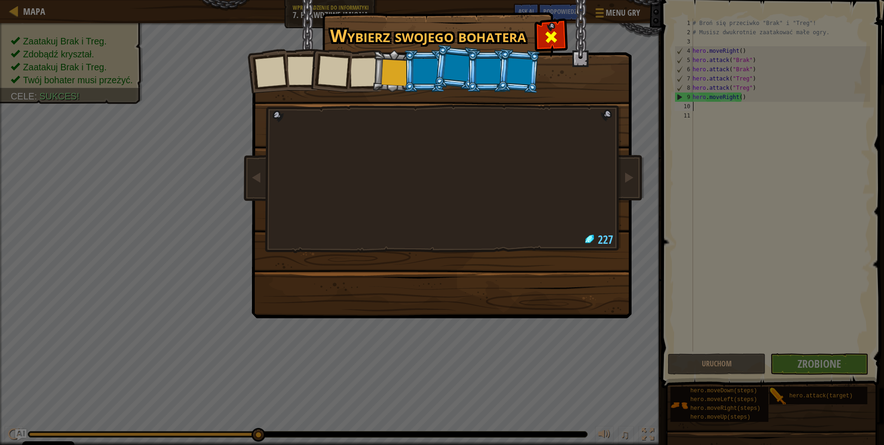
click at [546, 37] on span at bounding box center [551, 37] width 15 height 15
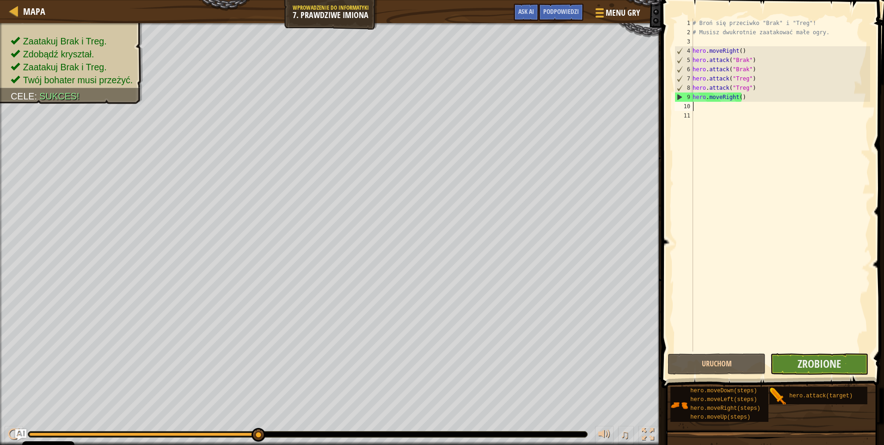
click at [825, 366] on span "Zrobione" at bounding box center [819, 363] width 43 height 15
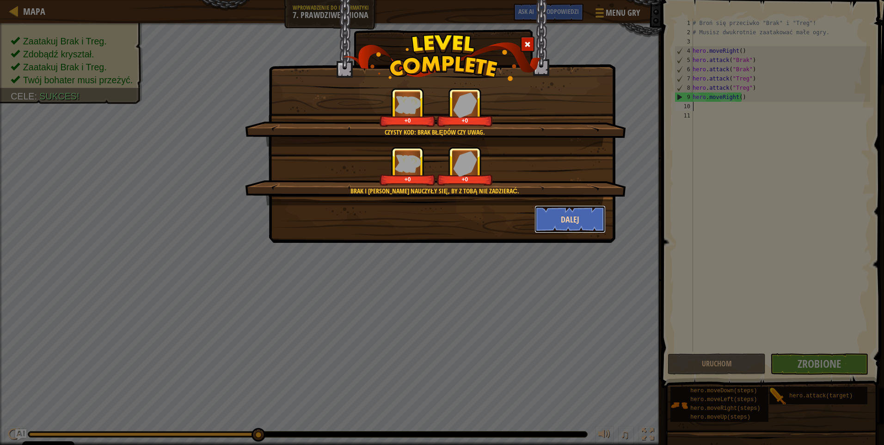
click at [579, 212] on button "Dalej" at bounding box center [571, 219] width 72 height 28
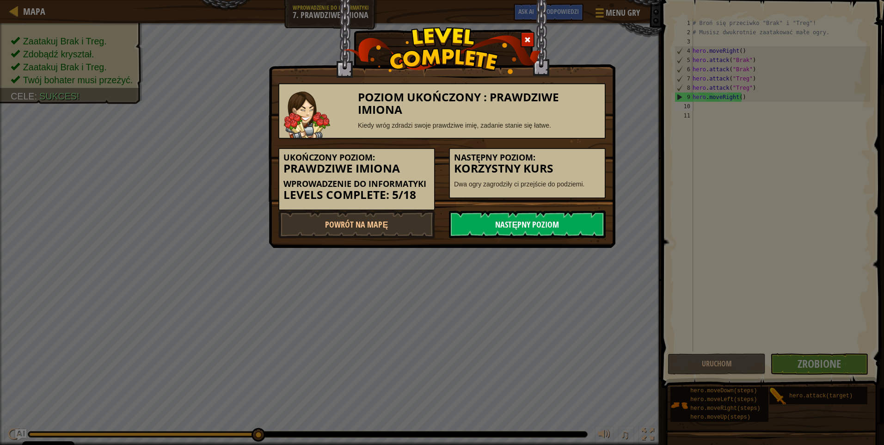
click at [570, 230] on link "Następny poziom" at bounding box center [527, 224] width 157 height 28
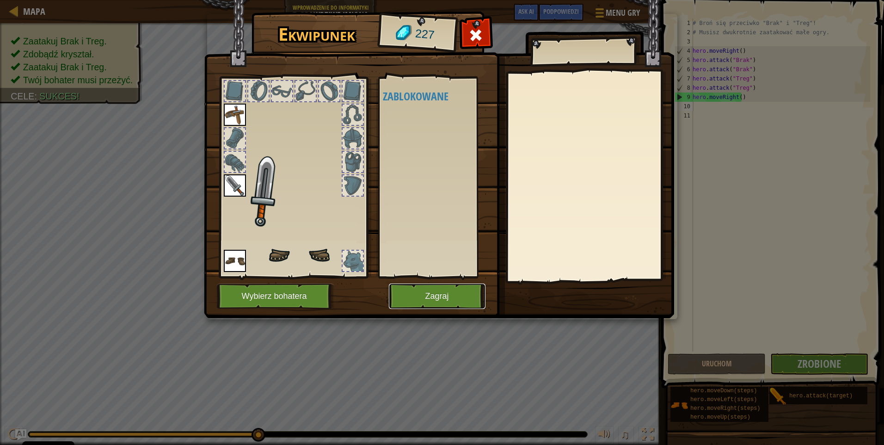
click at [454, 293] on button "Zagraj" at bounding box center [437, 295] width 97 height 25
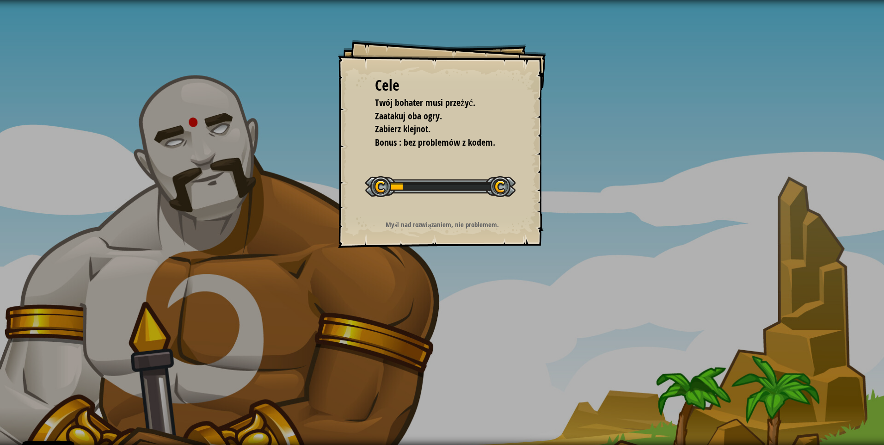
click at [462, 171] on div "Rozpocznij poziom" at bounding box center [440, 185] width 150 height 37
click at [458, 167] on div "Rozpocznij poziom" at bounding box center [440, 185] width 150 height 37
click at [456, 225] on strong "Myśl nad rozwiązaniem, nie problemem." at bounding box center [442, 225] width 113 height 10
click at [455, 224] on strong "Myśl nad rozwiązaniem, nie problemem." at bounding box center [442, 225] width 113 height 10
drag, startPoint x: 431, startPoint y: 146, endPoint x: 440, endPoint y: 125, distance: 22.0
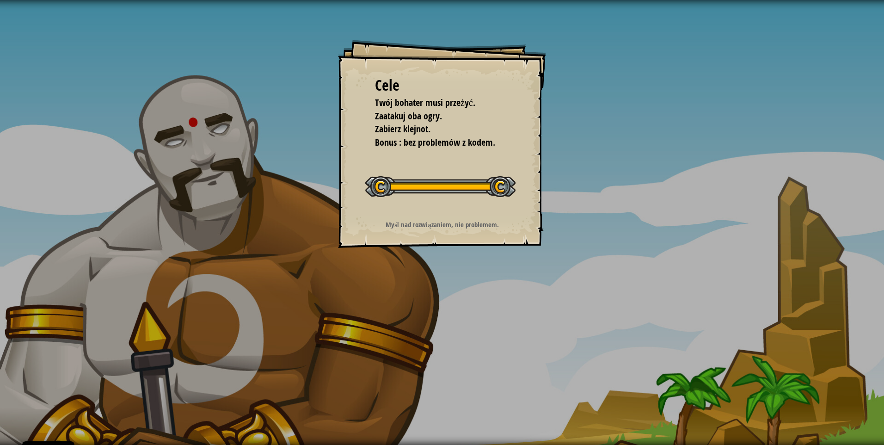
click at [432, 143] on div "Cele Twój bohater musi przeżyć. Zaatakuj oba ogry. Zabierz klejnot. Bonus : bez…" at bounding box center [442, 144] width 208 height 208
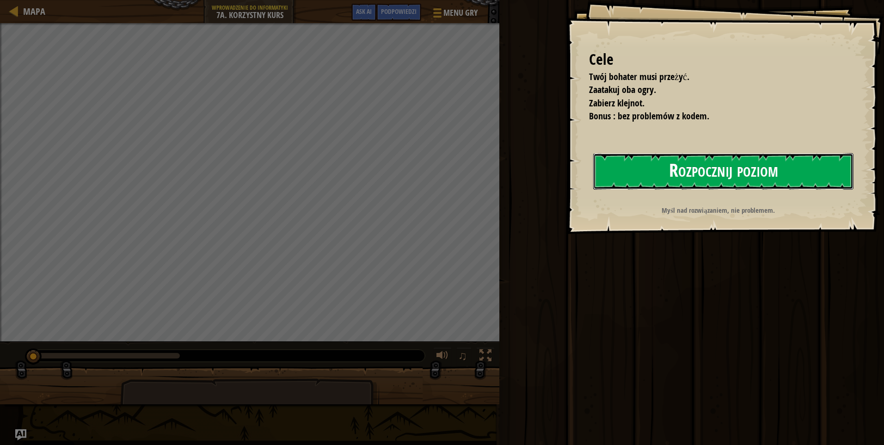
click at [669, 163] on button "Rozpocznij poziom" at bounding box center [723, 171] width 260 height 37
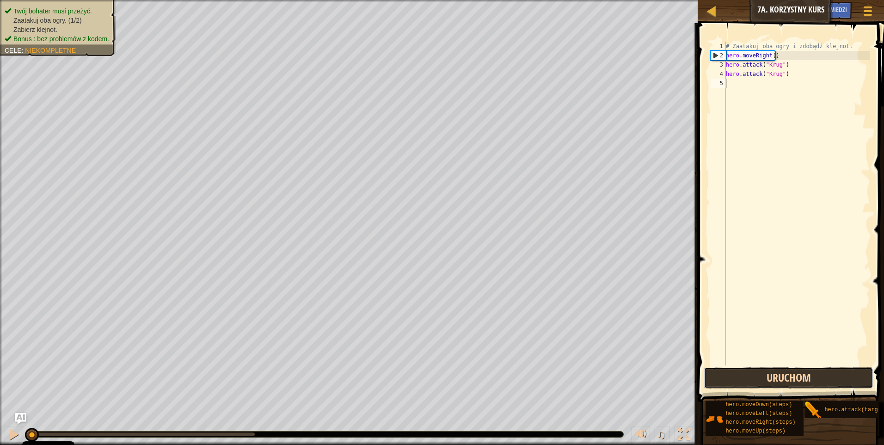
click at [752, 374] on button "Uruchom" at bounding box center [789, 377] width 170 height 21
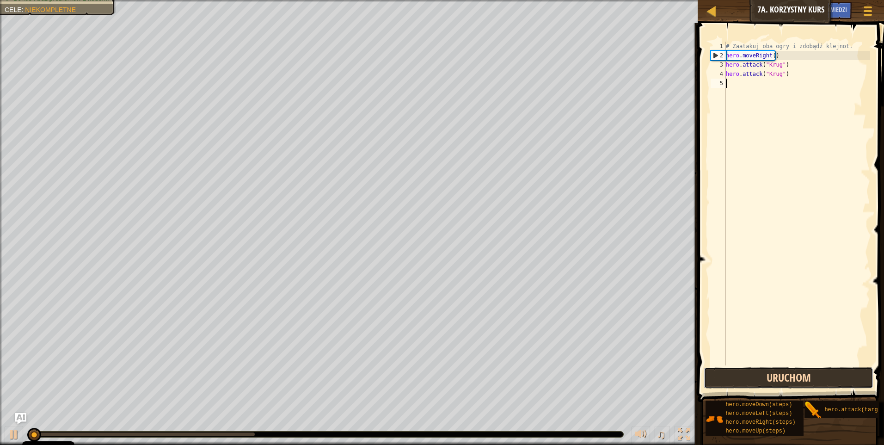
click at [752, 374] on button "Uruchom" at bounding box center [789, 377] width 170 height 21
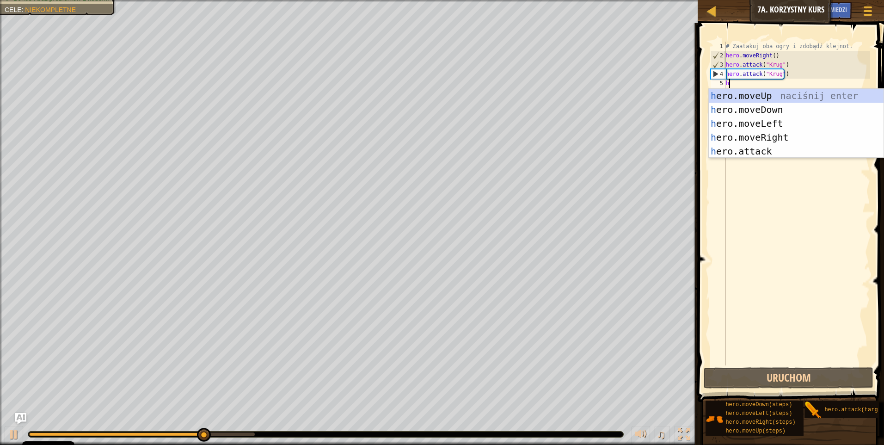
scroll to position [4, 0]
type textarea "he"
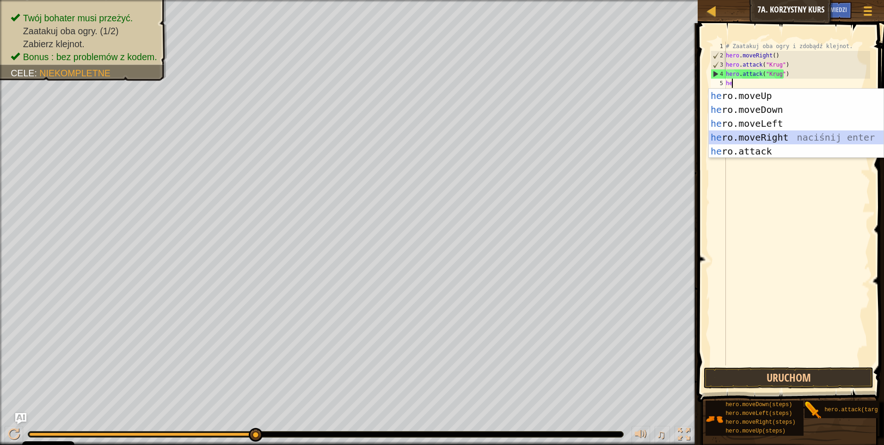
click at [755, 141] on div "he ro.moveUp naciśnij enter he ro.moveDown naciśnij enter he ro.moveLeft naciśn…" at bounding box center [796, 137] width 175 height 97
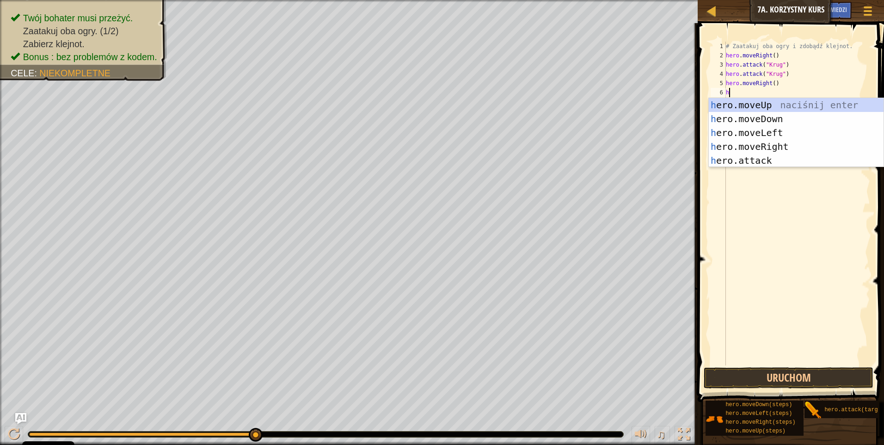
type textarea "he"
click at [755, 107] on div "he ro.moveUp naciśnij enter he ro.moveDown naciśnij enter he ro.moveLeft naciśn…" at bounding box center [796, 146] width 175 height 97
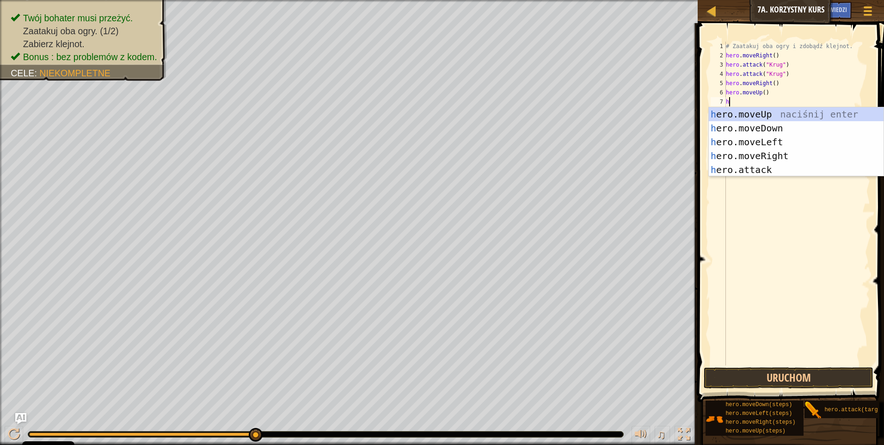
type textarea "he"
click at [746, 140] on div "he ro.moveUp naciśnij enter he ro.moveDown naciśnij enter he ro.moveLeft naciśn…" at bounding box center [796, 155] width 175 height 97
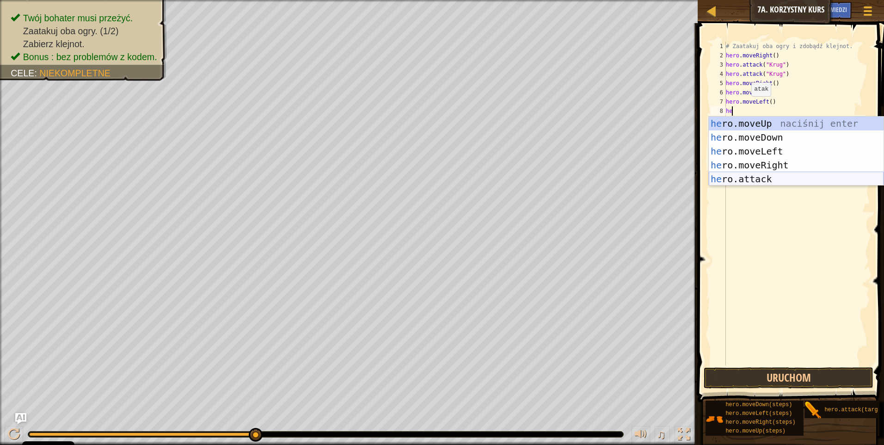
click at [746, 174] on div "he ro.moveUp naciśnij enter he ro.moveDown naciśnij enter he ro.moveLeft naciśn…" at bounding box center [796, 165] width 175 height 97
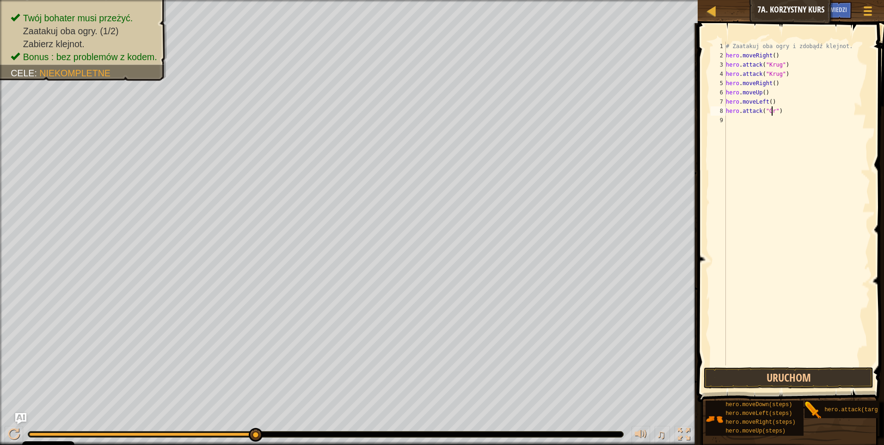
scroll to position [4, 4]
type textarea "hero.attack("Grump")"
click at [735, 120] on div "# Zaatakuj oba ogry i zdobądź klejnot. hero . moveRight ( ) hero . attack ( "Kr…" at bounding box center [797, 213] width 146 height 342
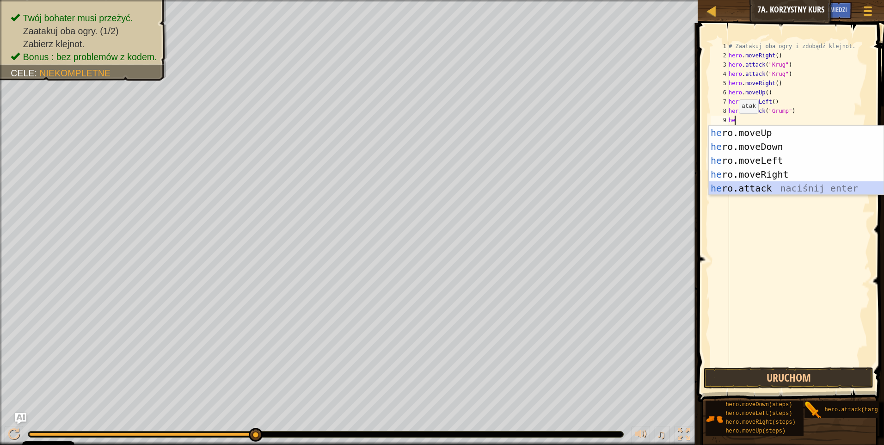
click at [750, 184] on div "he ro.moveUp naciśnij enter he ro.moveDown naciśnij enter he ro.moveLeft naciśn…" at bounding box center [796, 174] width 175 height 97
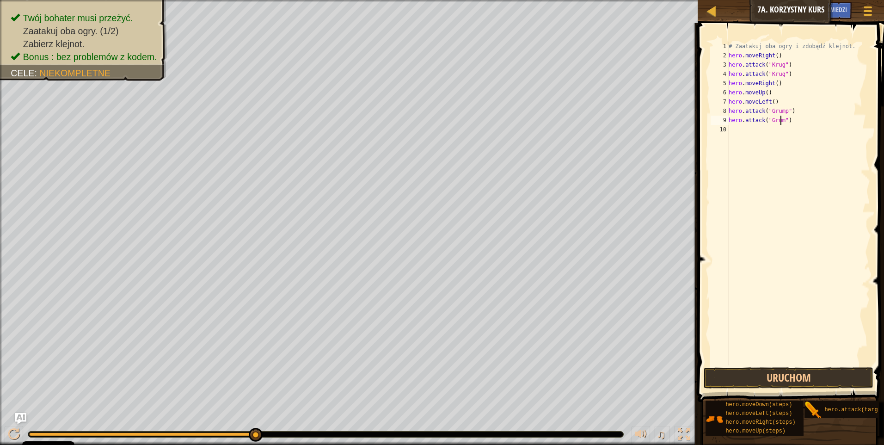
type textarea "hero.attack("Grump")"
click at [743, 125] on div "# Zaatakuj oba ogry i zdobądź klejnot. hero . moveRight ( ) hero . attack ( "Kr…" at bounding box center [798, 213] width 143 height 342
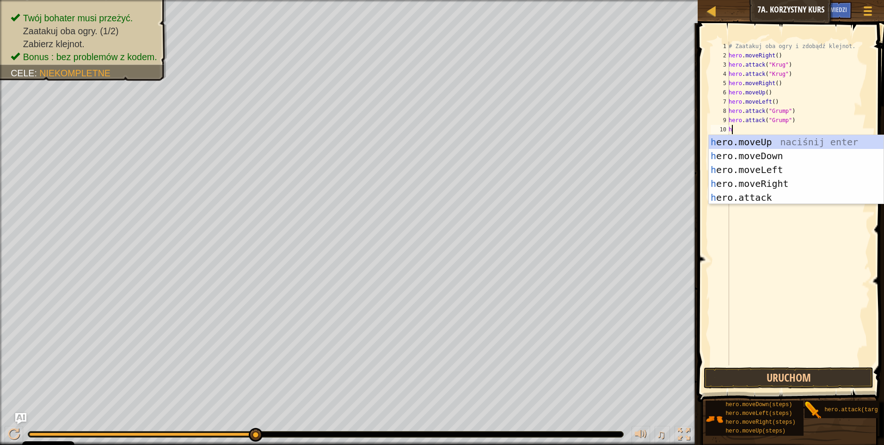
type textarea "he"
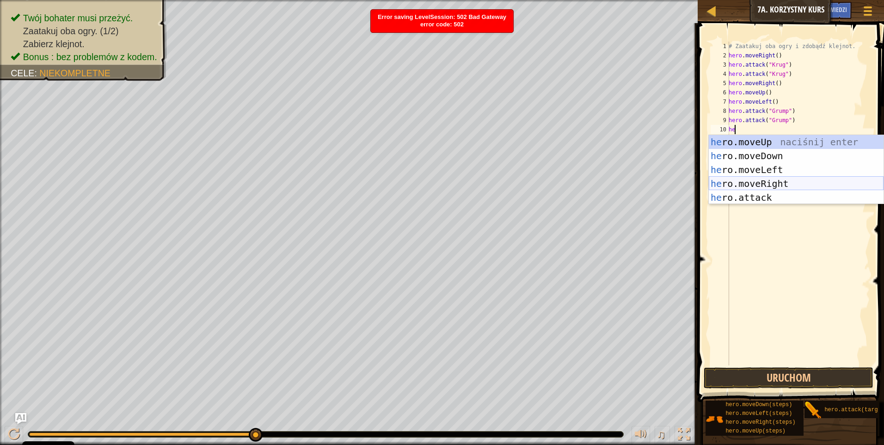
click at [769, 181] on div "he ro.moveUp naciśnij enter he ro.moveDown naciśnij enter he ro.moveLeft naciśn…" at bounding box center [796, 183] width 175 height 97
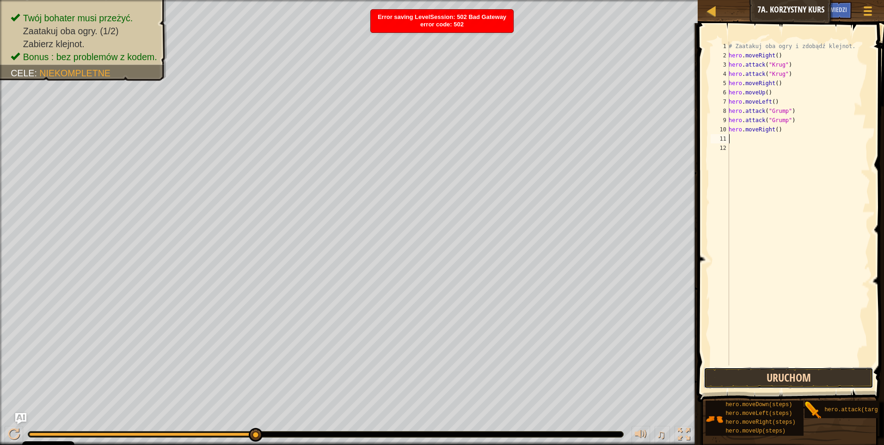
click at [753, 372] on button "Uruchom" at bounding box center [789, 377] width 170 height 21
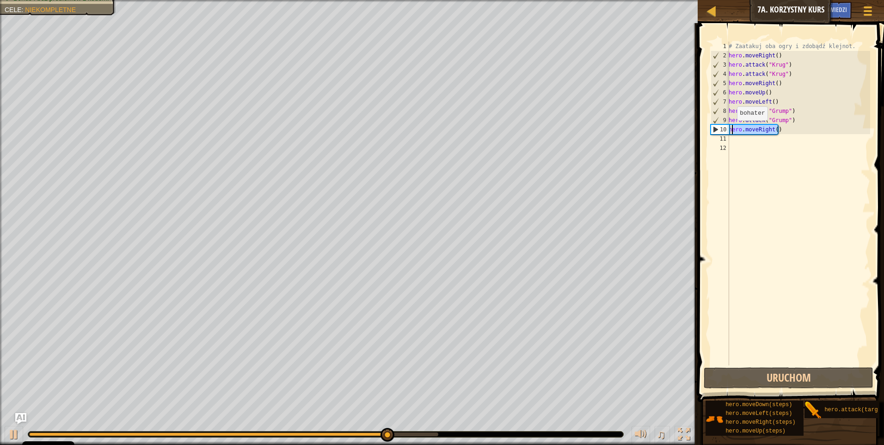
drag, startPoint x: 782, startPoint y: 130, endPoint x: 732, endPoint y: 129, distance: 49.5
click at [732, 129] on div "# Zaatakuj oba ogry i zdobądź klejnot. hero . moveRight ( ) hero . attack ( "Kr…" at bounding box center [798, 213] width 143 height 342
type textarea "h"
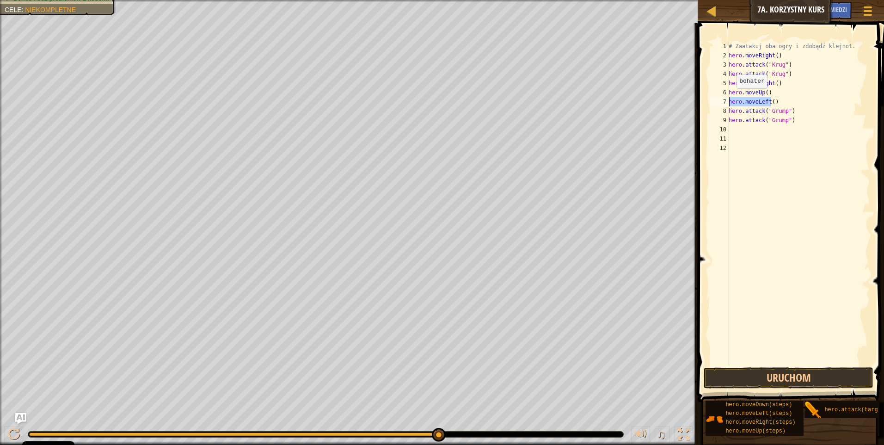
drag, startPoint x: 772, startPoint y: 100, endPoint x: 724, endPoint y: 99, distance: 48.1
click at [724, 99] on div "1 2 3 4 5 6 7 8 9 10 11 12 # Zaatakuj oba ogry i zdobądź klejnot. hero . moveRi…" at bounding box center [789, 204] width 161 height 324
type textarea ")"
click at [735, 99] on div "# Zaatakuj oba ogry i zdobądź klejnot. hero . moveRight ( ) hero . attack ( "Kr…" at bounding box center [798, 213] width 143 height 342
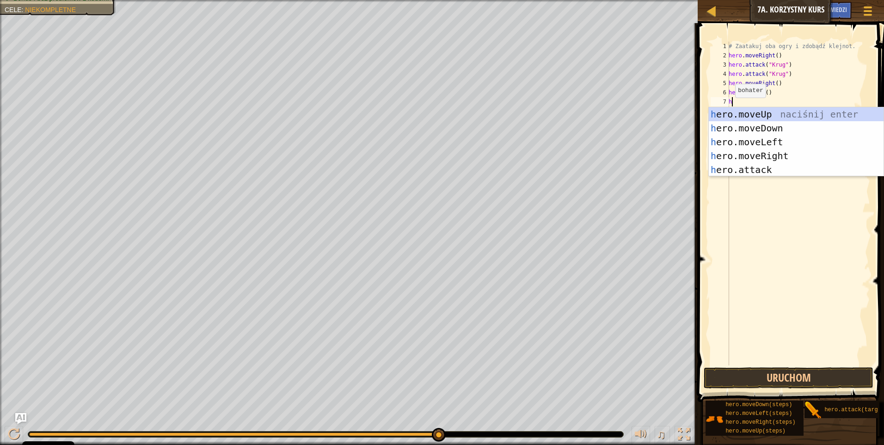
type textarea "he"
click at [753, 143] on div "he ro.moveUp naciśnij enter he ro.moveDown naciśnij enter he ro.moveLeft naciśn…" at bounding box center [796, 155] width 175 height 97
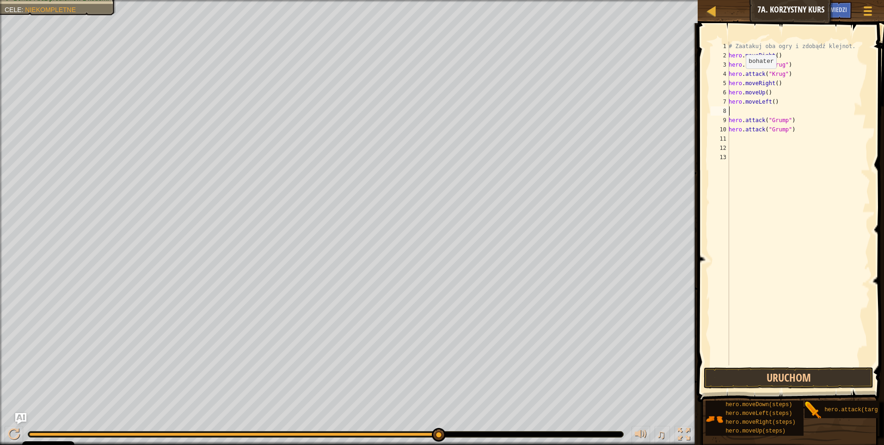
type textarea "hero.moveLeft()"
click at [737, 135] on div "# Zaatakuj oba ogry i zdobądź klejnot. hero . moveRight ( ) hero . attack ( "Kr…" at bounding box center [798, 213] width 143 height 342
click at [737, 130] on div "# Zaatakuj oba ogry i zdobądź klejnot. hero . moveRight ( ) hero . attack ( "Kr…" at bounding box center [798, 213] width 143 height 342
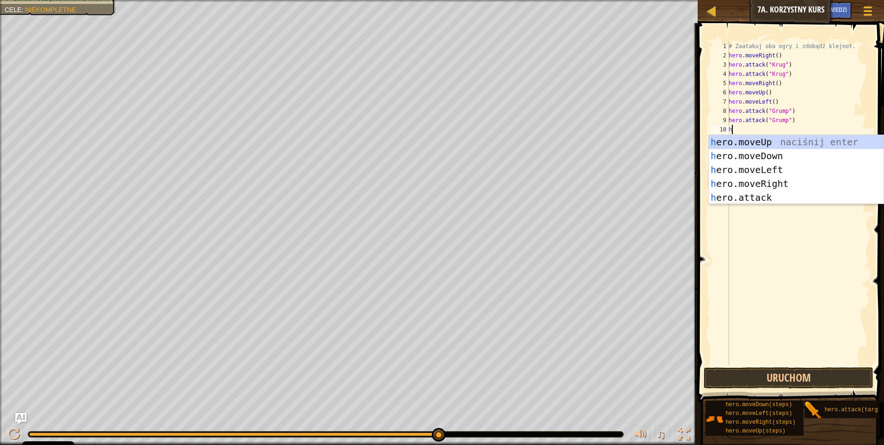
type textarea "he"
click at [761, 182] on div "he ro.moveUp naciśnij enter he ro.moveDown naciśnij enter he ro.moveLeft naciśn…" at bounding box center [796, 183] width 175 height 97
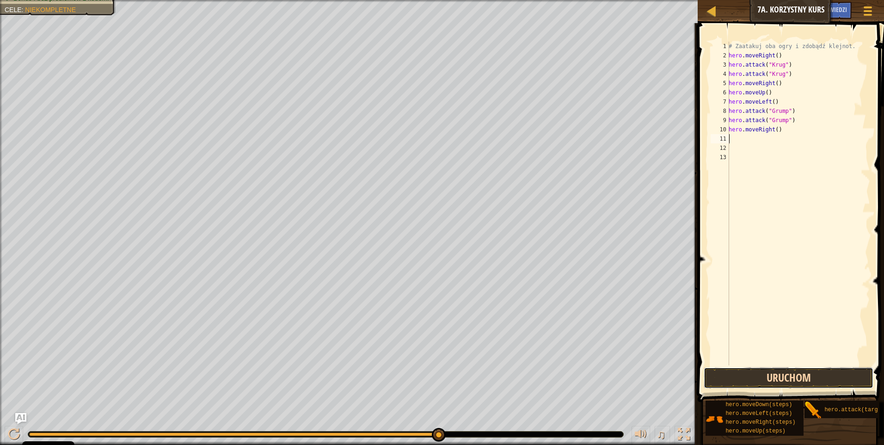
click at [793, 373] on button "Uruchom" at bounding box center [789, 377] width 170 height 21
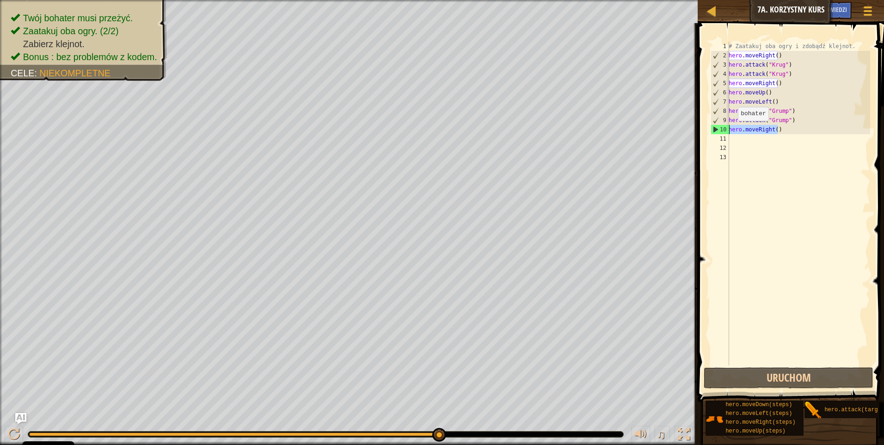
drag, startPoint x: 783, startPoint y: 131, endPoint x: 726, endPoint y: 129, distance: 56.9
click at [726, 129] on div "1 2 3 4 5 6 7 8 9 10 11 12 13 # Zaatakuj oba ogry i zdobądź klejnot. hero . mov…" at bounding box center [789, 204] width 161 height 324
type textarea "hero.moveRight()"
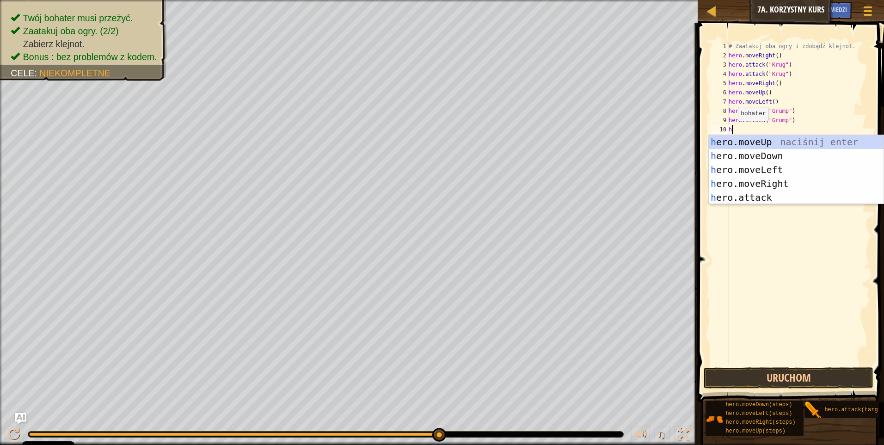
type textarea "he"
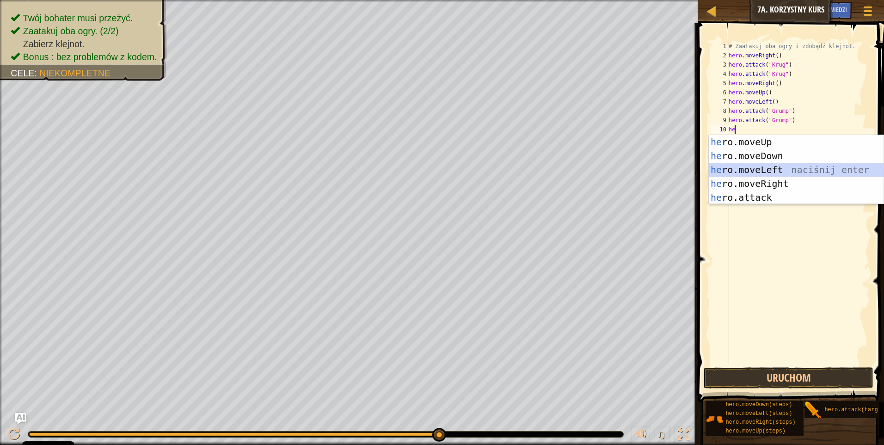
click at [770, 166] on div "he ro.moveUp naciśnij enter he ro.moveDown naciśnij enter he ro.moveLeft naciśn…" at bounding box center [796, 183] width 175 height 97
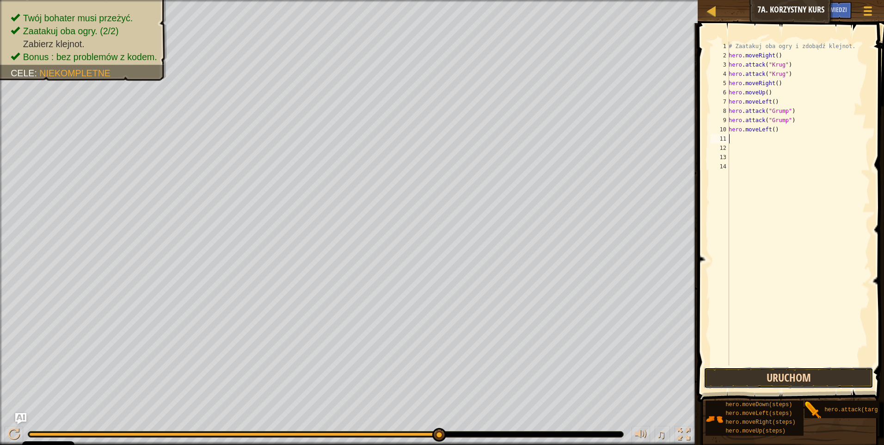
click at [791, 374] on button "Uruchom" at bounding box center [789, 377] width 170 height 21
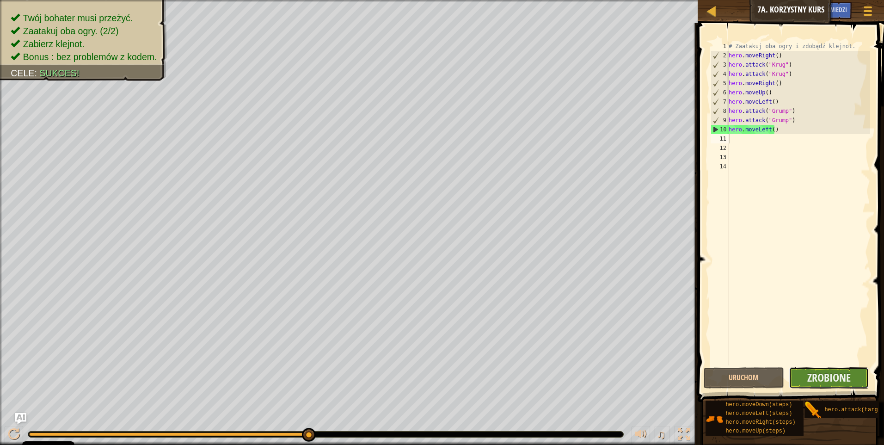
click at [853, 375] on button "Zrobione" at bounding box center [829, 377] width 80 height 21
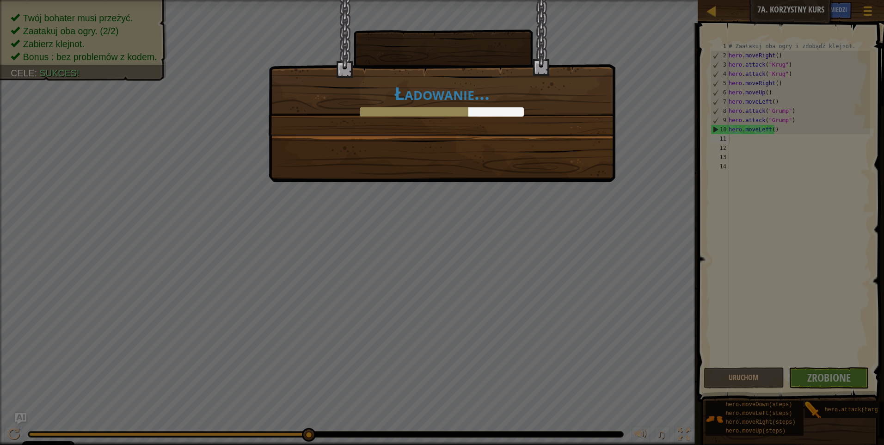
click at [537, 139] on div "Ładowanie..." at bounding box center [442, 91] width 347 height 182
click at [527, 130] on div "Ładowanie..." at bounding box center [442, 67] width 346 height 135
click at [517, 135] on div "Ładowanie..." at bounding box center [442, 67] width 346 height 135
click at [507, 140] on div "Ładowanie..." at bounding box center [442, 91] width 347 height 182
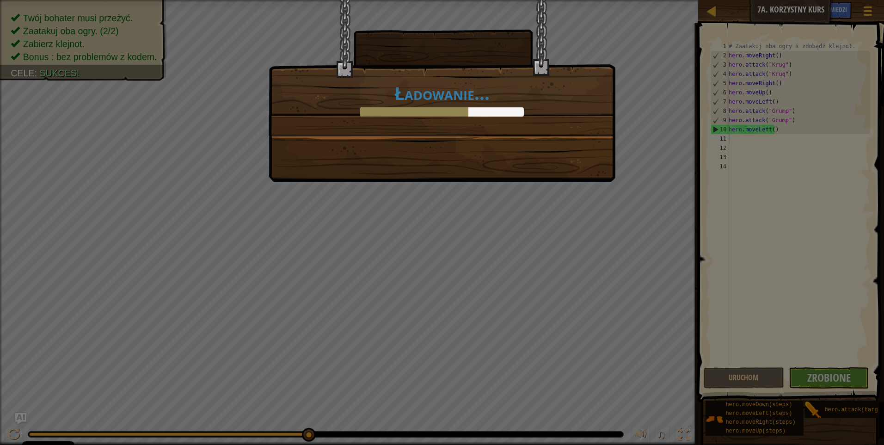
click at [507, 140] on div "Ładowanie..." at bounding box center [442, 91] width 347 height 182
click at [507, 139] on div "Ładowanie..." at bounding box center [442, 91] width 347 height 182
click at [507, 133] on div "Ładowanie..." at bounding box center [442, 67] width 346 height 135
drag, startPoint x: 507, startPoint y: 133, endPoint x: 492, endPoint y: 140, distance: 16.5
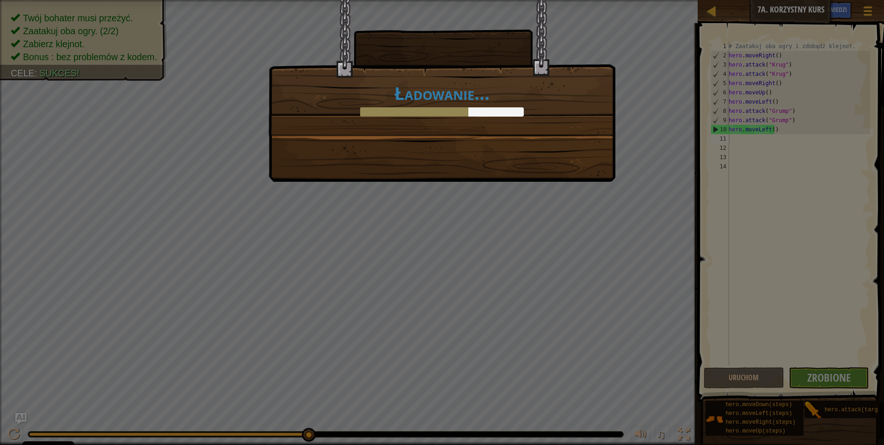
click at [504, 134] on div "Ładowanie..." at bounding box center [442, 67] width 346 height 135
click at [492, 140] on div "Ładowanie..." at bounding box center [442, 91] width 347 height 182
click at [480, 136] on div "Ładowanie..." at bounding box center [442, 91] width 347 height 182
click at [457, 92] on h1 "Ładowanie..." at bounding box center [441, 92] width 327 height 19
click at [452, 76] on div "Ładowanie..." at bounding box center [442, 67] width 346 height 135
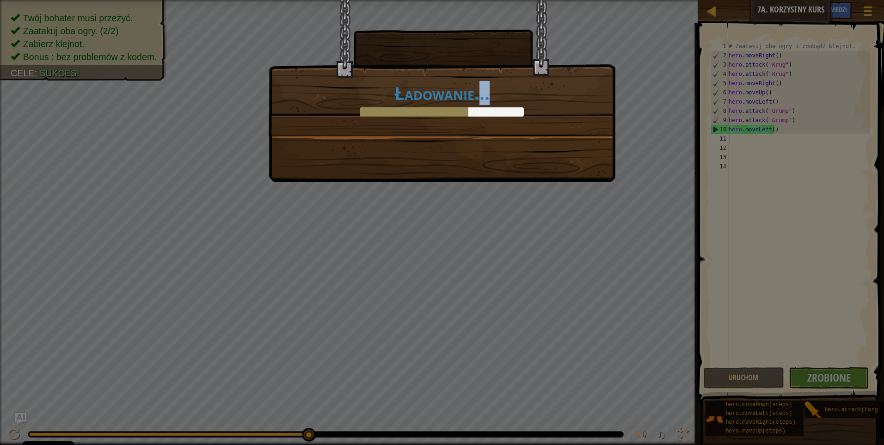
drag, startPoint x: 488, startPoint y: 76, endPoint x: 524, endPoint y: 89, distance: 37.6
click at [524, 89] on div "Ładowanie..." at bounding box center [442, 67] width 346 height 135
drag, startPoint x: 524, startPoint y: 89, endPoint x: 559, endPoint y: 123, distance: 48.8
click at [579, 115] on div "Ładowanie..." at bounding box center [441, 99] width 327 height 33
click at [504, 135] on div "Ładowanie..." at bounding box center [442, 67] width 346 height 135
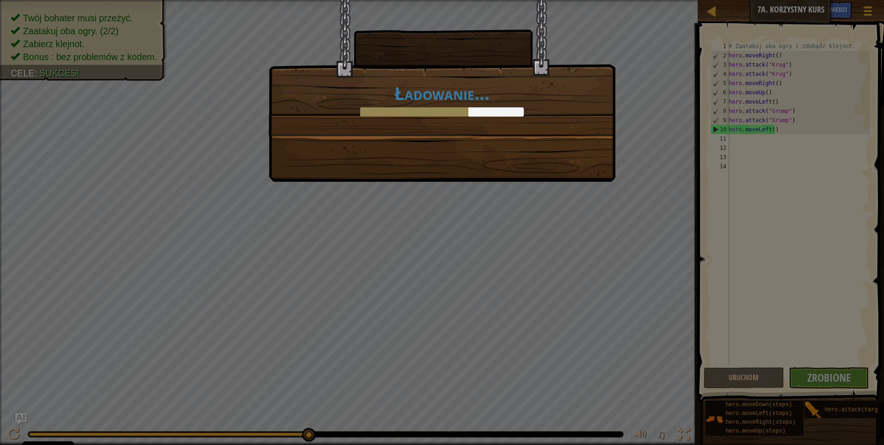
click at [496, 139] on div "Ładowanie..." at bounding box center [442, 91] width 347 height 182
click at [469, 143] on div "Ładowanie..." at bounding box center [442, 91] width 347 height 182
click at [466, 143] on div "Ładowanie..." at bounding box center [442, 91] width 347 height 182
click at [502, 135] on div "Ładowanie..." at bounding box center [442, 91] width 347 height 182
click at [555, 123] on div "Ładowanie..." at bounding box center [442, 67] width 346 height 135
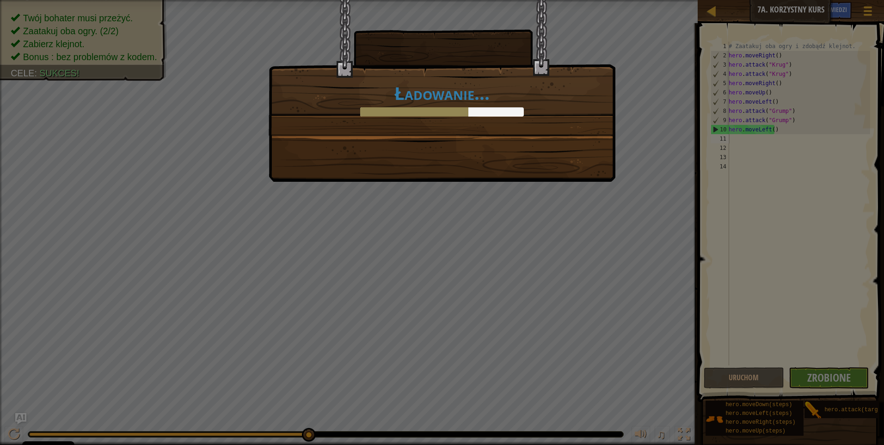
drag, startPoint x: 568, startPoint y: 136, endPoint x: 446, endPoint y: 140, distance: 122.1
click at [561, 139] on div "Ładowanie..." at bounding box center [442, 91] width 347 height 182
drag, startPoint x: 429, startPoint y: 140, endPoint x: 404, endPoint y: 129, distance: 27.6
click at [419, 138] on div "Ładowanie..." at bounding box center [442, 91] width 347 height 182
click at [370, 111] on div at bounding box center [414, 111] width 108 height 9
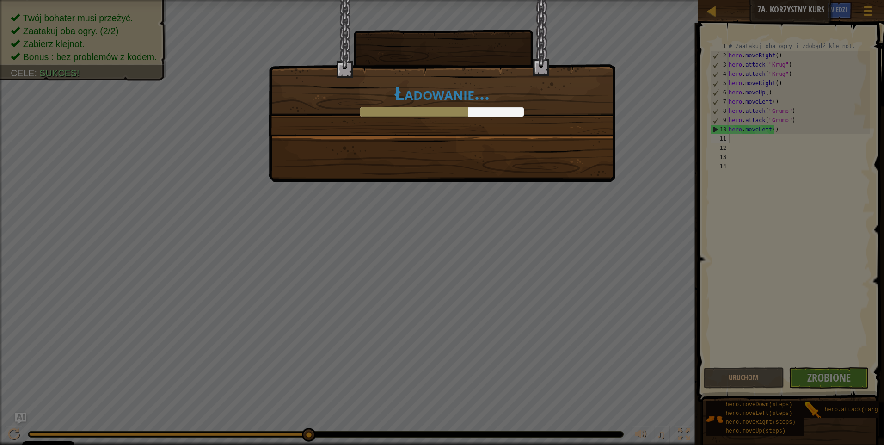
click at [355, 100] on h1 "Ładowanie..." at bounding box center [441, 92] width 327 height 19
click at [317, 90] on h1 "Ładowanie..." at bounding box center [441, 92] width 327 height 19
click at [297, 100] on h1 "Ładowanie..." at bounding box center [441, 92] width 327 height 19
click at [308, 106] on div "Ładowanie..." at bounding box center [441, 99] width 327 height 33
click at [595, 101] on h1 "Ładowanie..." at bounding box center [441, 92] width 327 height 19
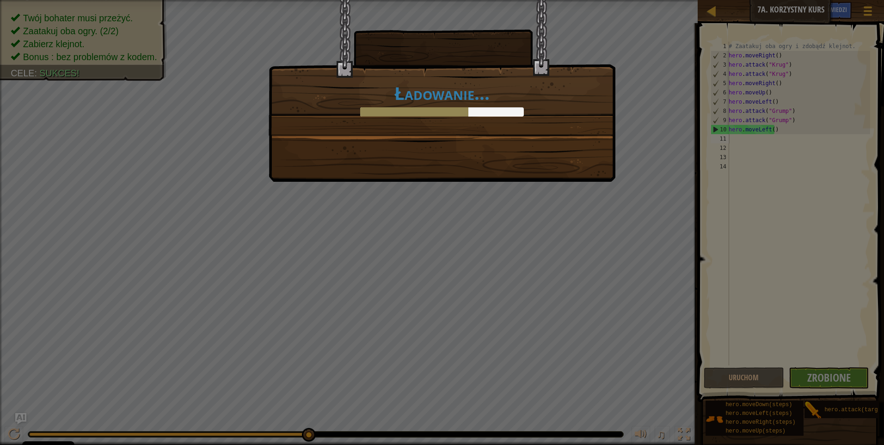
click at [588, 104] on div "Ładowanie..." at bounding box center [441, 99] width 327 height 33
click at [587, 105] on div "Ładowanie..." at bounding box center [441, 99] width 327 height 33
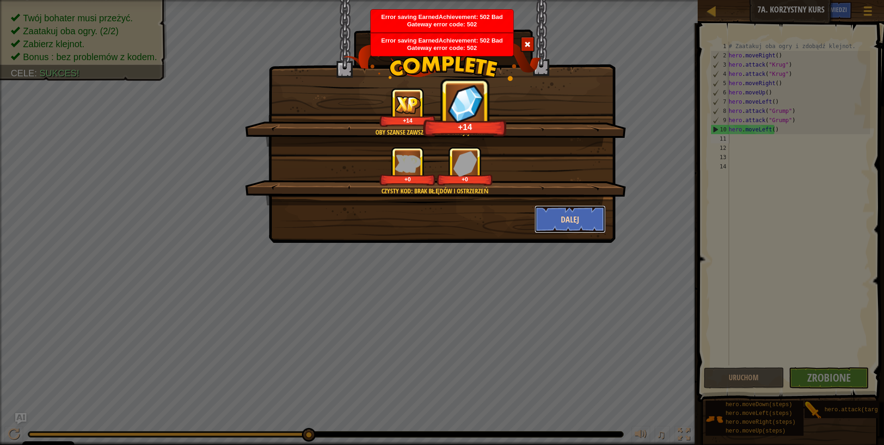
click at [574, 216] on button "Dalej" at bounding box center [571, 219] width 72 height 28
